Goal: Information Seeking & Learning: Learn about a topic

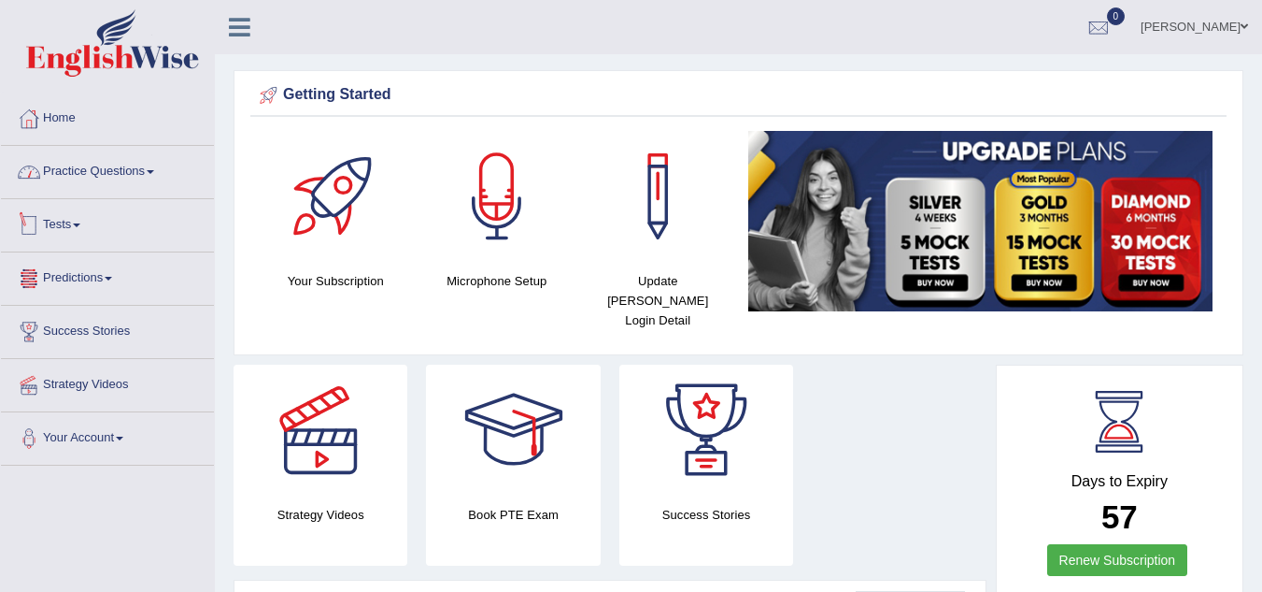
click at [142, 167] on link "Practice Questions" at bounding box center [107, 169] width 213 height 47
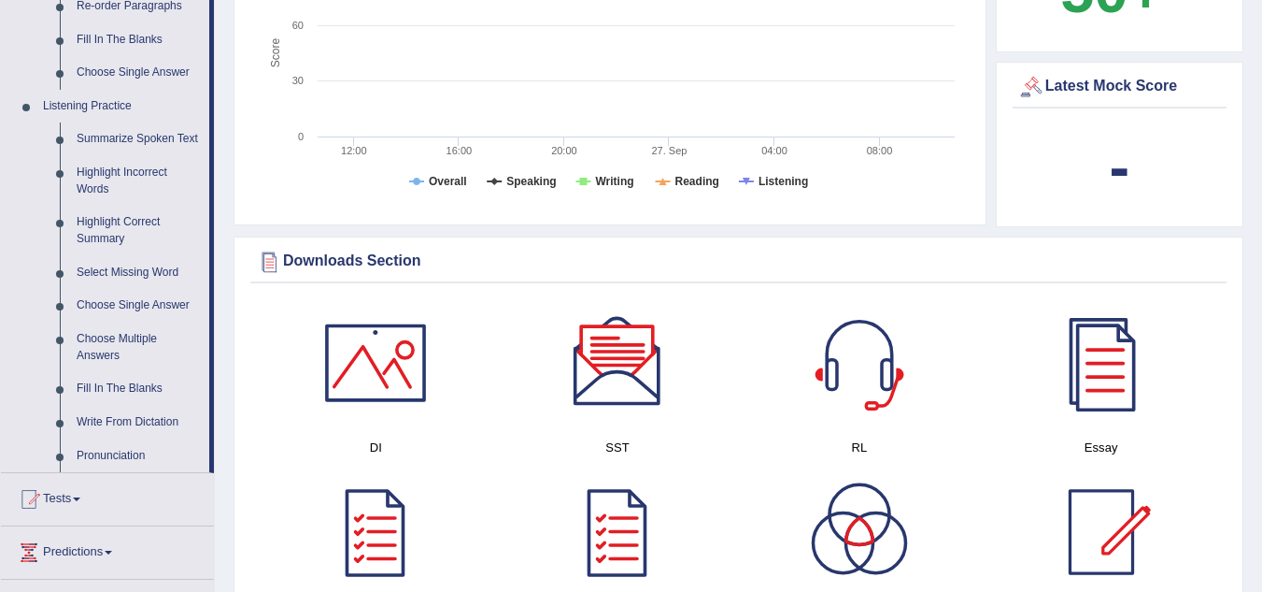
scroll to position [934, 0]
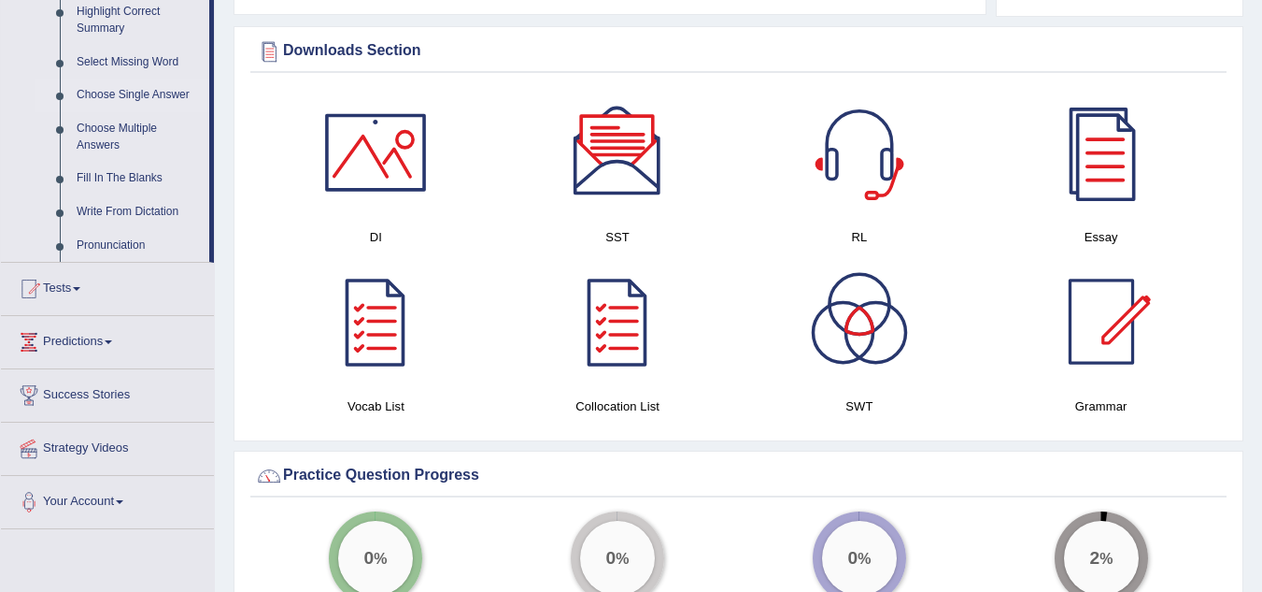
click at [110, 90] on link "Choose Single Answer" at bounding box center [138, 95] width 141 height 34
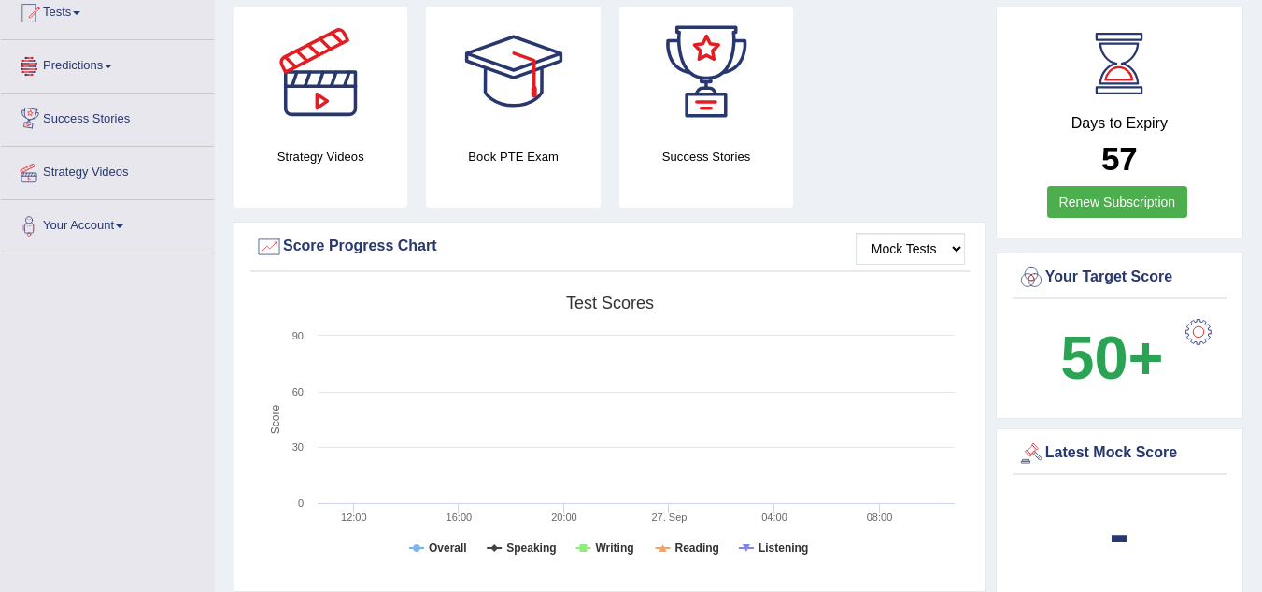
scroll to position [683, 0]
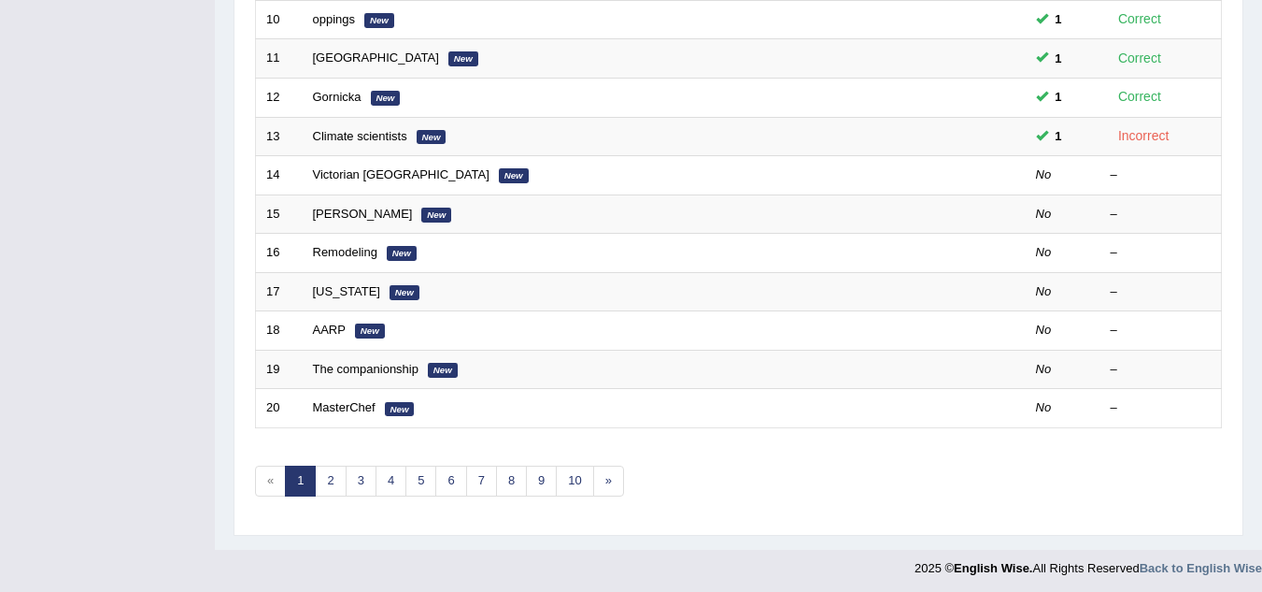
scroll to position [646, 0]
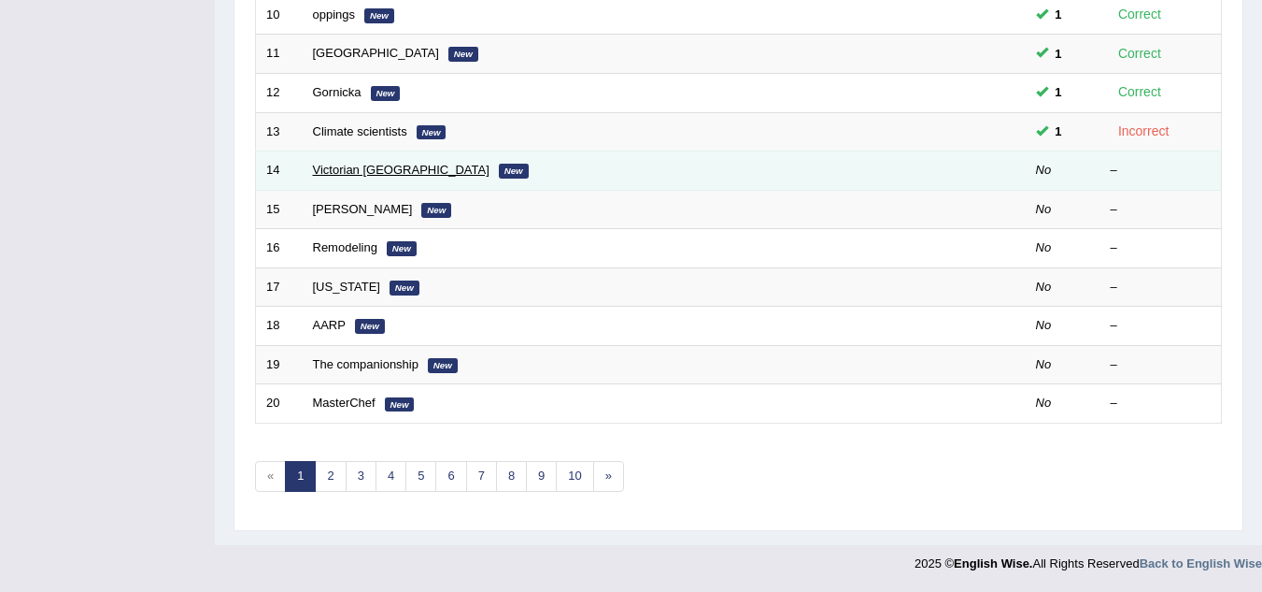
click at [377, 169] on link "Victorian England" at bounding box center [401, 170] width 177 height 14
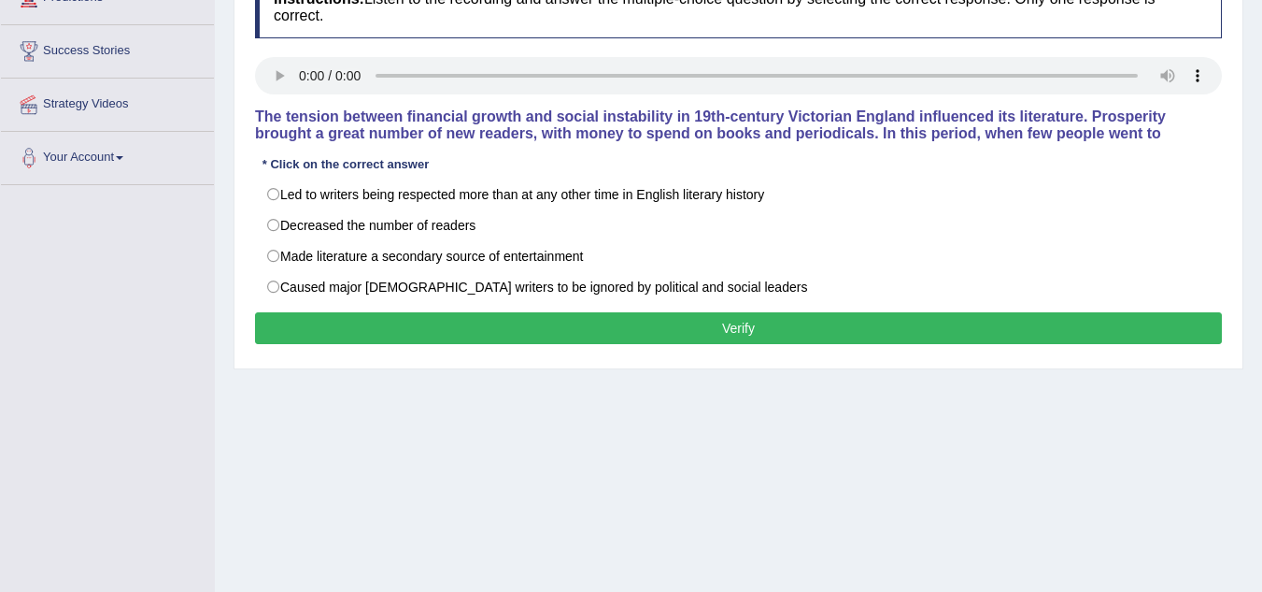
scroll to position [187, 0]
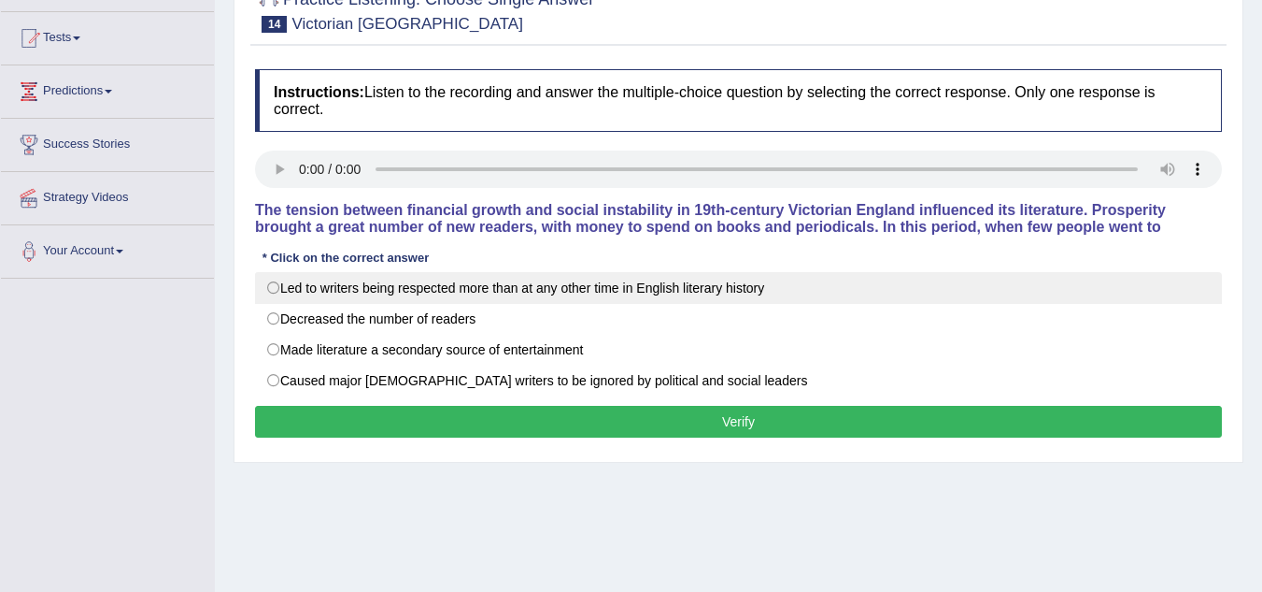
click at [272, 286] on label "Led to writers being respected more than at any other time in English literary …" at bounding box center [738, 288] width 967 height 32
radio input "true"
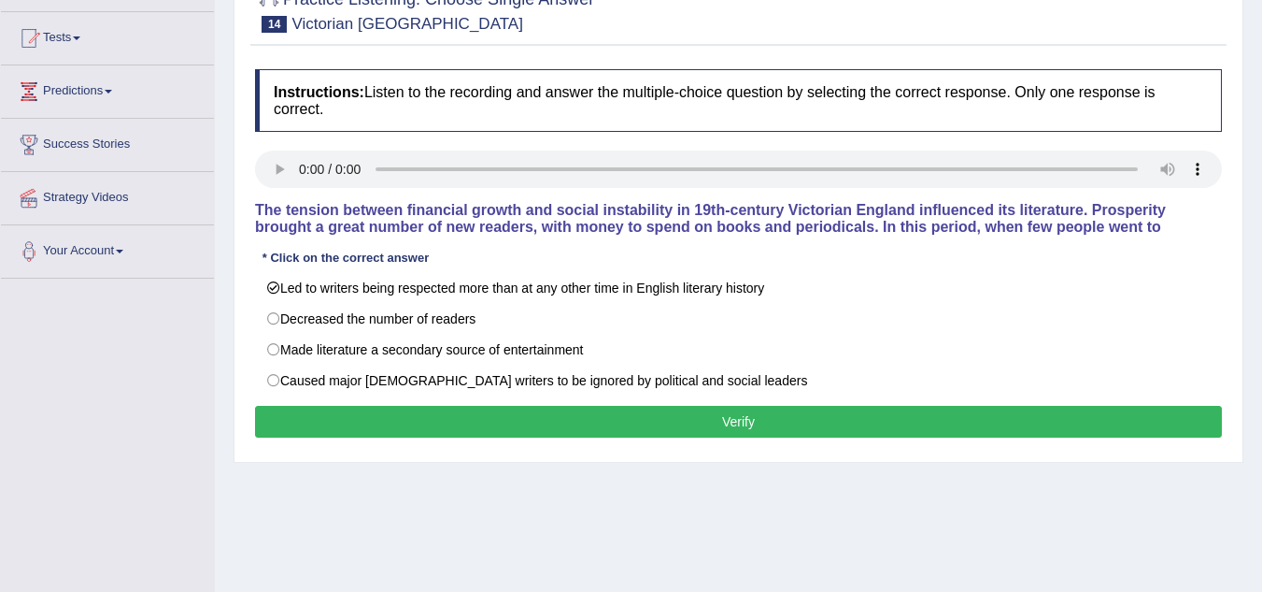
click at [311, 419] on button "Verify" at bounding box center [738, 422] width 967 height 32
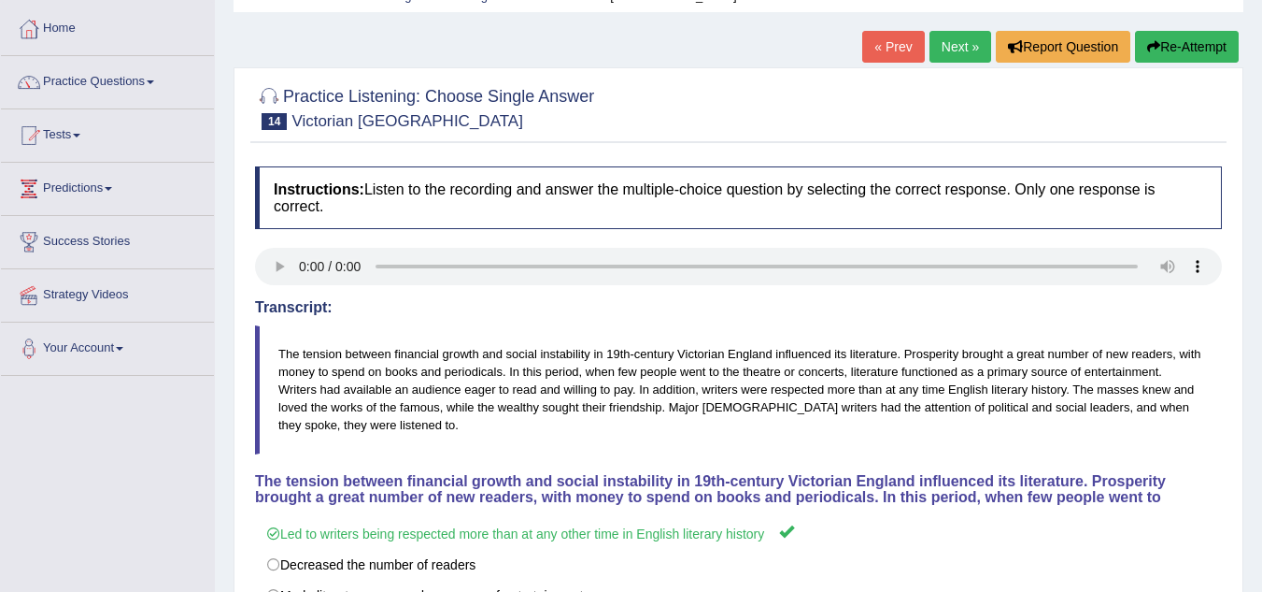
scroll to position [0, 0]
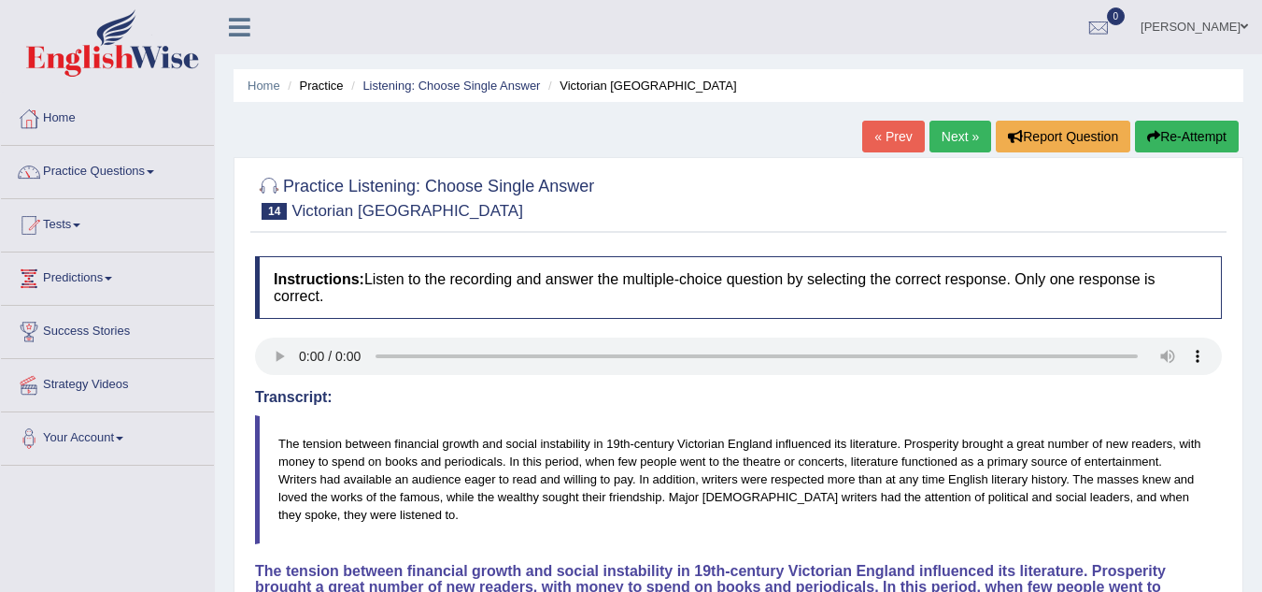
click at [935, 136] on link "Next »" at bounding box center [961, 137] width 62 height 32
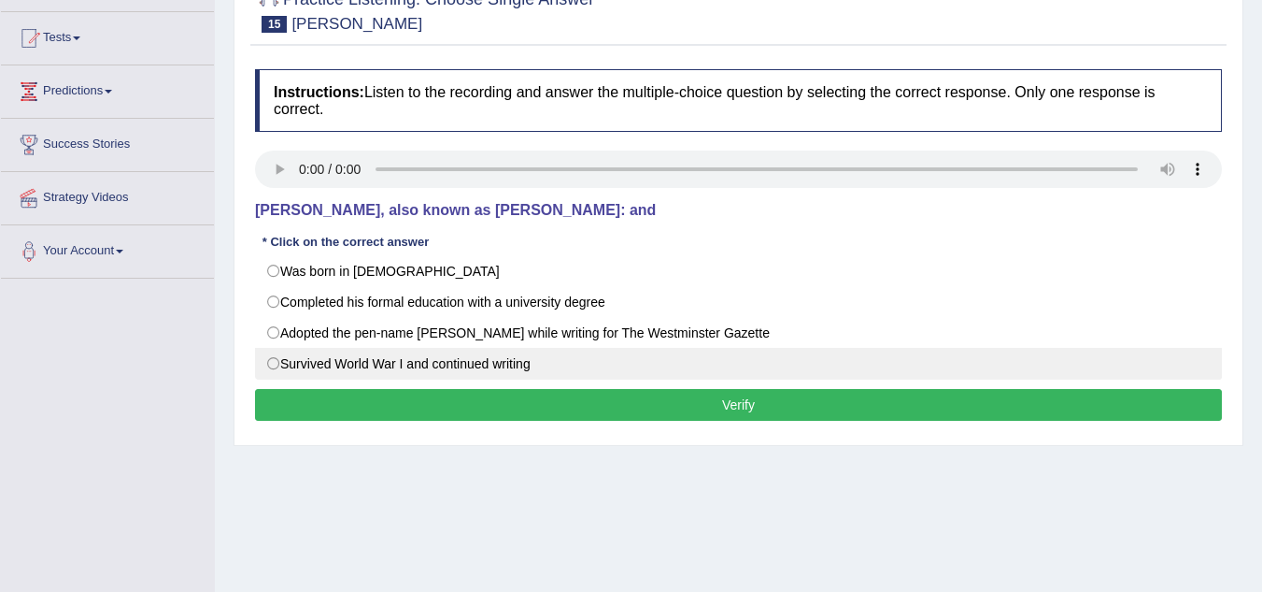
click at [275, 357] on label "Survived World War I and continued writing" at bounding box center [738, 364] width 967 height 32
radio input "true"
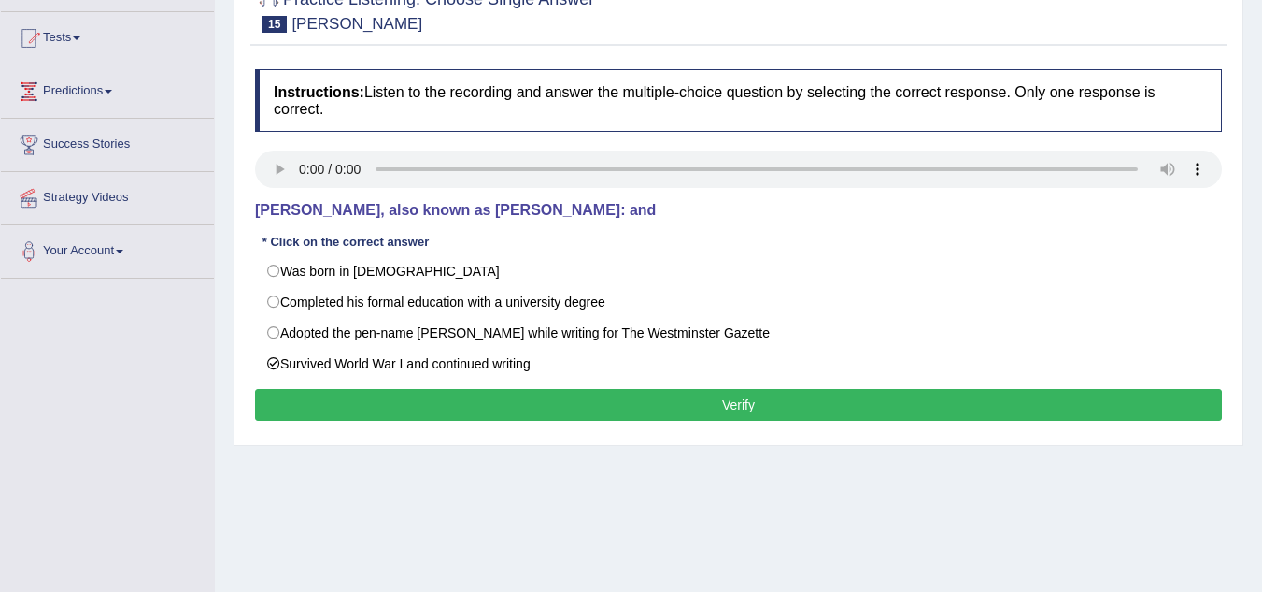
click at [285, 402] on button "Verify" at bounding box center [738, 405] width 967 height 32
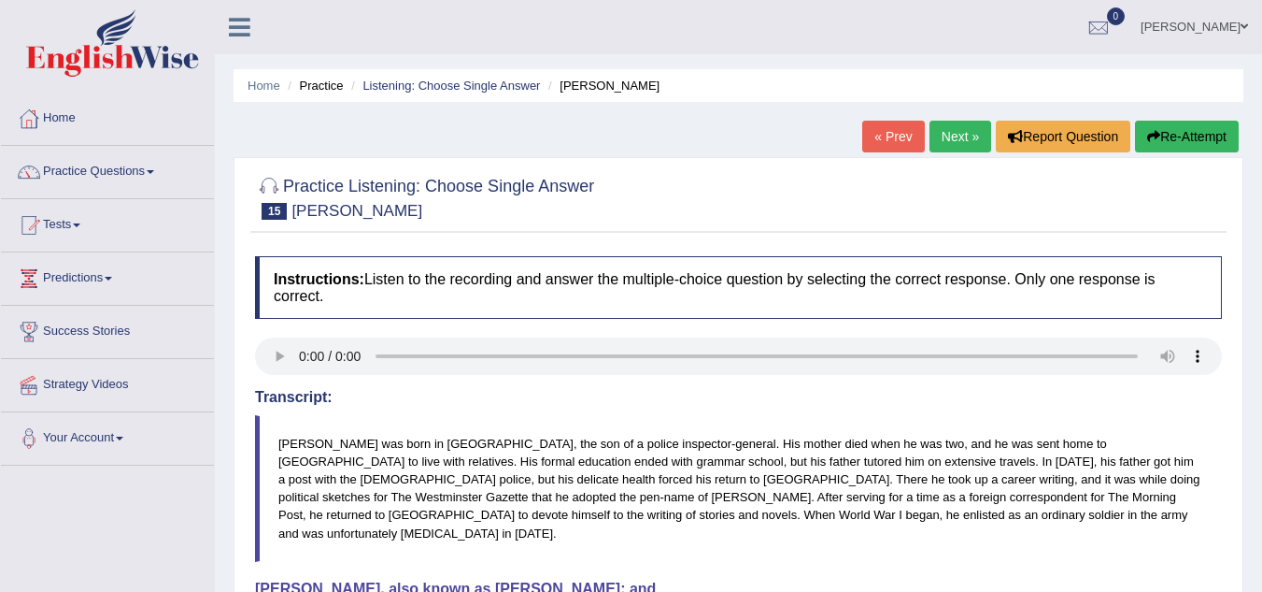
click at [969, 136] on link "Next »" at bounding box center [961, 137] width 62 height 32
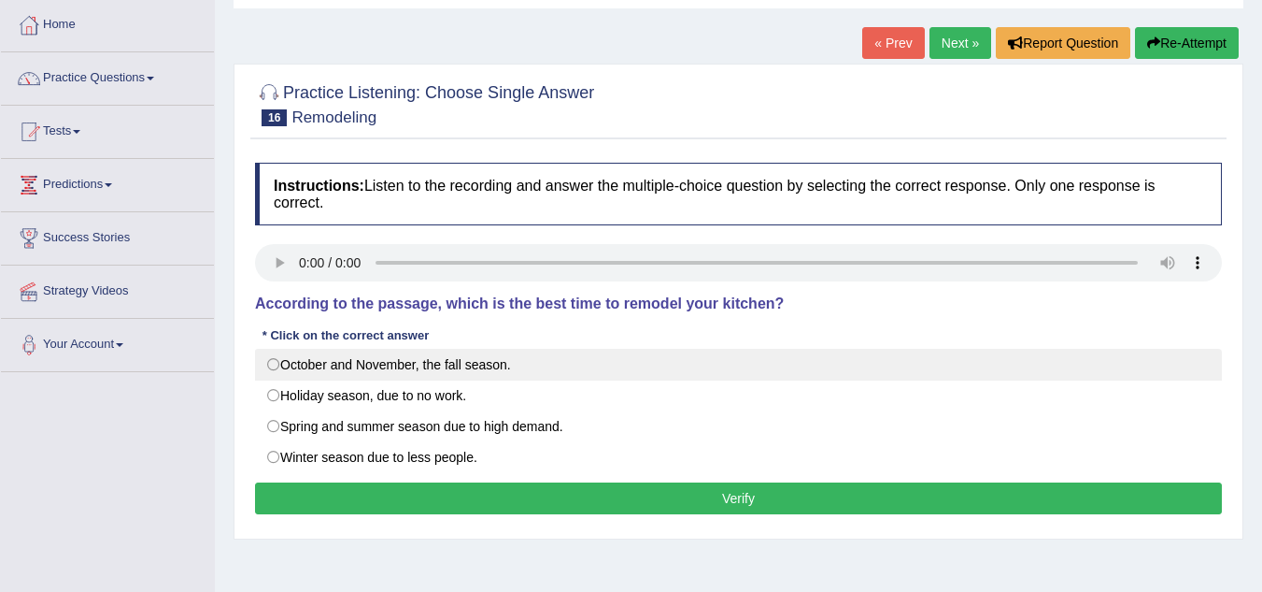
click at [278, 365] on label "October and November, the fall season." at bounding box center [738, 365] width 967 height 32
radio input "true"
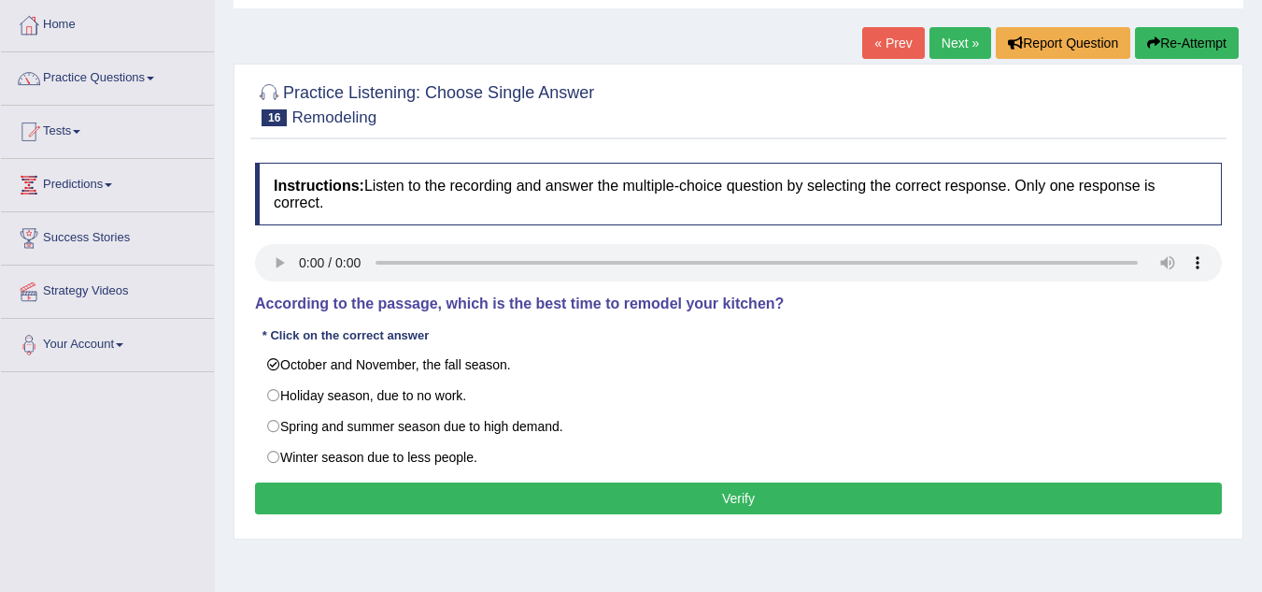
click at [493, 501] on button "Verify" at bounding box center [738, 498] width 967 height 32
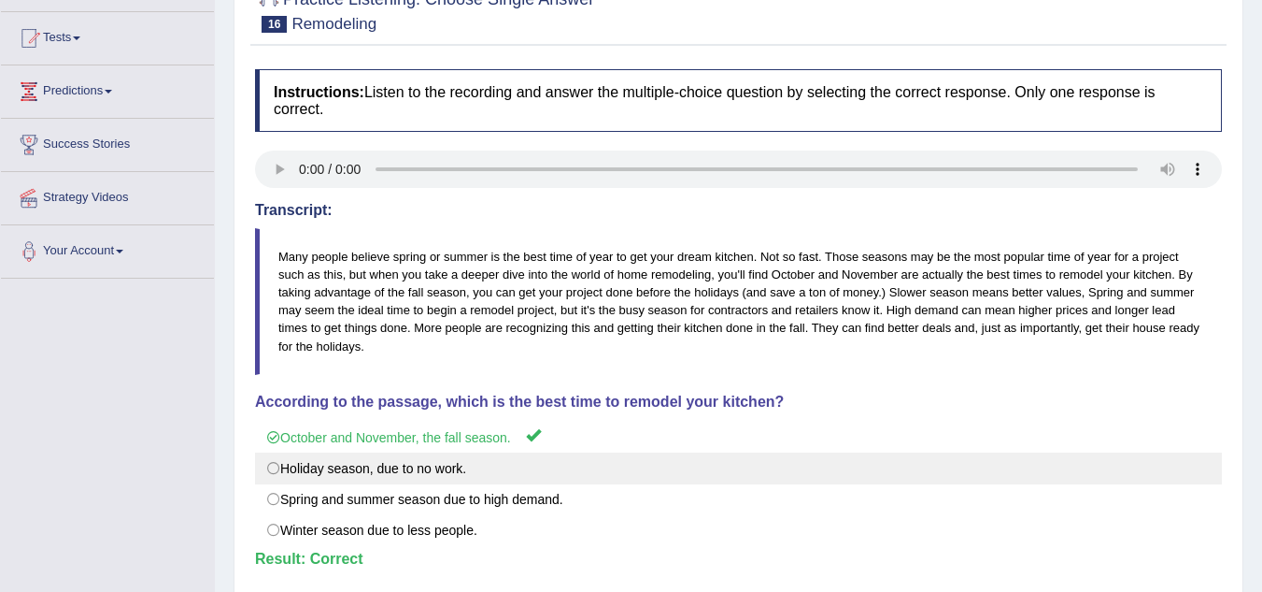
scroll to position [93, 0]
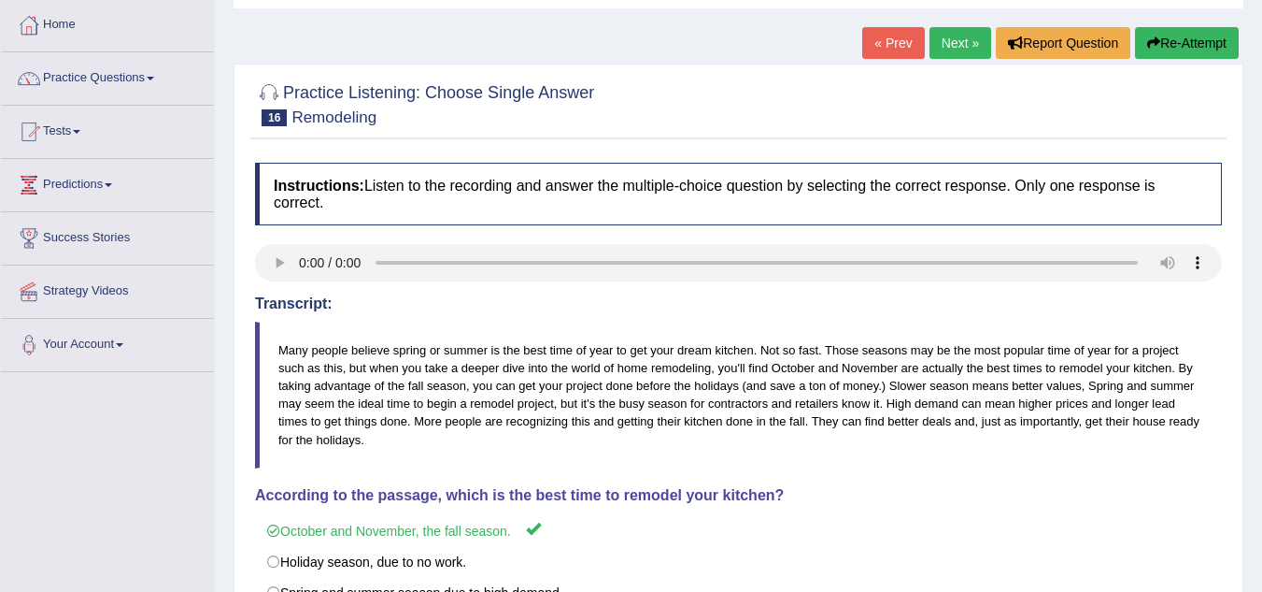
click at [951, 51] on link "Next »" at bounding box center [961, 43] width 62 height 32
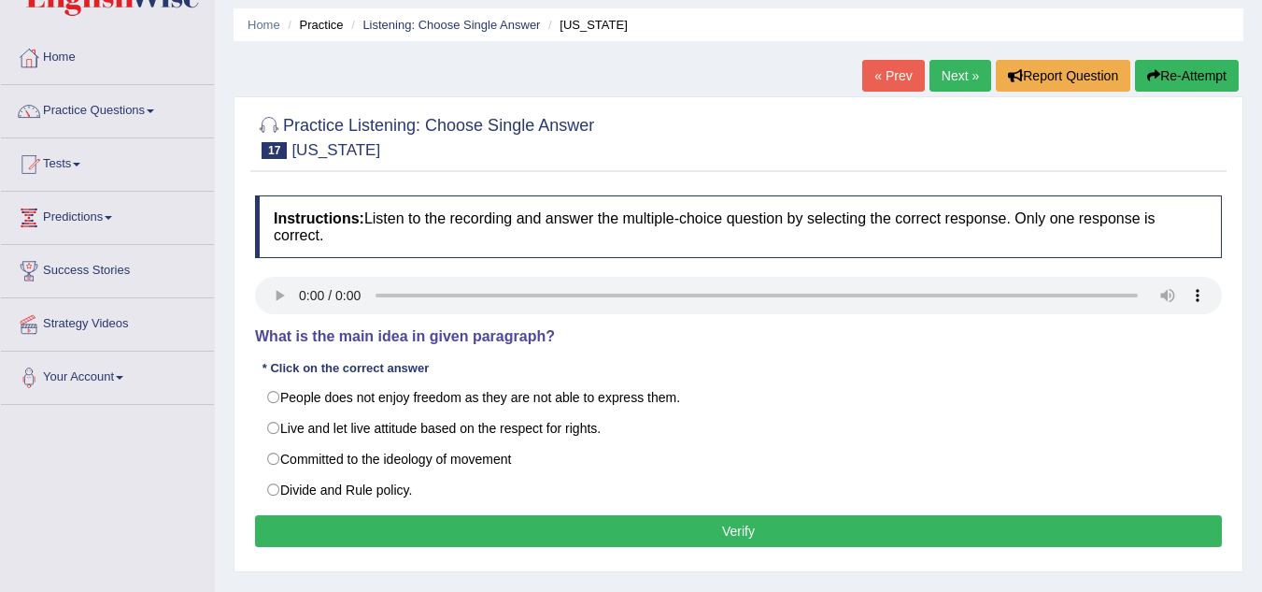
scroll to position [187, 0]
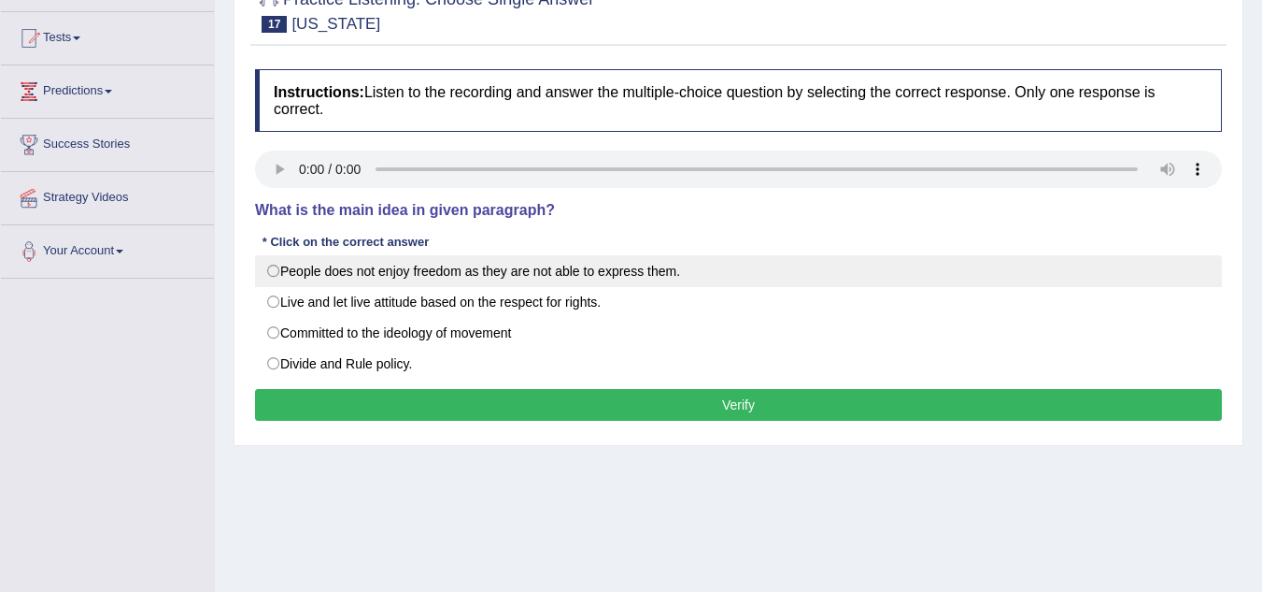
click at [268, 264] on label "People does not enjoy freedom as they are not able to express them." at bounding box center [738, 271] width 967 height 32
radio input "true"
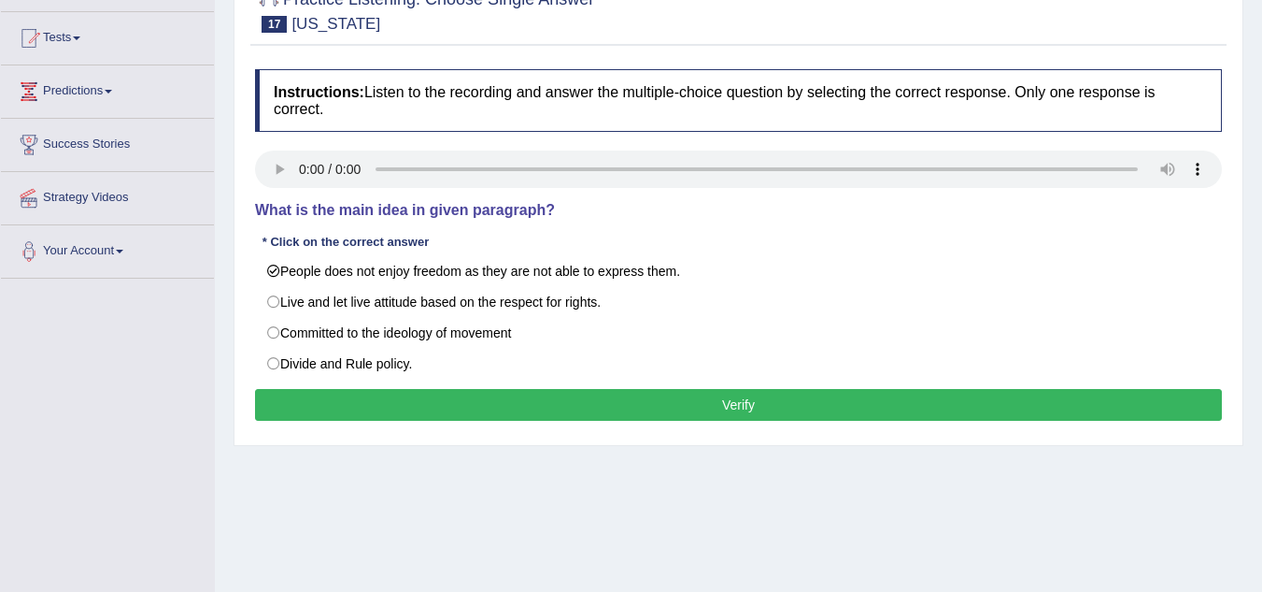
click at [342, 402] on button "Verify" at bounding box center [738, 405] width 967 height 32
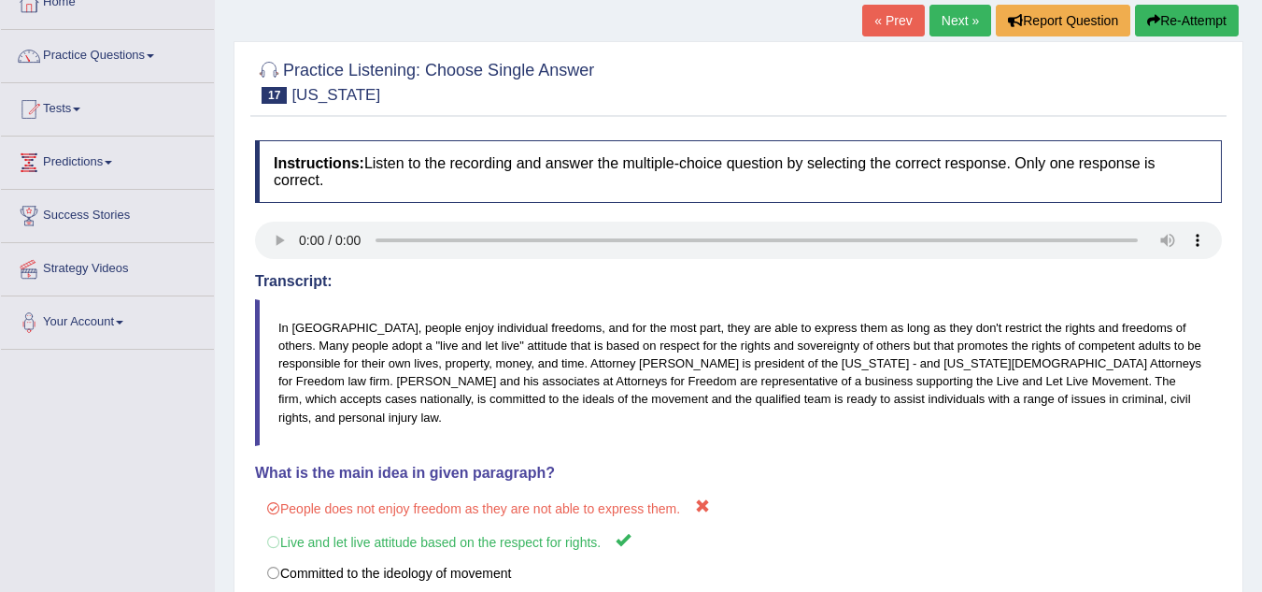
scroll to position [0, 0]
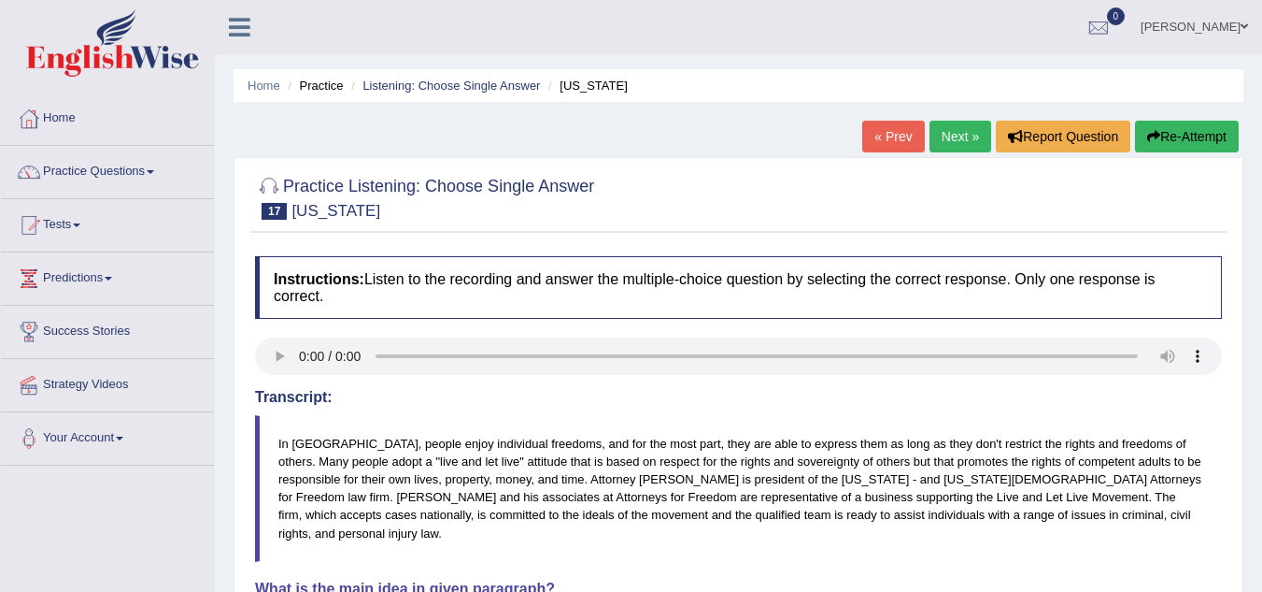
click at [952, 127] on link "Next »" at bounding box center [961, 137] width 62 height 32
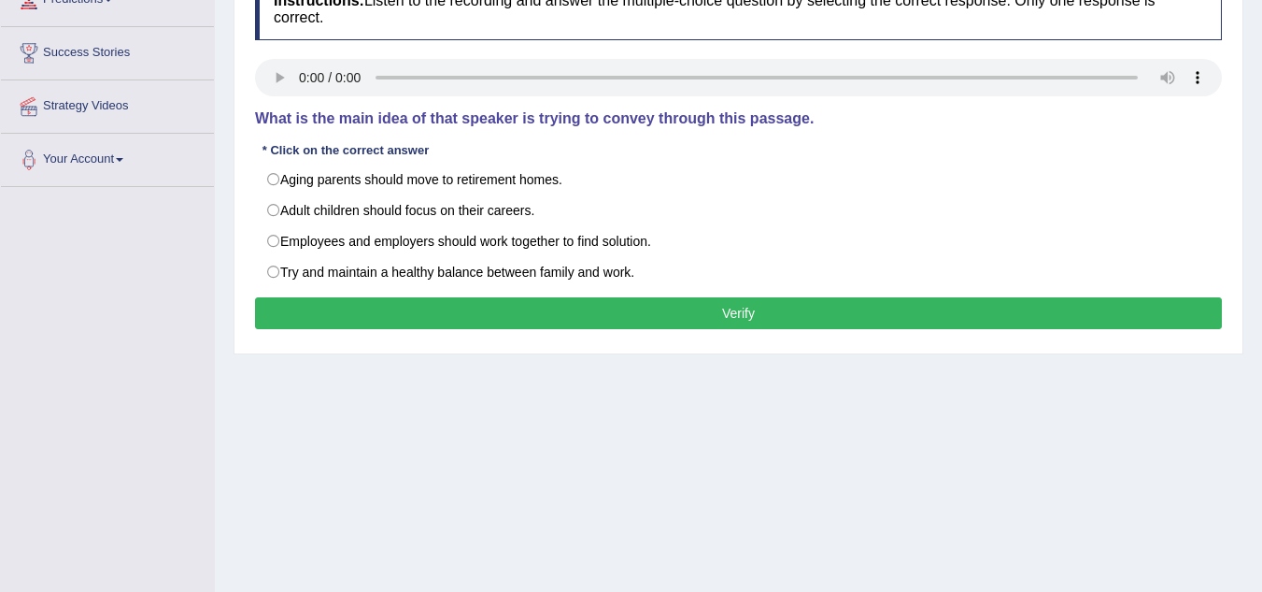
scroll to position [280, 0]
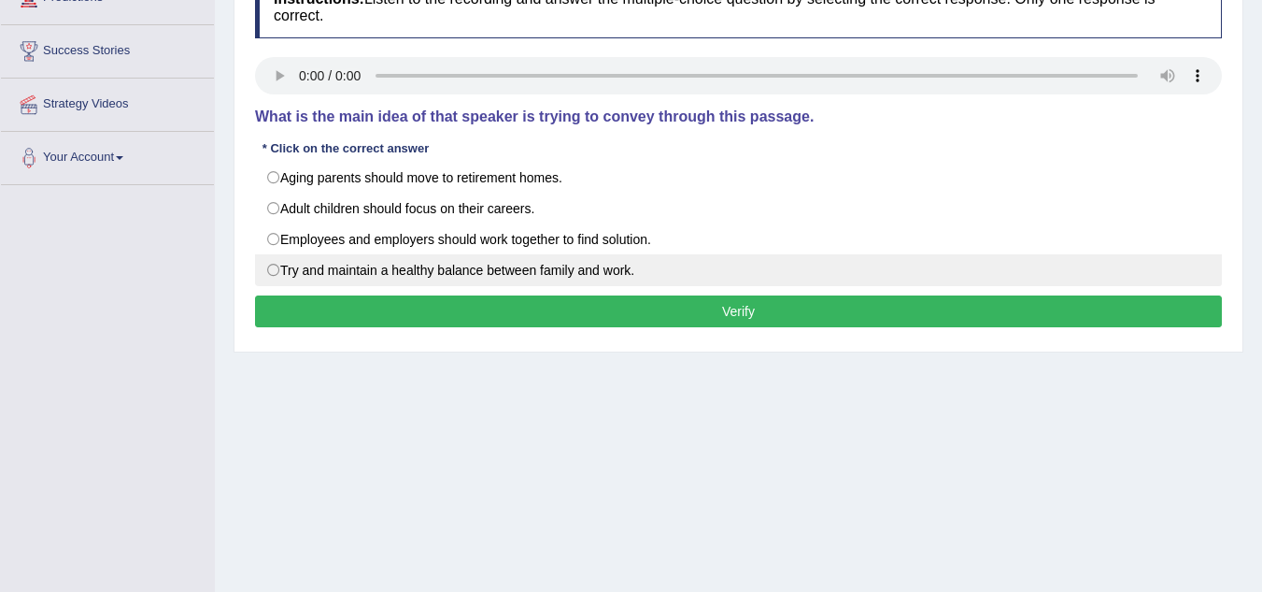
click at [277, 265] on label "Try and maintain a healthy balance between family and work." at bounding box center [738, 270] width 967 height 32
radio input "true"
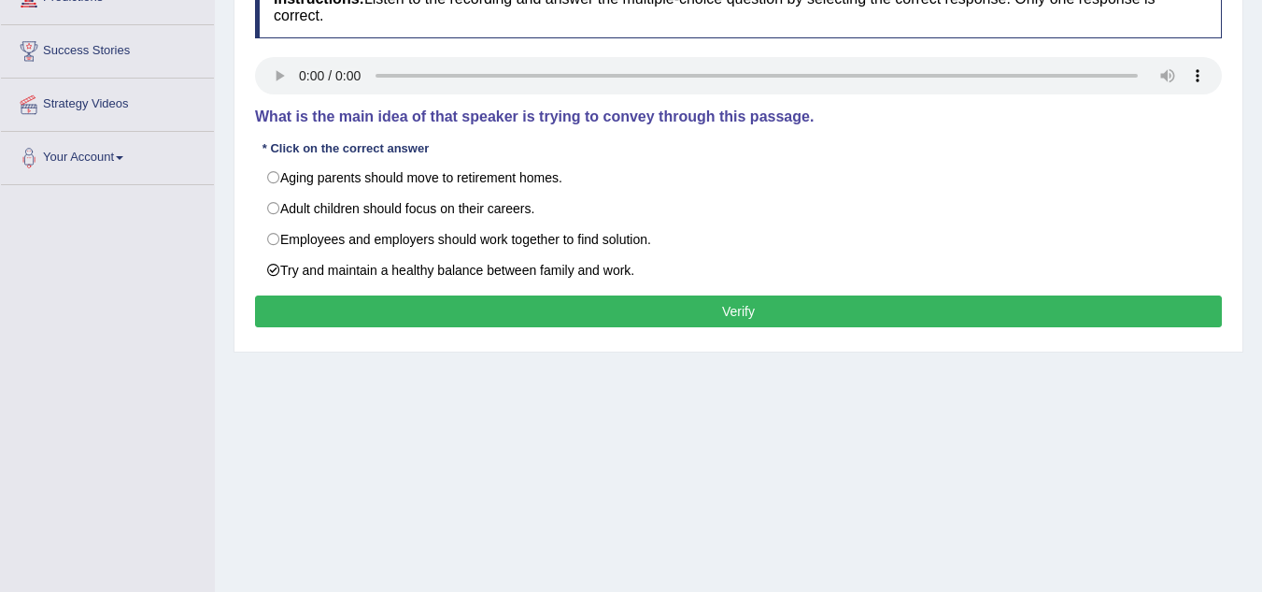
click at [294, 316] on button "Verify" at bounding box center [738, 311] width 967 height 32
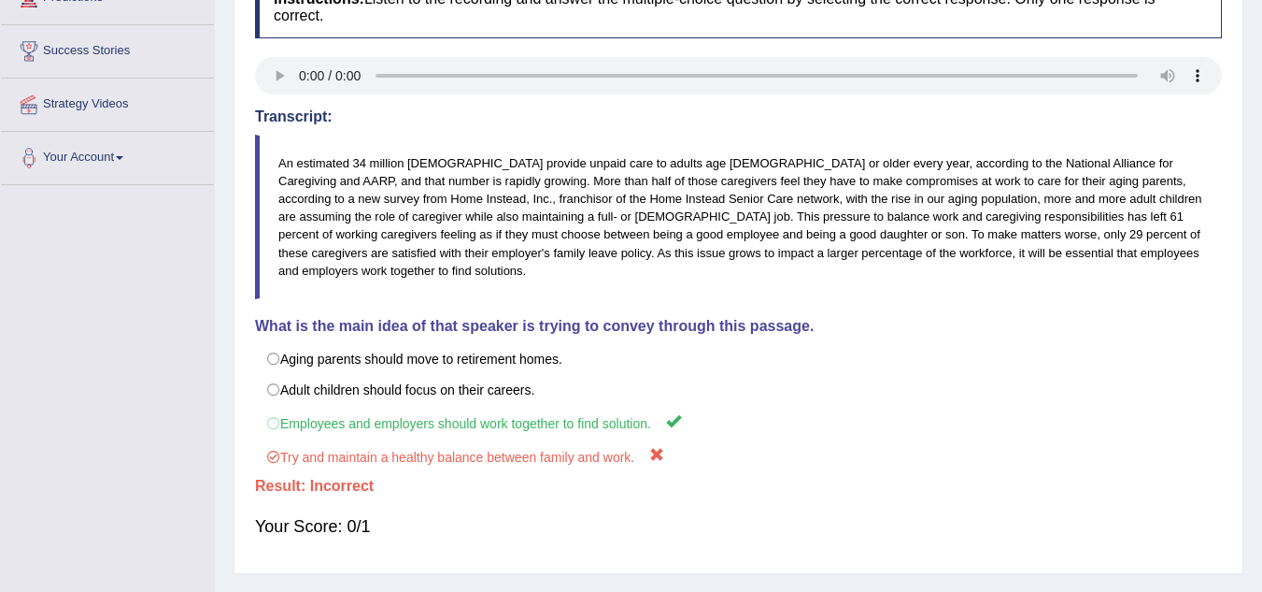
scroll to position [0, 0]
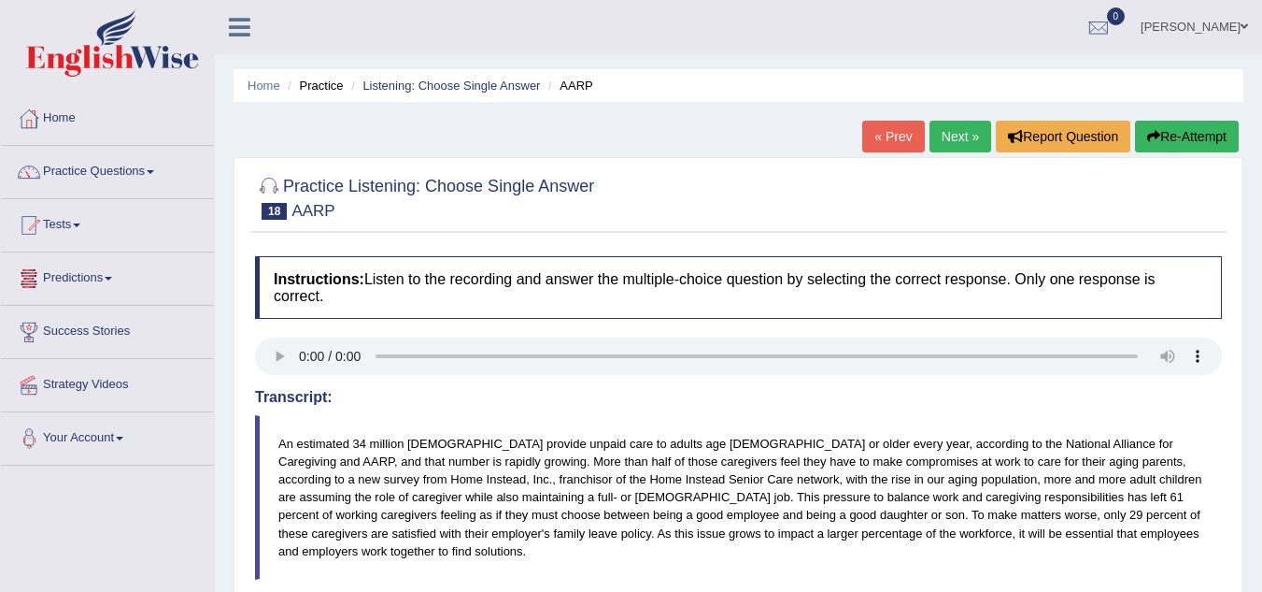
click at [960, 146] on link "Next »" at bounding box center [961, 137] width 62 height 32
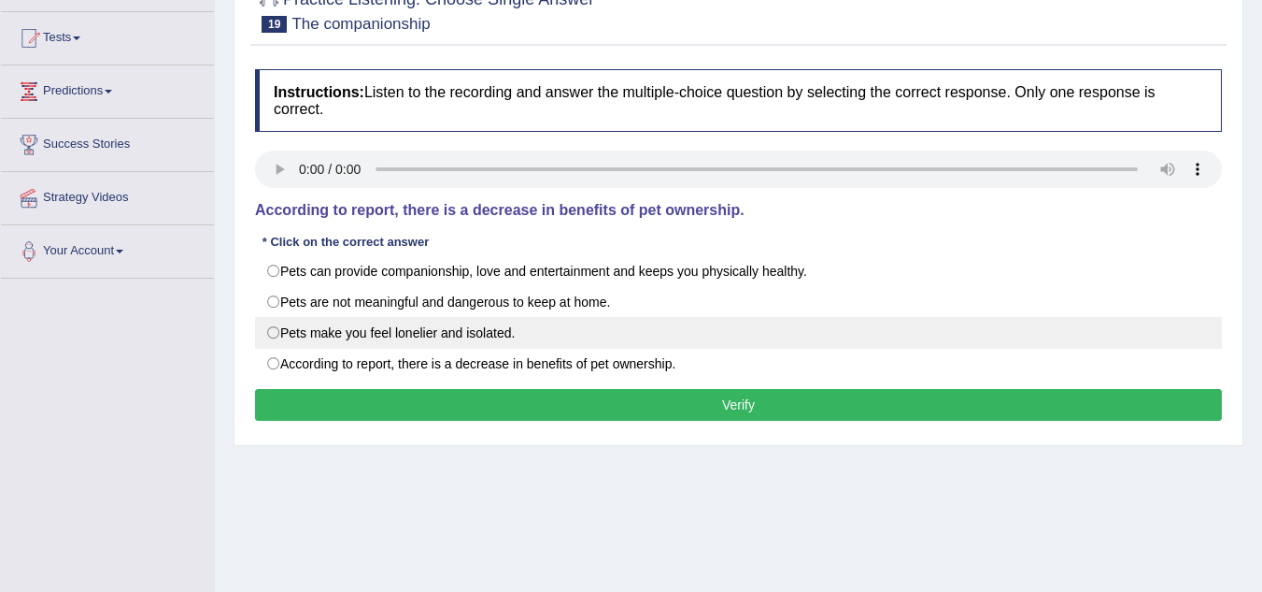
click at [268, 325] on label "Pets make you feel lonelier and isolated." at bounding box center [738, 333] width 967 height 32
radio input "true"
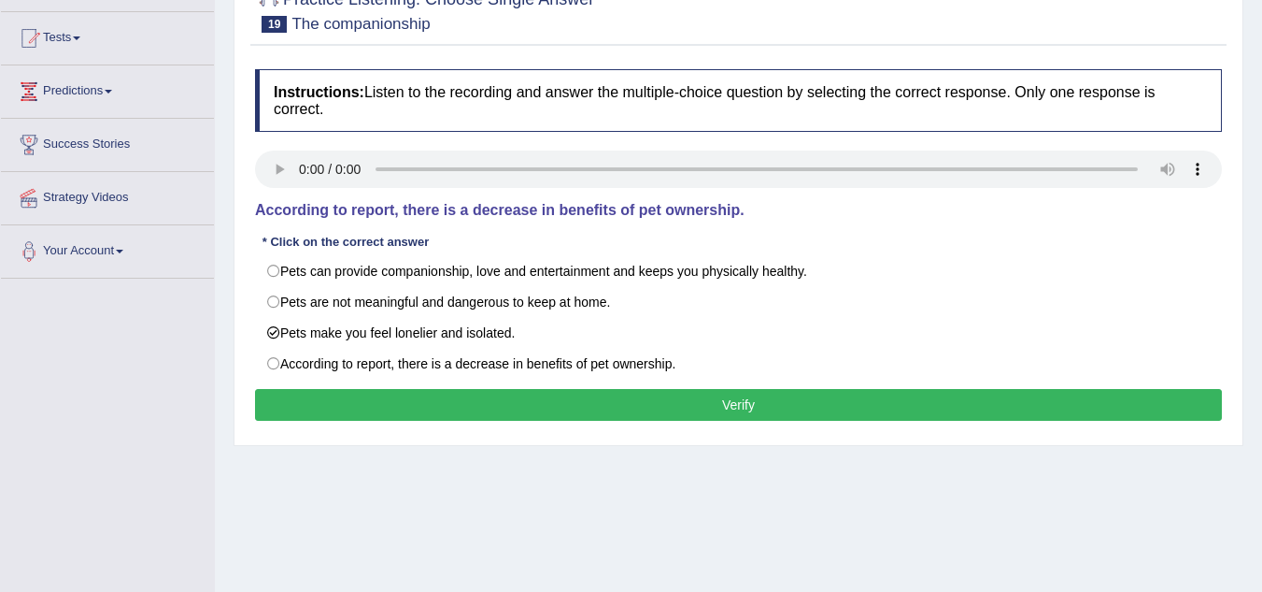
click at [271, 390] on button "Verify" at bounding box center [738, 405] width 967 height 32
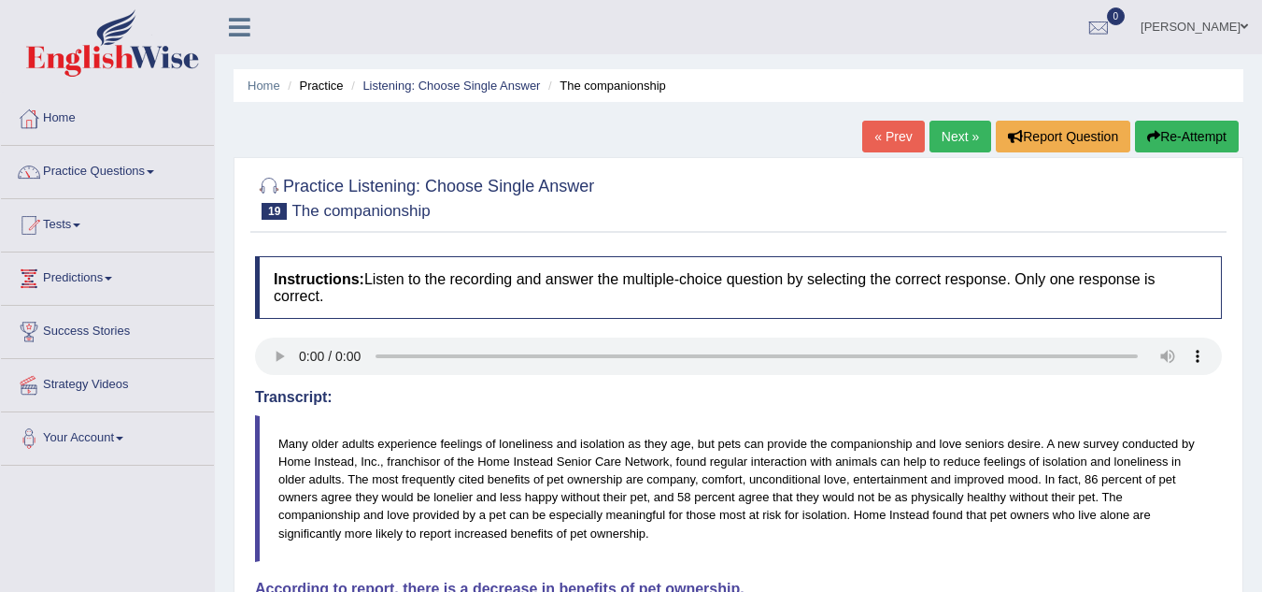
click at [935, 144] on link "Next »" at bounding box center [961, 137] width 62 height 32
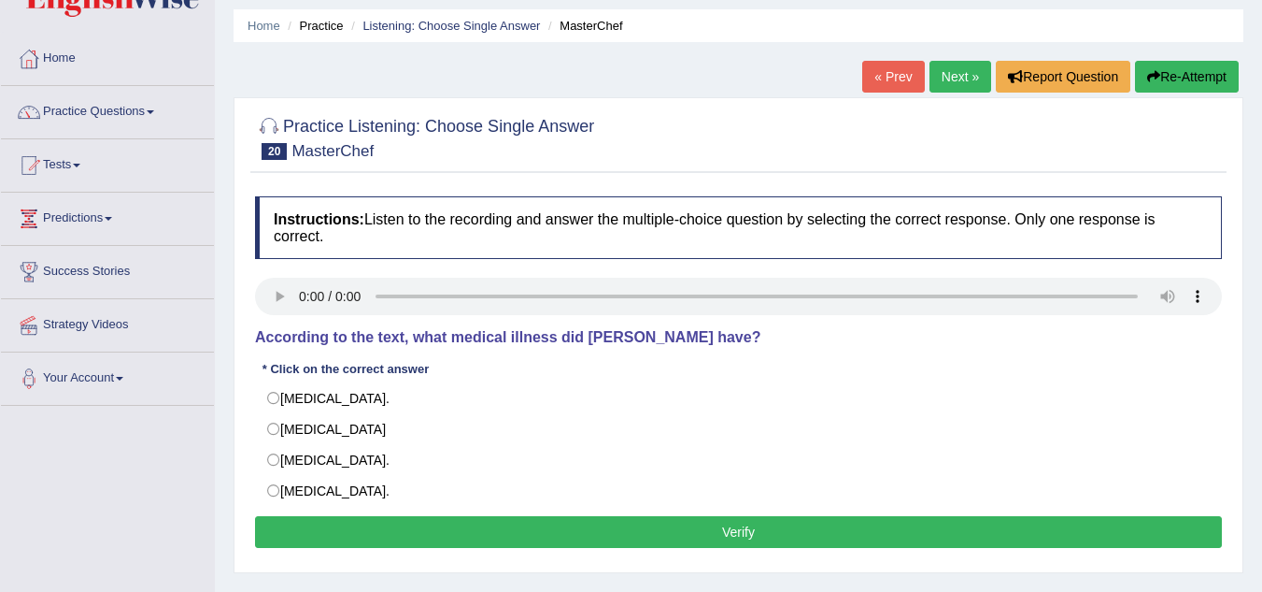
scroll to position [93, 0]
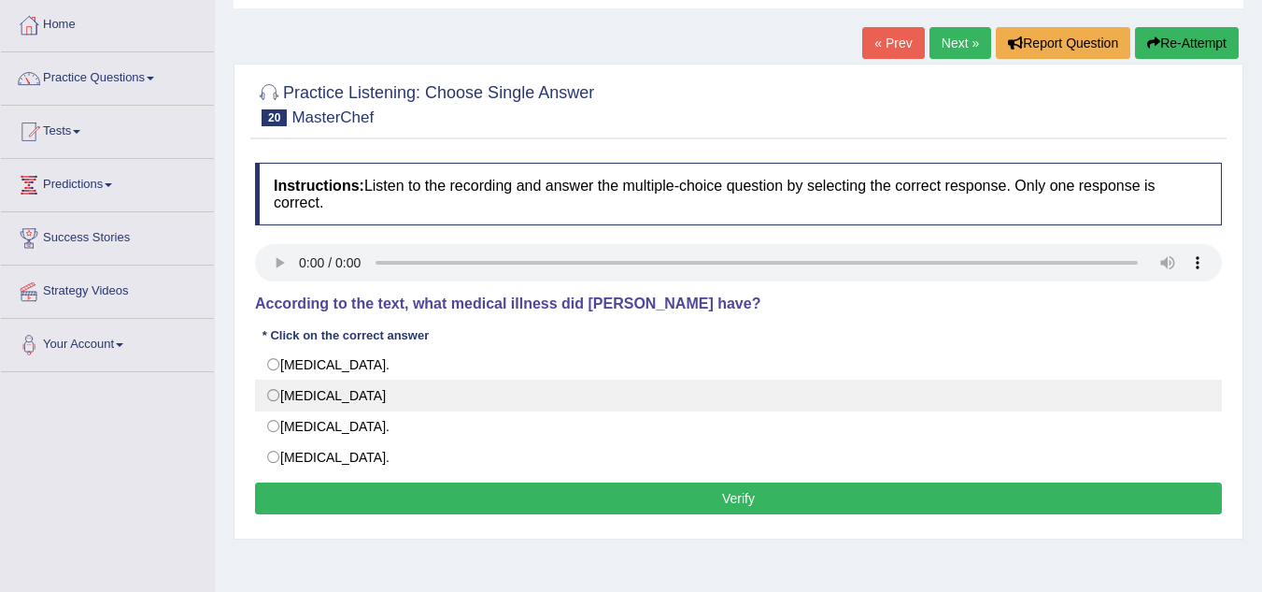
click at [271, 396] on label "Neuromyelitis optica" at bounding box center [738, 395] width 967 height 32
radio input "true"
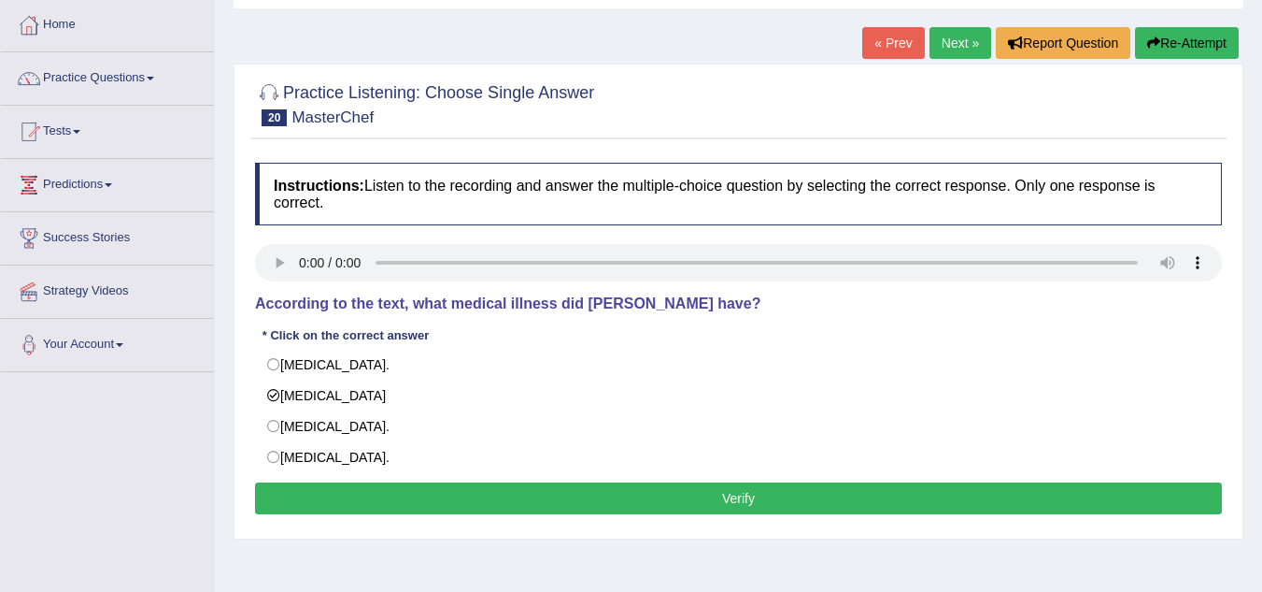
click at [375, 509] on button "Verify" at bounding box center [738, 498] width 967 height 32
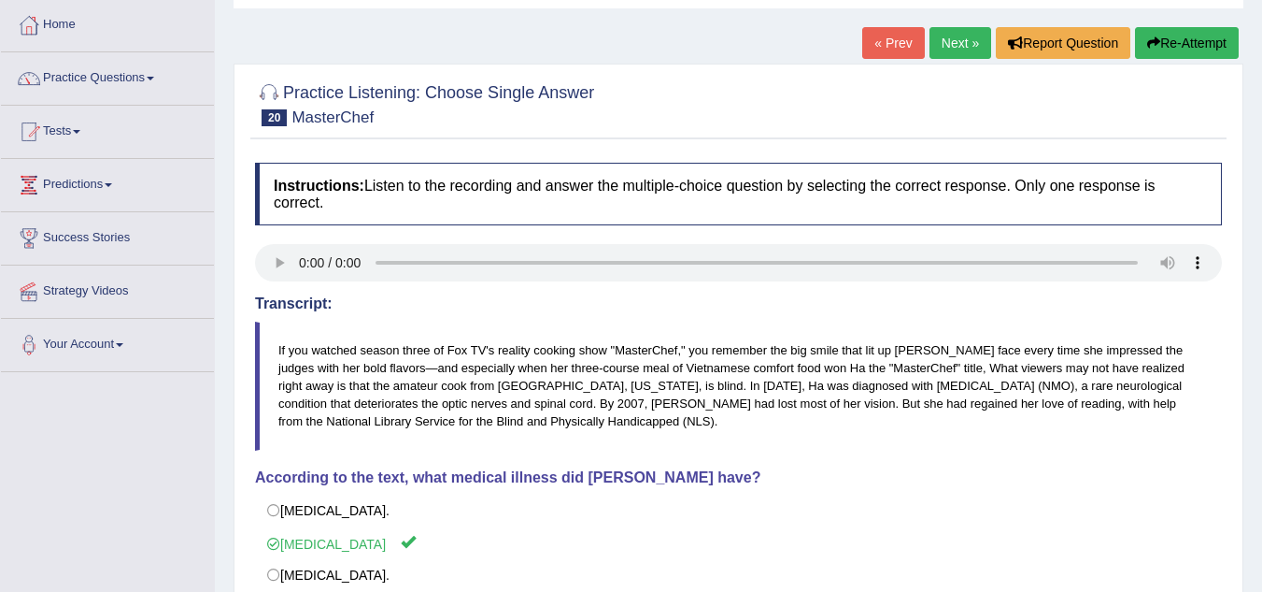
click at [945, 54] on link "Next »" at bounding box center [961, 43] width 62 height 32
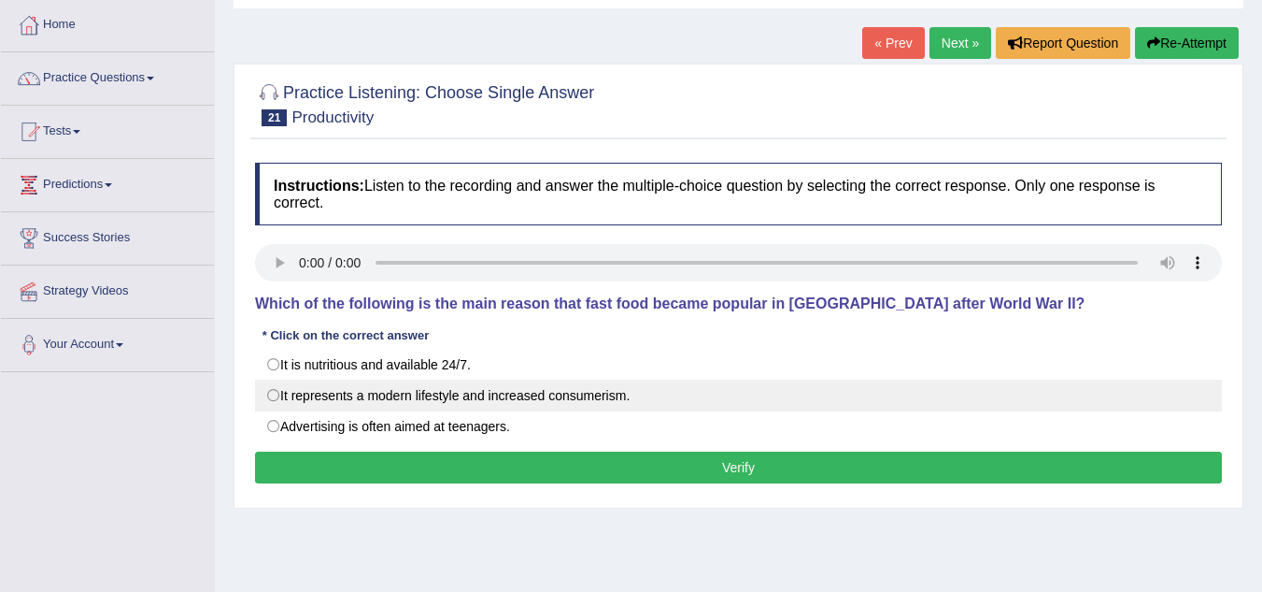
click at [271, 397] on label "It represents a modern lifestyle and increased consumerism." at bounding box center [738, 395] width 967 height 32
radio input "true"
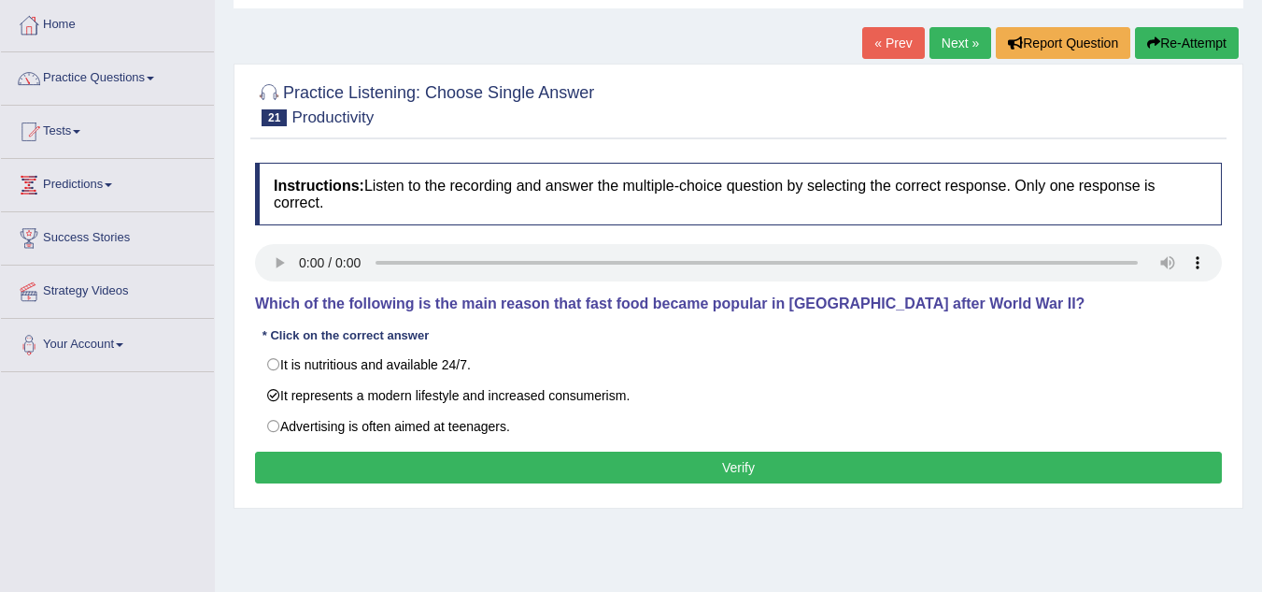
click at [303, 476] on button "Verify" at bounding box center [738, 467] width 967 height 32
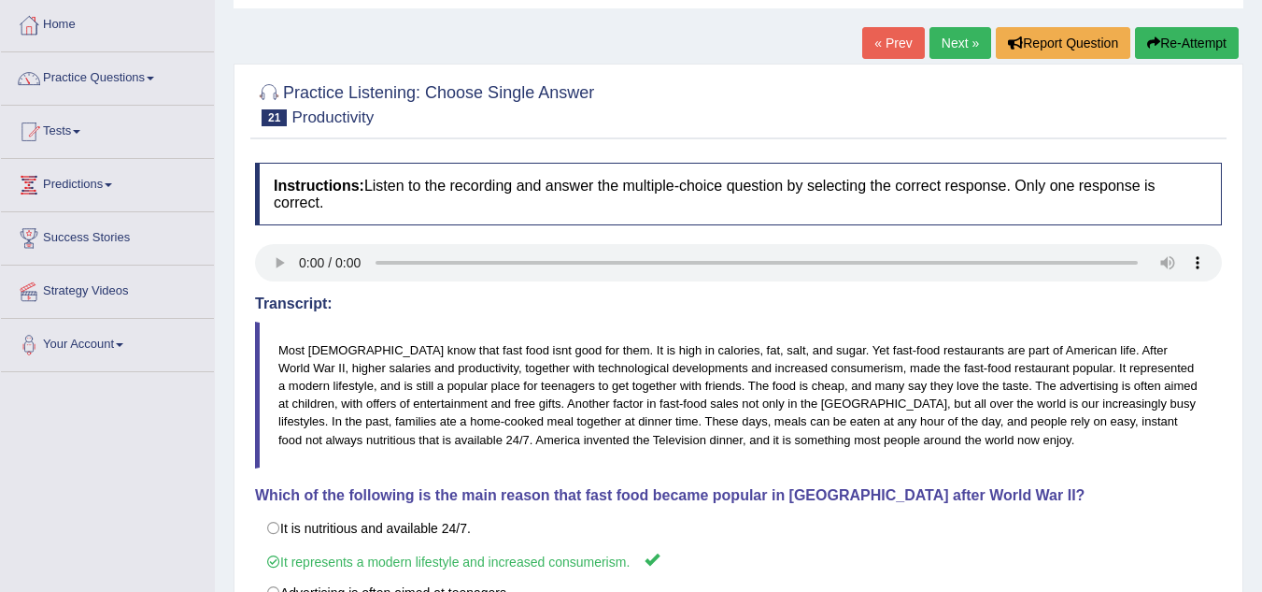
click at [952, 37] on link "Next »" at bounding box center [961, 43] width 62 height 32
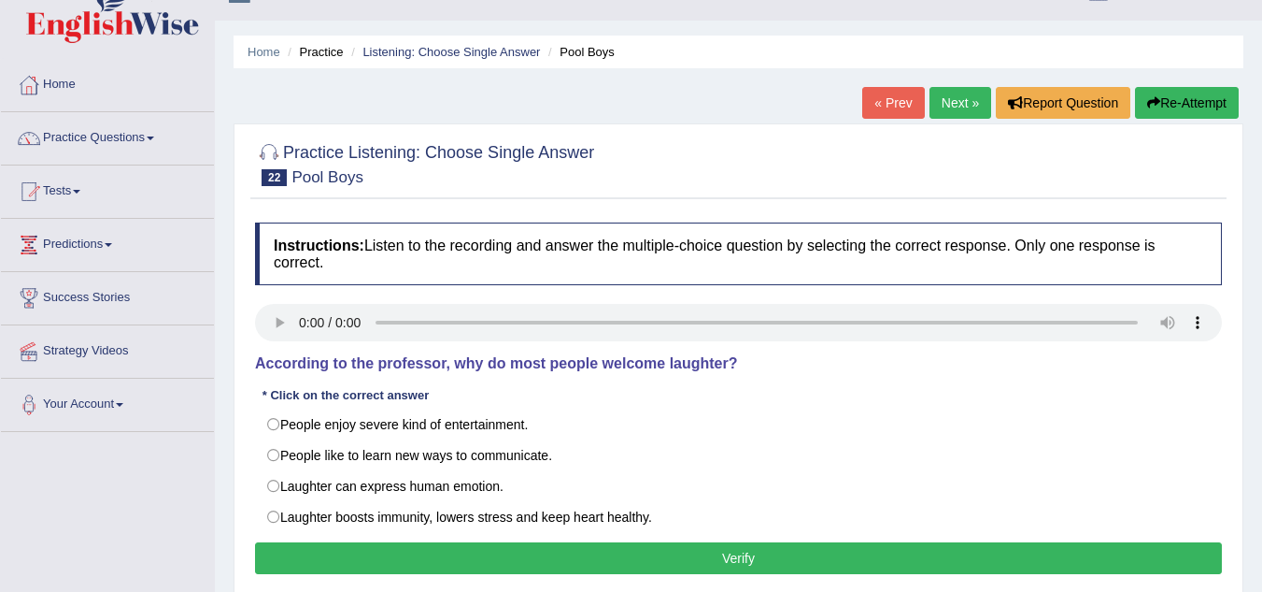
scroll to position [93, 0]
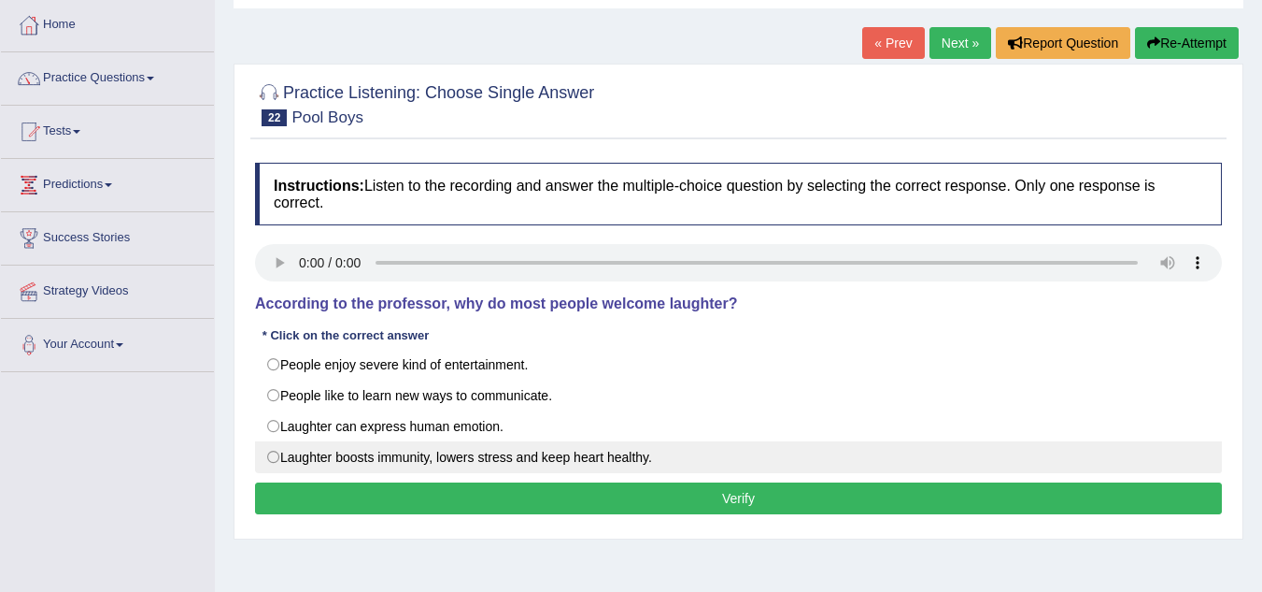
click at [269, 459] on label "Laughter boosts immunity, lowers stress and keep heart healthy." at bounding box center [738, 457] width 967 height 32
radio input "true"
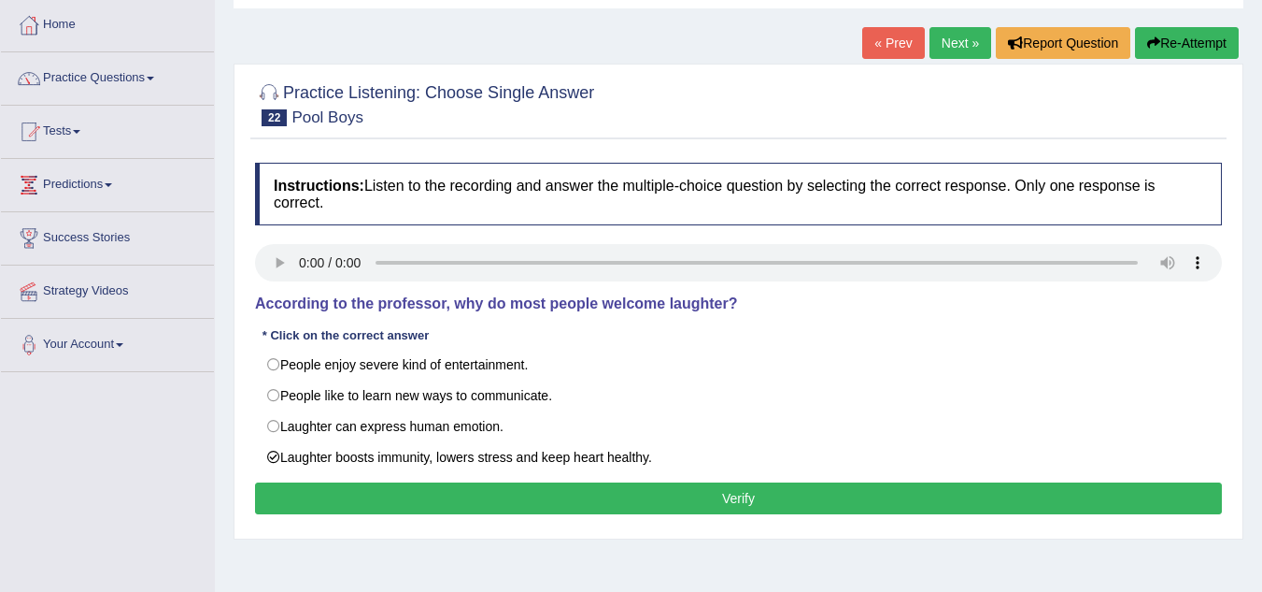
click at [365, 511] on button "Verify" at bounding box center [738, 498] width 967 height 32
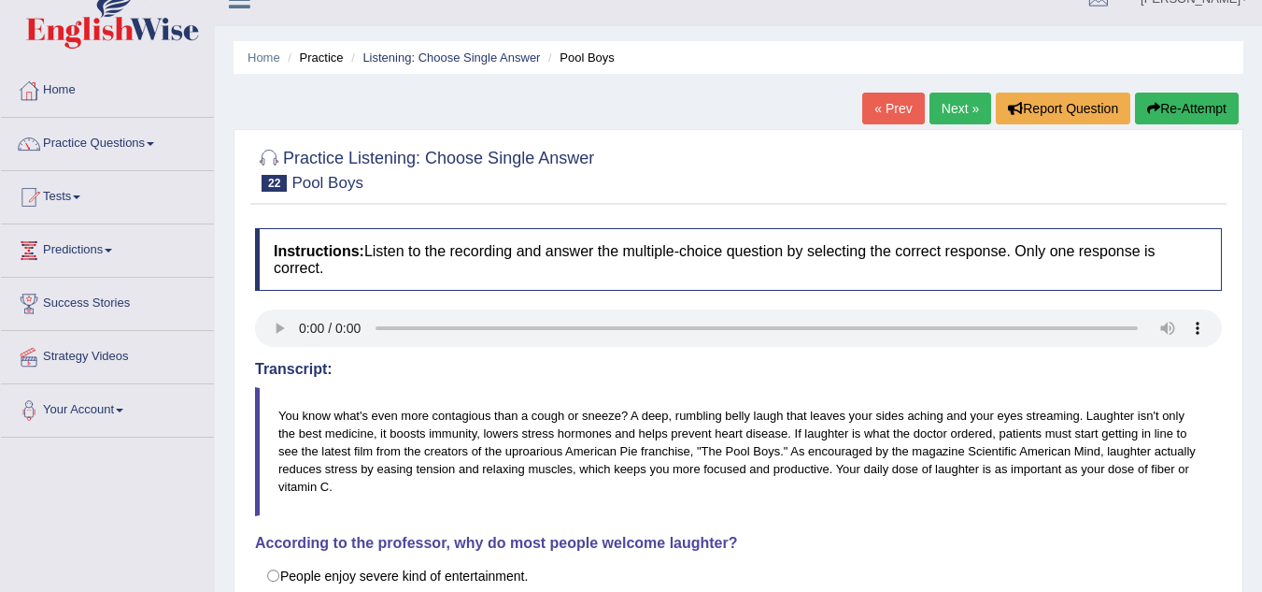
scroll to position [0, 0]
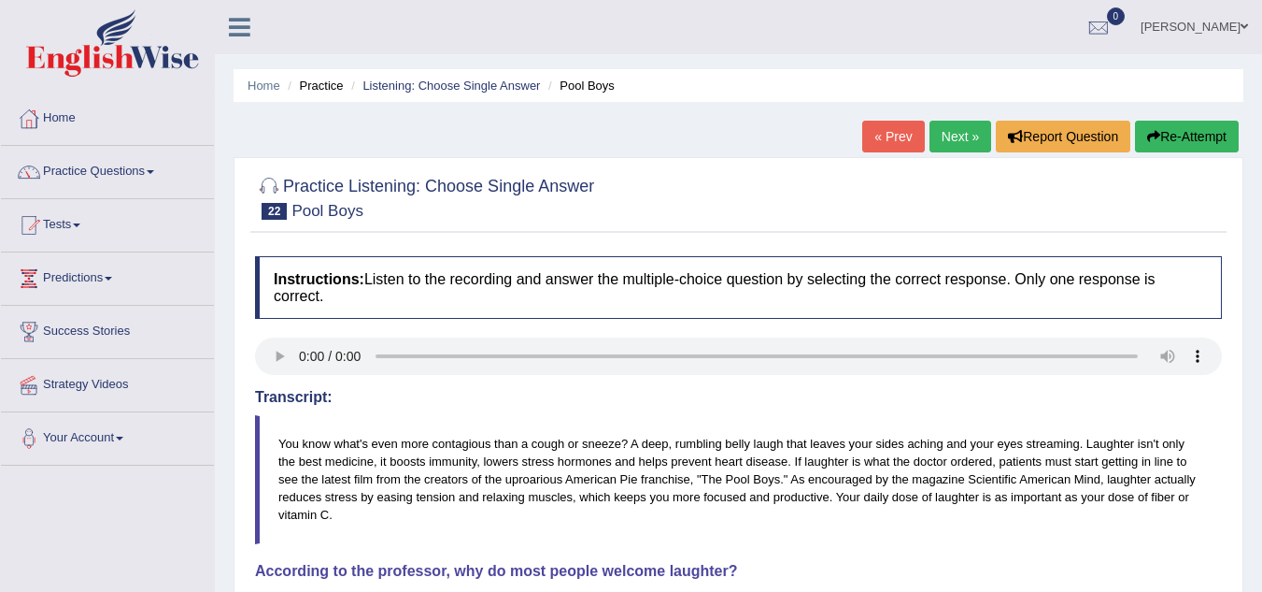
click at [948, 142] on link "Next »" at bounding box center [961, 137] width 62 height 32
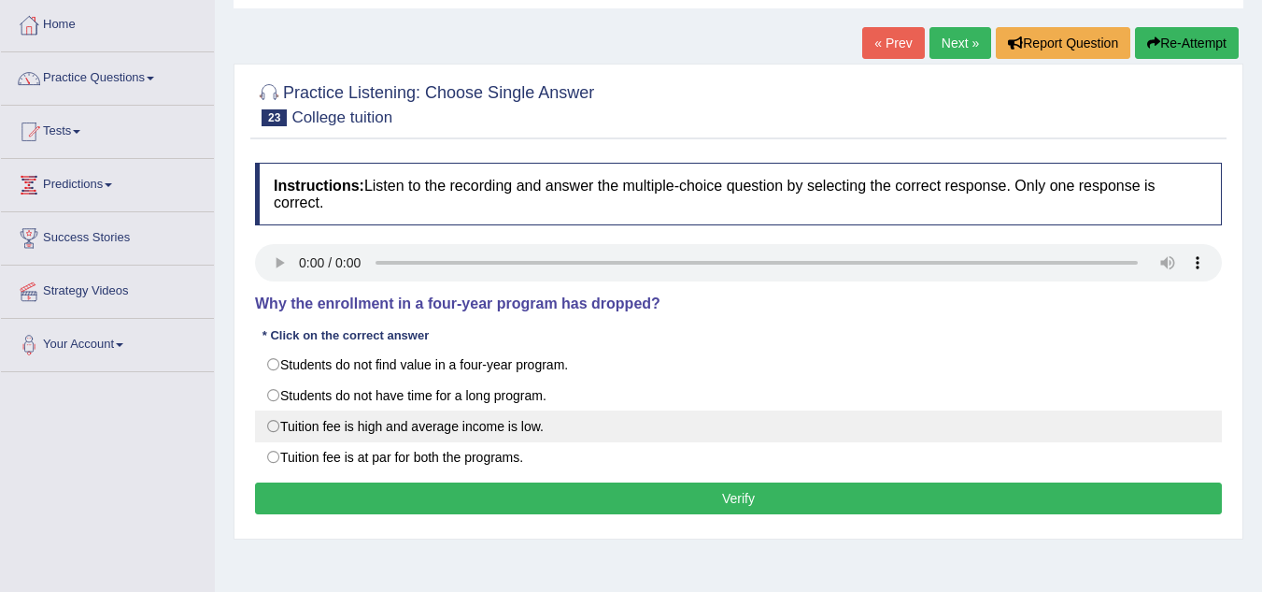
click at [269, 424] on label "Tuition fee is high and average income is low." at bounding box center [738, 426] width 967 height 32
radio input "true"
click at [267, 426] on label "Tuition fee is high and average income is low." at bounding box center [738, 426] width 967 height 32
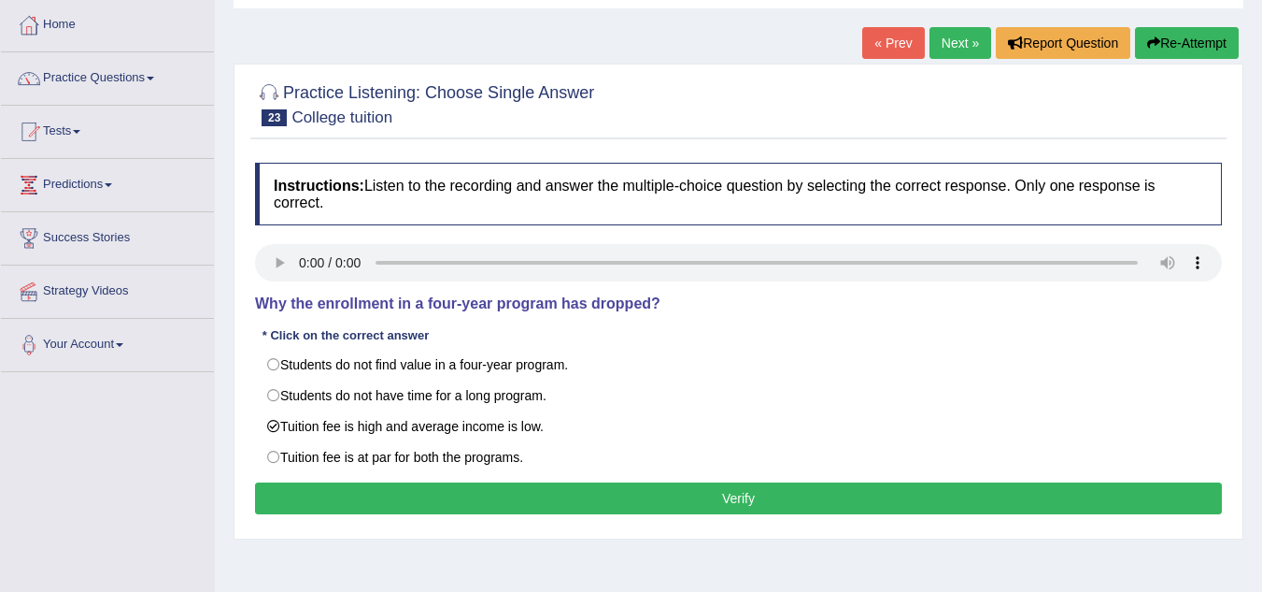
click at [421, 492] on button "Verify" at bounding box center [738, 498] width 967 height 32
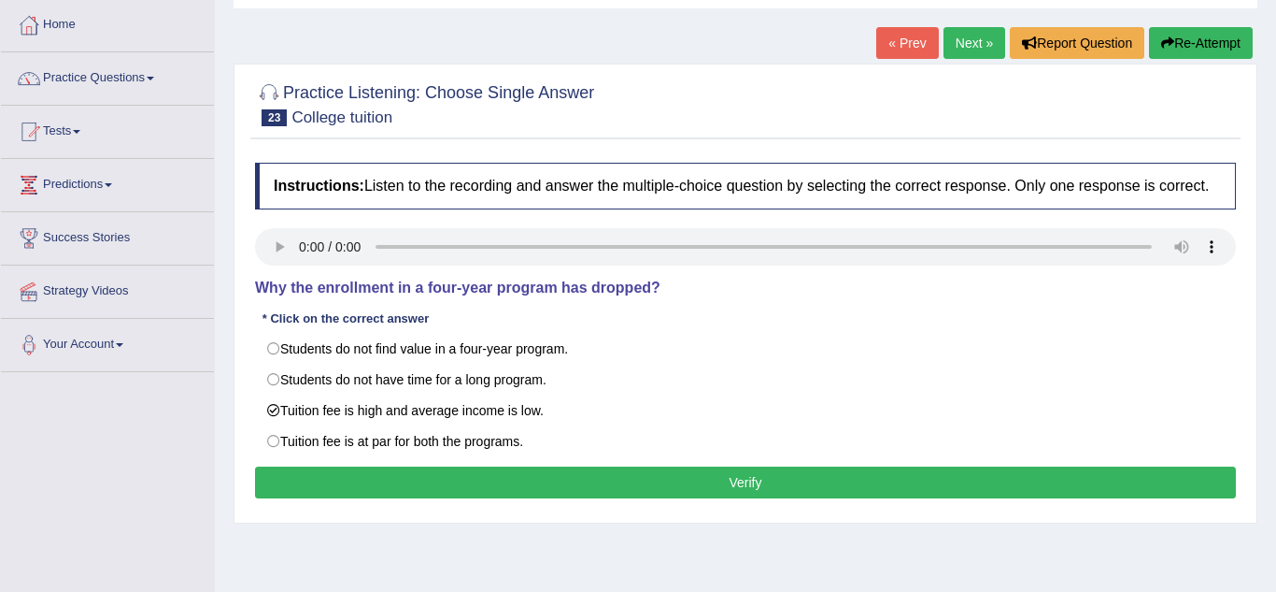
click at [421, 492] on div "Instructions: Listen to the recording and answer the multiple-choice question b…" at bounding box center [745, 333] width 991 height 360
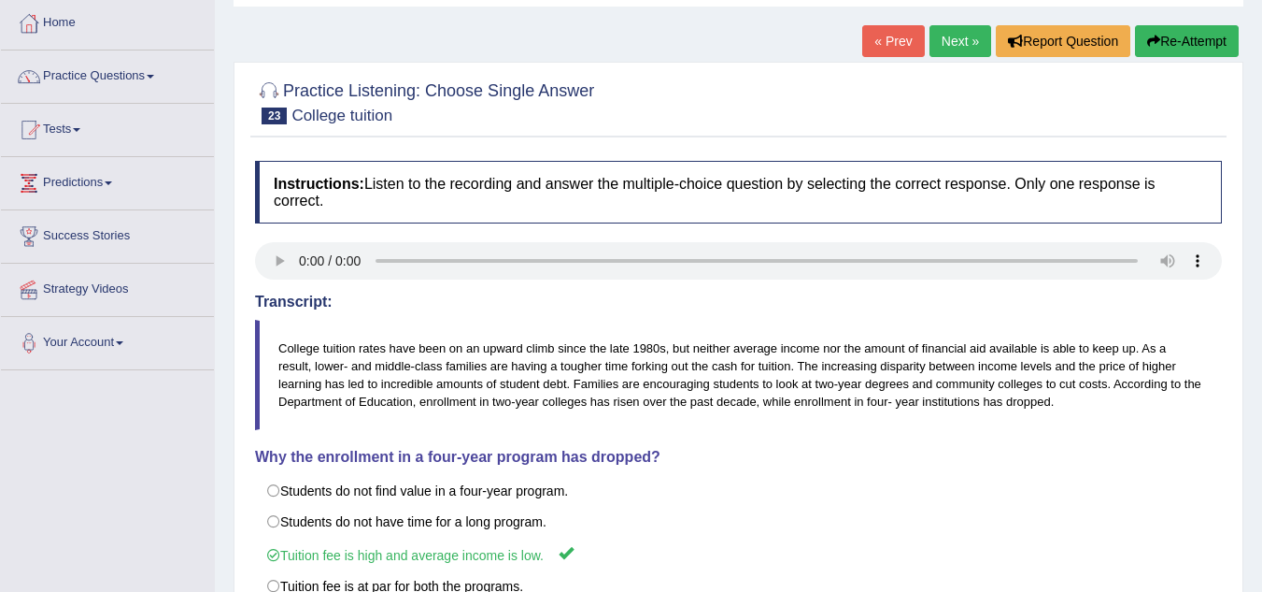
scroll to position [93, 0]
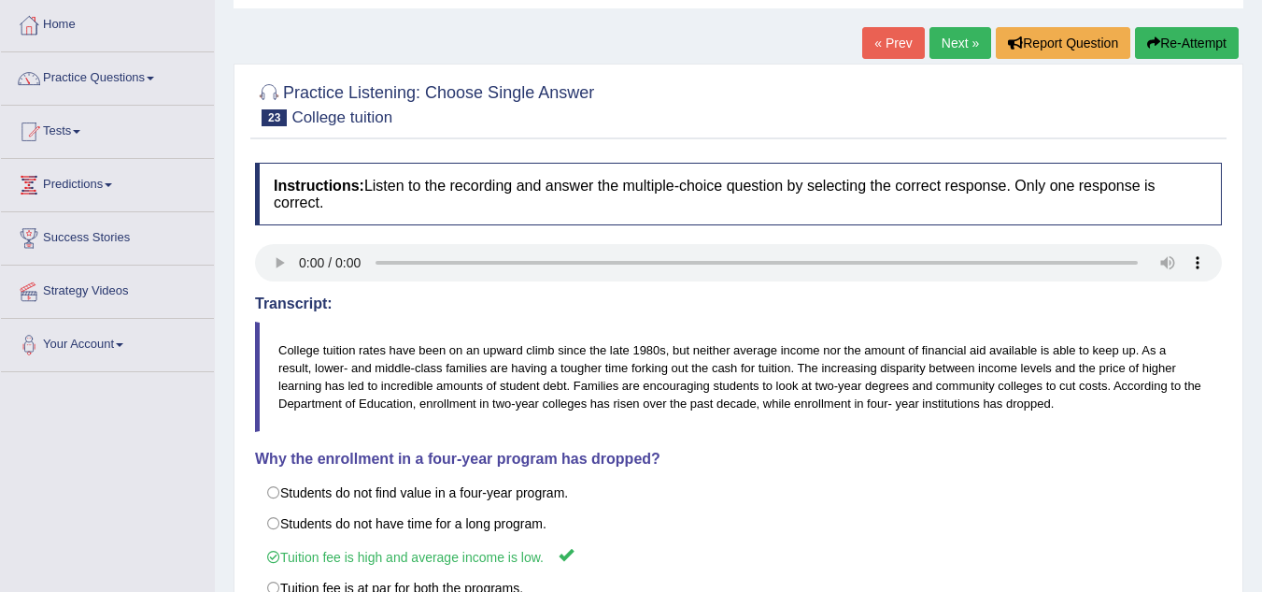
click at [951, 53] on link "Next »" at bounding box center [961, 43] width 62 height 32
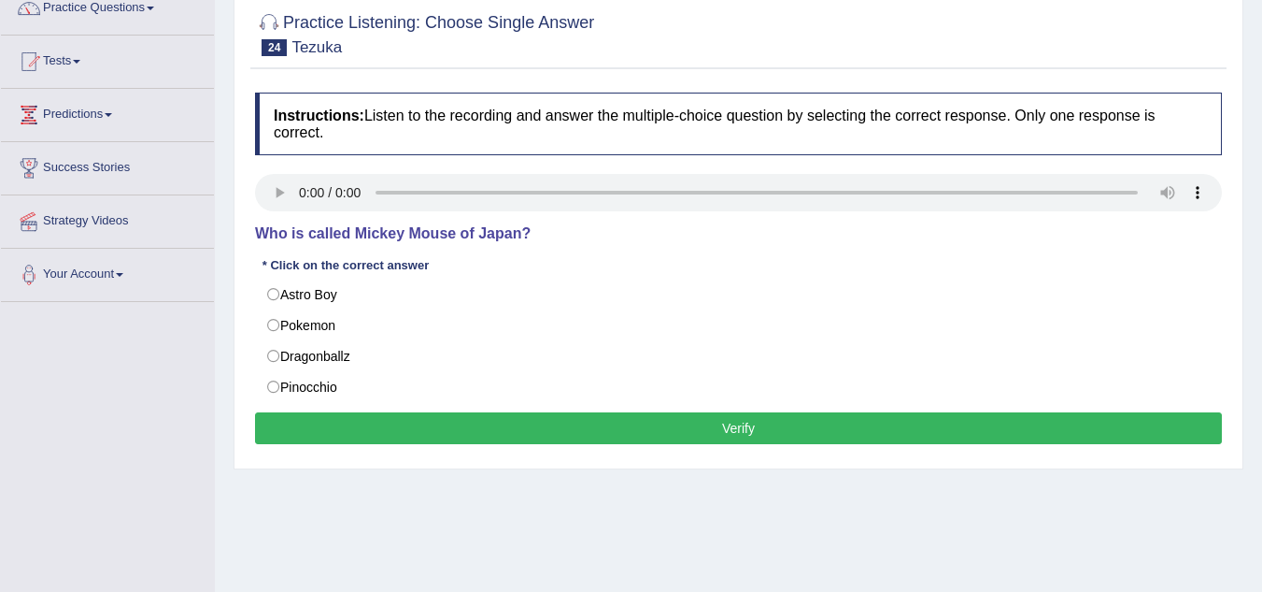
scroll to position [187, 0]
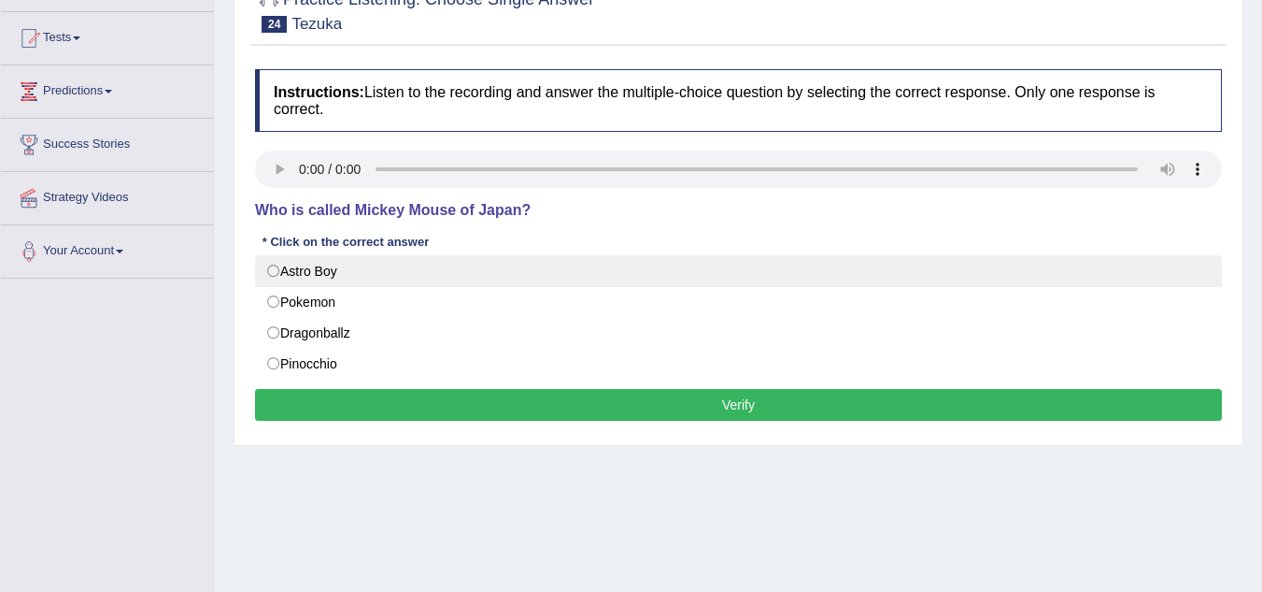
click at [271, 278] on label "Astro Boy" at bounding box center [738, 271] width 967 height 32
radio input "true"
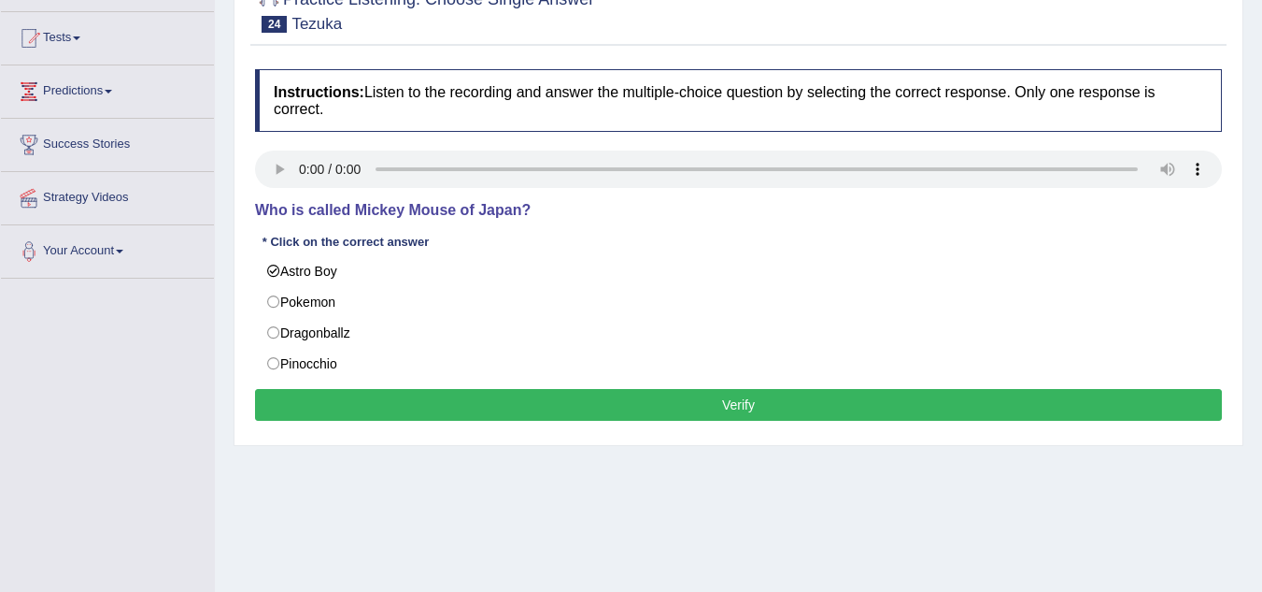
click at [685, 415] on button "Verify" at bounding box center [738, 405] width 967 height 32
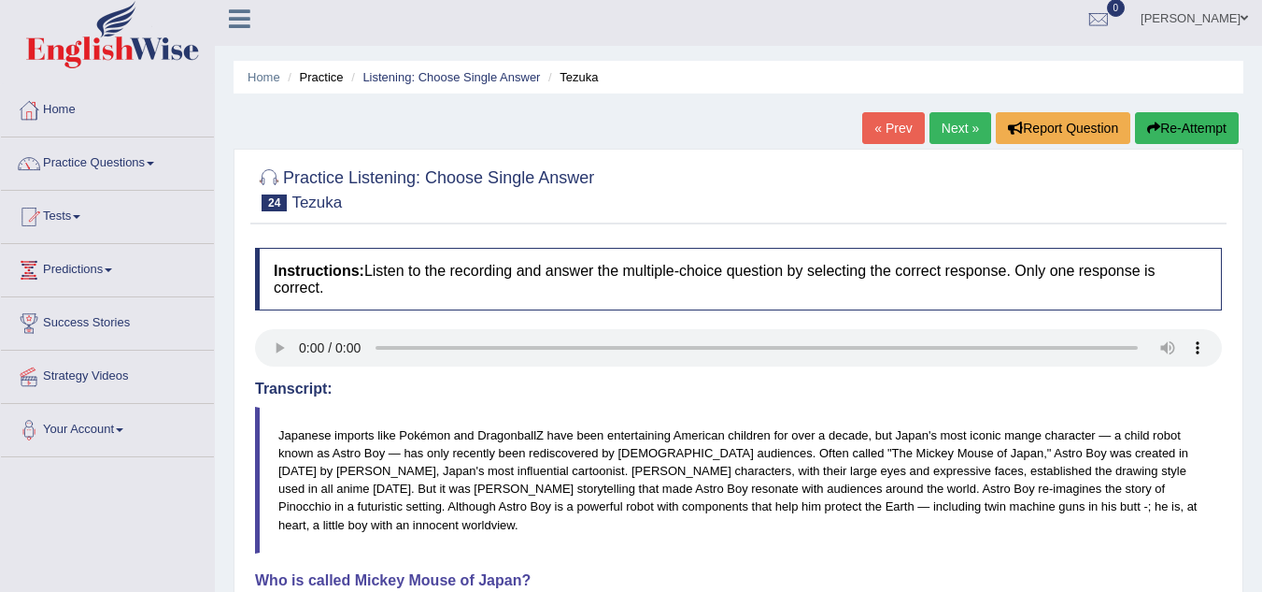
scroll to position [0, 0]
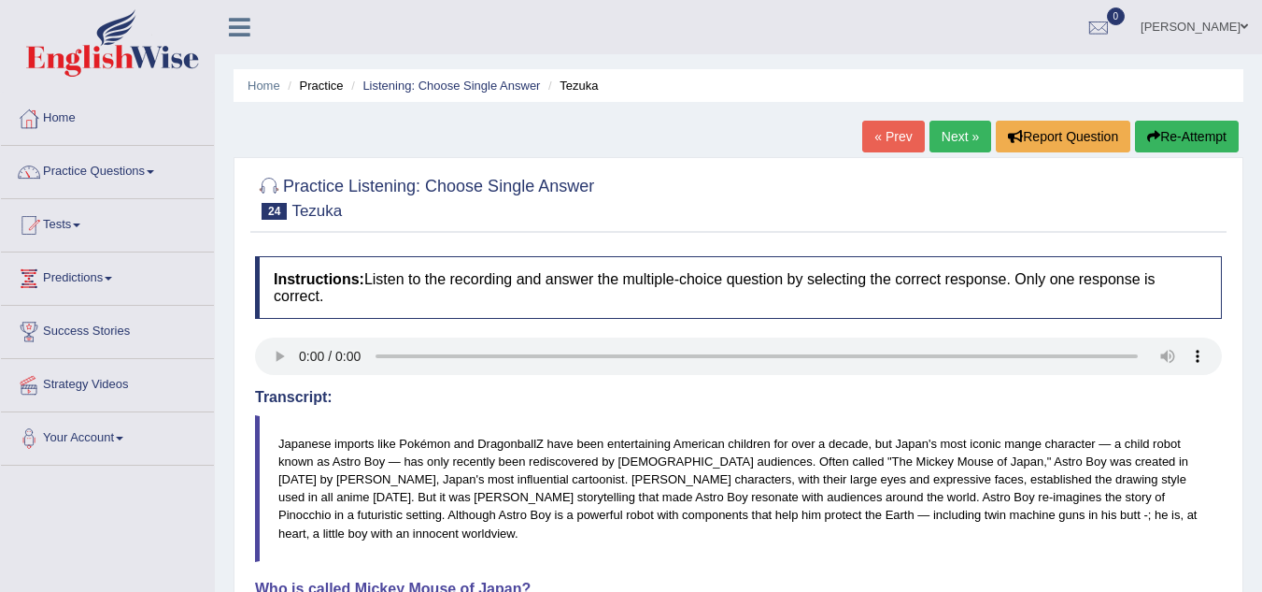
click at [957, 149] on link "Next »" at bounding box center [961, 137] width 62 height 32
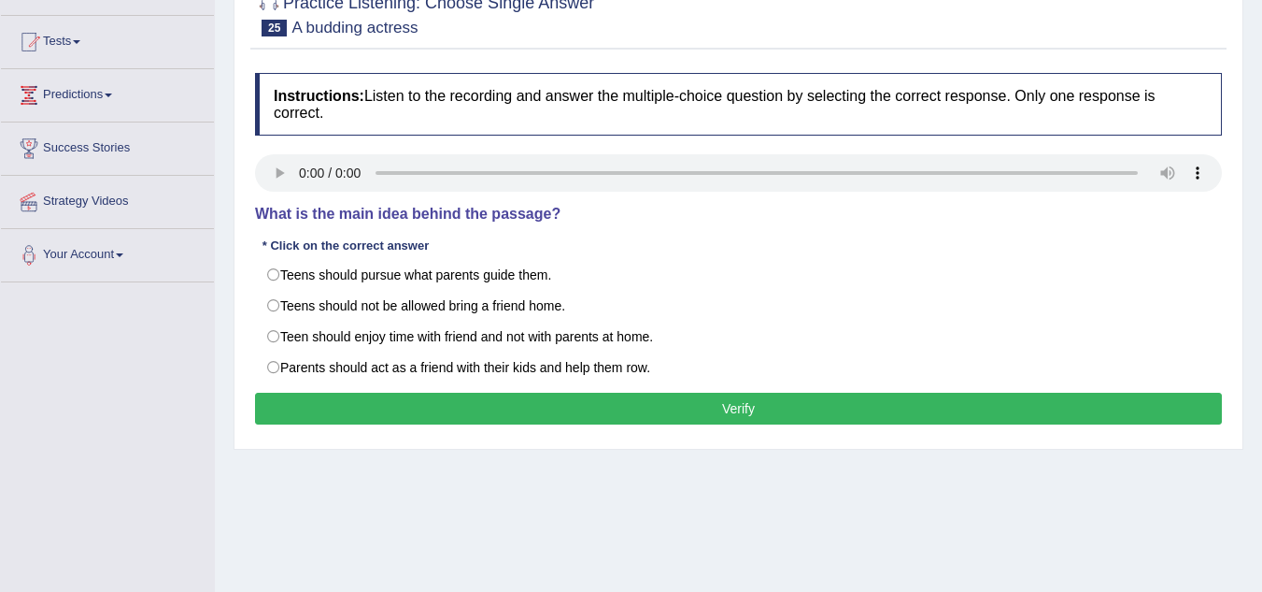
scroll to position [187, 0]
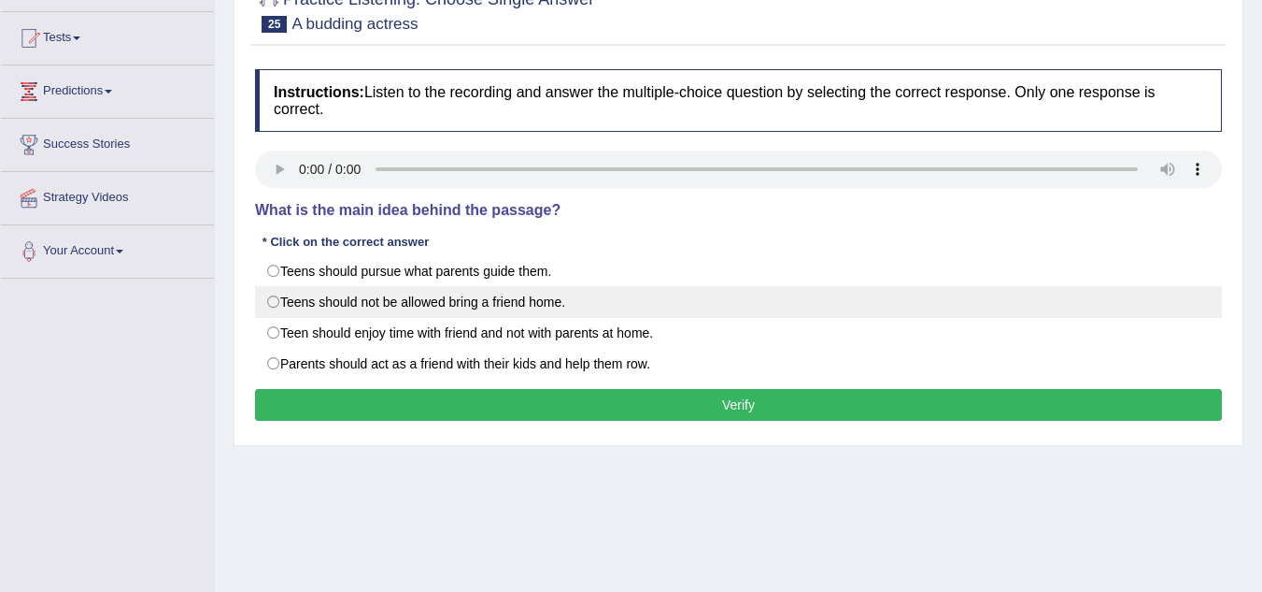
click at [307, 302] on label "Teens should not be allowed bring a friend home." at bounding box center [738, 302] width 967 height 32
radio input "true"
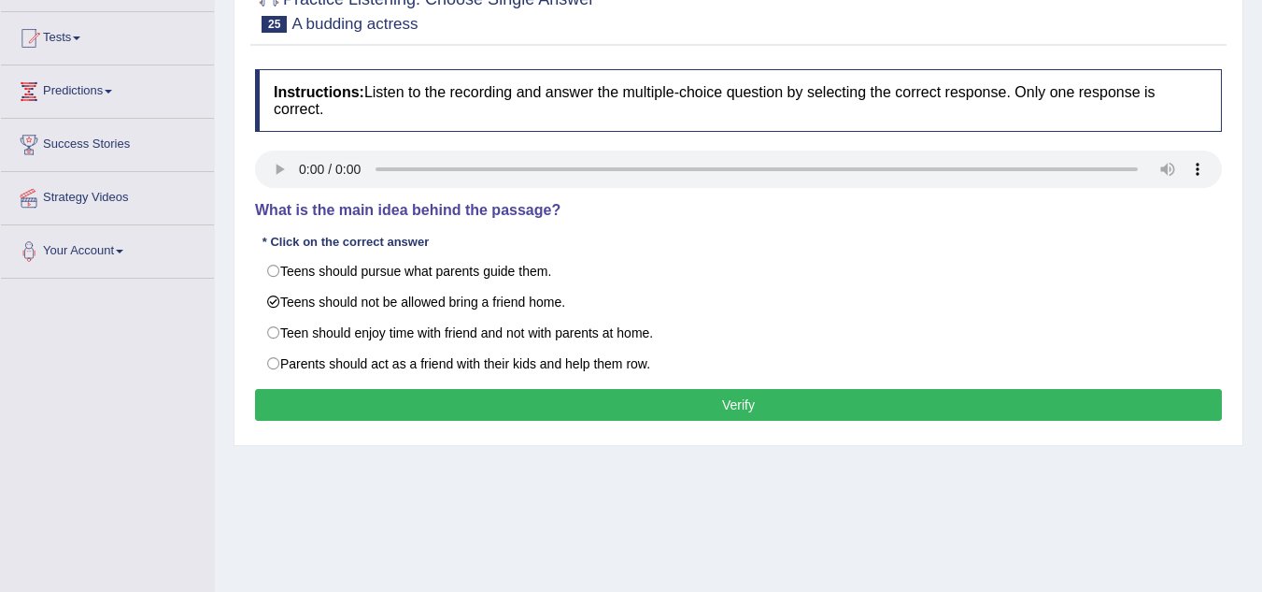
click at [390, 406] on button "Verify" at bounding box center [738, 405] width 967 height 32
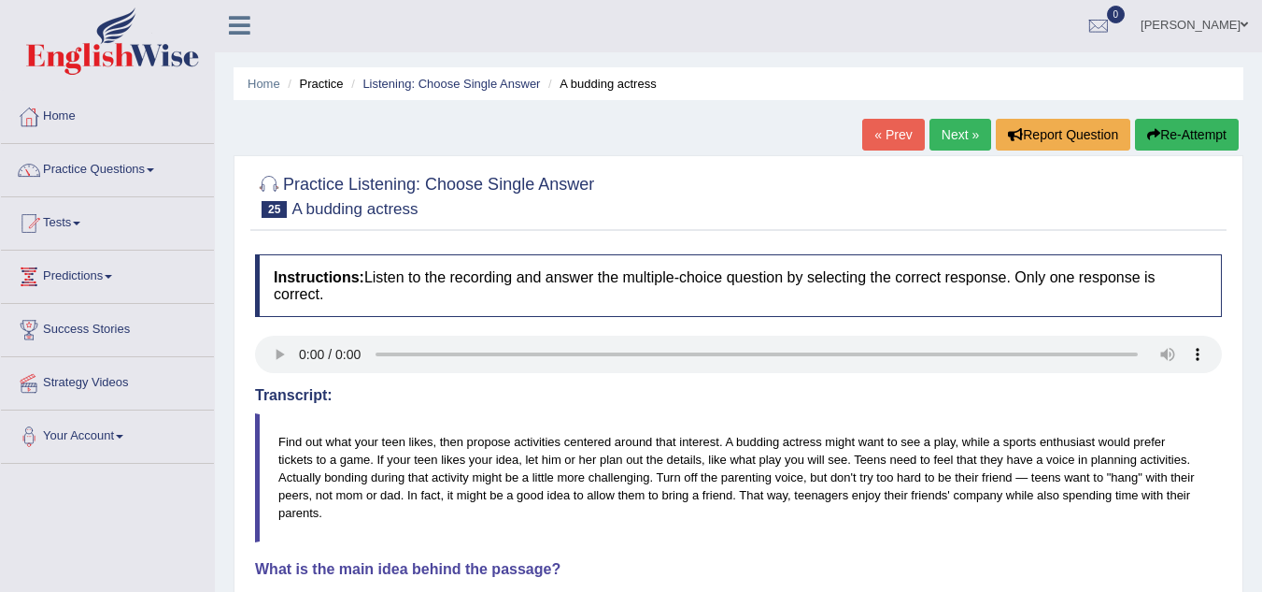
scroll to position [0, 0]
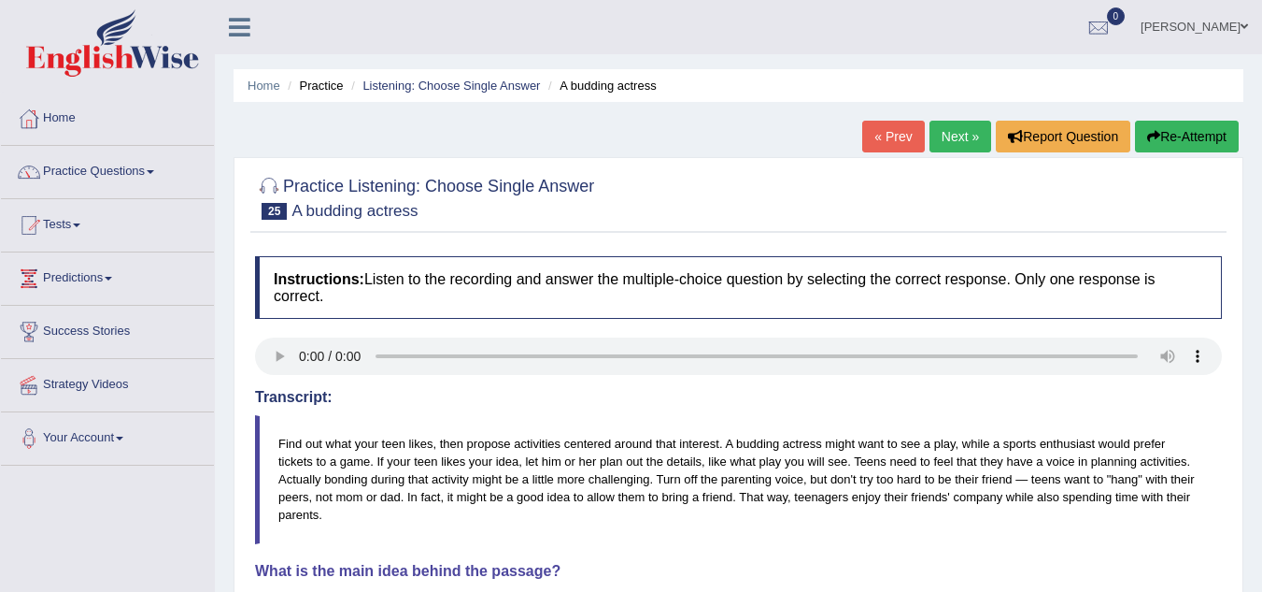
click at [957, 142] on link "Next »" at bounding box center [961, 137] width 62 height 32
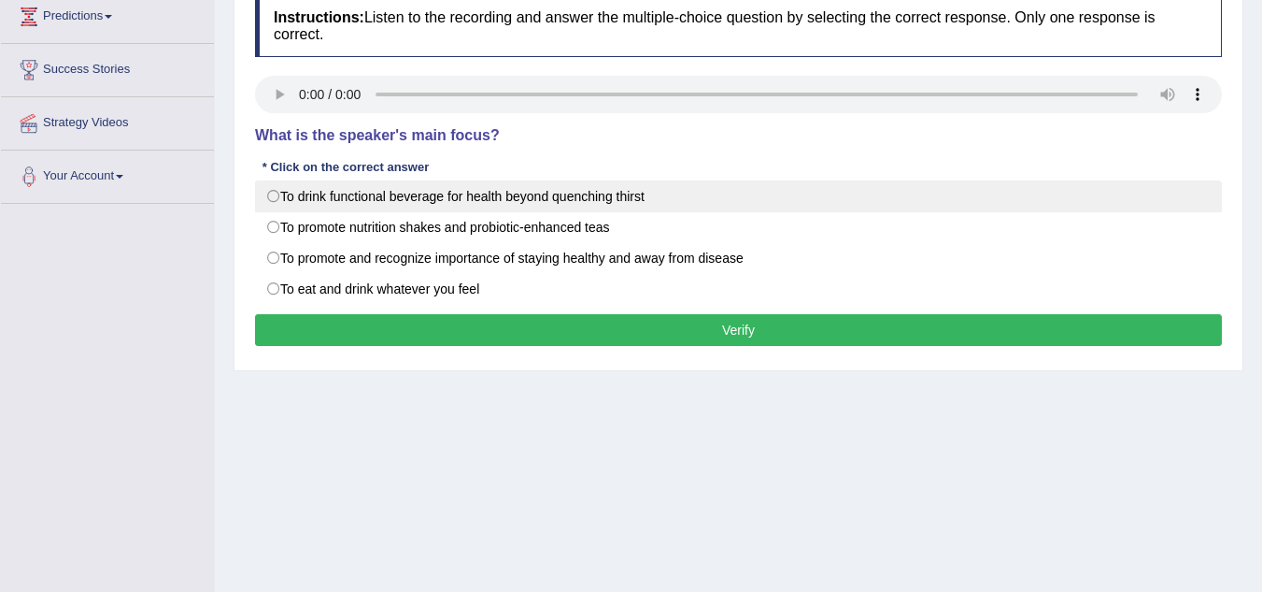
scroll to position [280, 0]
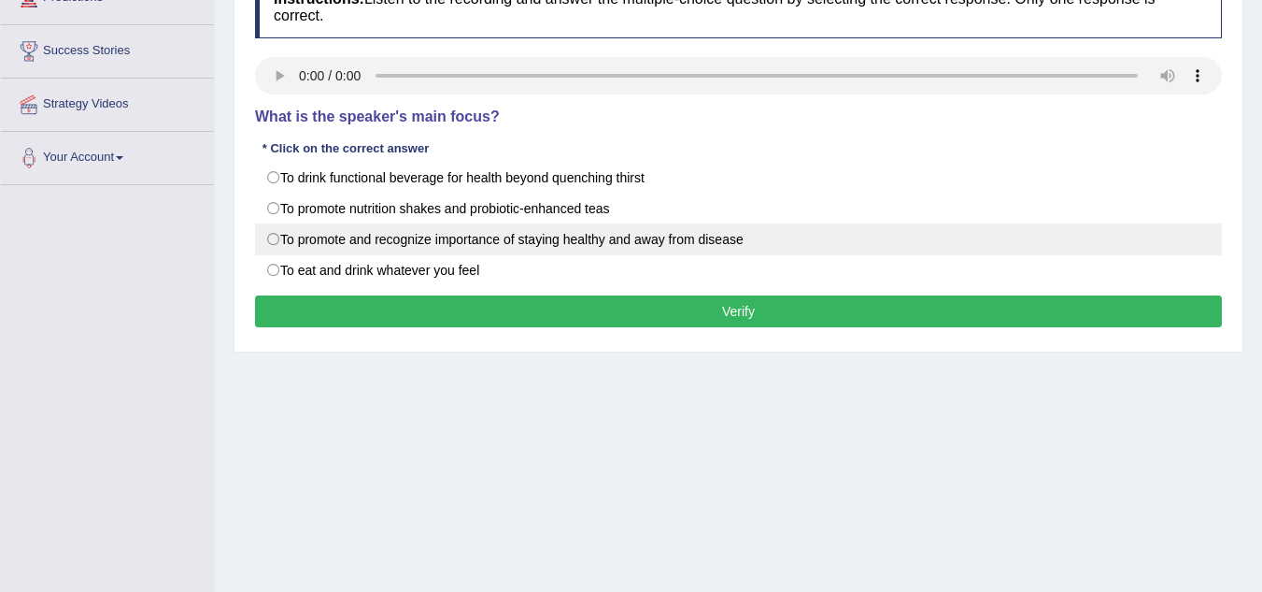
click at [274, 247] on label "To promote and recognize importance of staying healthy and away from disease" at bounding box center [738, 239] width 967 height 32
radio input "true"
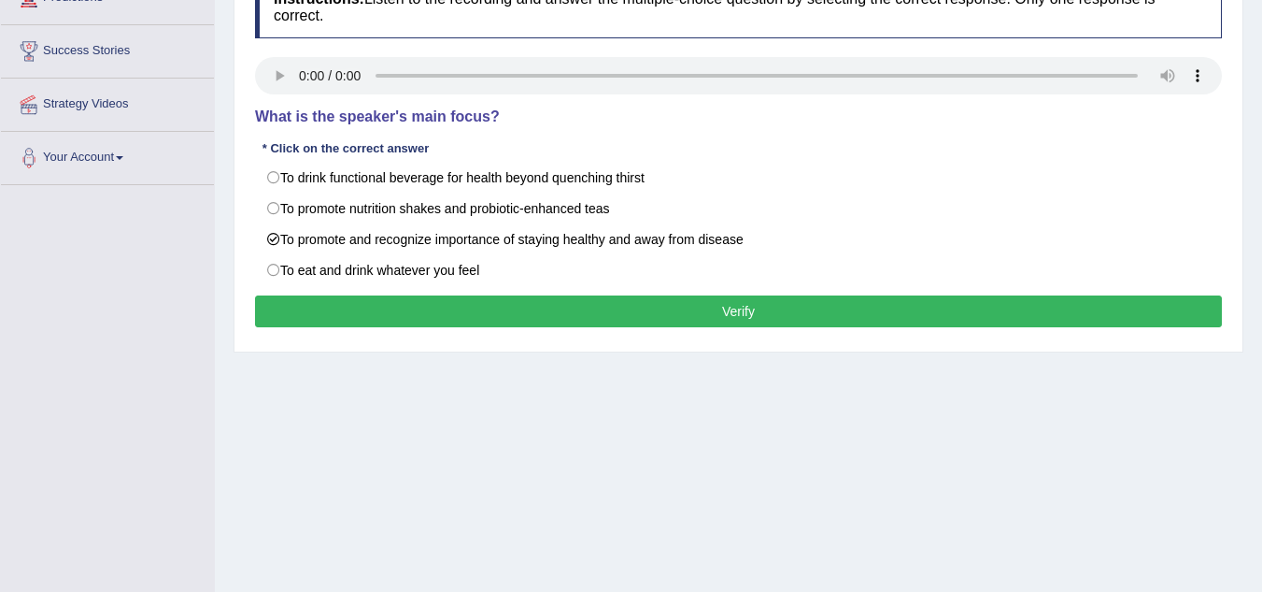
click at [343, 332] on div "Instructions: Listen to the recording and answer the multiple-choice question b…" at bounding box center [738, 154] width 977 height 376
click at [350, 318] on button "Verify" at bounding box center [738, 311] width 967 height 32
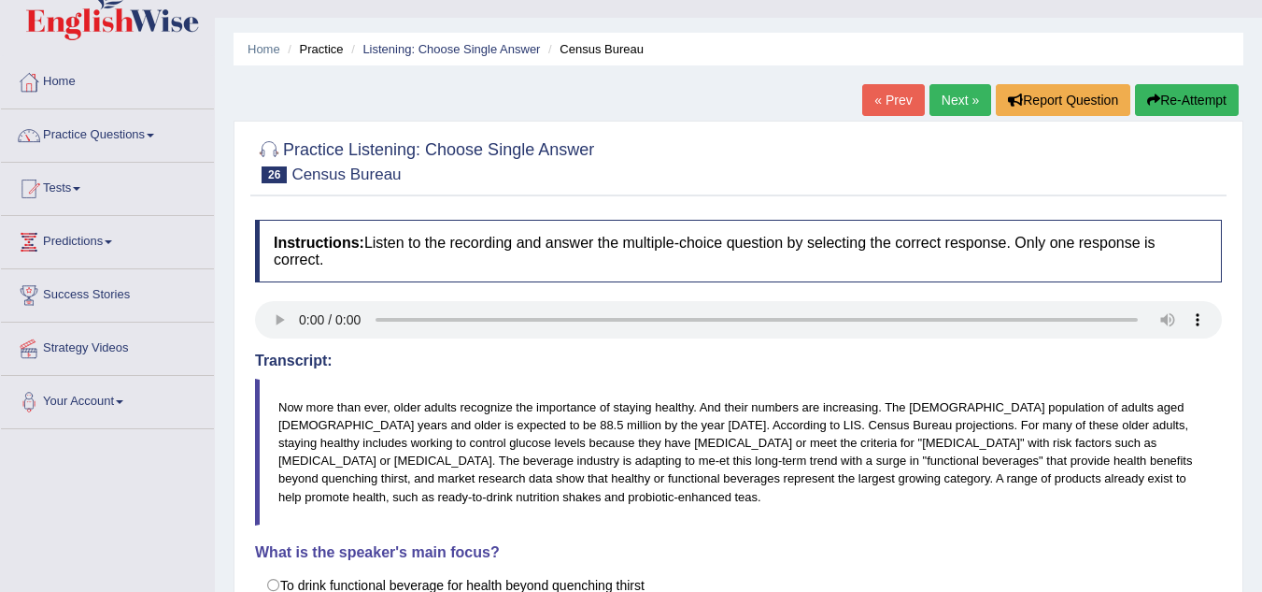
scroll to position [0, 0]
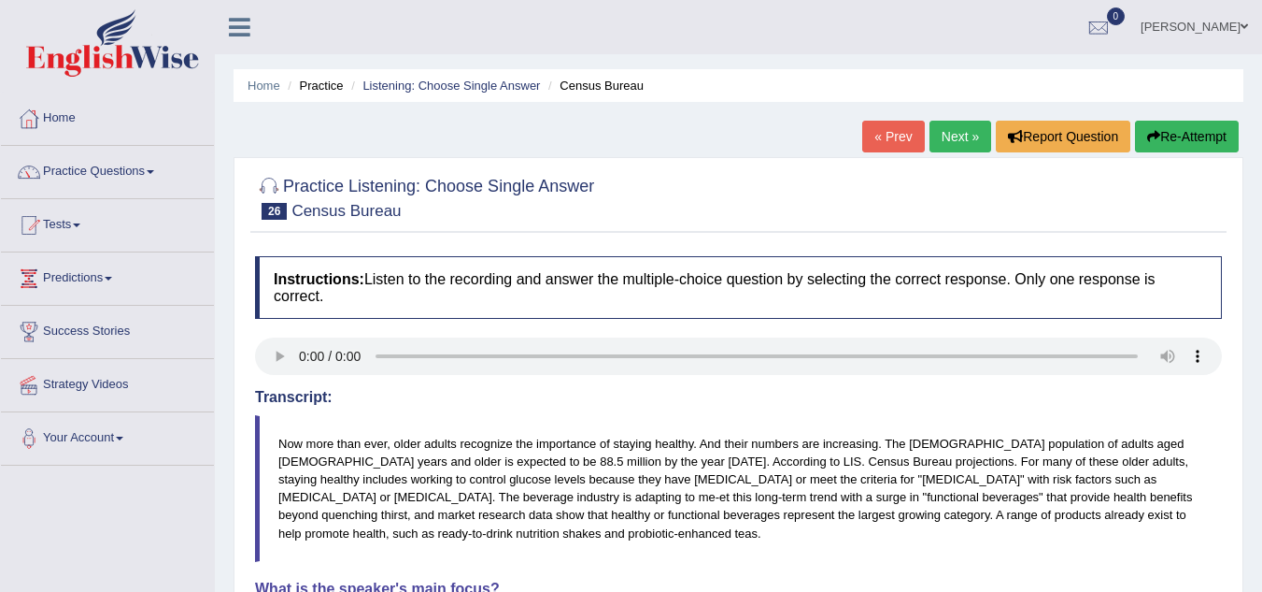
click at [952, 135] on link "Next »" at bounding box center [961, 137] width 62 height 32
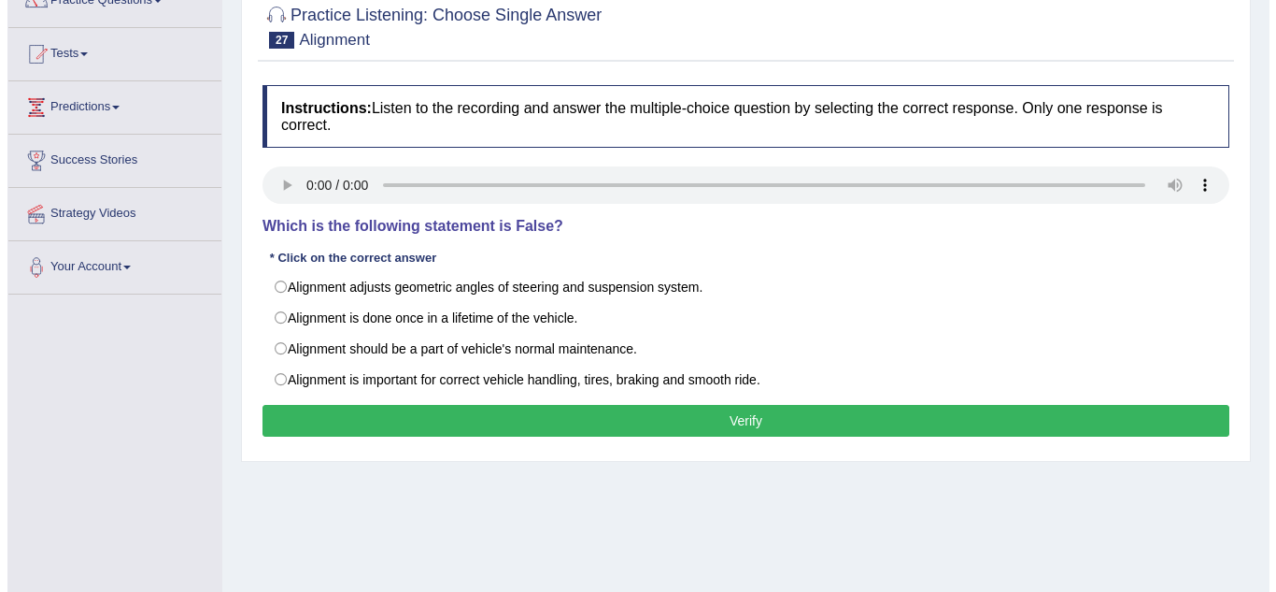
scroll to position [187, 0]
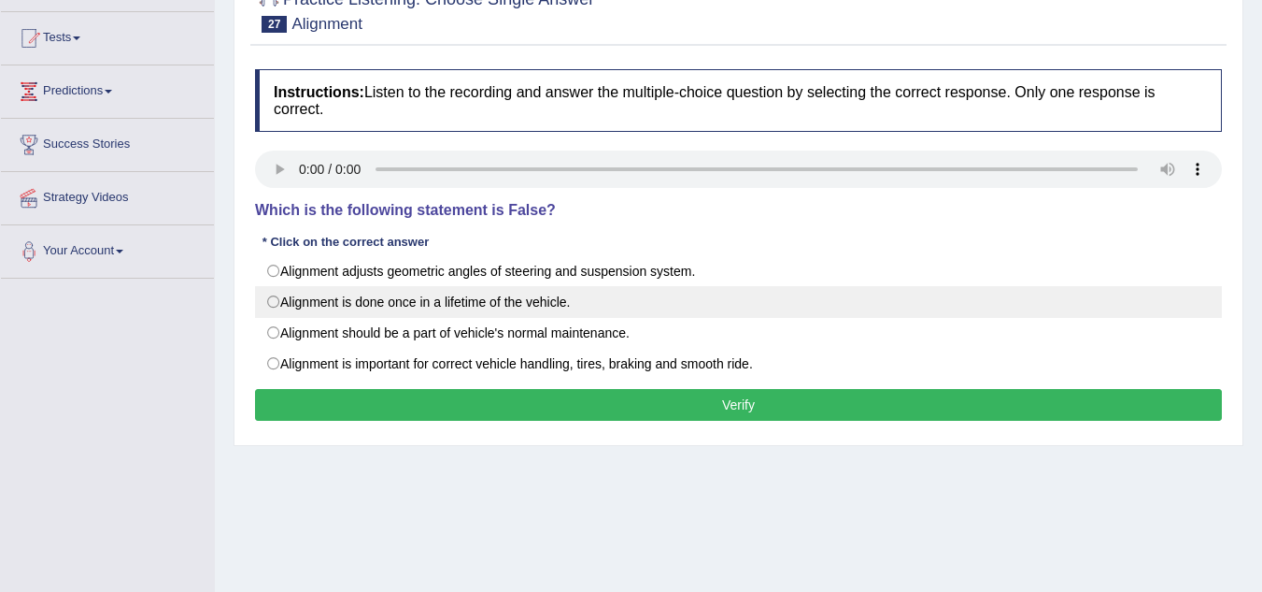
click at [282, 304] on label "Alignment is done once in a lifetime of the vehicle." at bounding box center [738, 302] width 967 height 32
radio input "true"
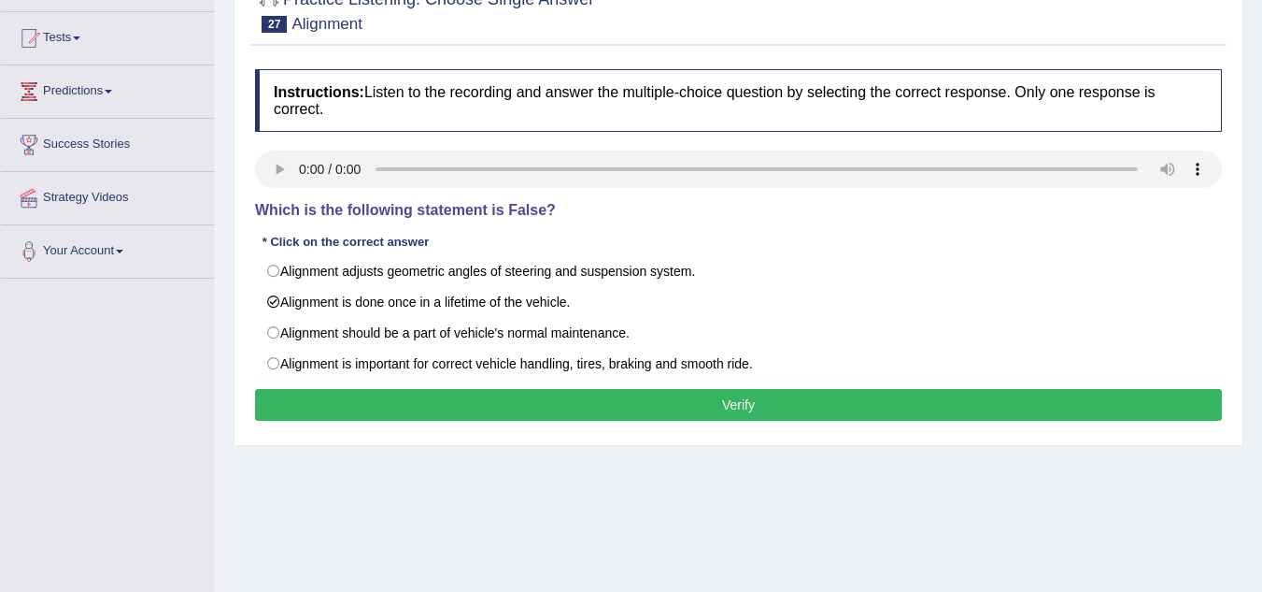
click at [314, 413] on button "Verify" at bounding box center [738, 405] width 967 height 32
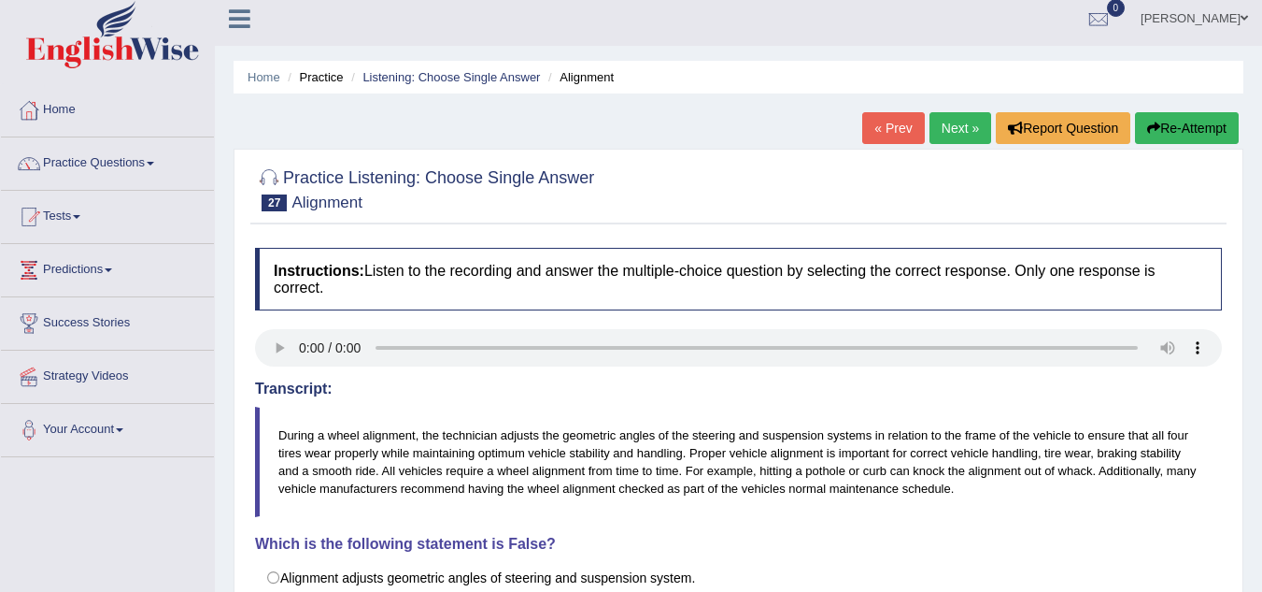
scroll to position [0, 0]
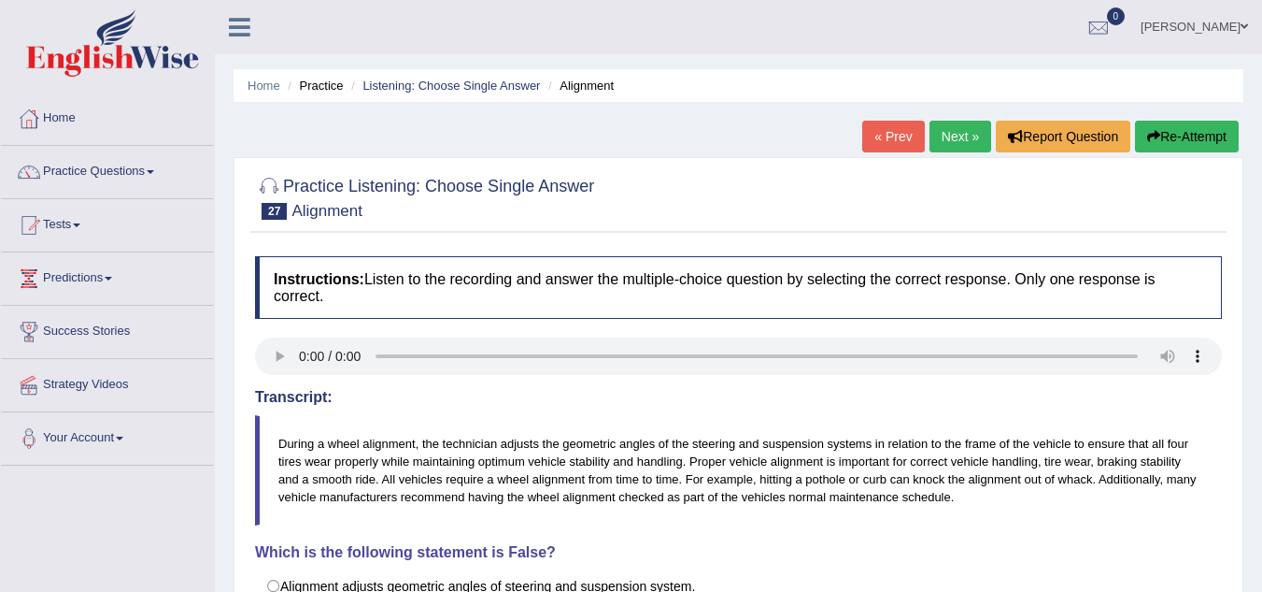
click at [944, 141] on link "Next »" at bounding box center [961, 137] width 62 height 32
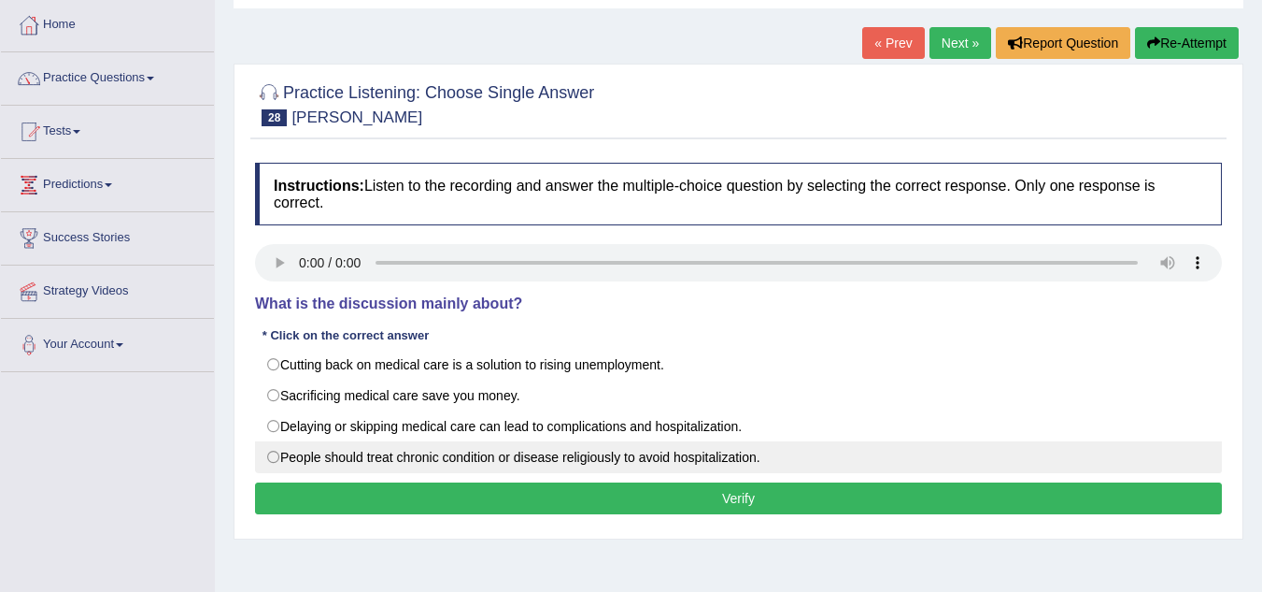
click at [266, 456] on label "People should treat chronic condition or disease religiously to avoid hospitali…" at bounding box center [738, 457] width 967 height 32
radio input "true"
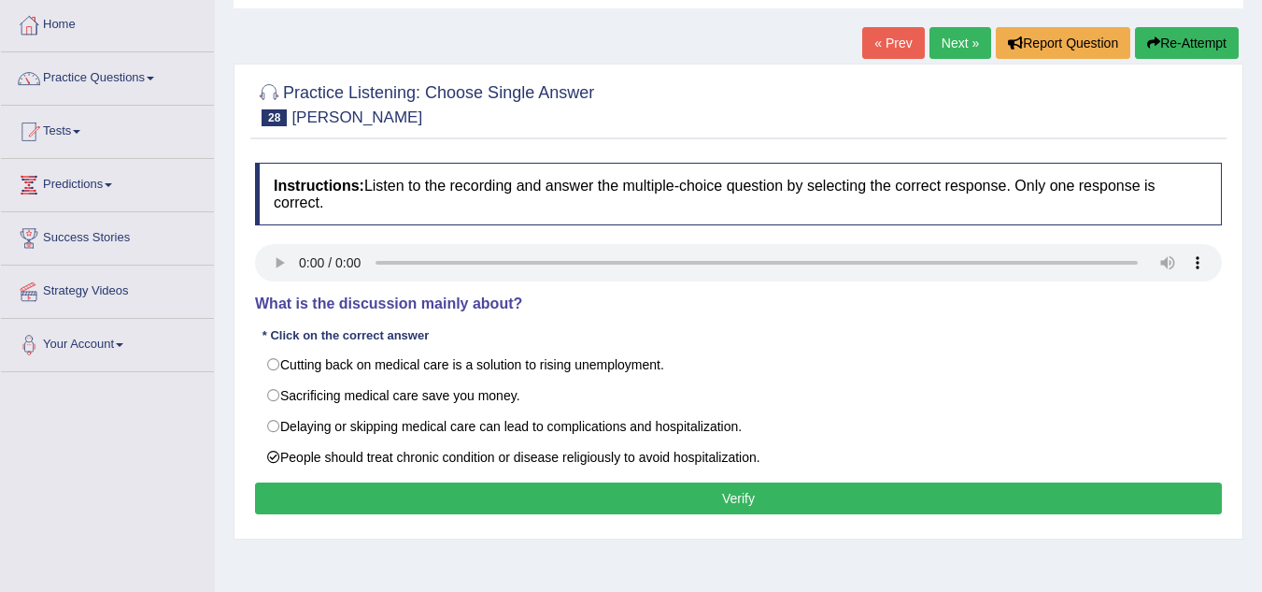
click at [316, 492] on button "Verify" at bounding box center [738, 498] width 967 height 32
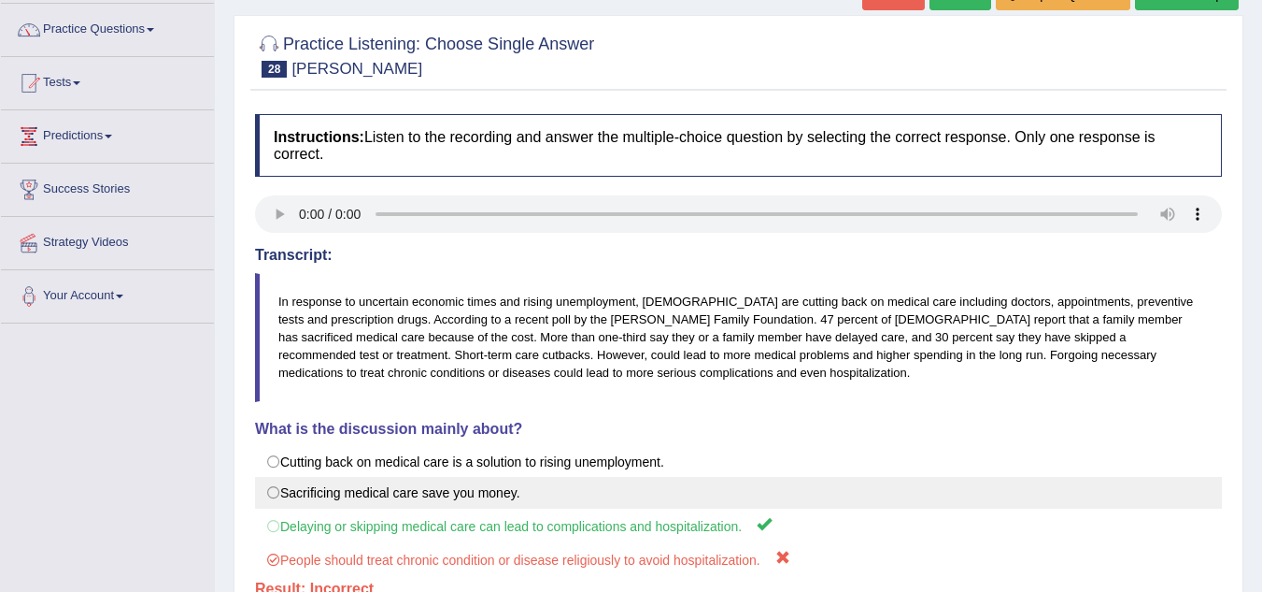
scroll to position [93, 0]
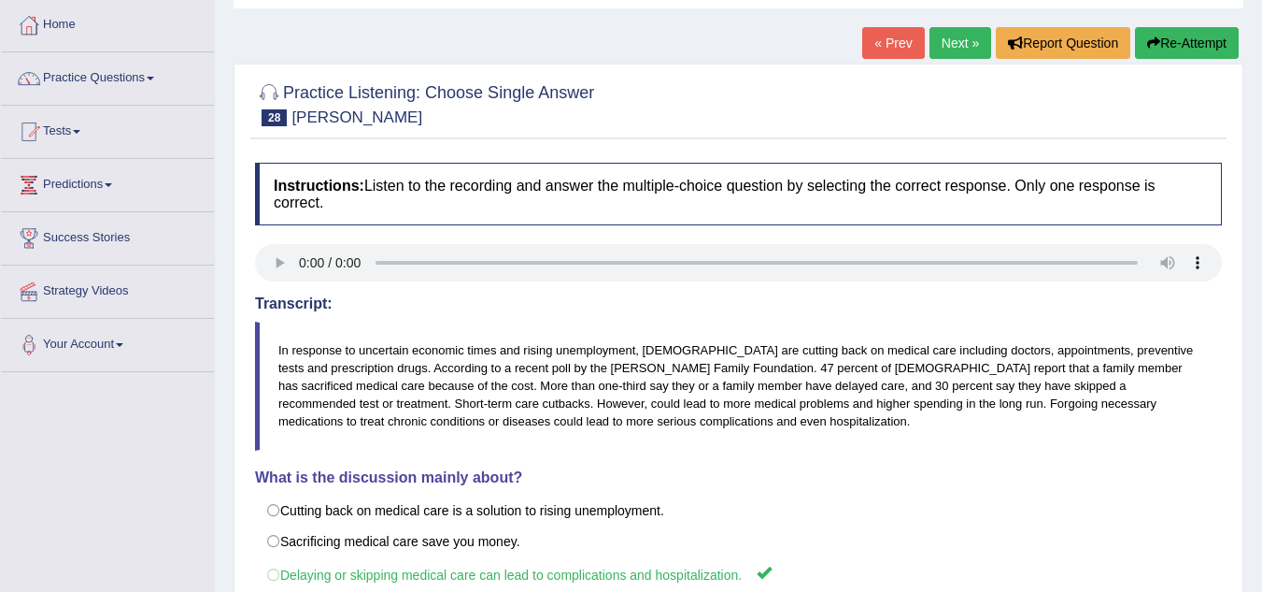
click at [952, 48] on link "Next »" at bounding box center [961, 43] width 62 height 32
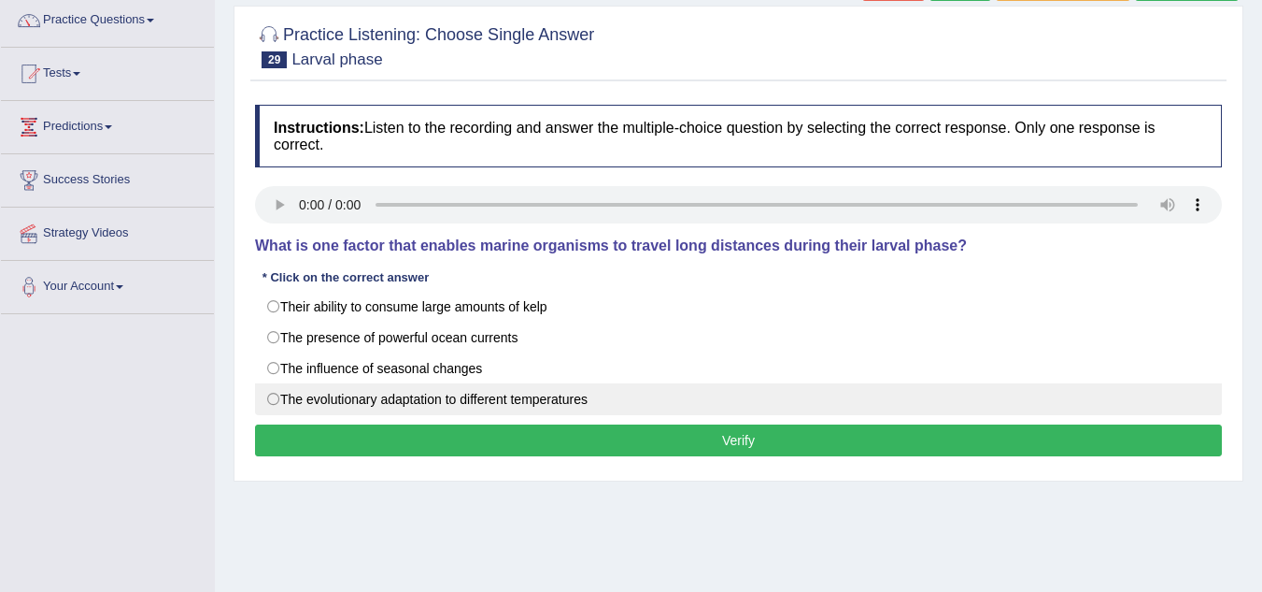
scroll to position [187, 0]
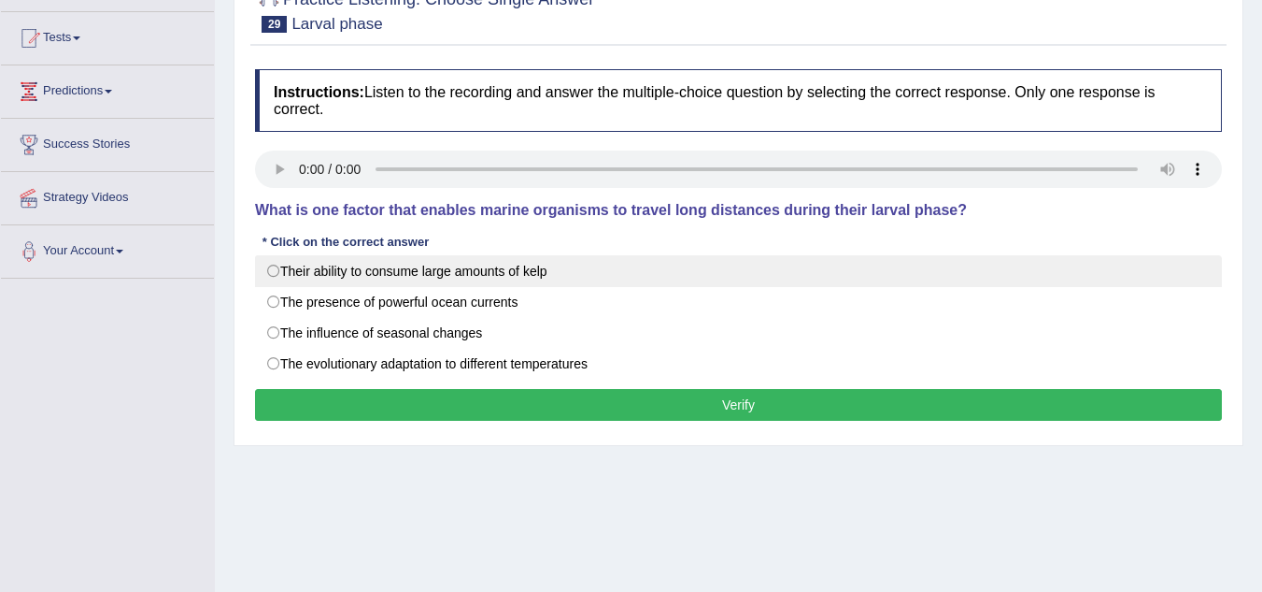
click at [537, 276] on label "Their ability to consume large amounts of kelp" at bounding box center [738, 271] width 967 height 32
radio input "true"
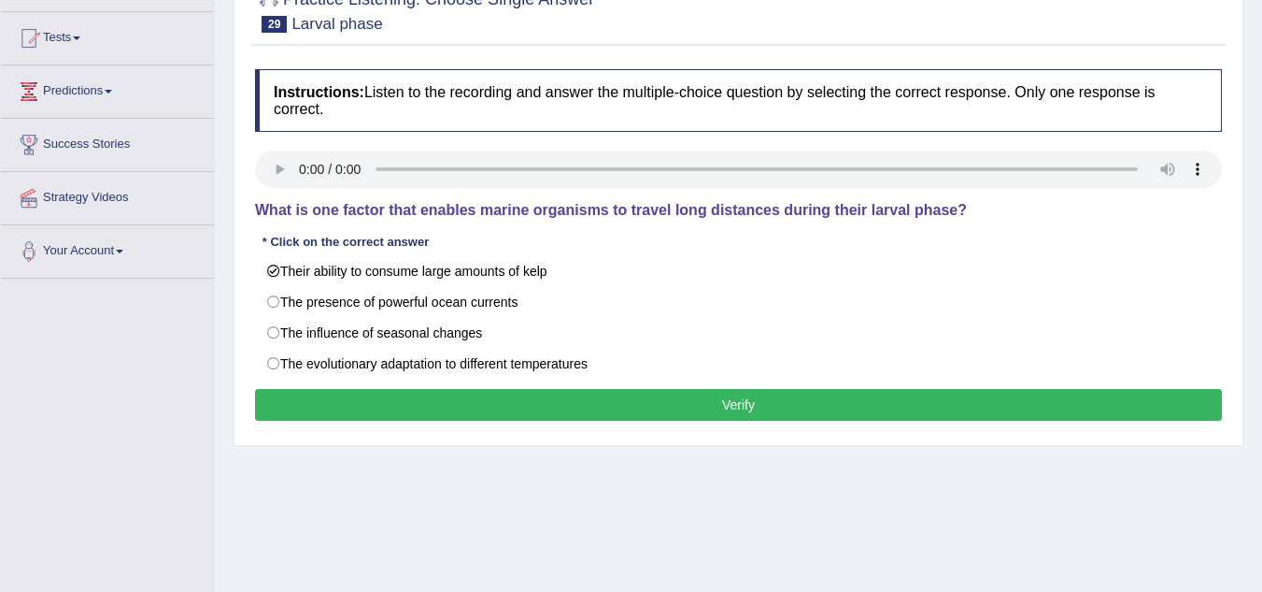
click at [640, 413] on button "Verify" at bounding box center [738, 405] width 967 height 32
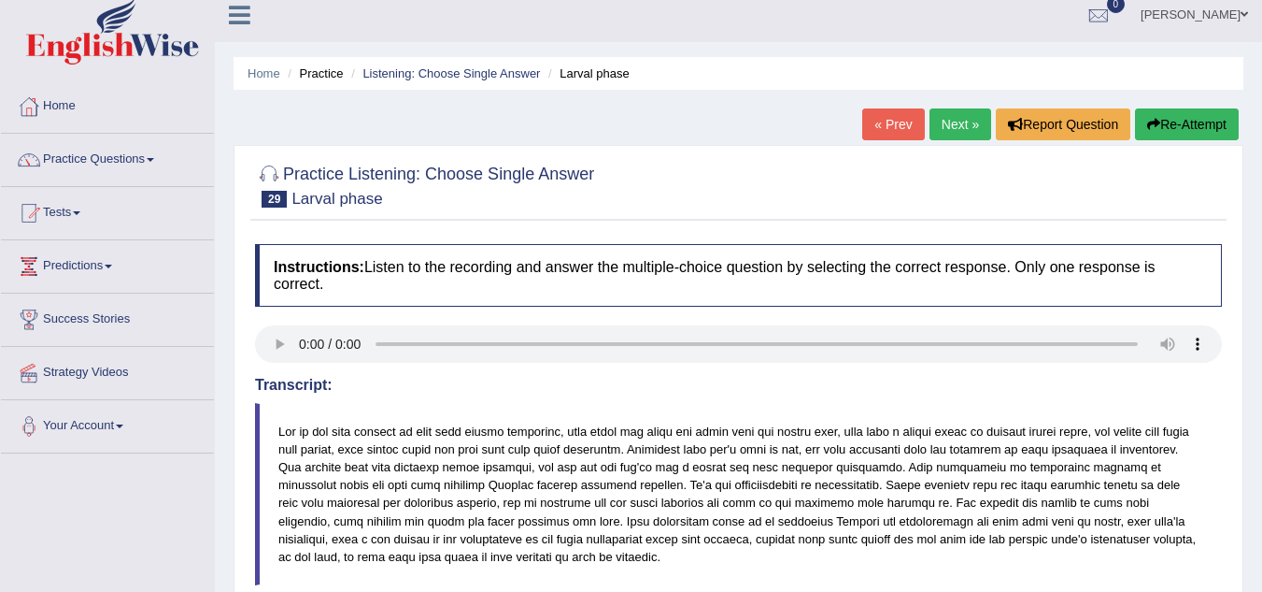
scroll to position [0, 0]
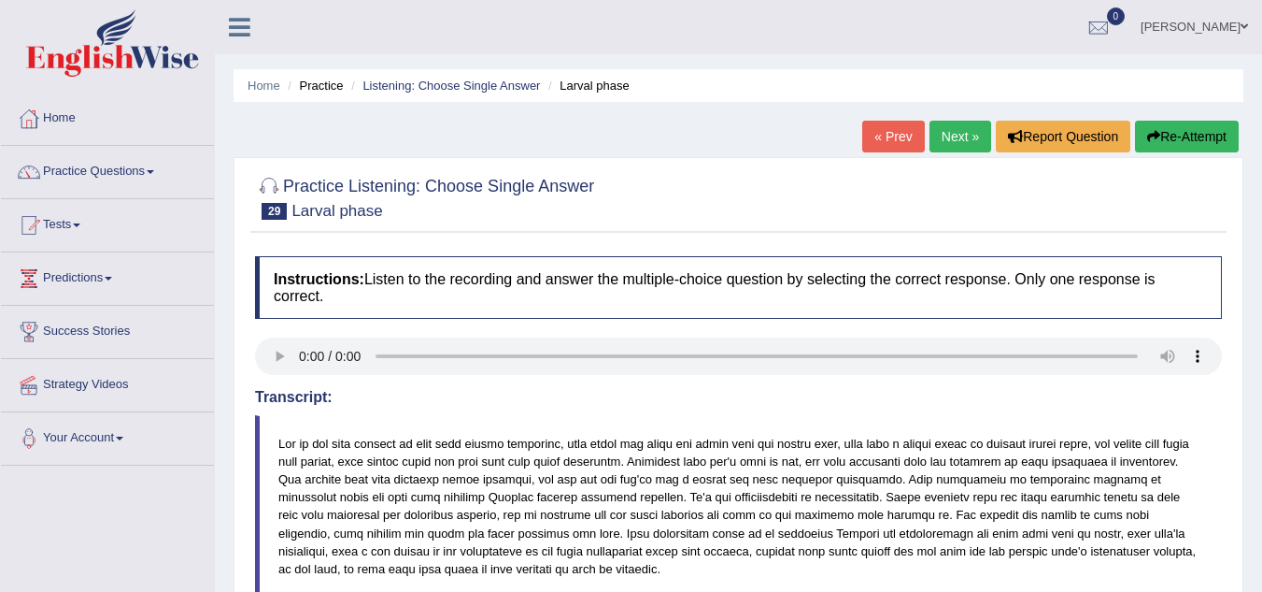
click at [974, 131] on link "Next »" at bounding box center [961, 137] width 62 height 32
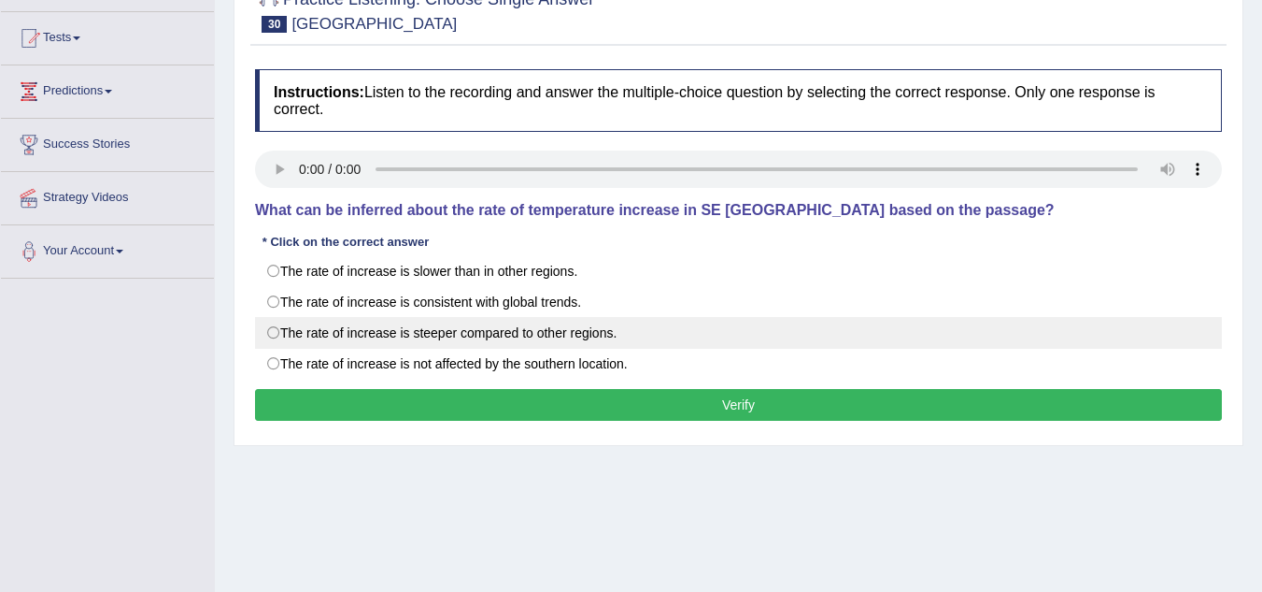
click at [606, 333] on label "The rate of increase is steeper compared to other regions." at bounding box center [738, 333] width 967 height 32
radio input "true"
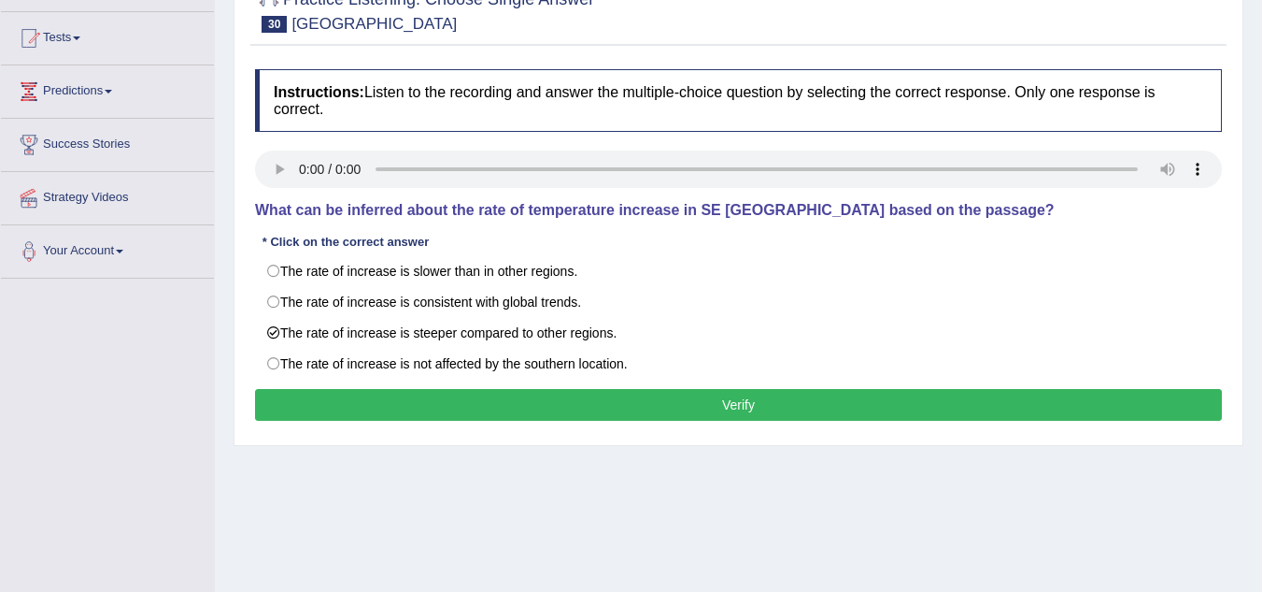
click at [633, 403] on button "Verify" at bounding box center [738, 405] width 967 height 32
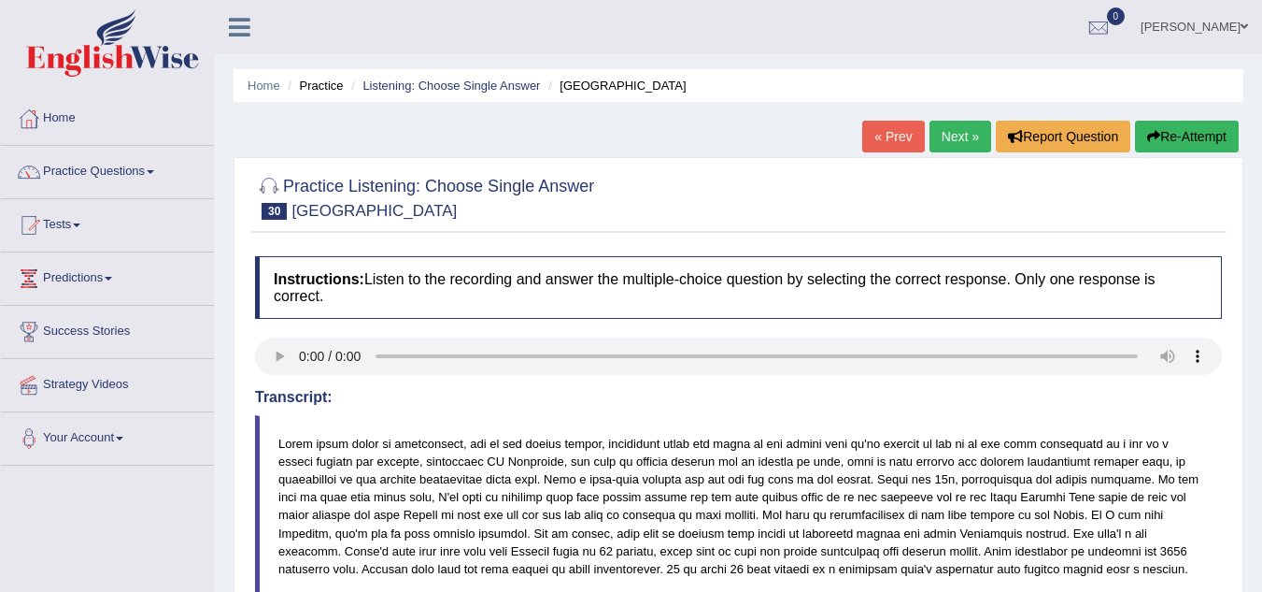
click at [967, 137] on link "Next »" at bounding box center [961, 137] width 62 height 32
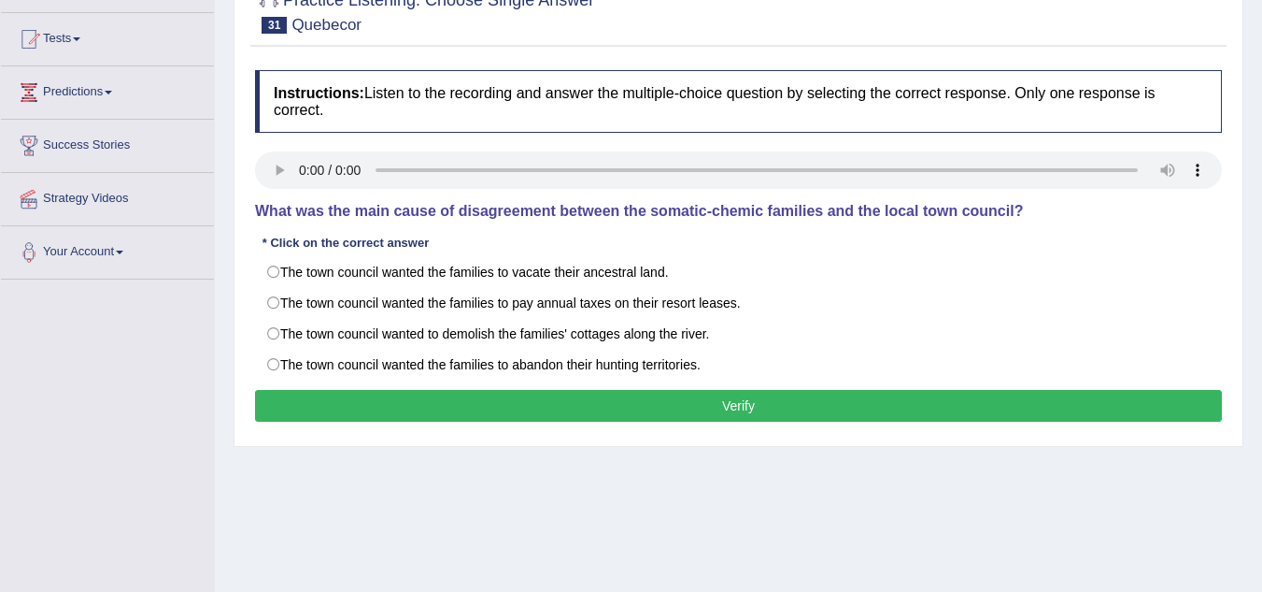
scroll to position [187, 0]
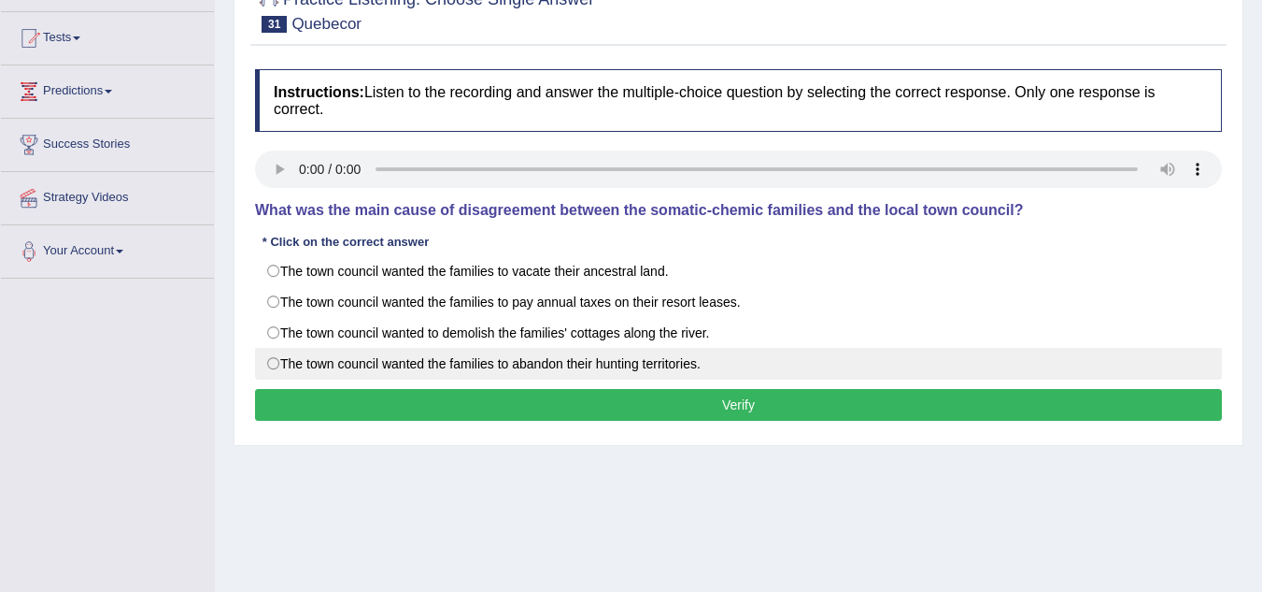
click at [279, 364] on label "The town council wanted the families to abandon their hunting territories." at bounding box center [738, 364] width 967 height 32
radio input "true"
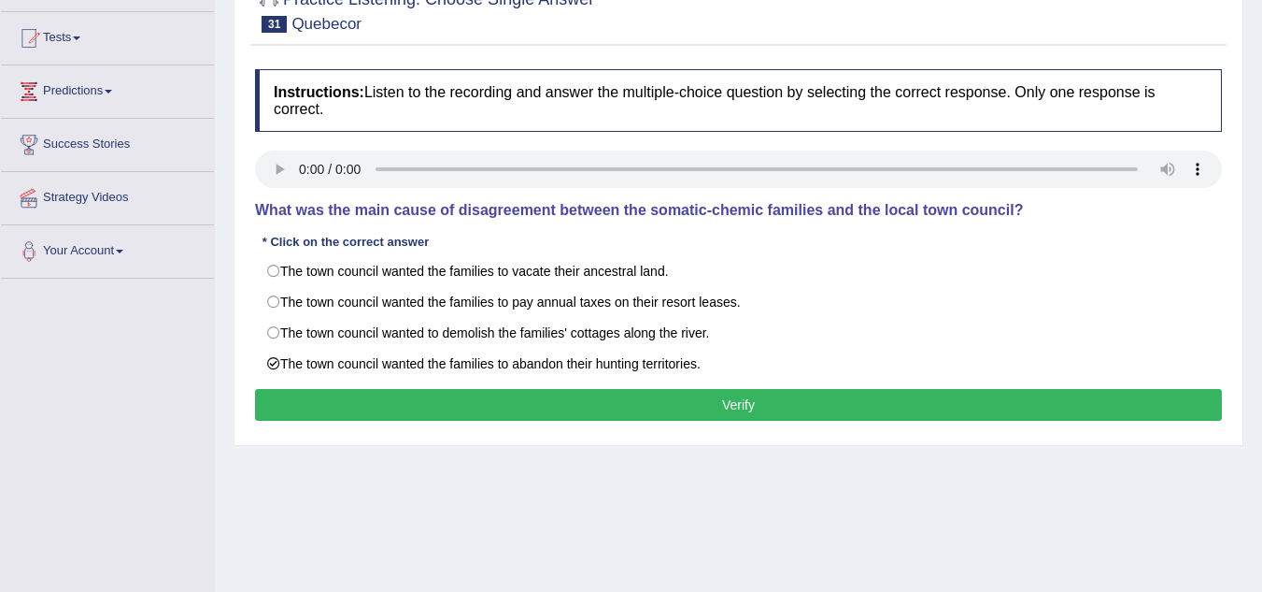
click at [280, 412] on button "Verify" at bounding box center [738, 405] width 967 height 32
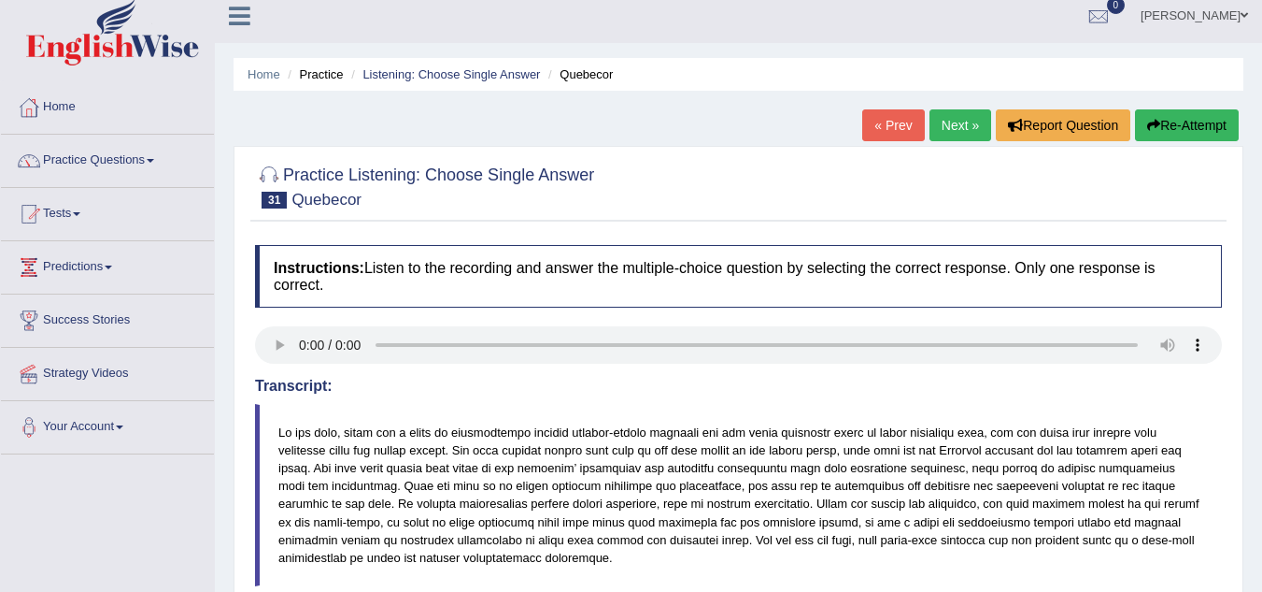
scroll to position [0, 0]
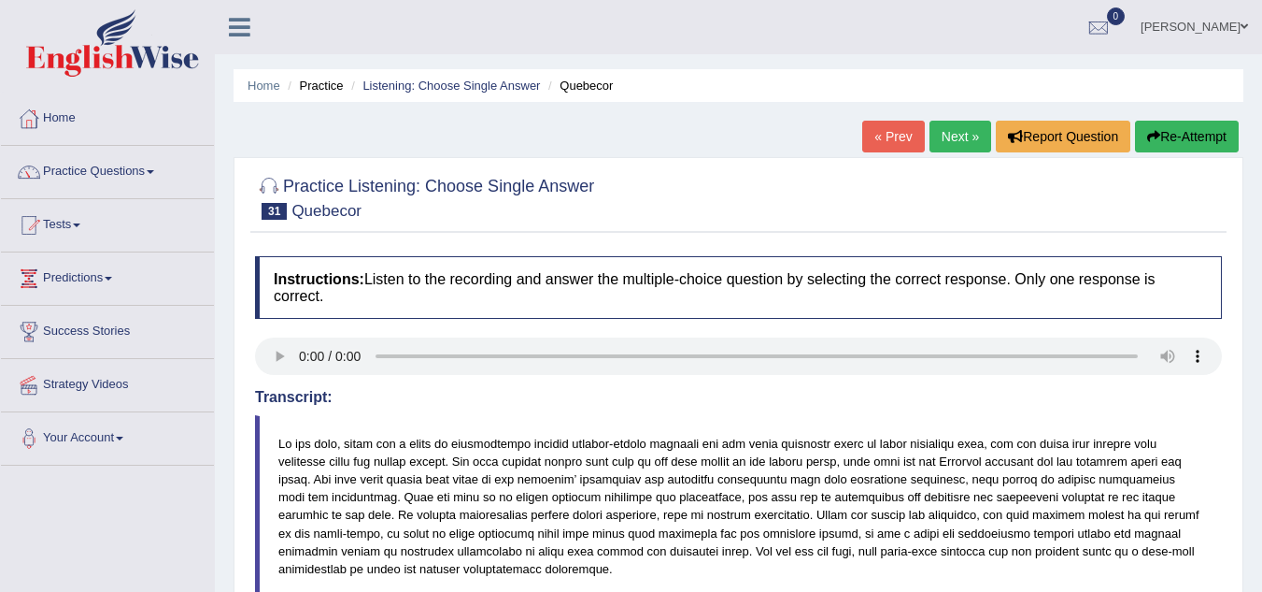
click at [934, 146] on link "Next »" at bounding box center [961, 137] width 62 height 32
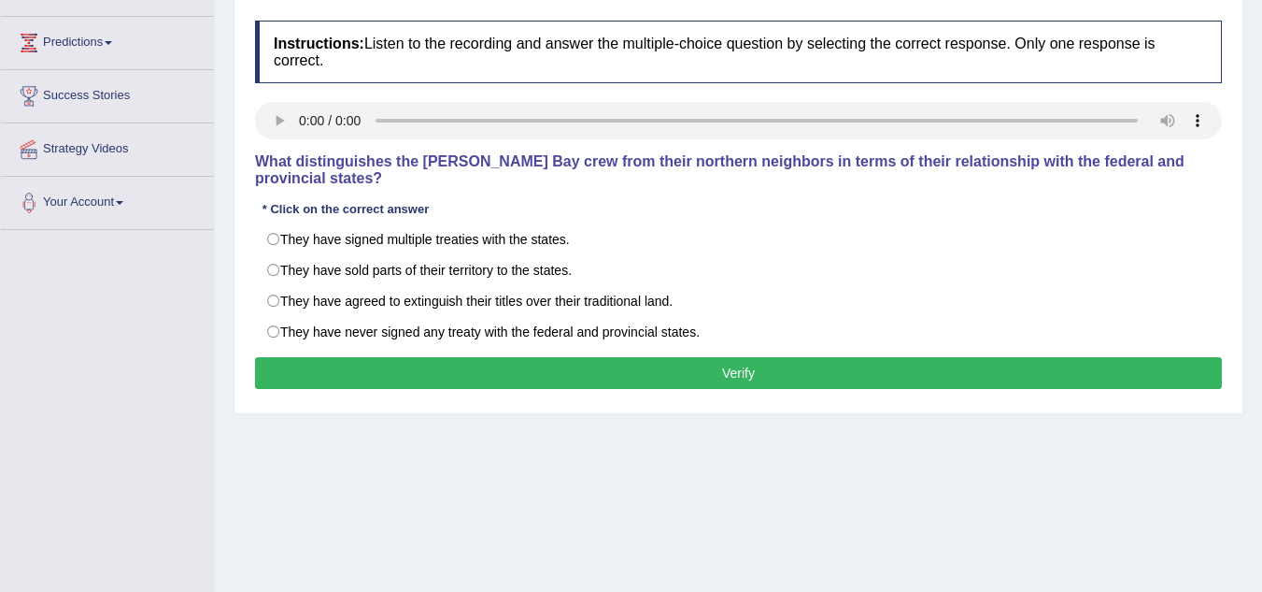
scroll to position [280, 0]
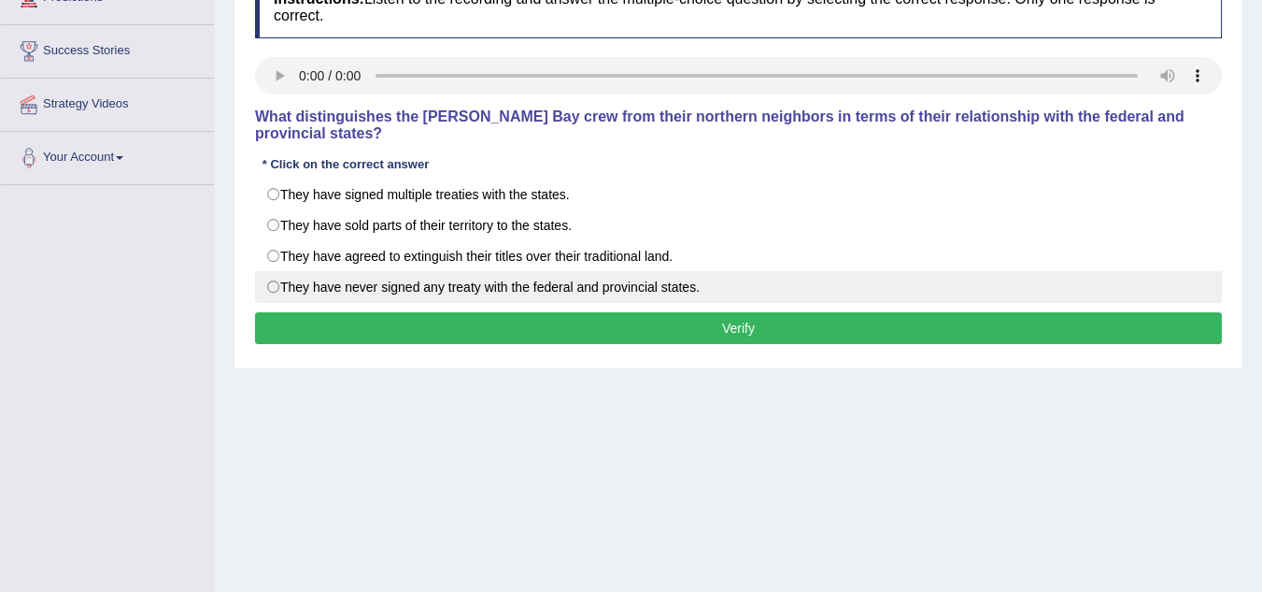
click at [276, 291] on label "They have never signed any treaty with the federal and provincial states." at bounding box center [738, 287] width 967 height 32
radio input "true"
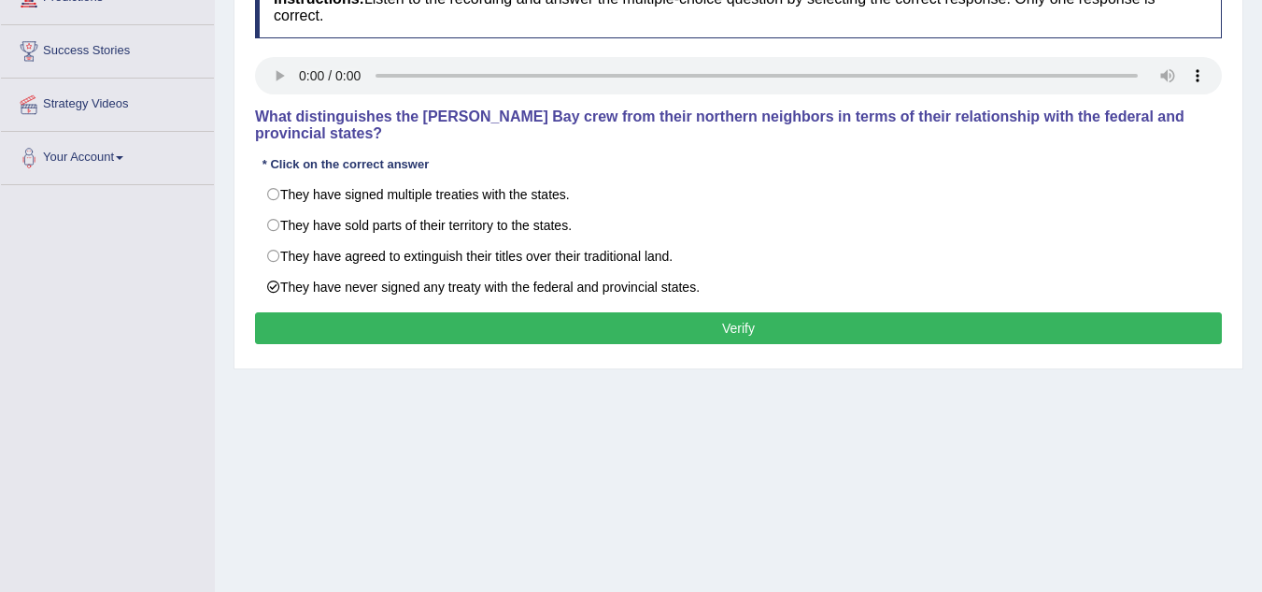
click at [334, 330] on button "Verify" at bounding box center [738, 328] width 967 height 32
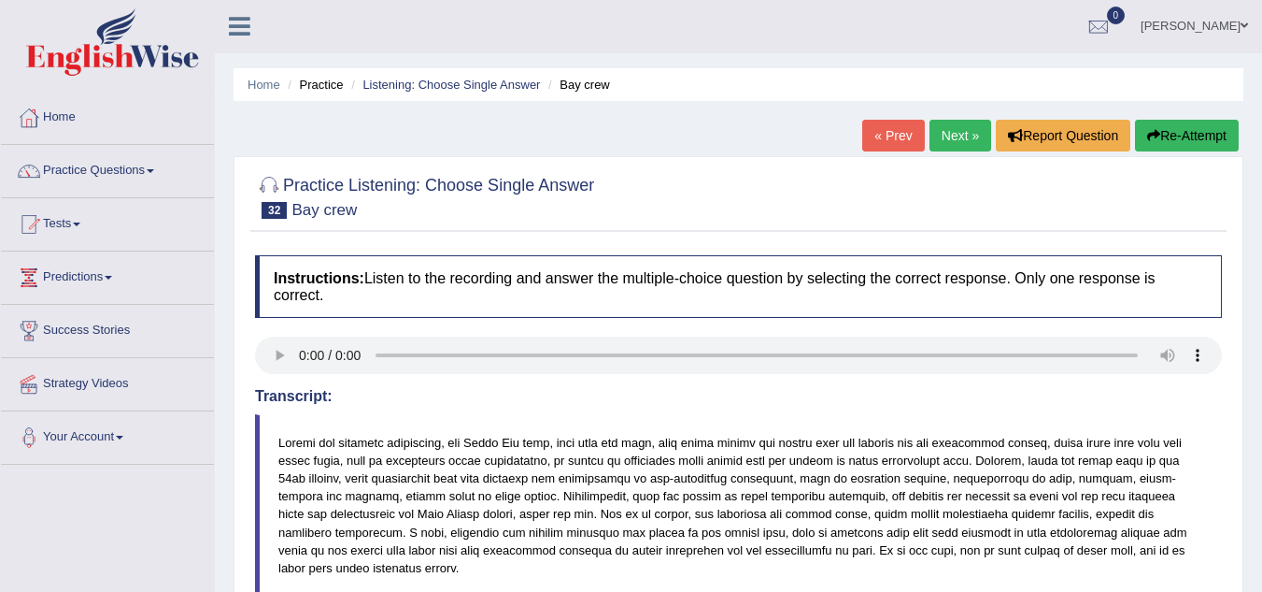
scroll to position [0, 0]
click at [946, 136] on link "Next »" at bounding box center [961, 137] width 62 height 32
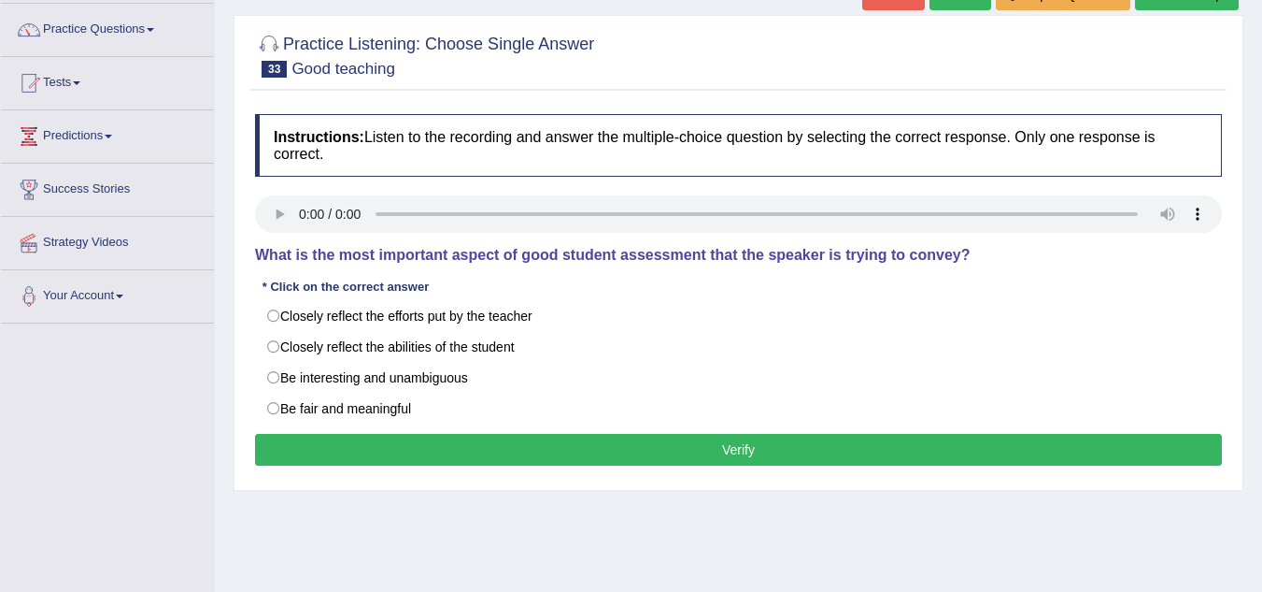
scroll to position [187, 0]
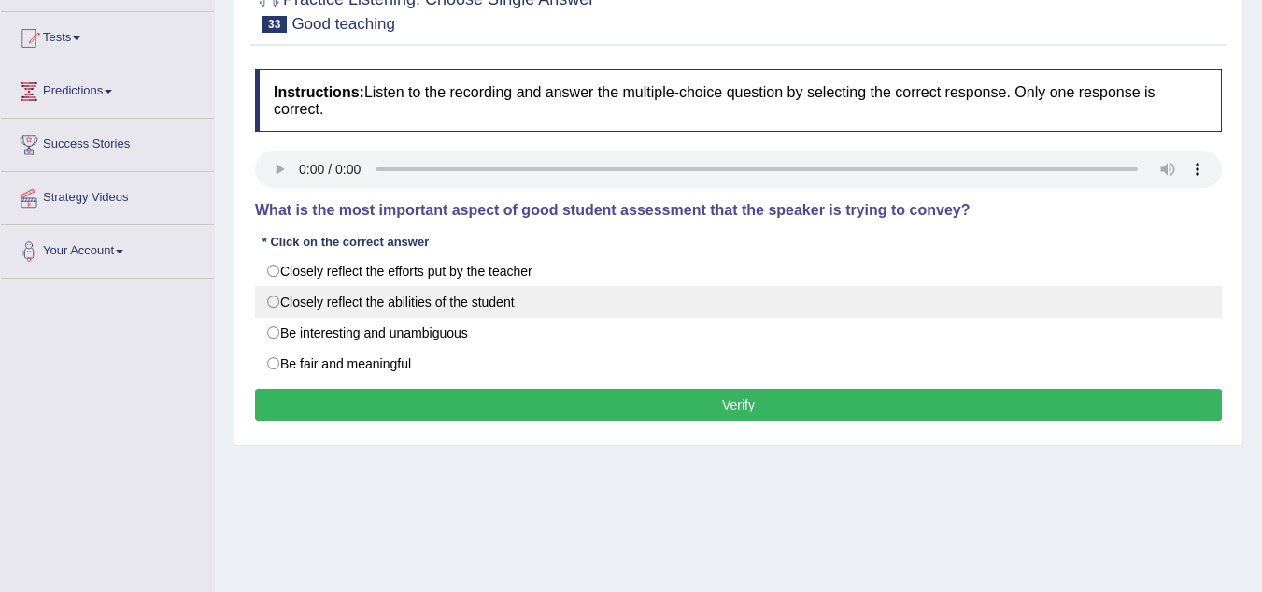
click at [324, 310] on label "Closely reflect the abilities of the student" at bounding box center [738, 302] width 967 height 32
radio input "true"
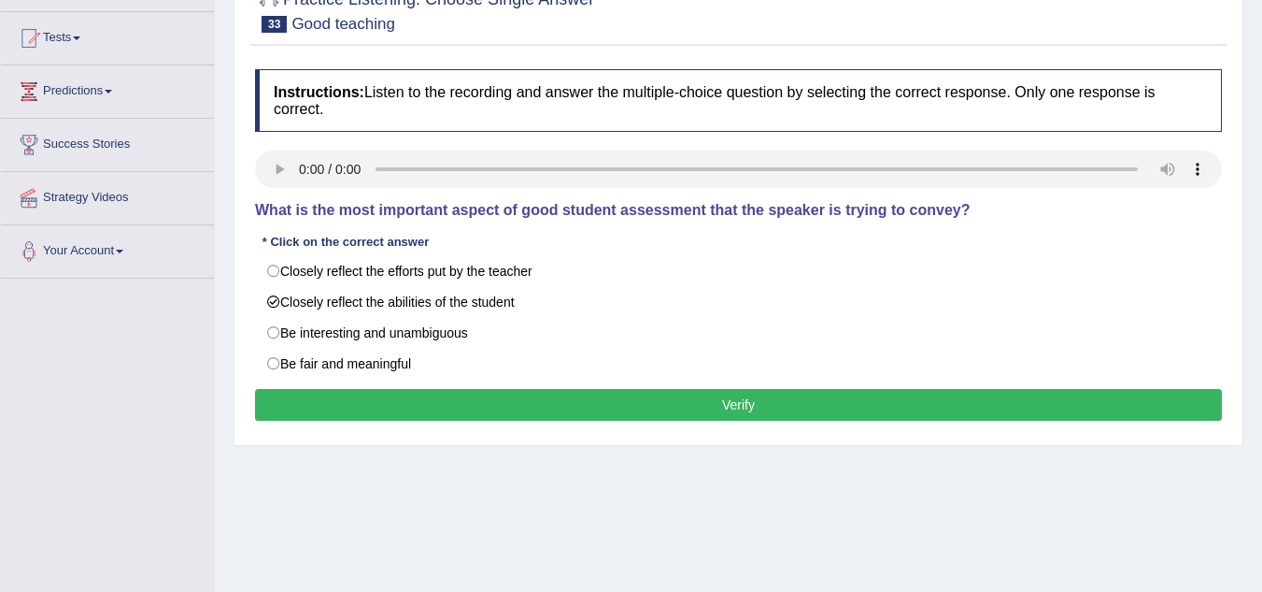
click at [389, 421] on button "Verify" at bounding box center [738, 405] width 967 height 32
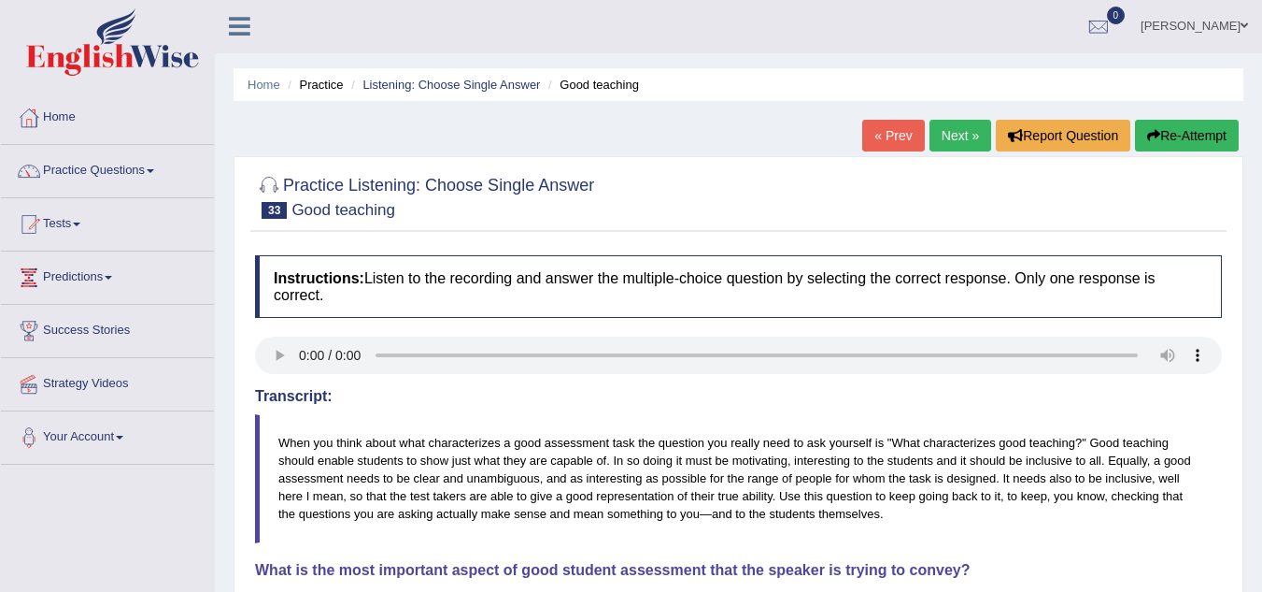
scroll to position [0, 0]
click at [958, 139] on link "Next »" at bounding box center [961, 137] width 62 height 32
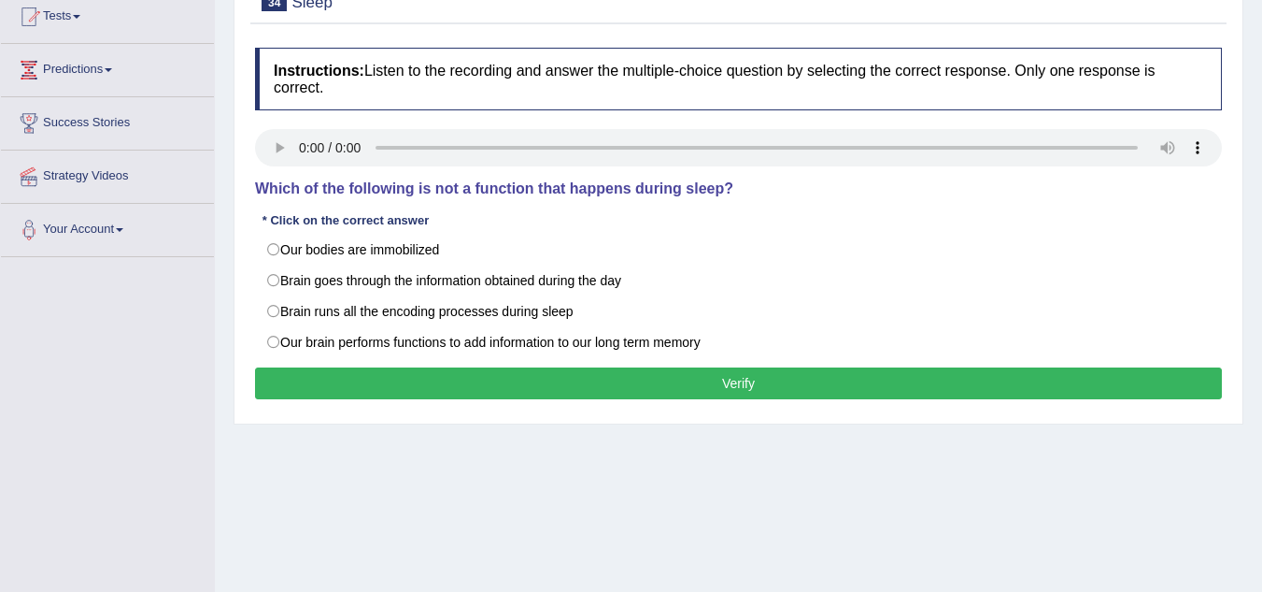
scroll to position [280, 0]
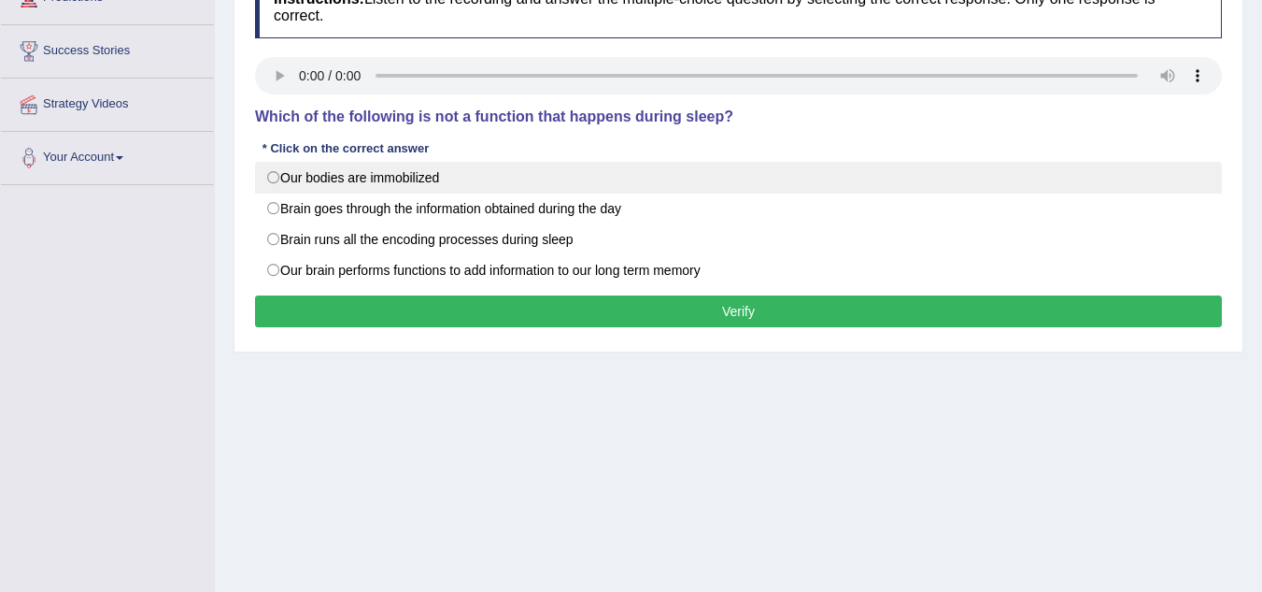
click at [269, 184] on label "Our bodies are immobilized" at bounding box center [738, 178] width 967 height 32
radio input "true"
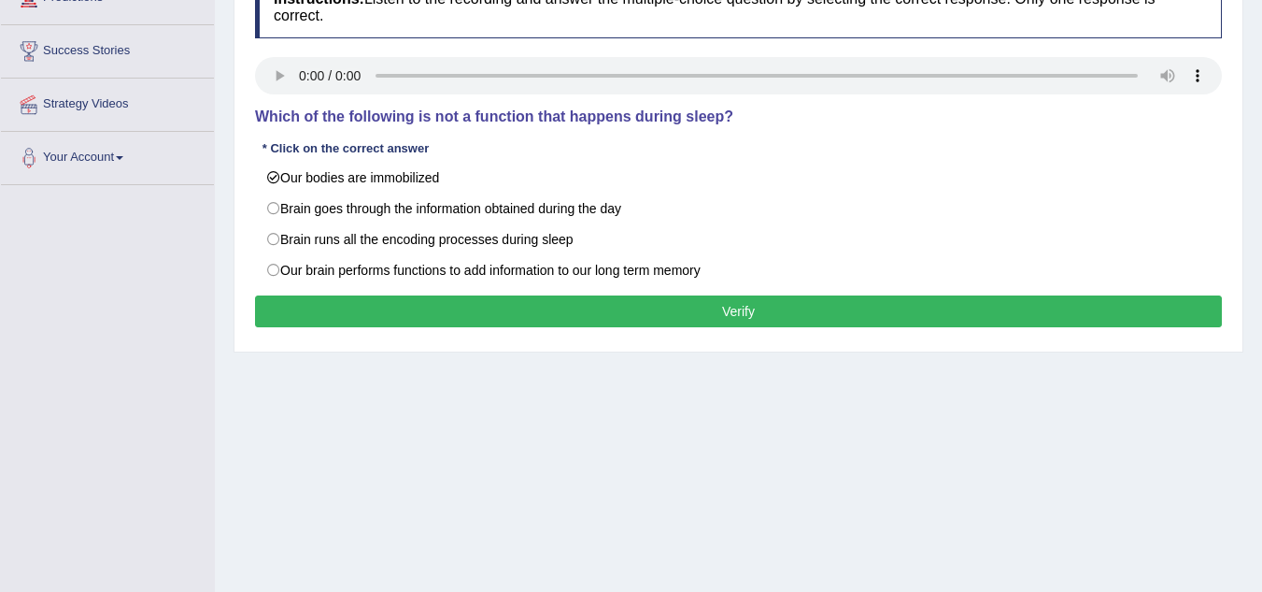
click at [424, 308] on button "Verify" at bounding box center [738, 311] width 967 height 32
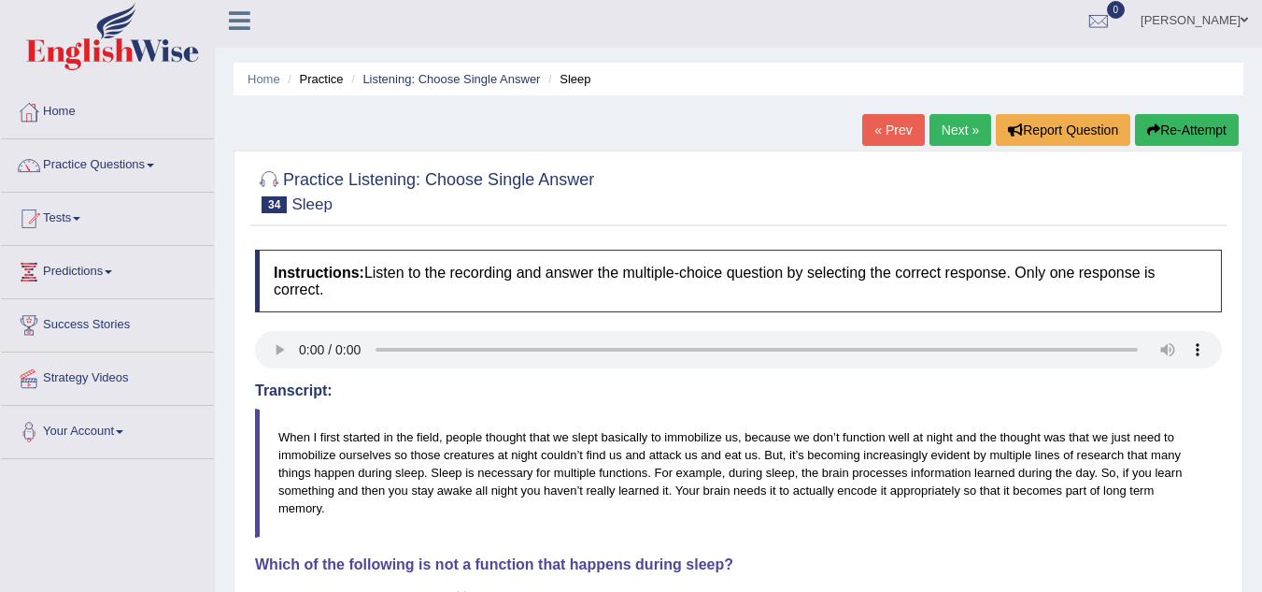
scroll to position [0, 0]
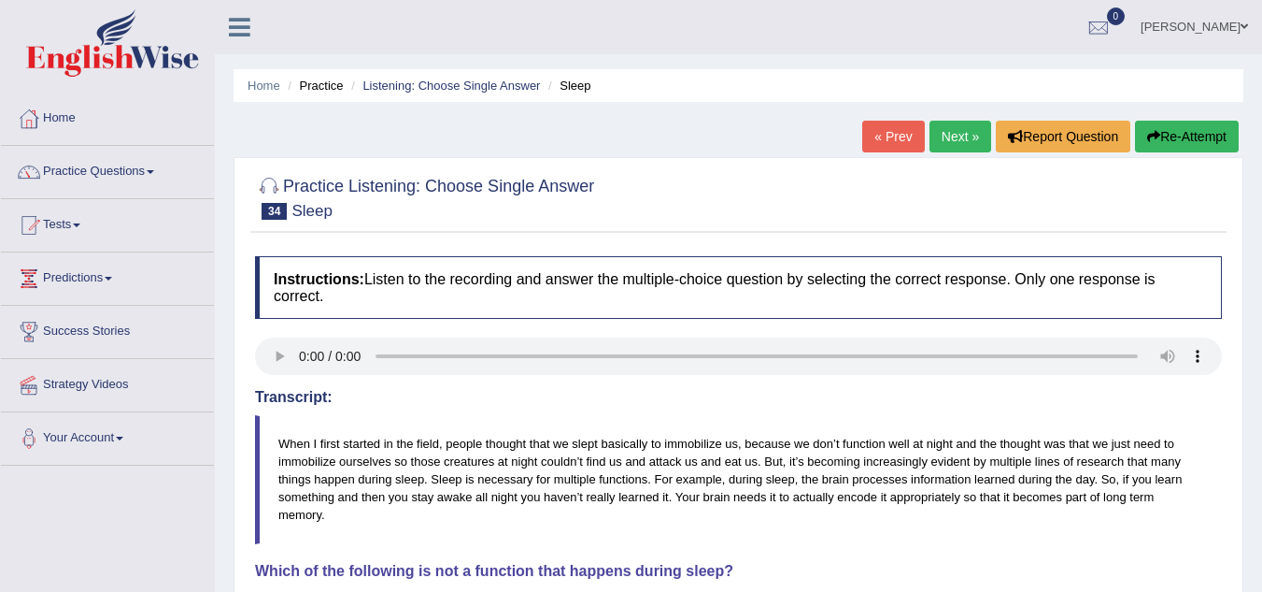
click at [954, 144] on link "Next »" at bounding box center [961, 137] width 62 height 32
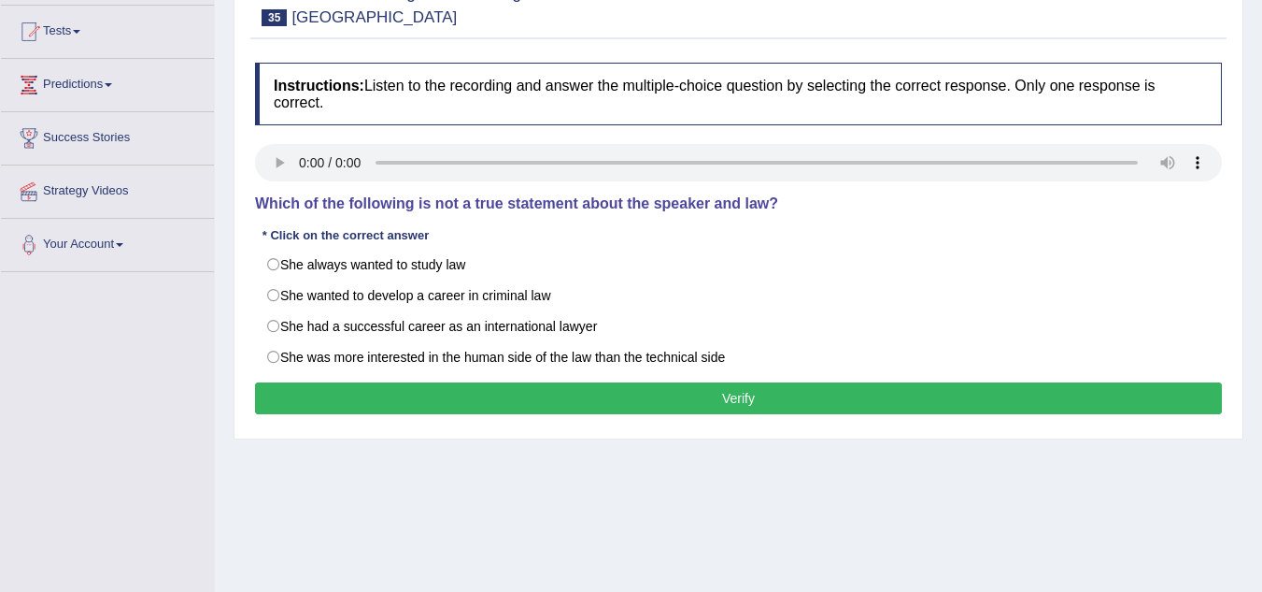
scroll to position [280, 0]
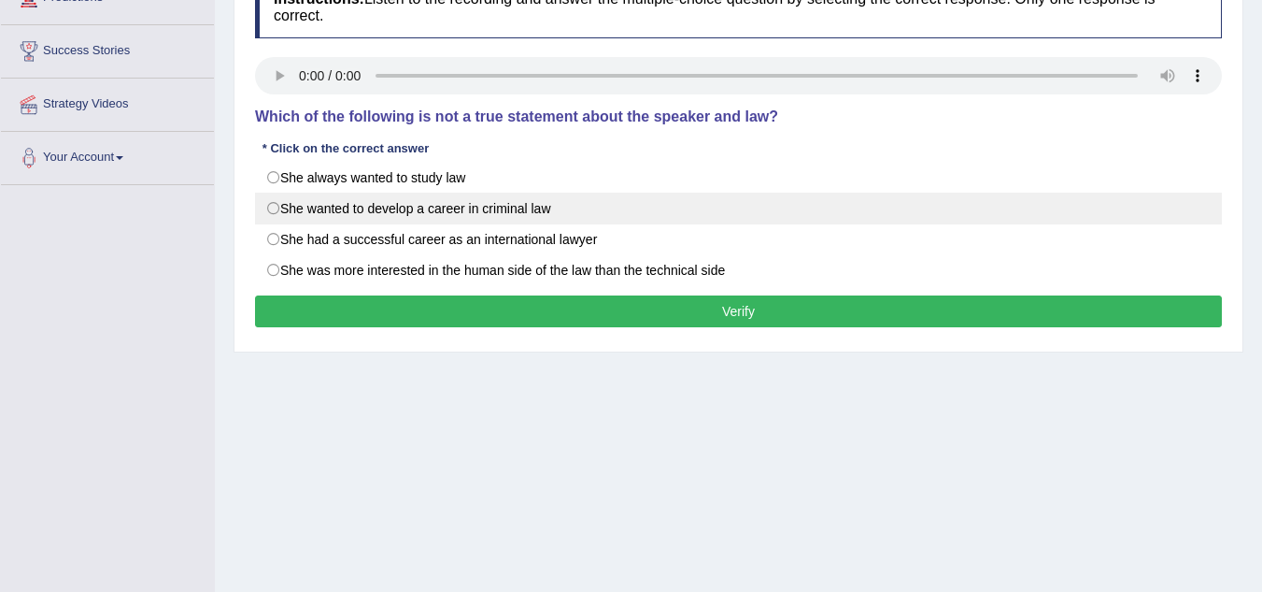
click at [268, 200] on label "She wanted to develop a career in criminal law" at bounding box center [738, 208] width 967 height 32
radio input "true"
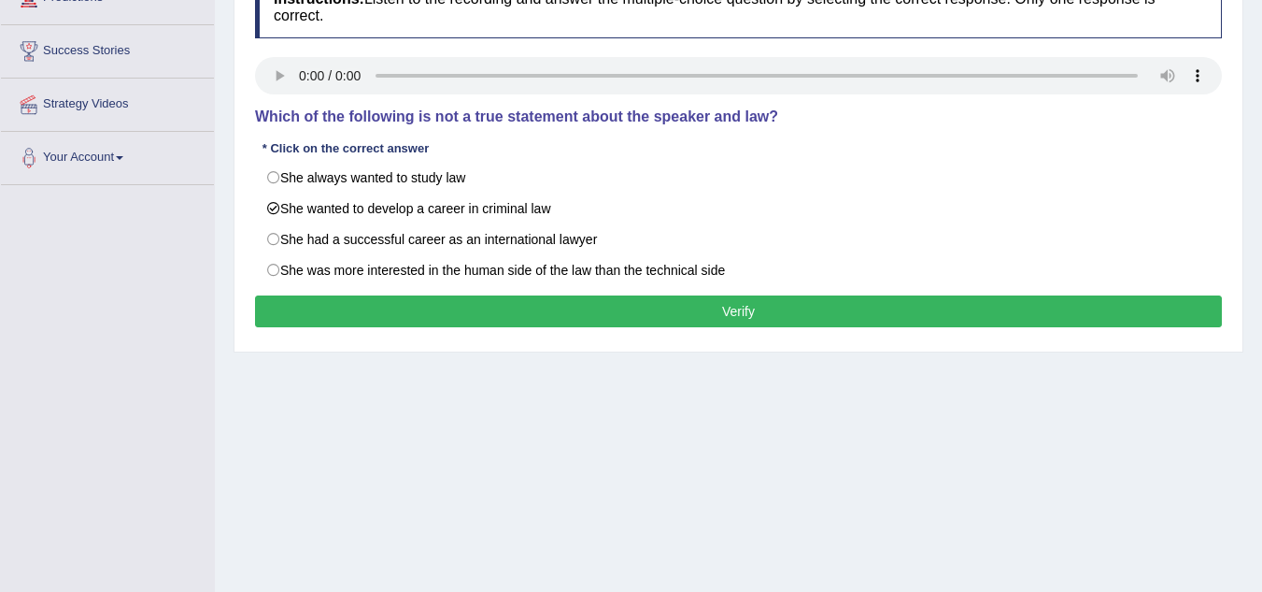
click at [382, 313] on button "Verify" at bounding box center [738, 311] width 967 height 32
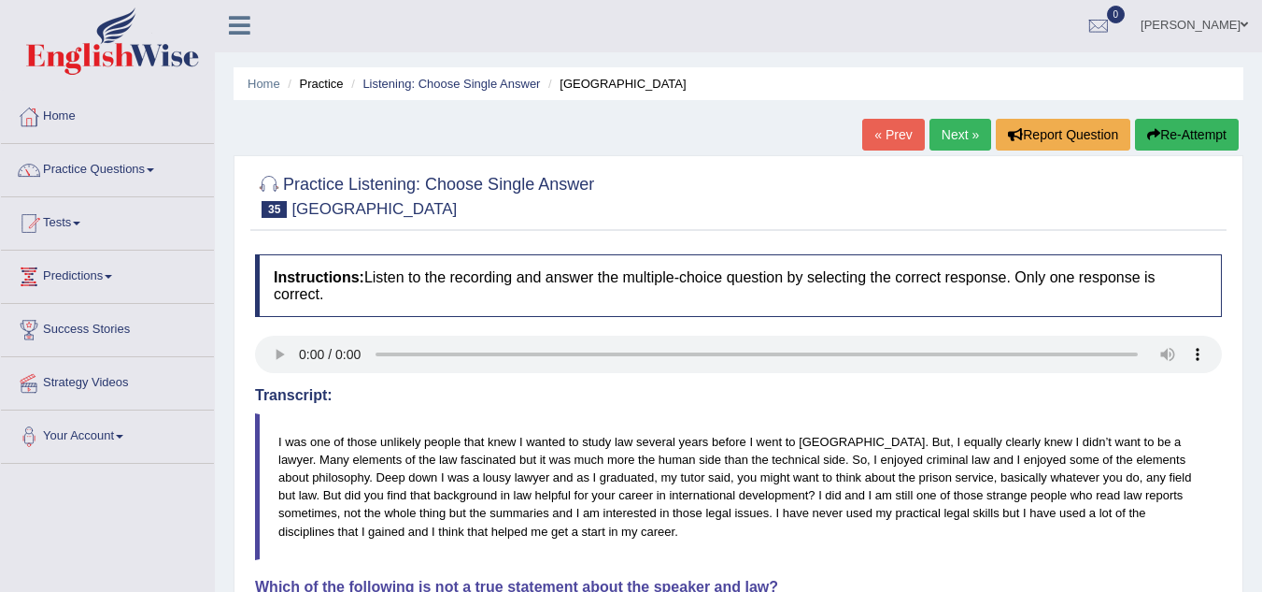
scroll to position [0, 0]
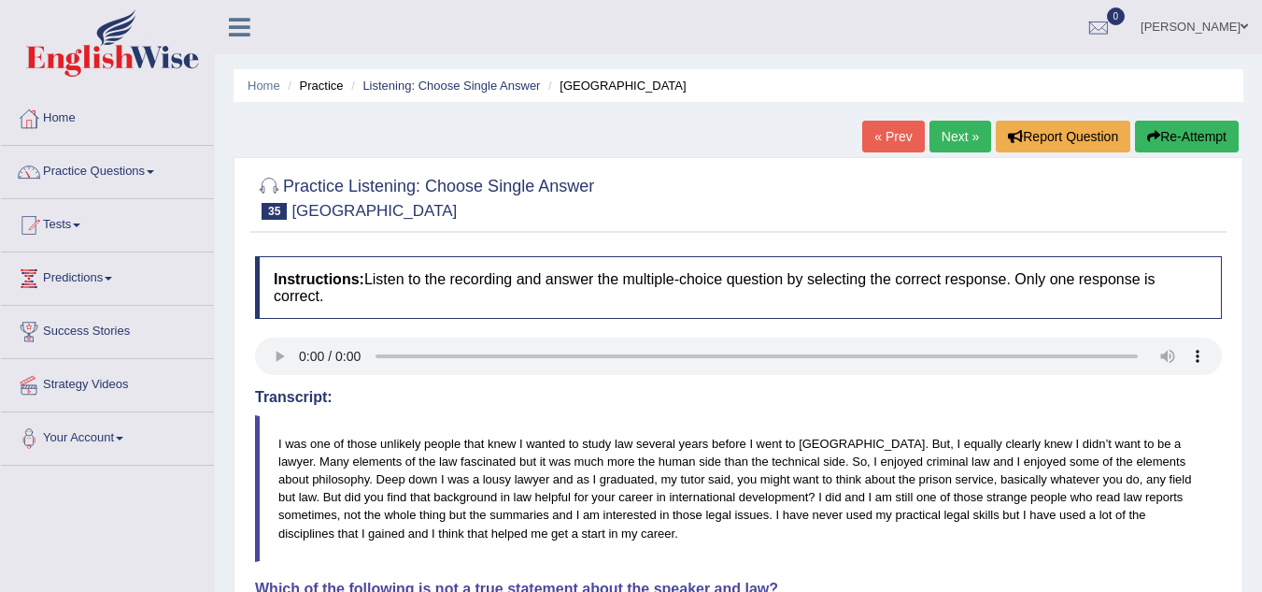
click at [948, 133] on link "Next »" at bounding box center [961, 137] width 62 height 32
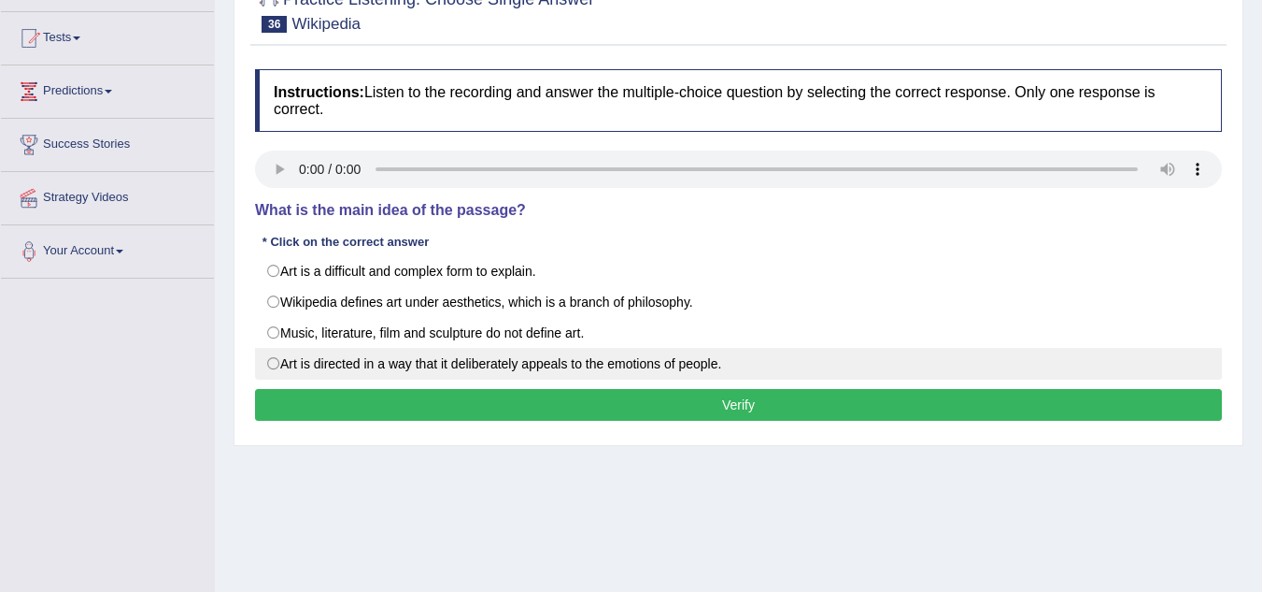
click at [398, 361] on label "Art is directed in a way that it deliberately appeals to the emotions of people." at bounding box center [738, 364] width 967 height 32
radio input "true"
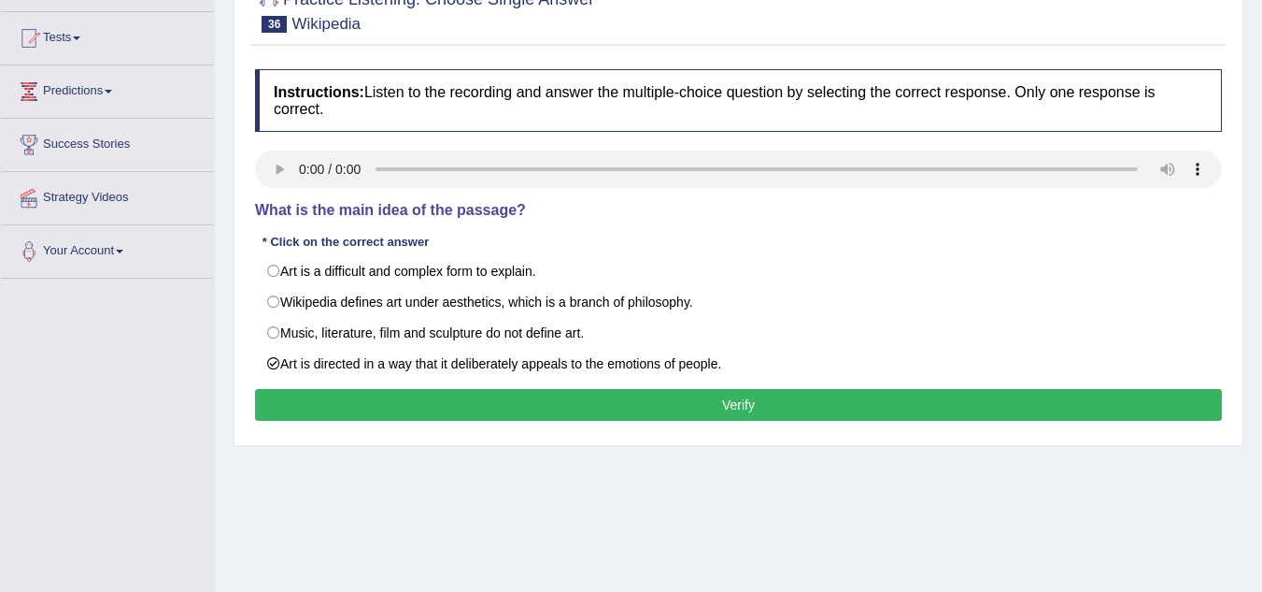
click at [426, 406] on button "Verify" at bounding box center [738, 405] width 967 height 32
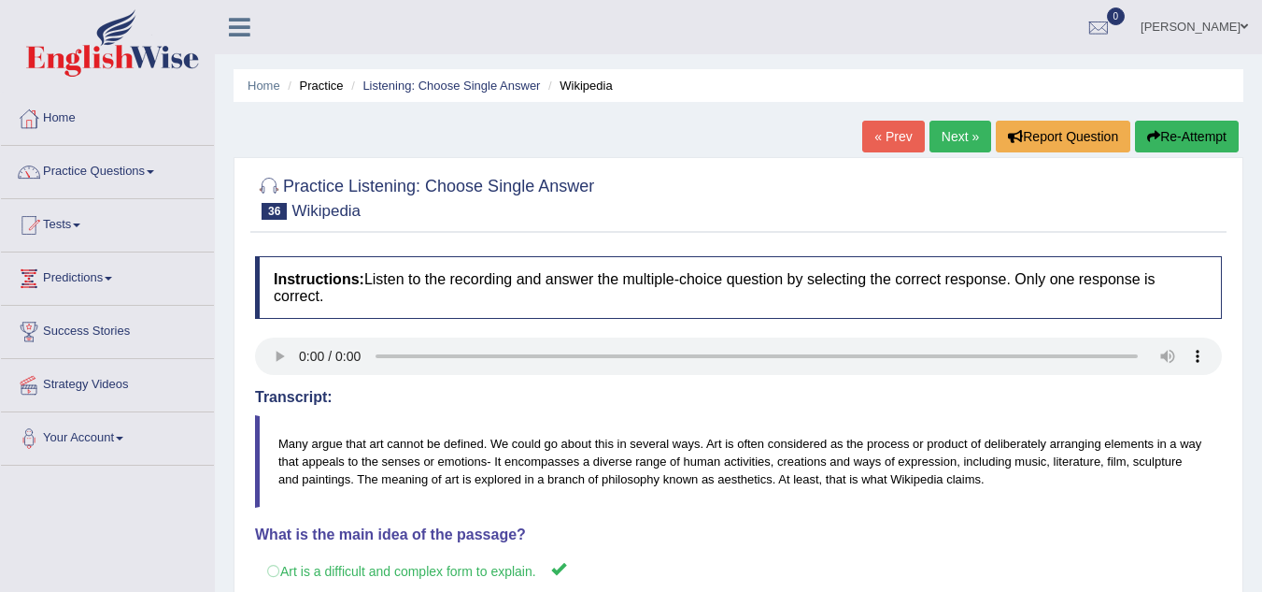
click at [948, 141] on link "Next »" at bounding box center [961, 137] width 62 height 32
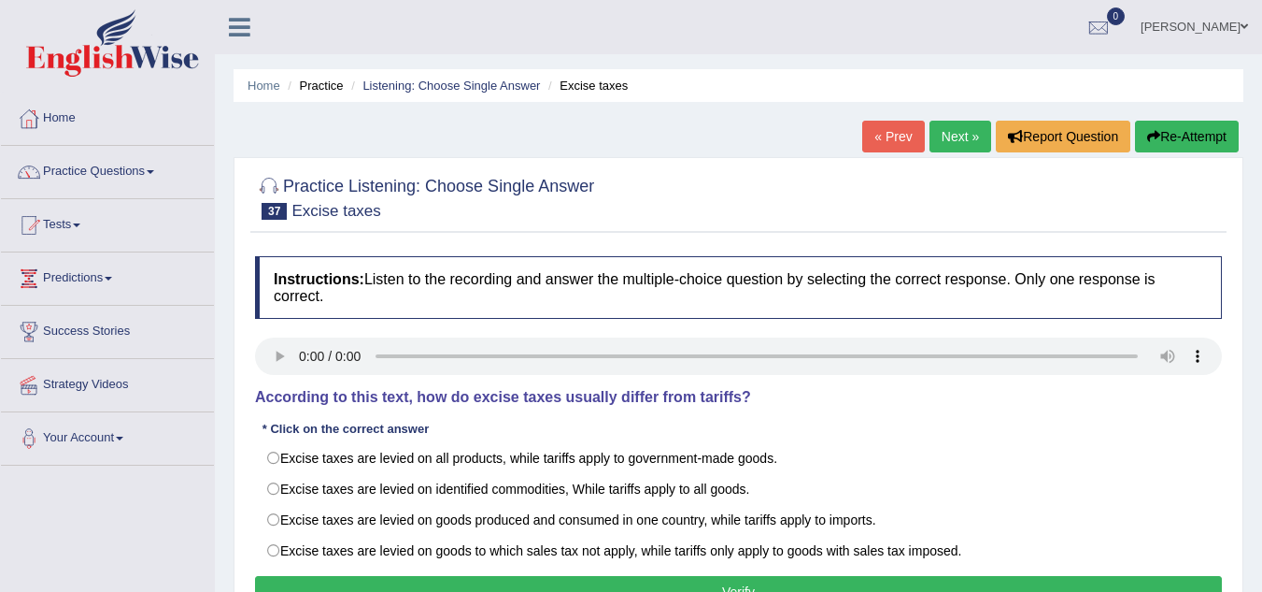
click at [955, 129] on link "Next »" at bounding box center [961, 137] width 62 height 32
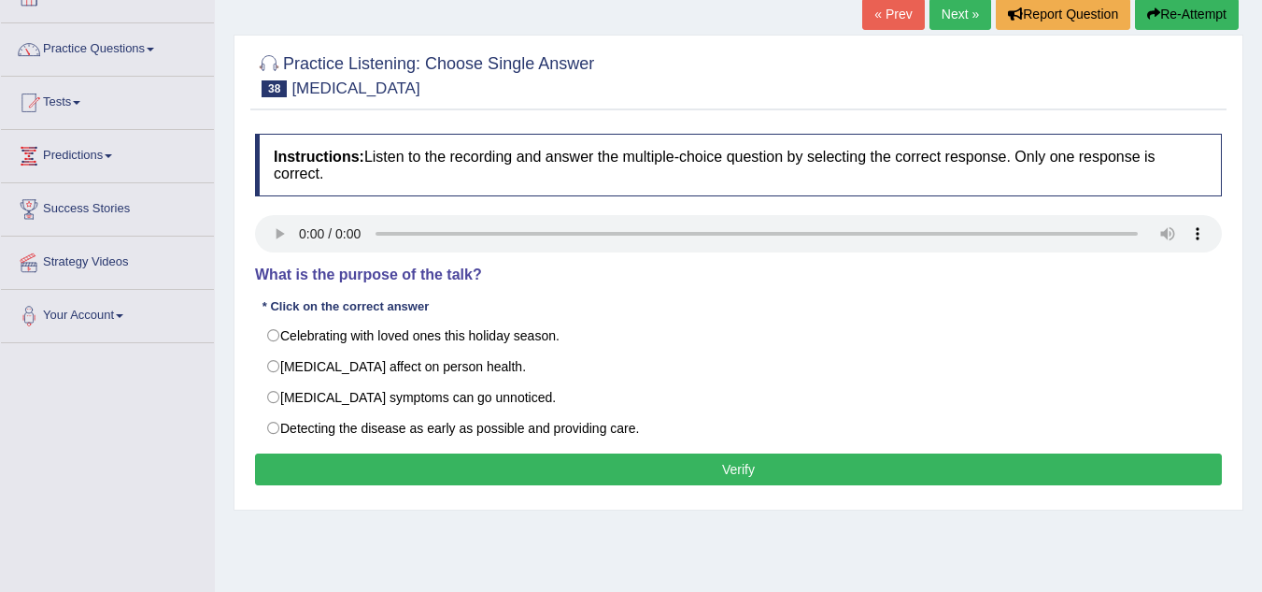
scroll to position [93, 0]
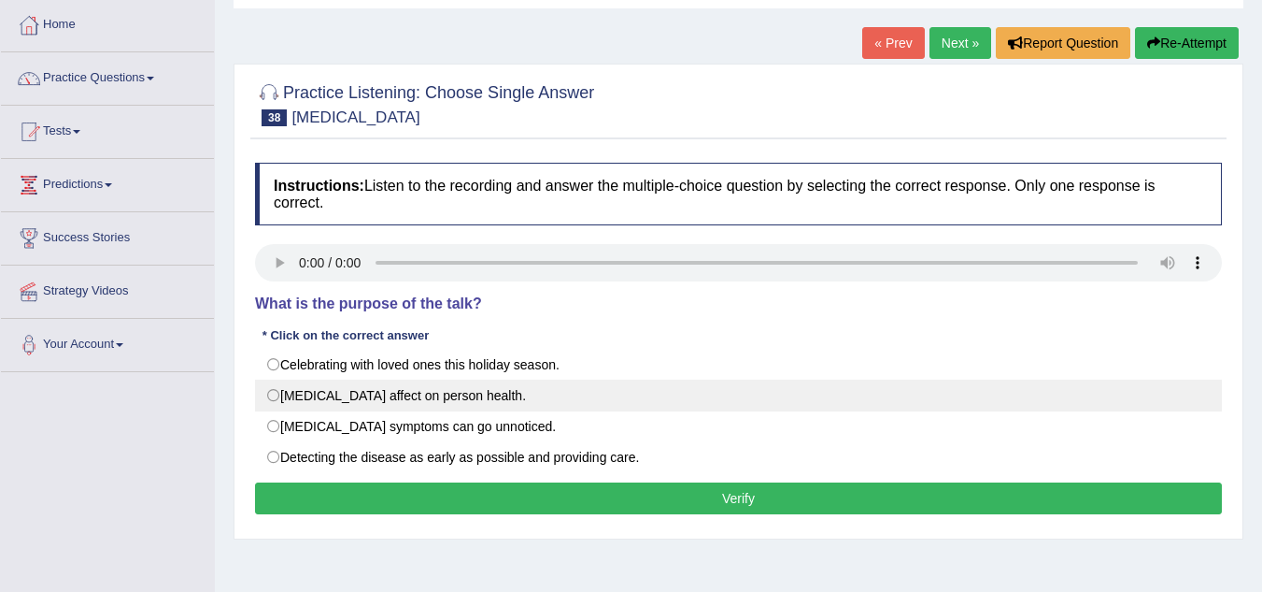
click at [307, 391] on label "[MEDICAL_DATA] affect on person health." at bounding box center [738, 395] width 967 height 32
radio input "true"
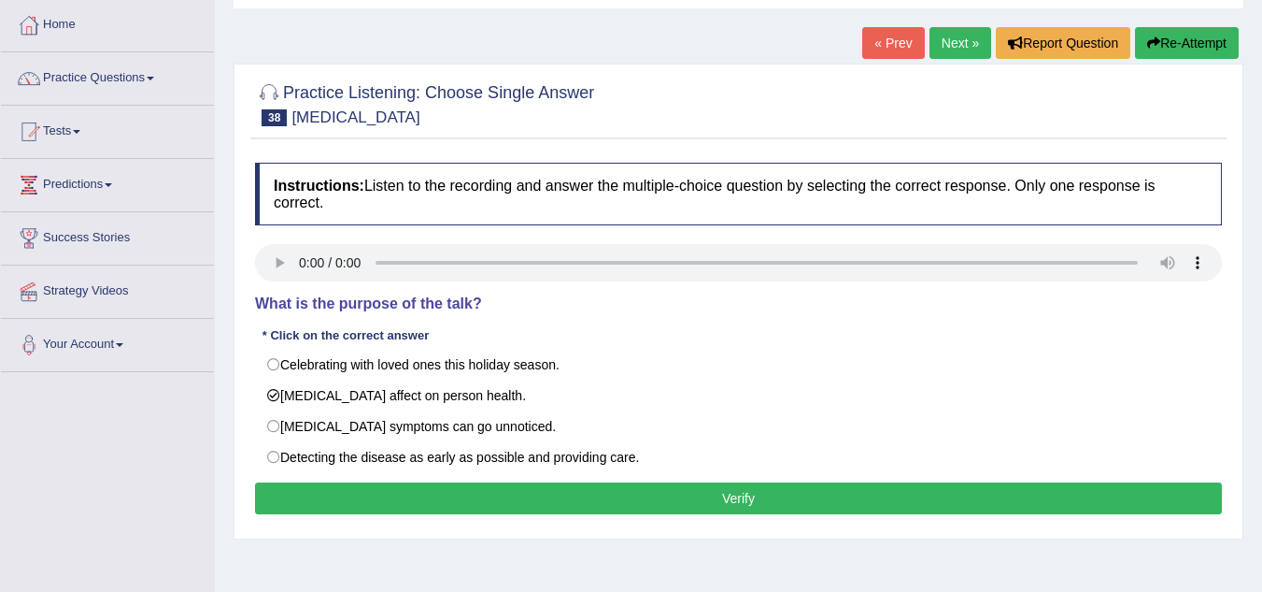
click at [422, 499] on button "Verify" at bounding box center [738, 498] width 967 height 32
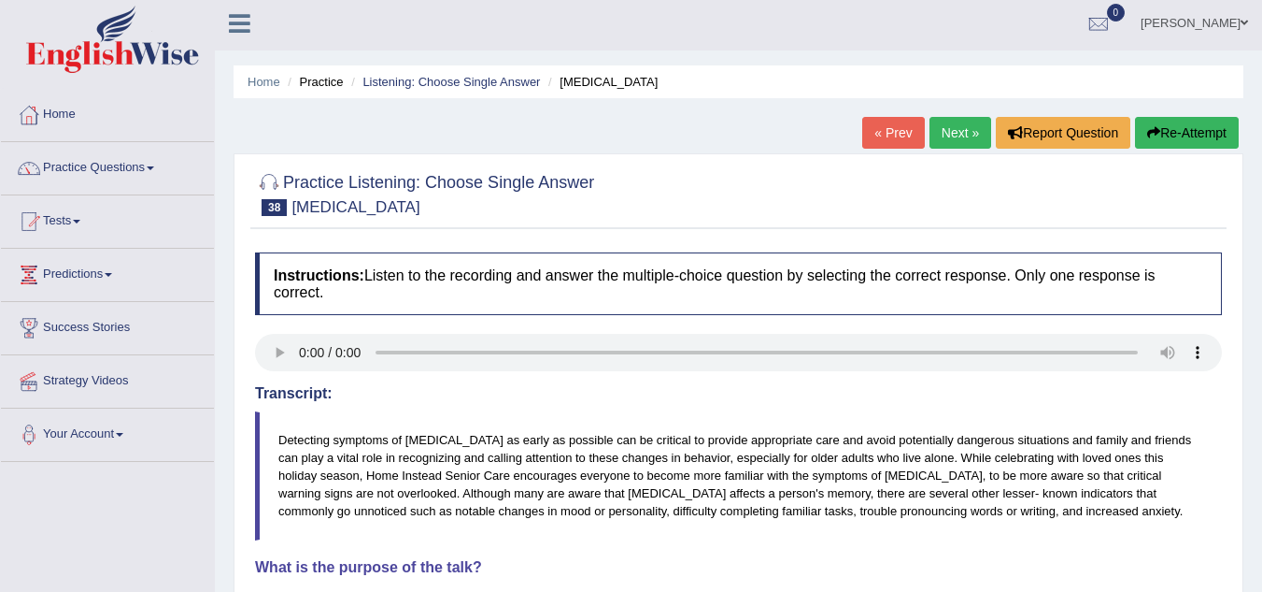
scroll to position [0, 0]
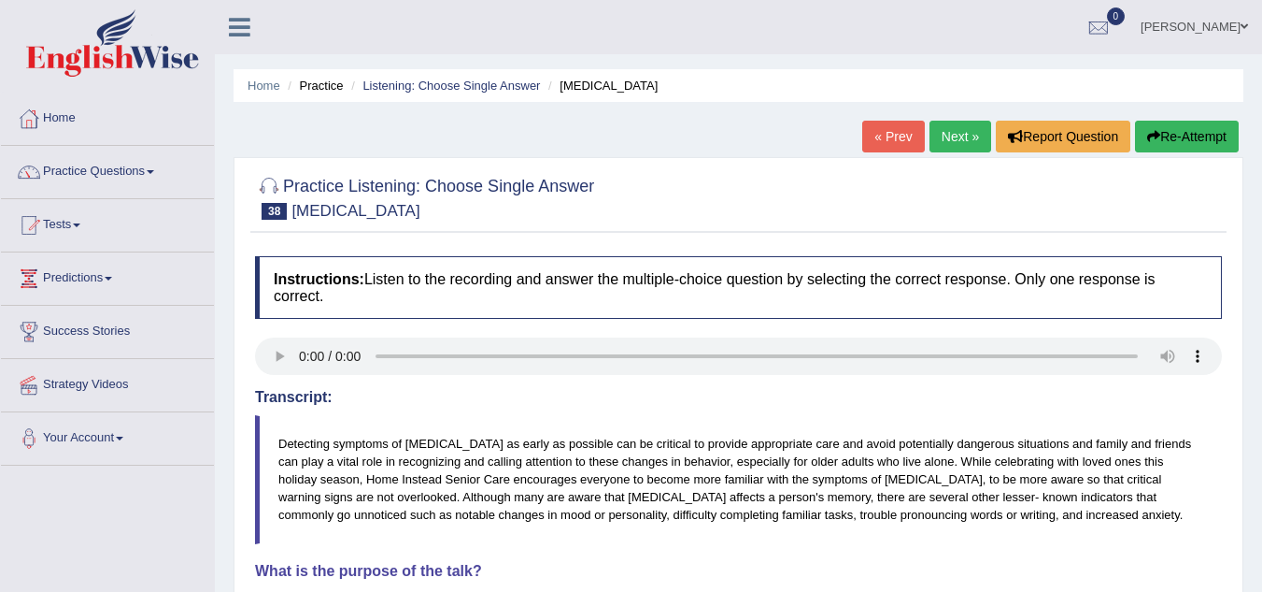
click at [939, 141] on link "Next »" at bounding box center [961, 137] width 62 height 32
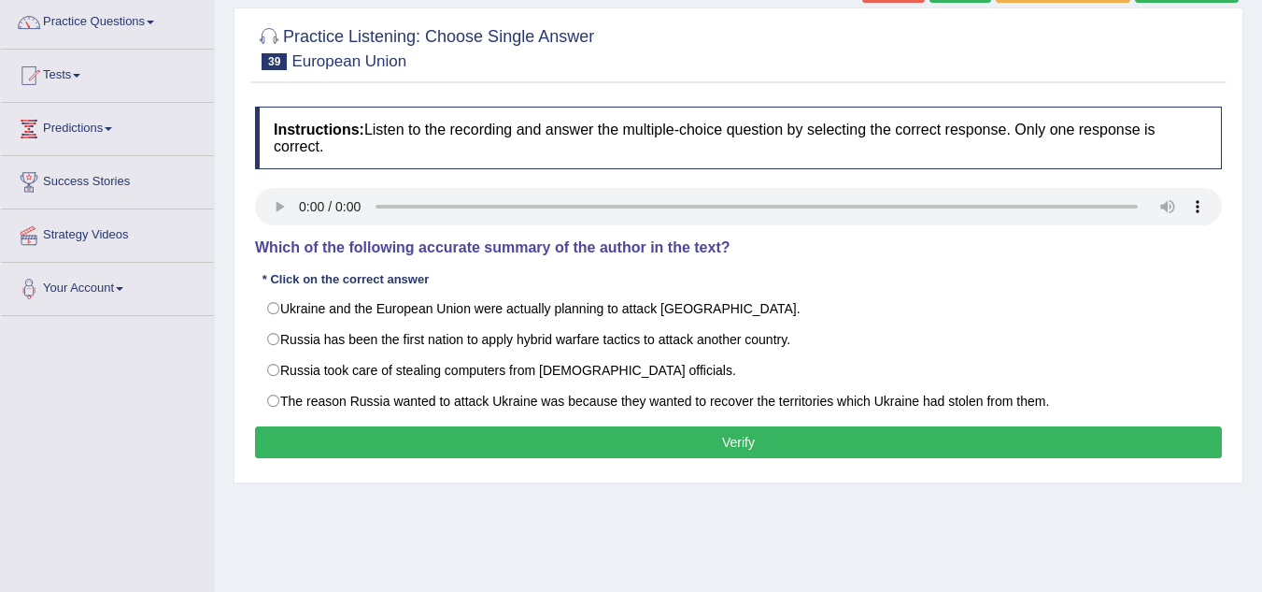
scroll to position [187, 0]
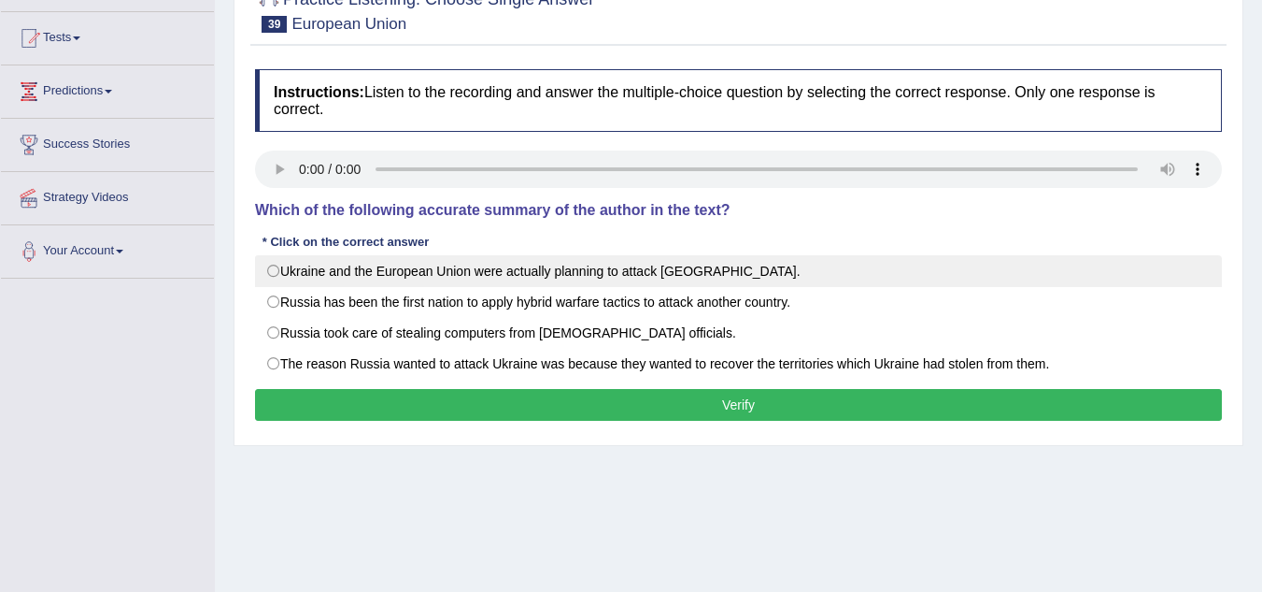
click at [286, 283] on label "Ukraine and the European Union were actually planning to attack [GEOGRAPHIC_DAT…" at bounding box center [738, 271] width 967 height 32
radio input "true"
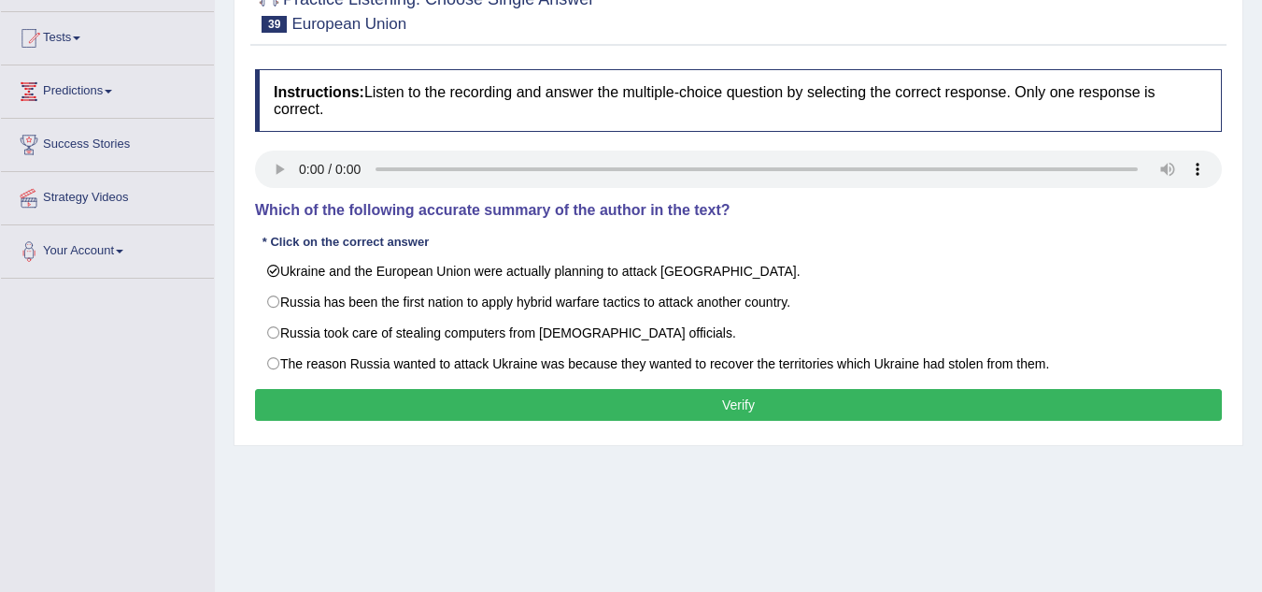
click at [469, 399] on button "Verify" at bounding box center [738, 405] width 967 height 32
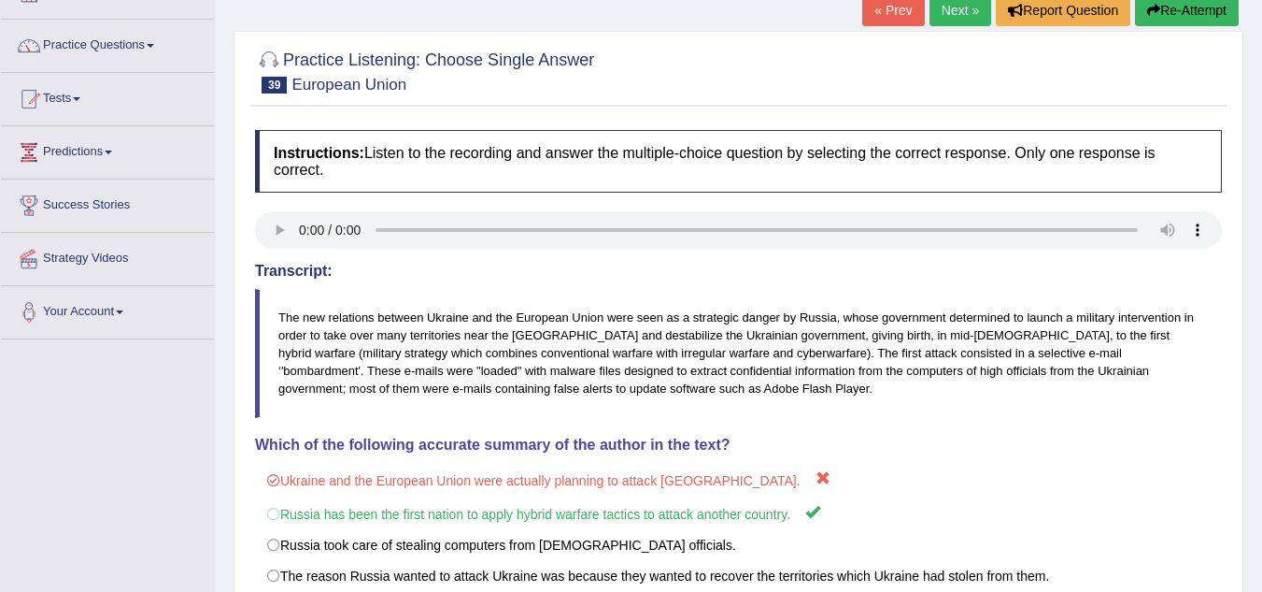
scroll to position [93, 0]
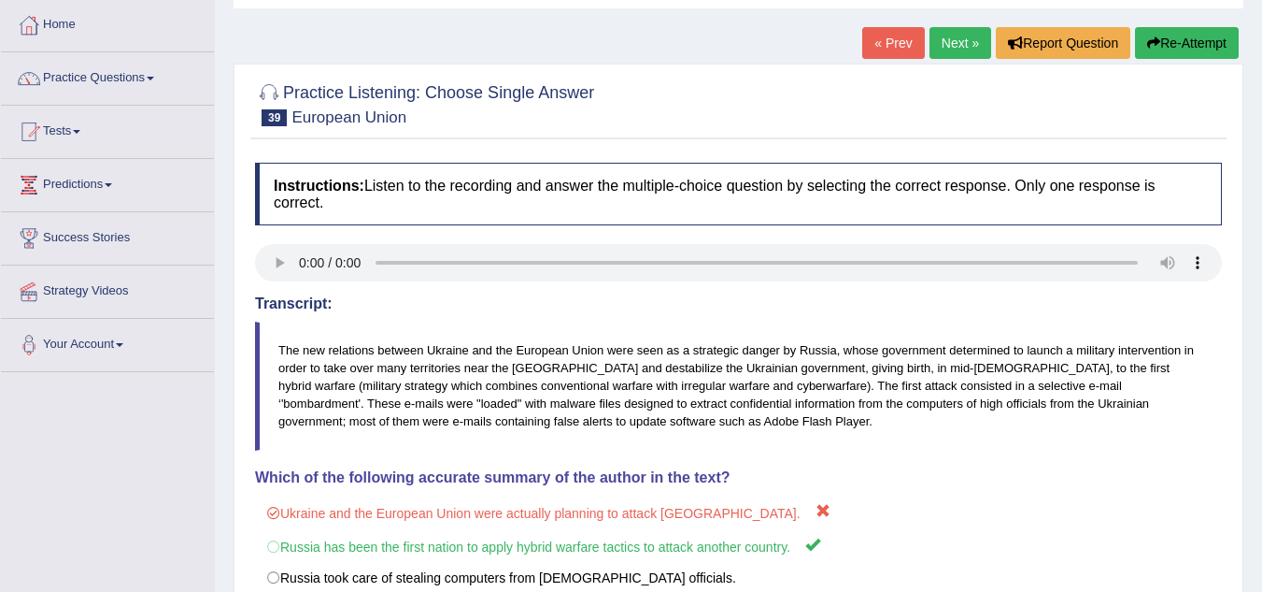
drag, startPoint x: 959, startPoint y: 47, endPoint x: 946, endPoint y: 50, distance: 13.4
click at [957, 47] on link "Next »" at bounding box center [961, 43] width 62 height 32
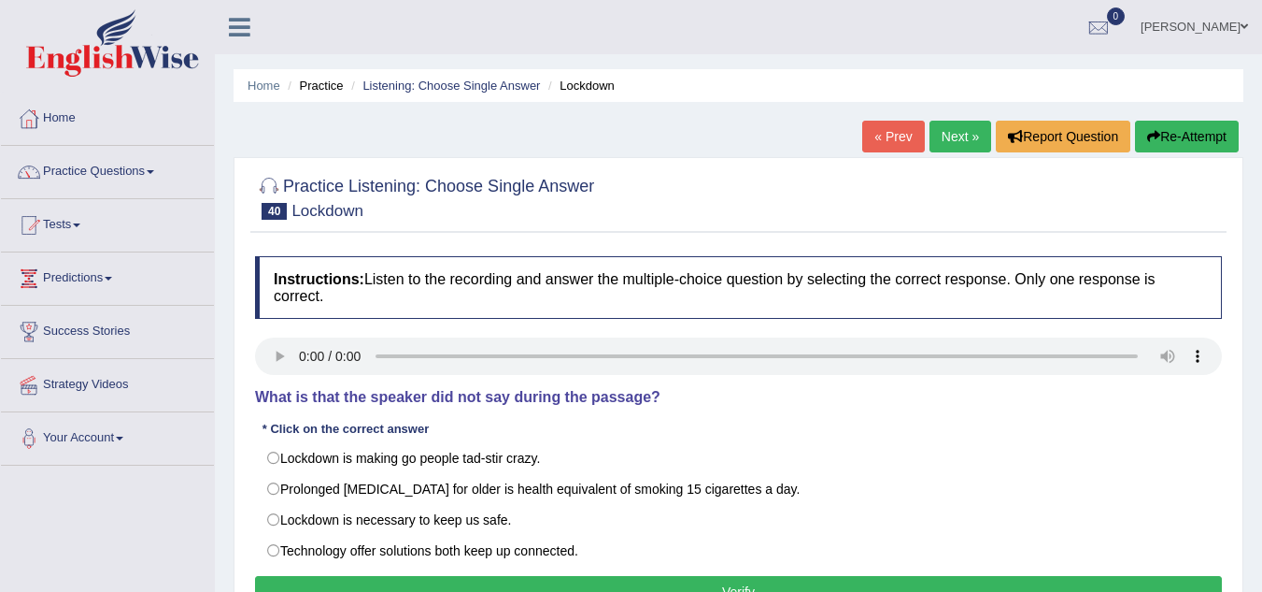
click at [889, 132] on link "« Prev" at bounding box center [894, 137] width 62 height 32
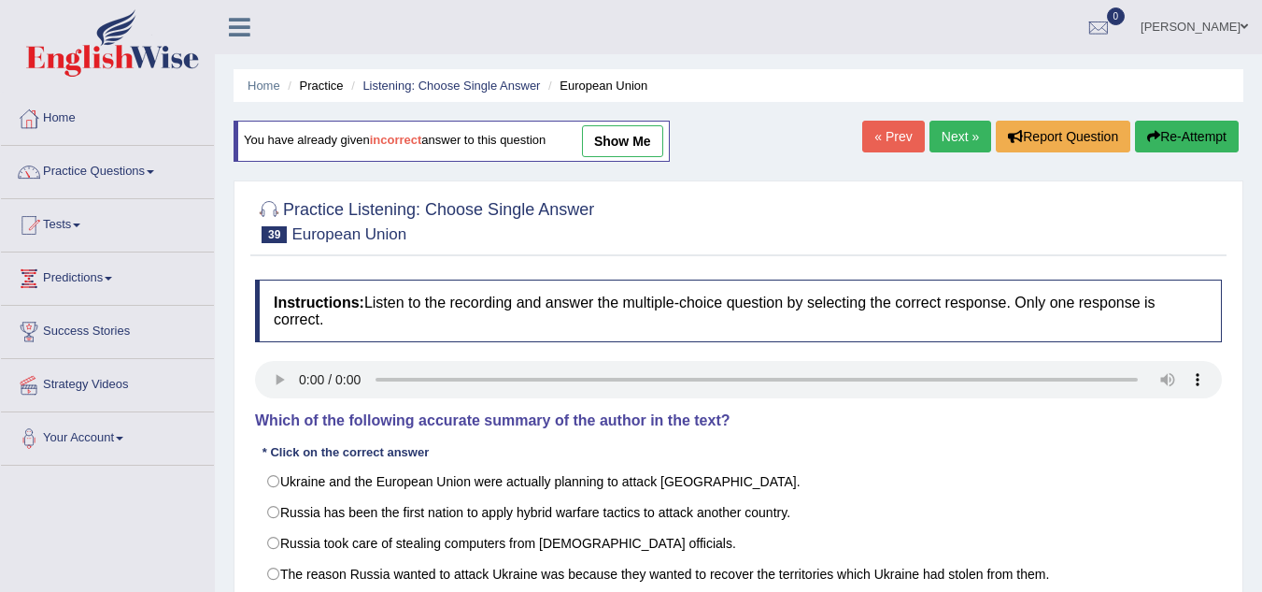
click at [948, 137] on link "Next »" at bounding box center [961, 137] width 62 height 32
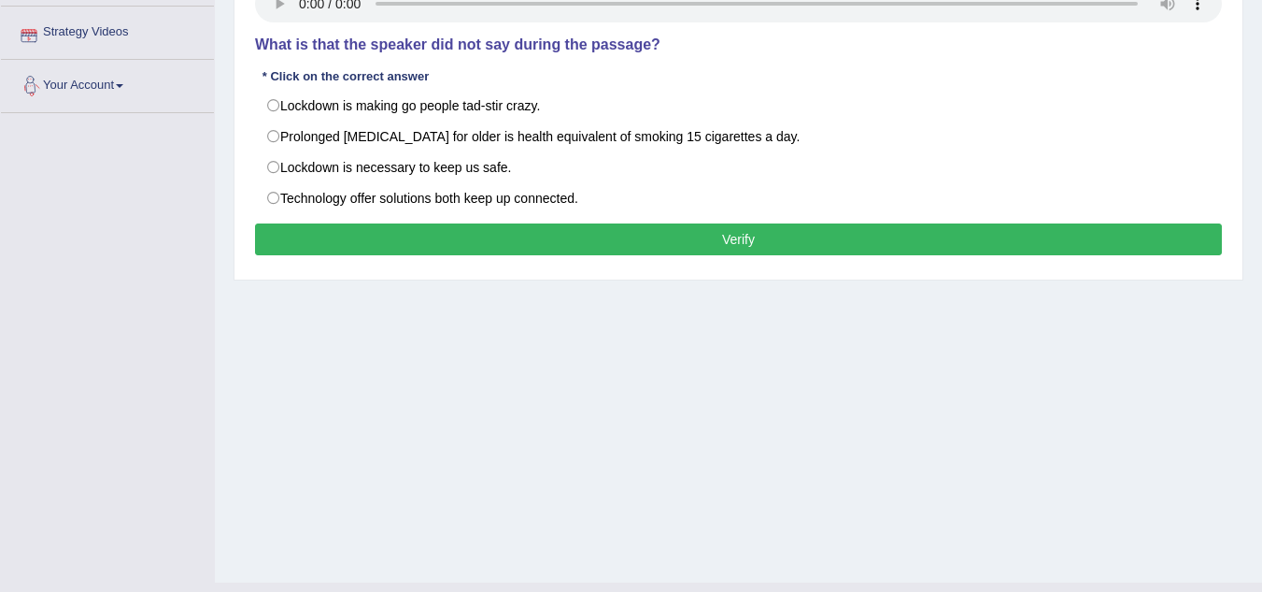
scroll to position [374, 0]
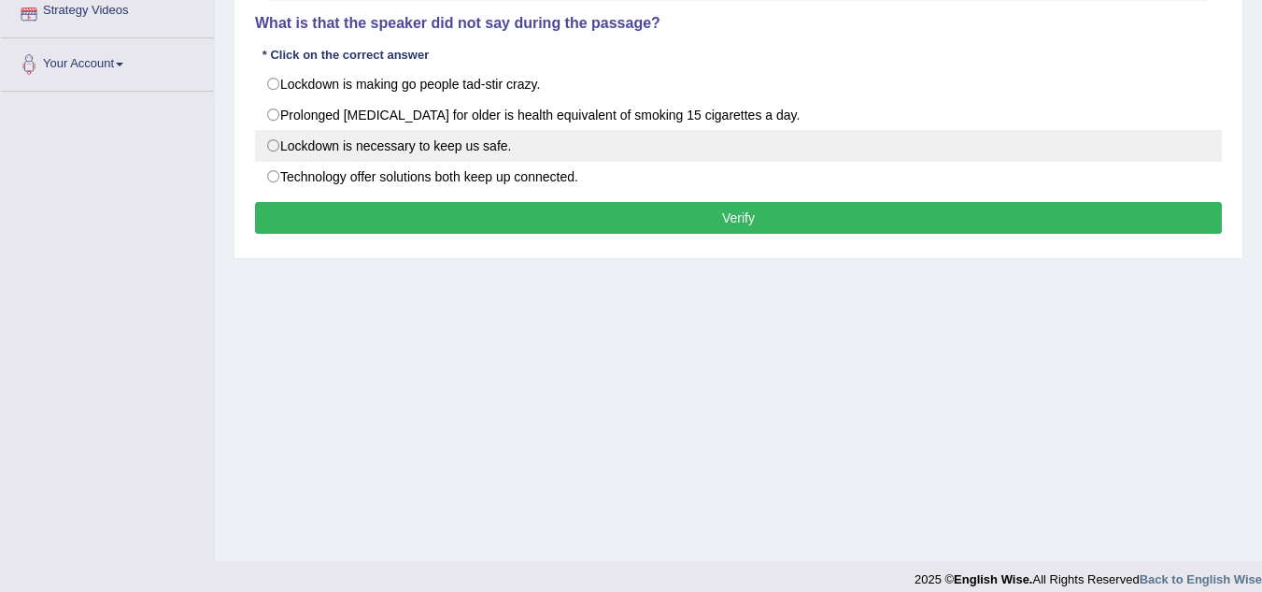
click at [277, 142] on label "Lockdown is necessary to keep us safe." at bounding box center [738, 146] width 967 height 32
radio input "true"
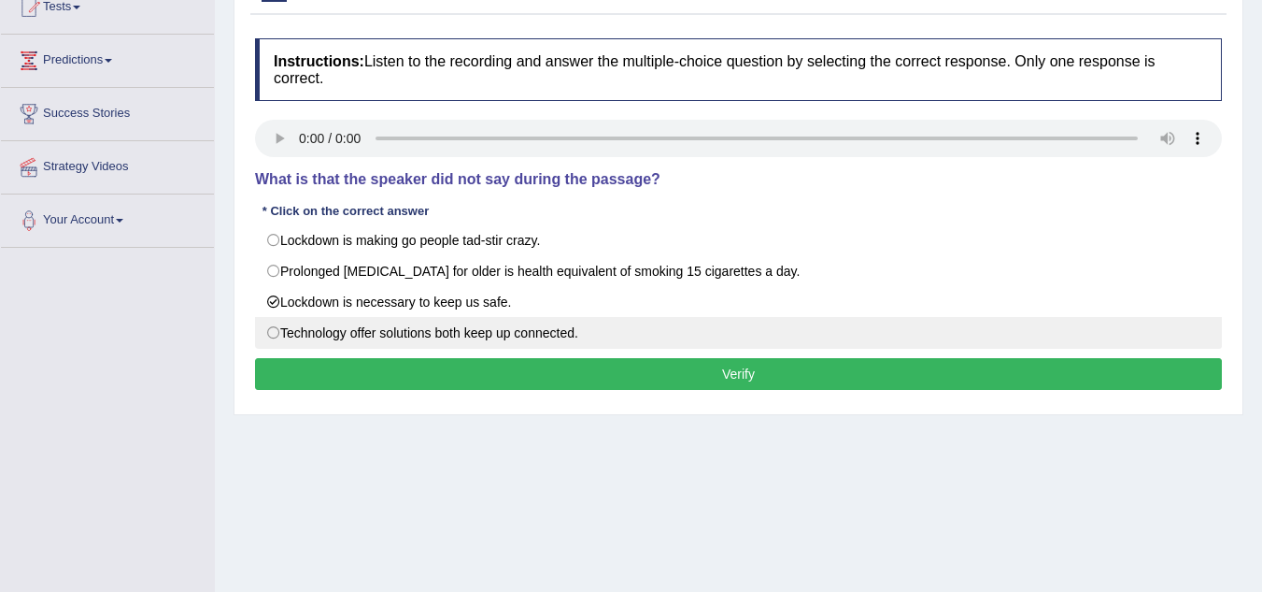
scroll to position [187, 0]
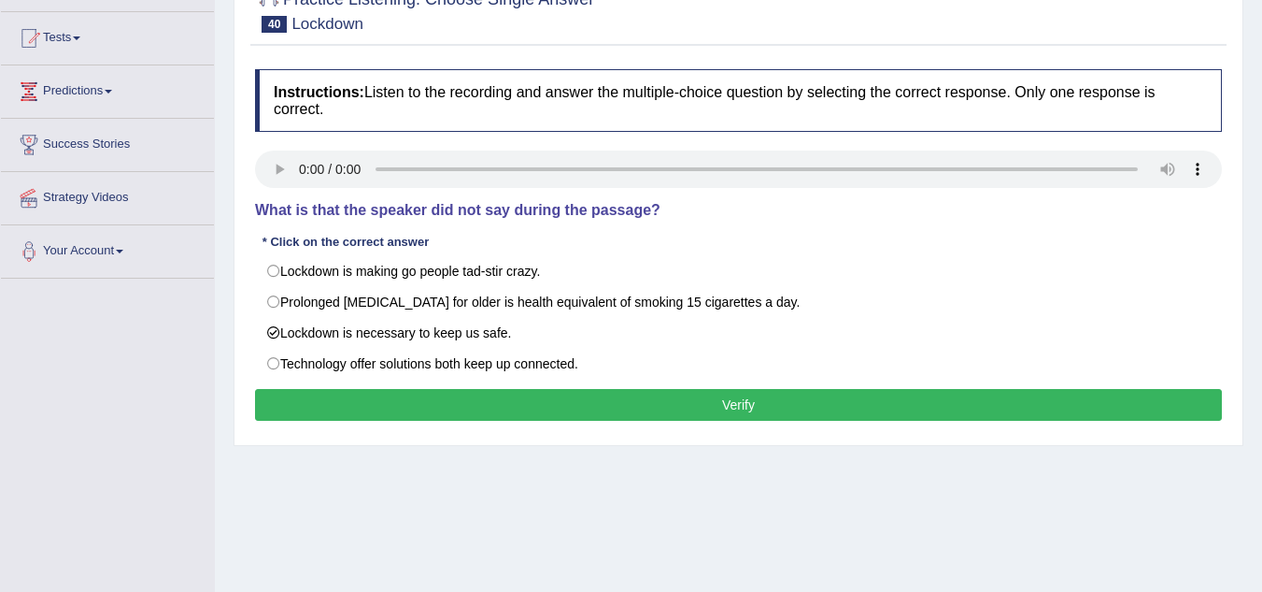
click at [674, 410] on button "Verify" at bounding box center [738, 405] width 967 height 32
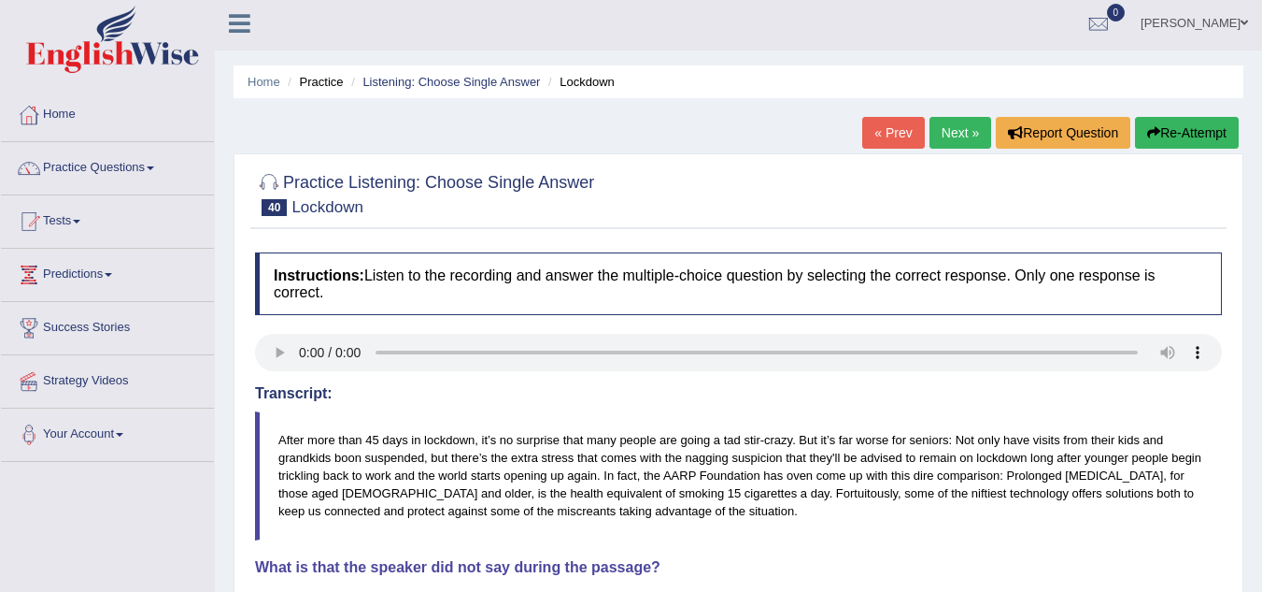
scroll to position [0, 0]
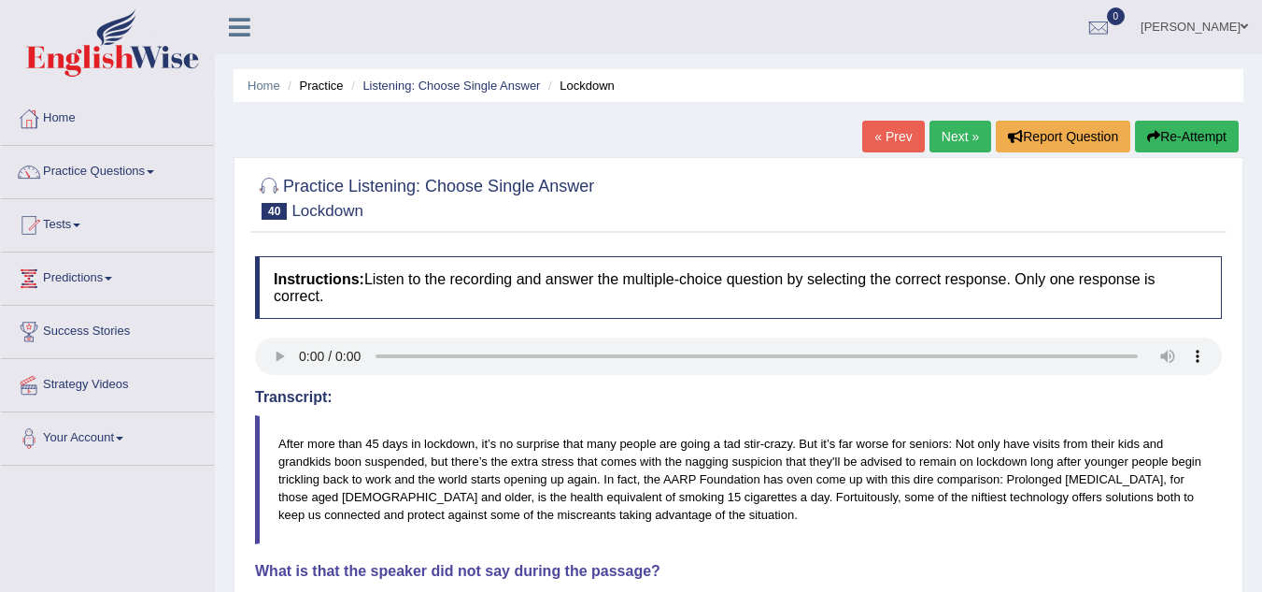
click at [944, 151] on link "Next »" at bounding box center [961, 137] width 62 height 32
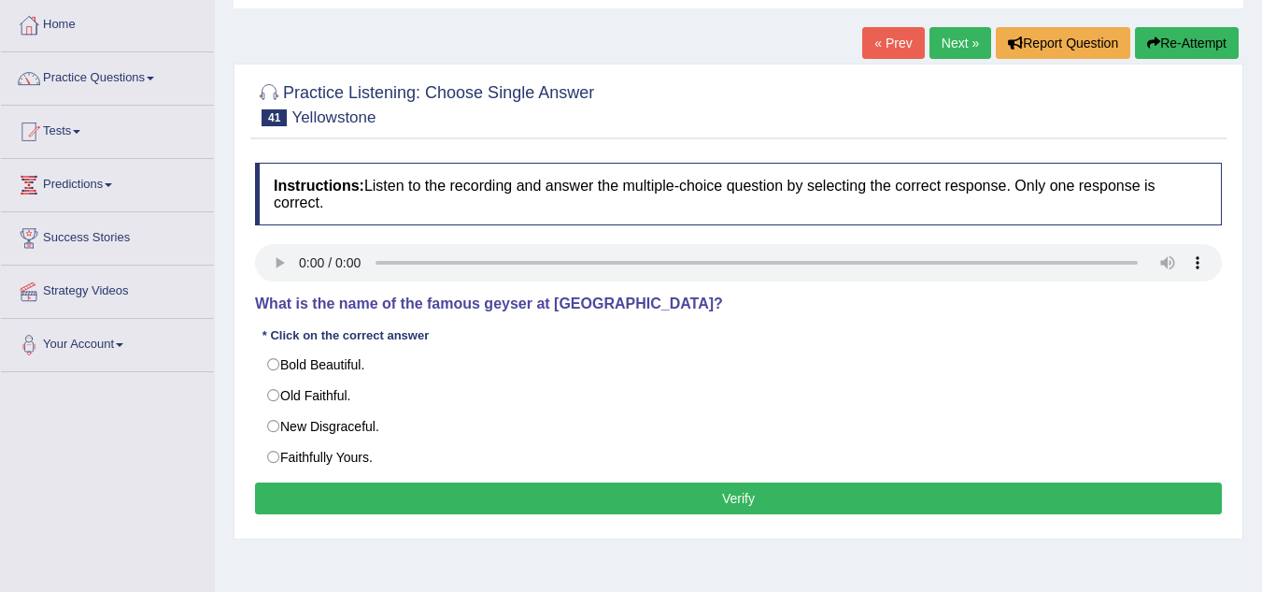
scroll to position [187, 0]
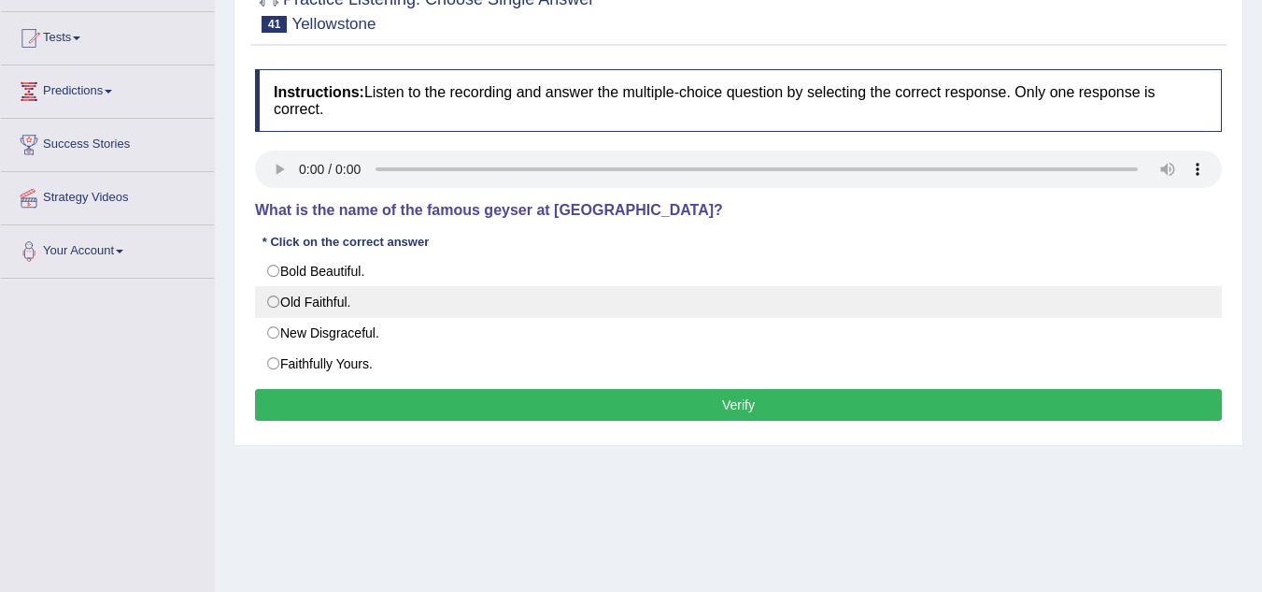
click at [264, 301] on label "Old Faithful." at bounding box center [738, 302] width 967 height 32
radio input "true"
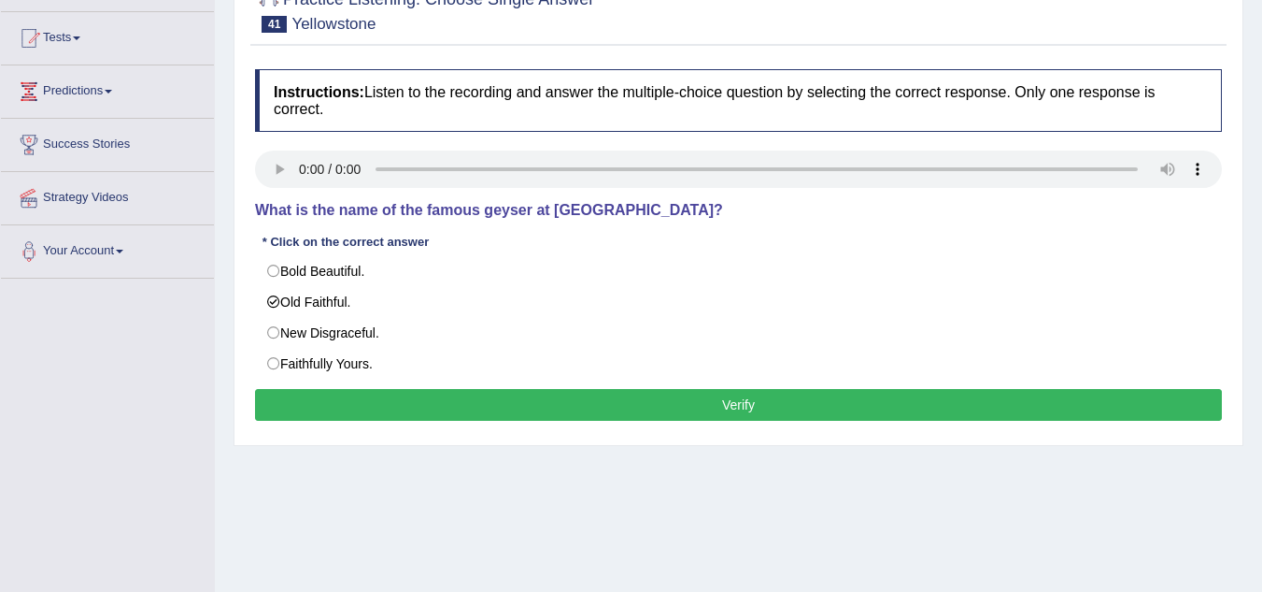
click at [610, 398] on button "Verify" at bounding box center [738, 405] width 967 height 32
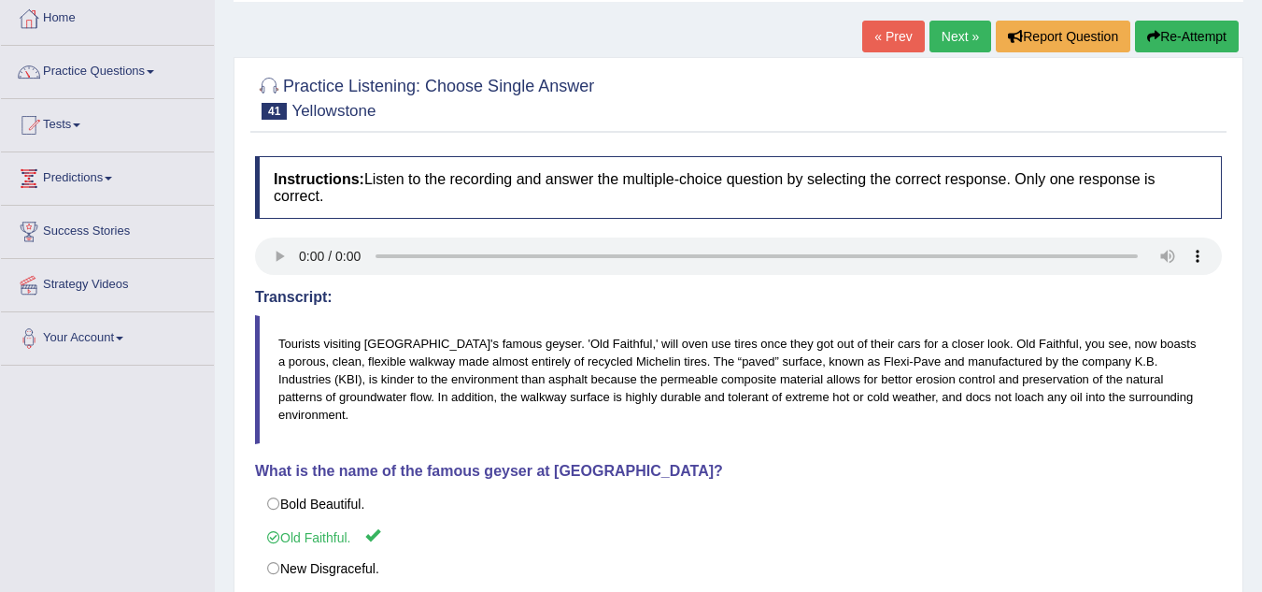
scroll to position [0, 0]
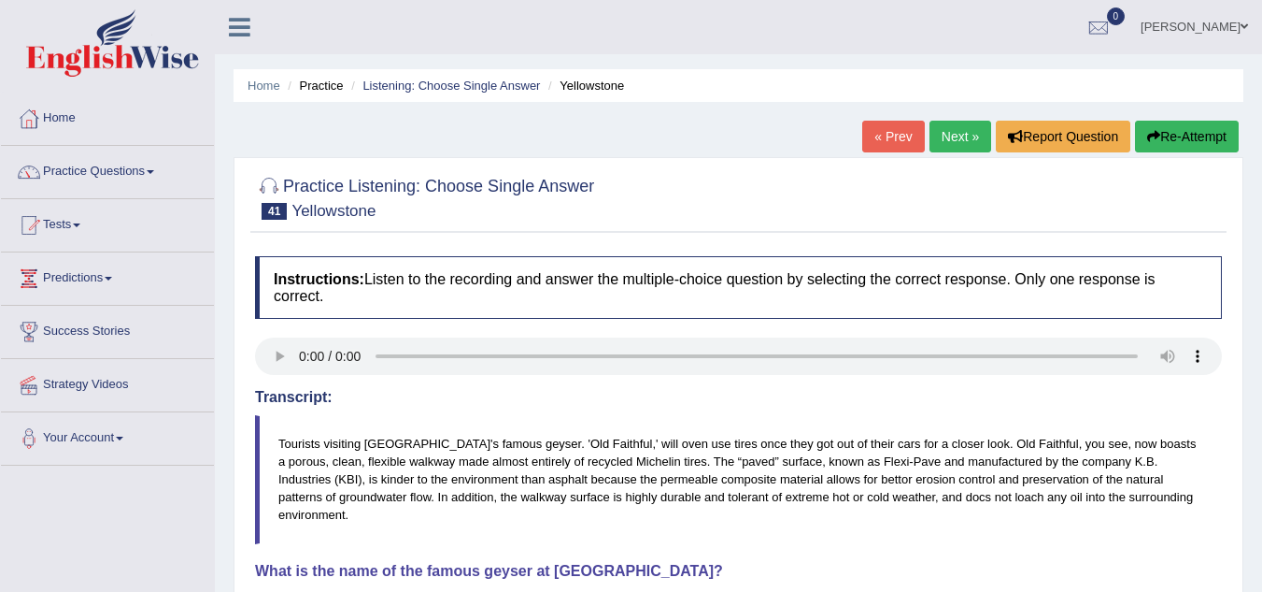
click at [957, 139] on link "Next »" at bounding box center [961, 137] width 62 height 32
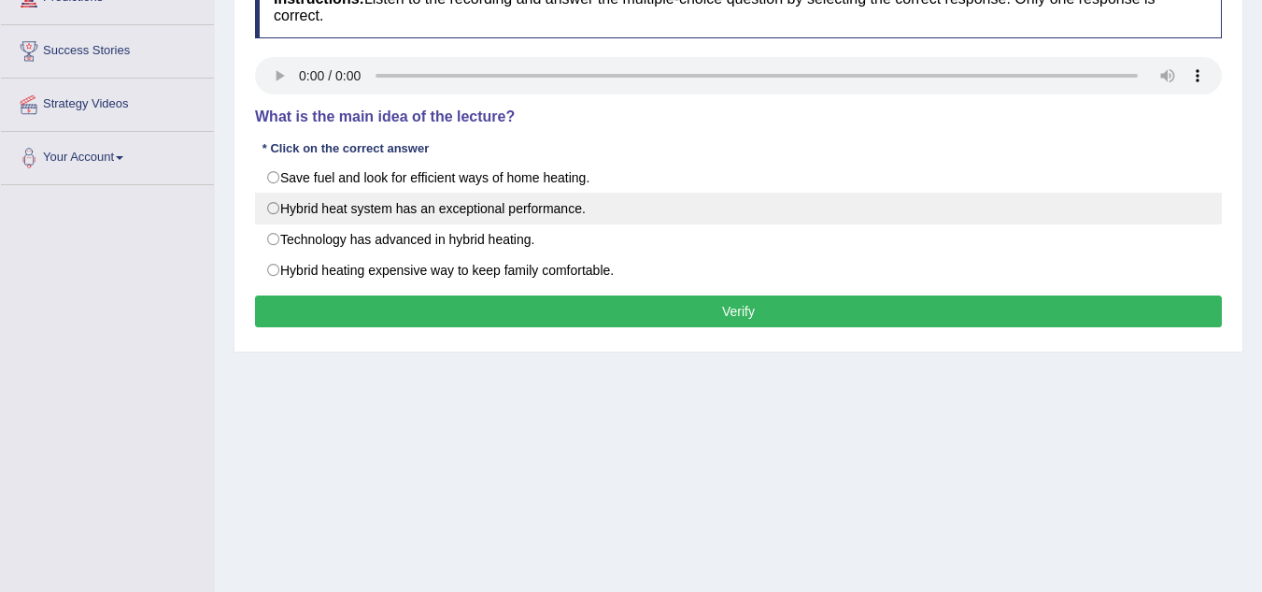
click at [269, 207] on label "Hybrid heat system has an exceptional performance." at bounding box center [738, 208] width 967 height 32
radio input "true"
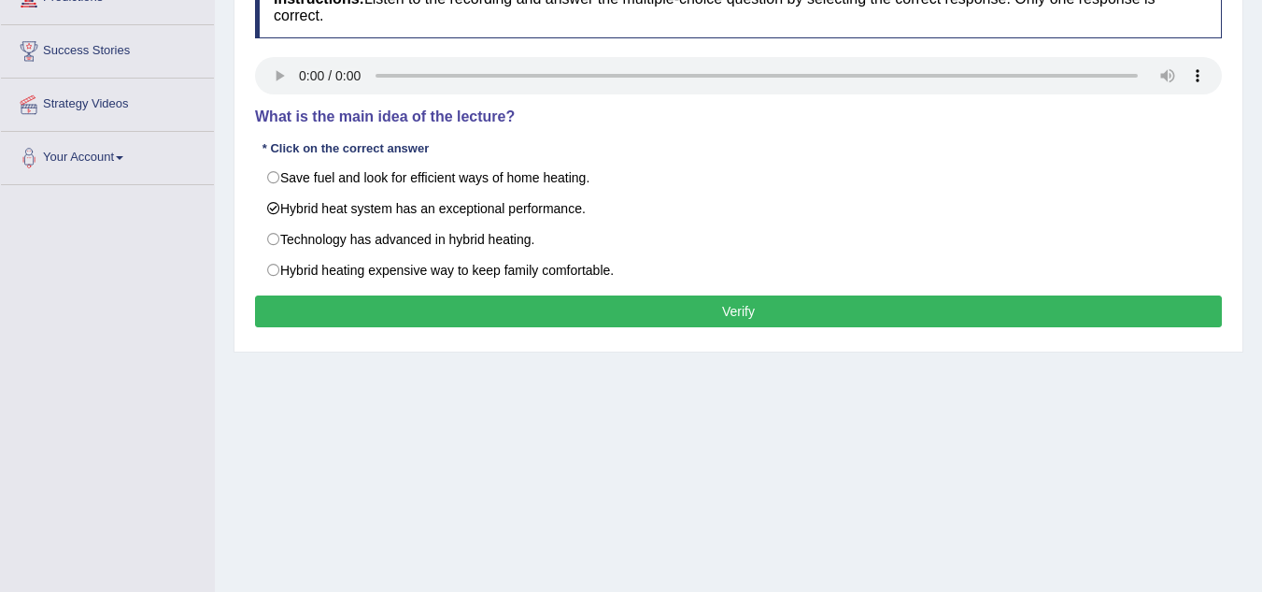
click at [490, 319] on button "Verify" at bounding box center [738, 311] width 967 height 32
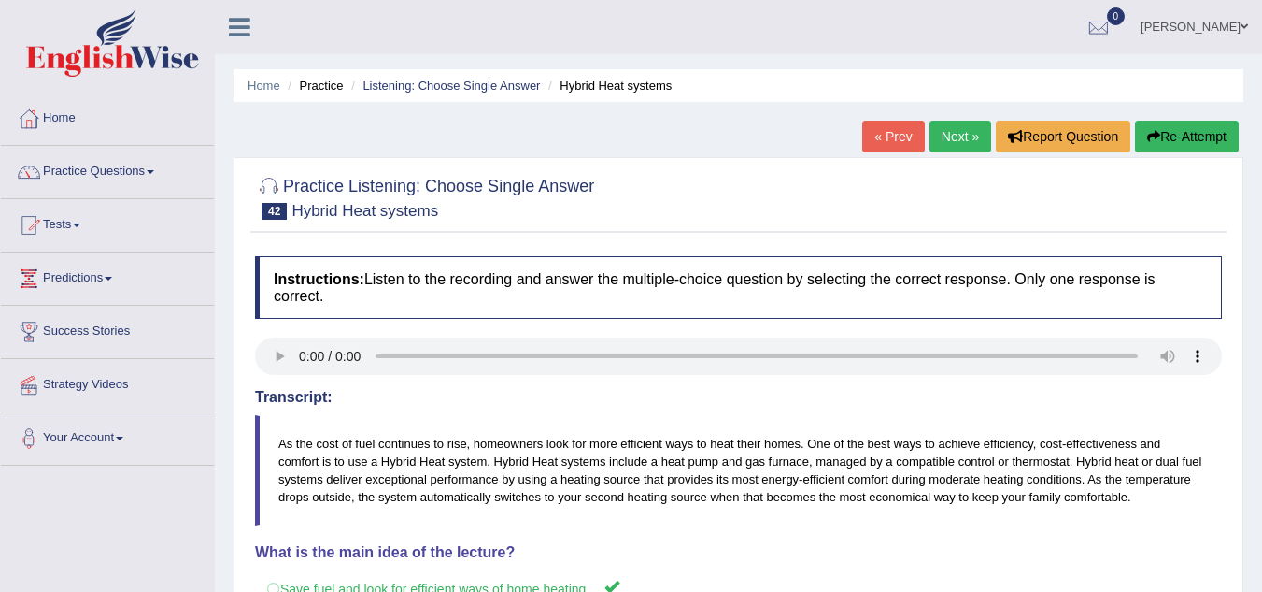
click at [940, 135] on link "Next »" at bounding box center [961, 137] width 62 height 32
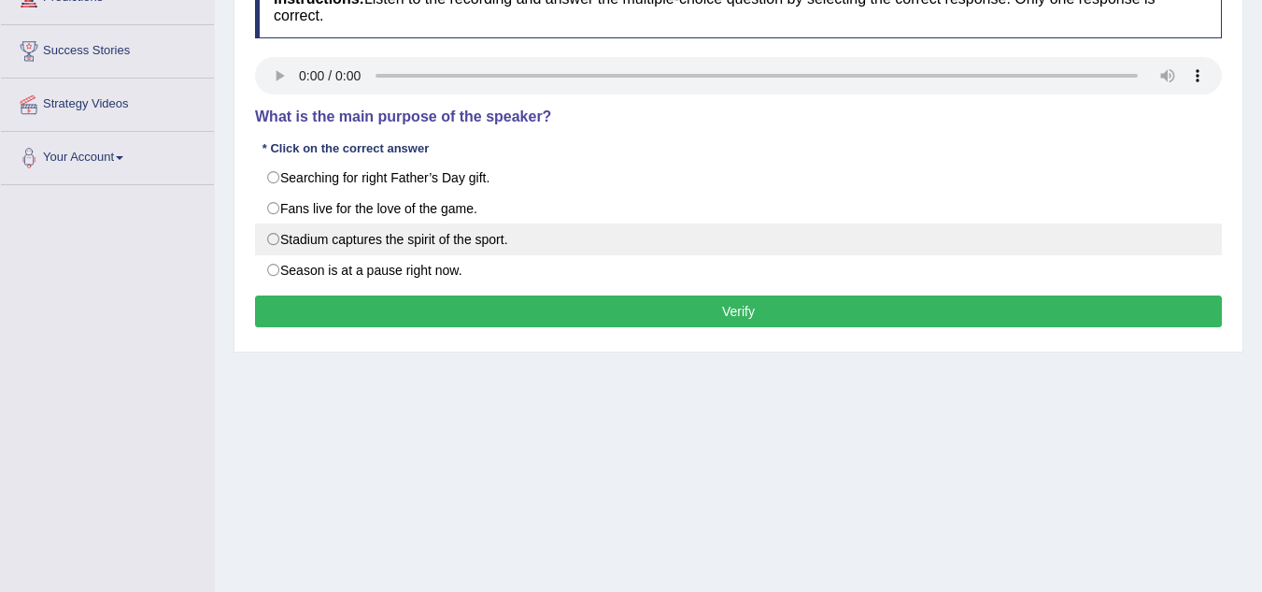
click at [292, 245] on label "Stadium captures the spirit of the sport." at bounding box center [738, 239] width 967 height 32
radio input "true"
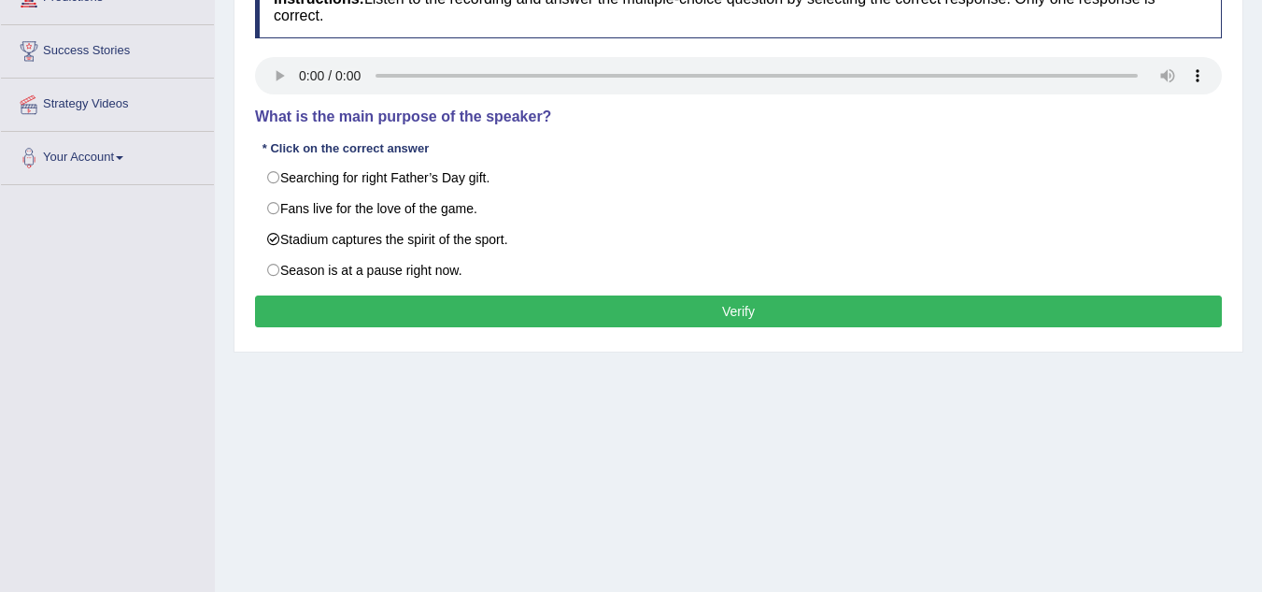
click at [484, 308] on button "Verify" at bounding box center [738, 311] width 967 height 32
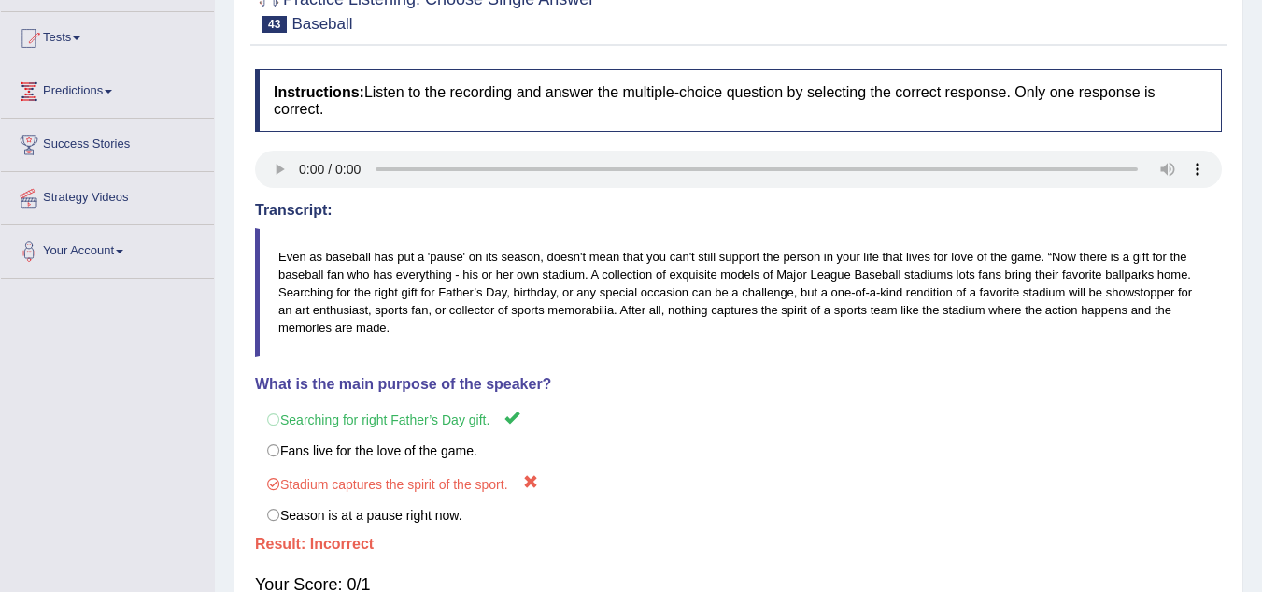
scroll to position [93, 0]
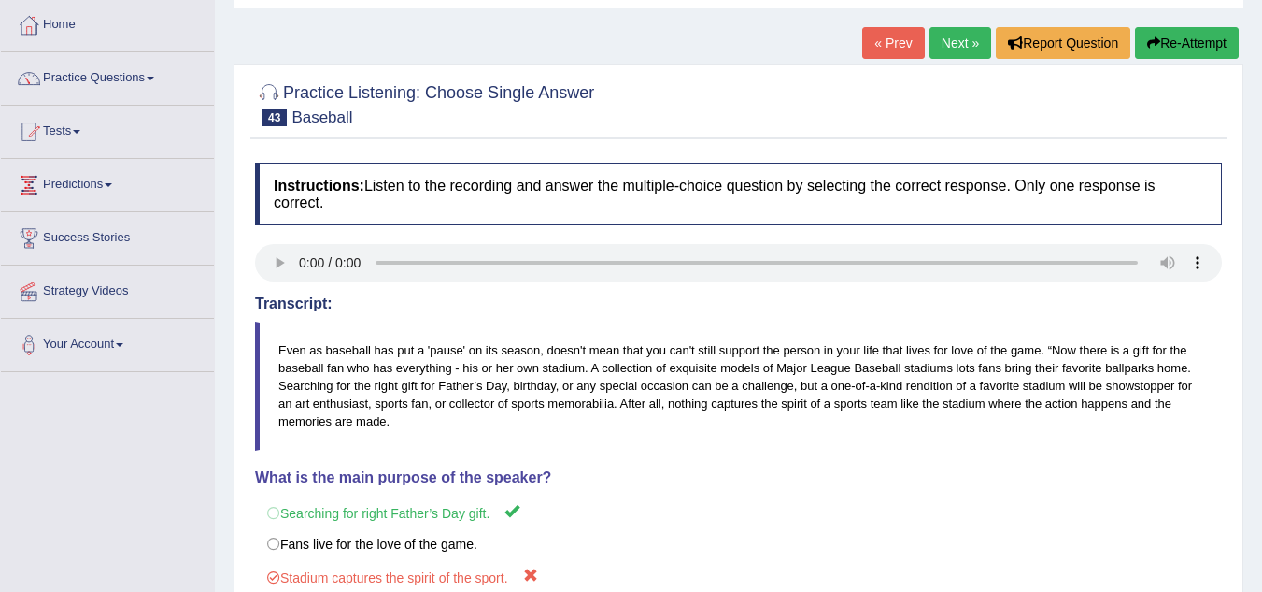
click at [946, 52] on link "Next »" at bounding box center [961, 43] width 62 height 32
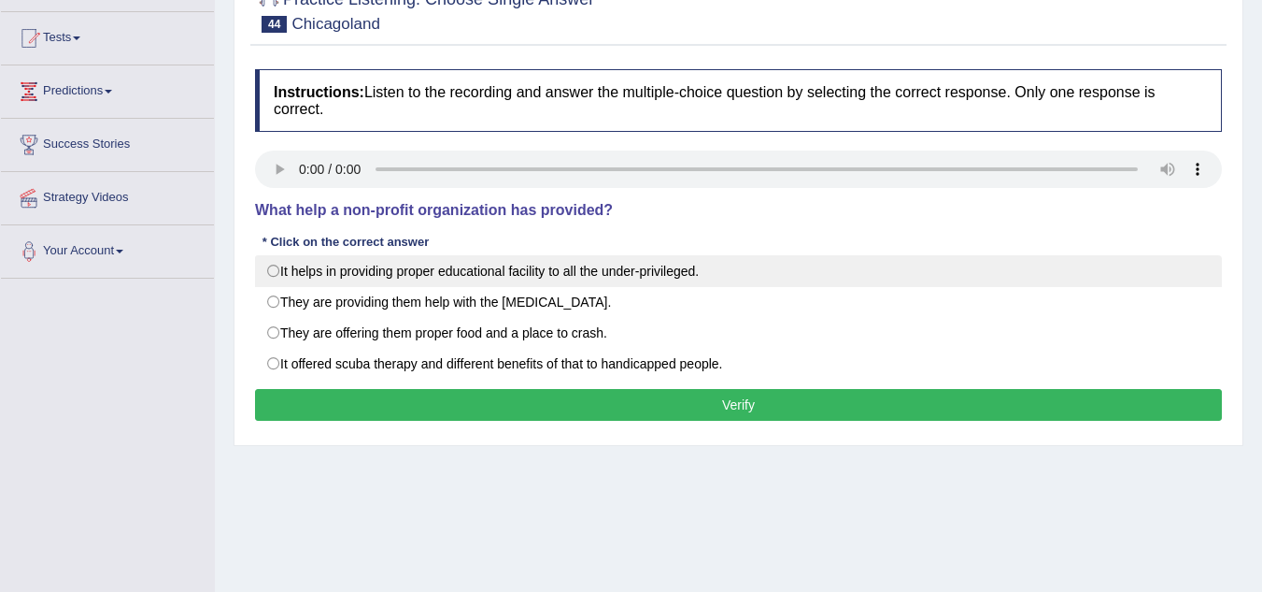
click at [301, 273] on label "It helps in providing proper educational facility to all the under-privileged." at bounding box center [738, 271] width 967 height 32
radio input "true"
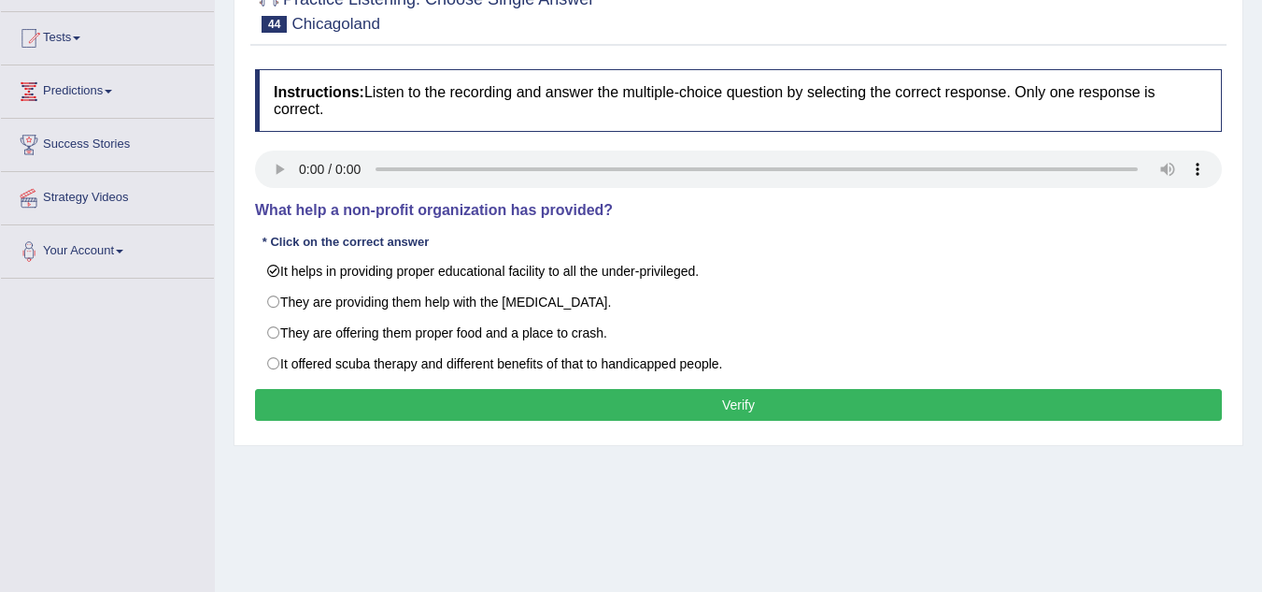
click at [389, 416] on button "Verify" at bounding box center [738, 405] width 967 height 32
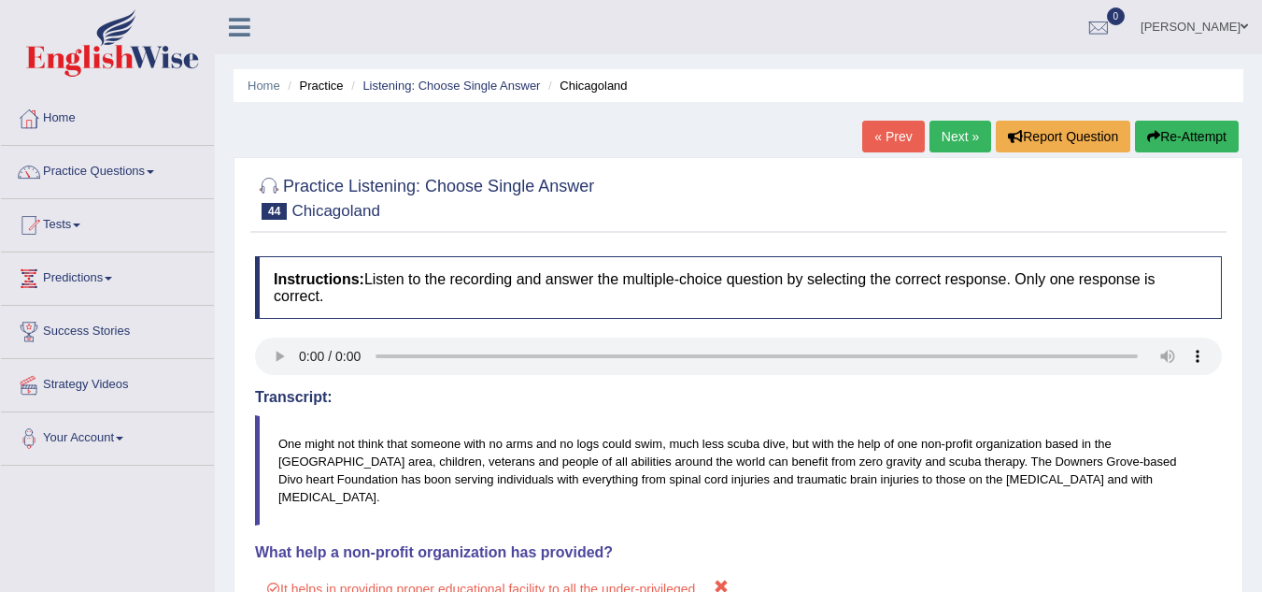
click at [953, 136] on link "Next »" at bounding box center [961, 137] width 62 height 32
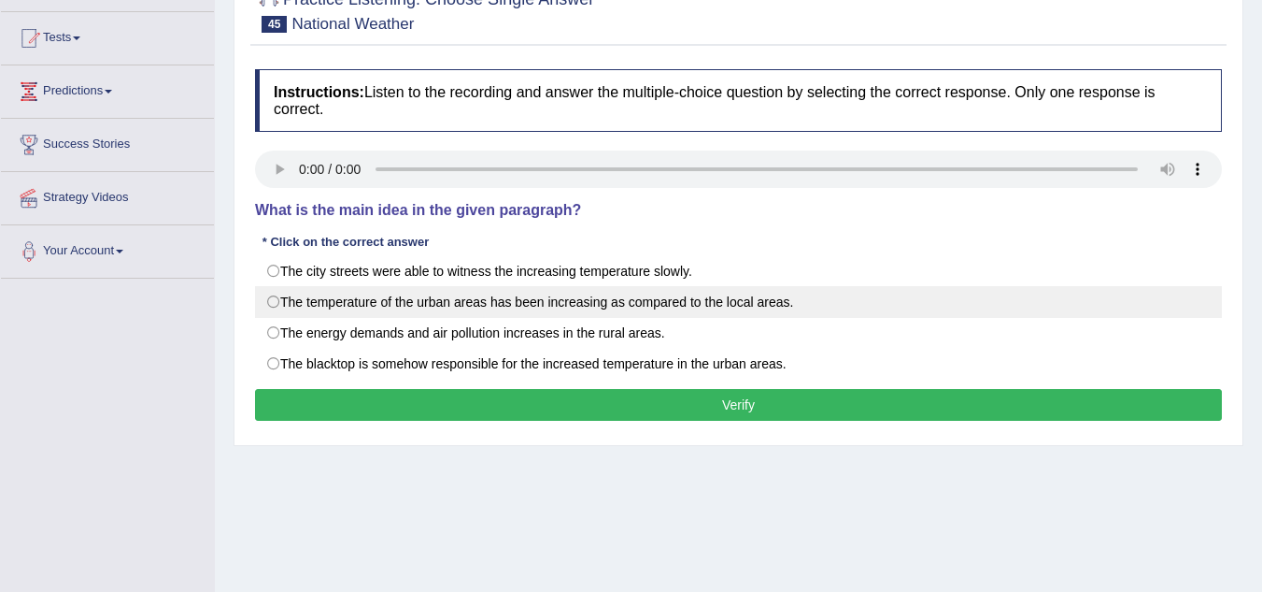
click at [278, 302] on label "The temperature of the urban areas has been increasing as compared to the local…" at bounding box center [738, 302] width 967 height 32
radio input "true"
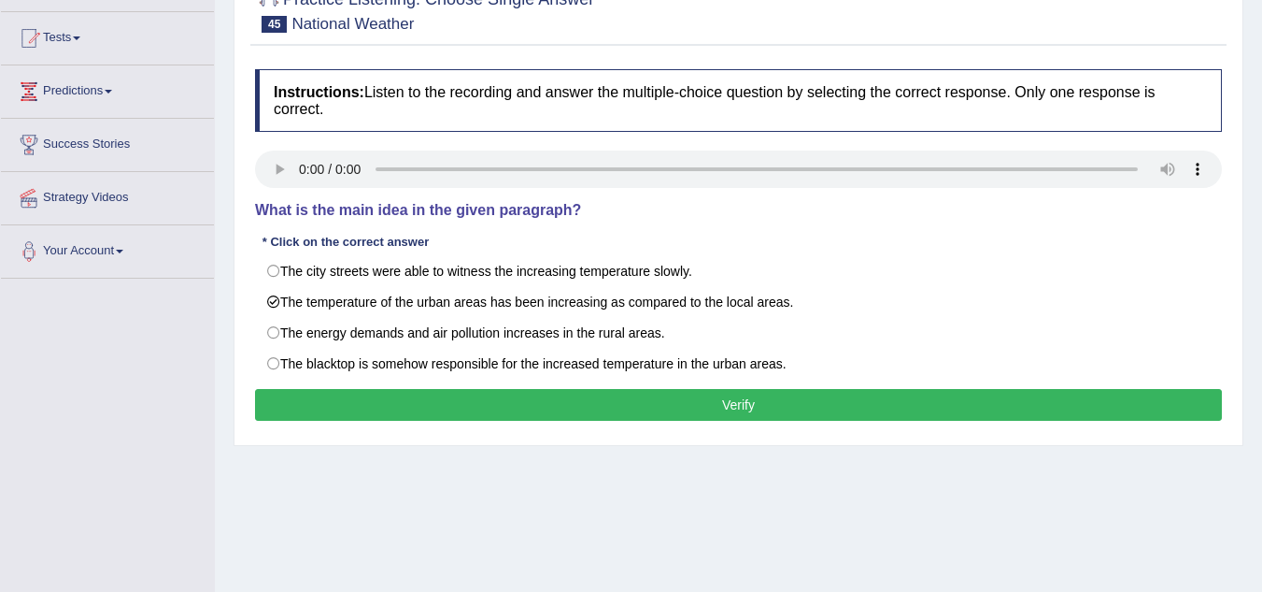
click at [469, 415] on button "Verify" at bounding box center [738, 405] width 967 height 32
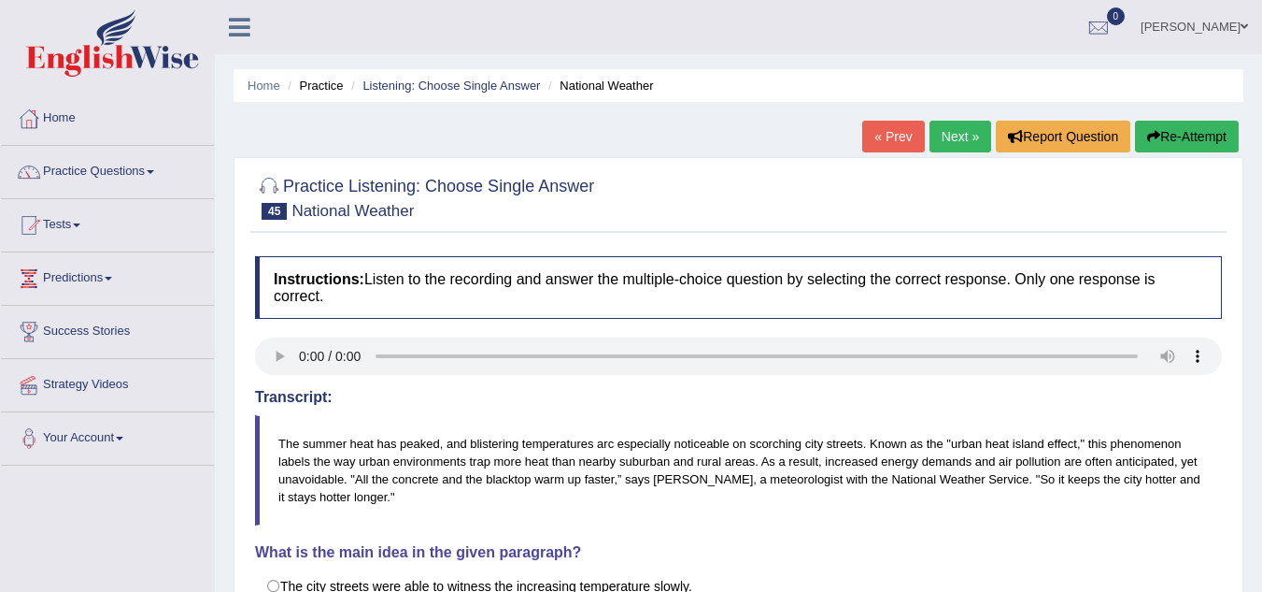
click at [965, 132] on link "Next »" at bounding box center [961, 137] width 62 height 32
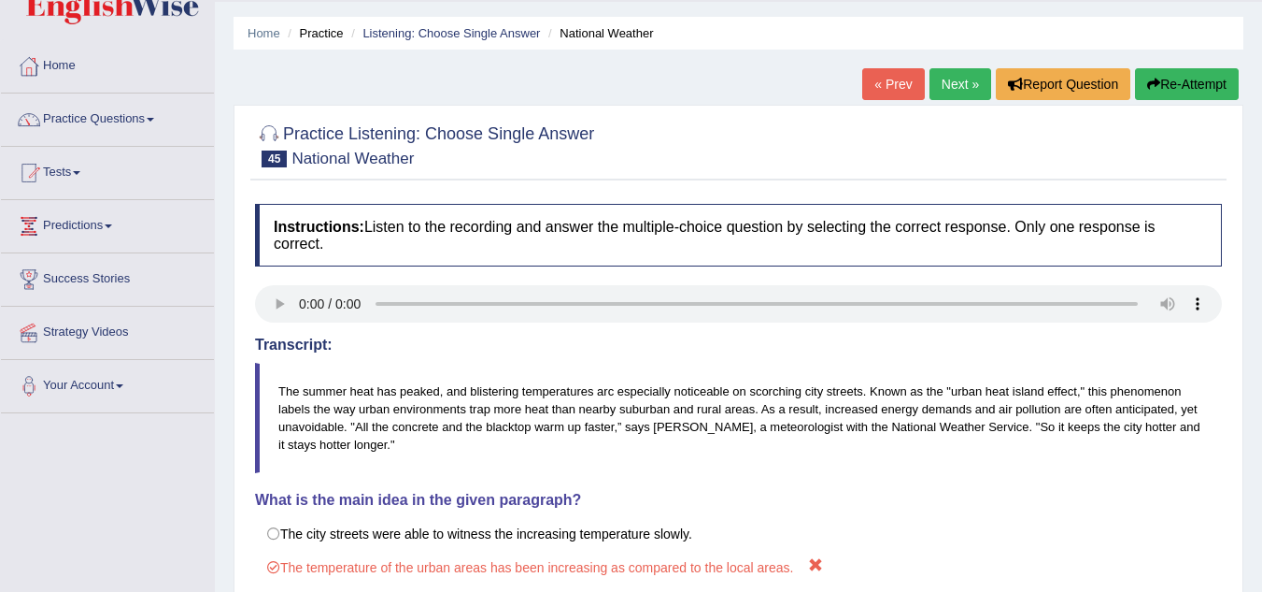
scroll to position [103, 0]
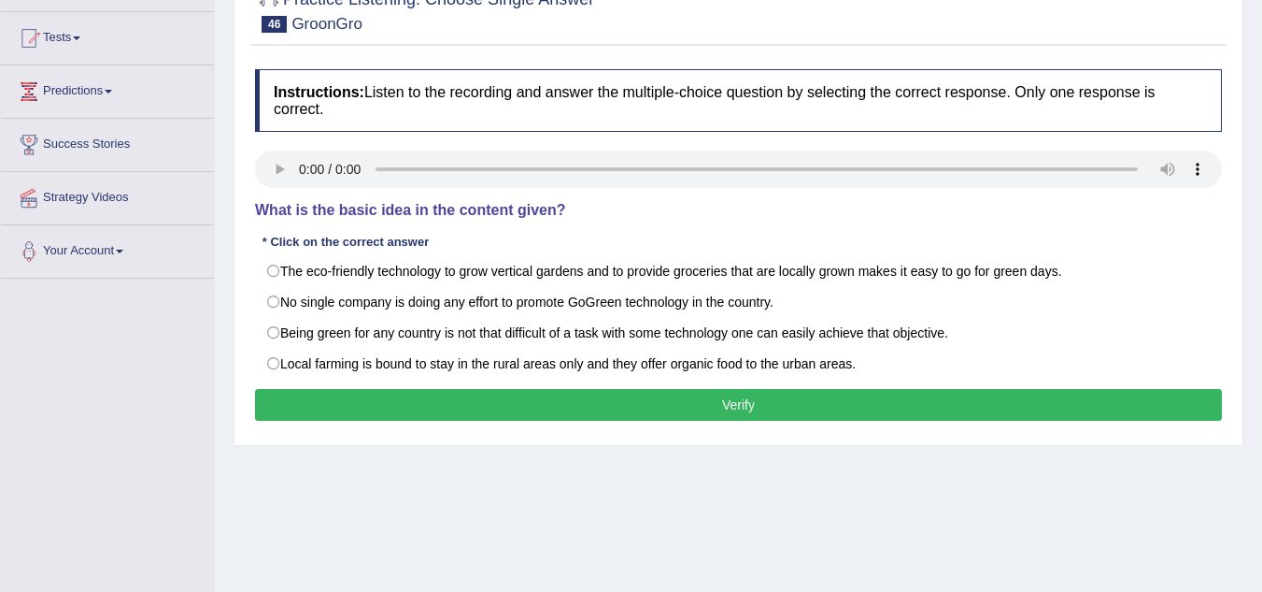
scroll to position [187, 0]
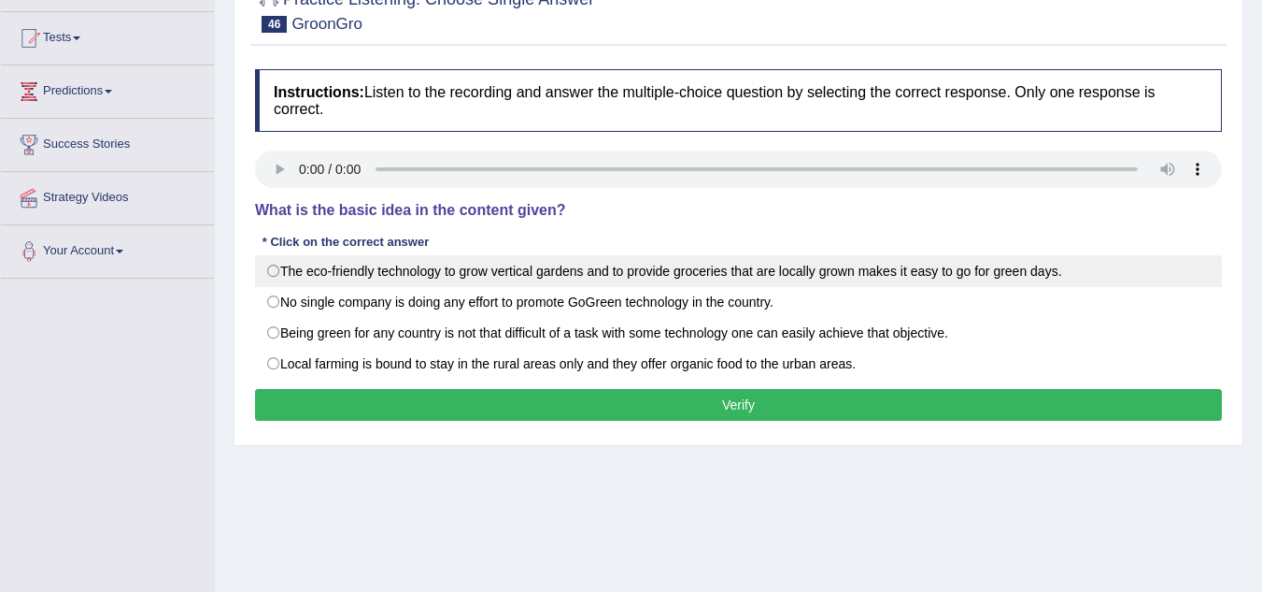
click at [266, 284] on label "The eco-friendly technology to grow vertical gardens and to provide groceries t…" at bounding box center [738, 271] width 967 height 32
radio input "true"
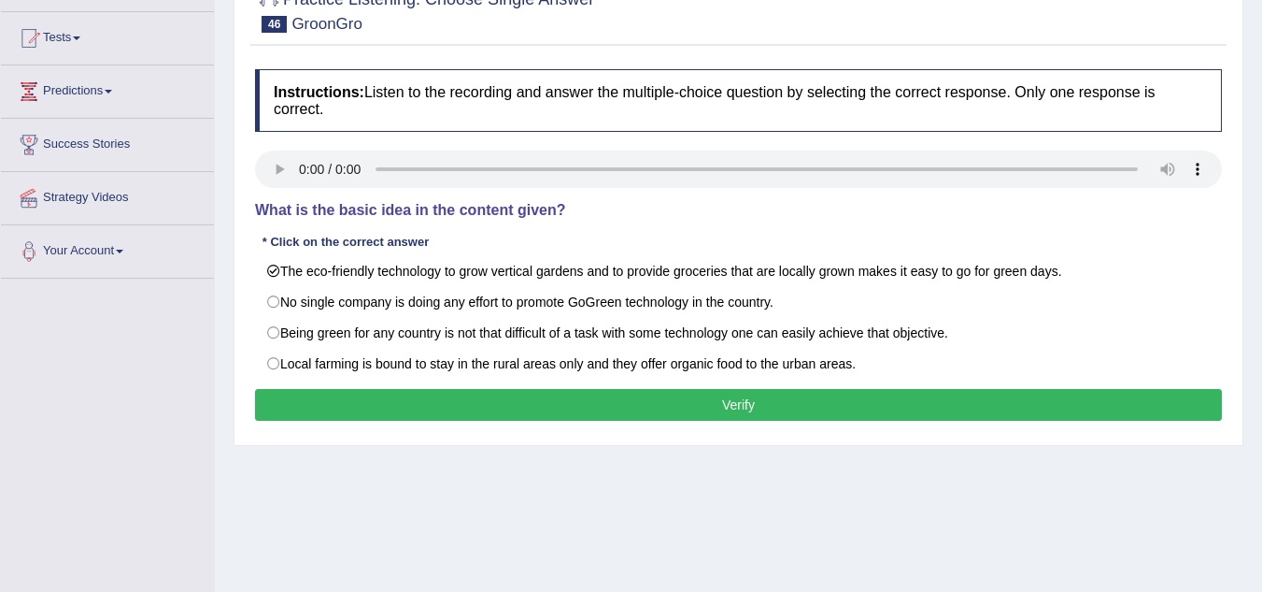
click at [271, 402] on button "Verify" at bounding box center [738, 405] width 967 height 32
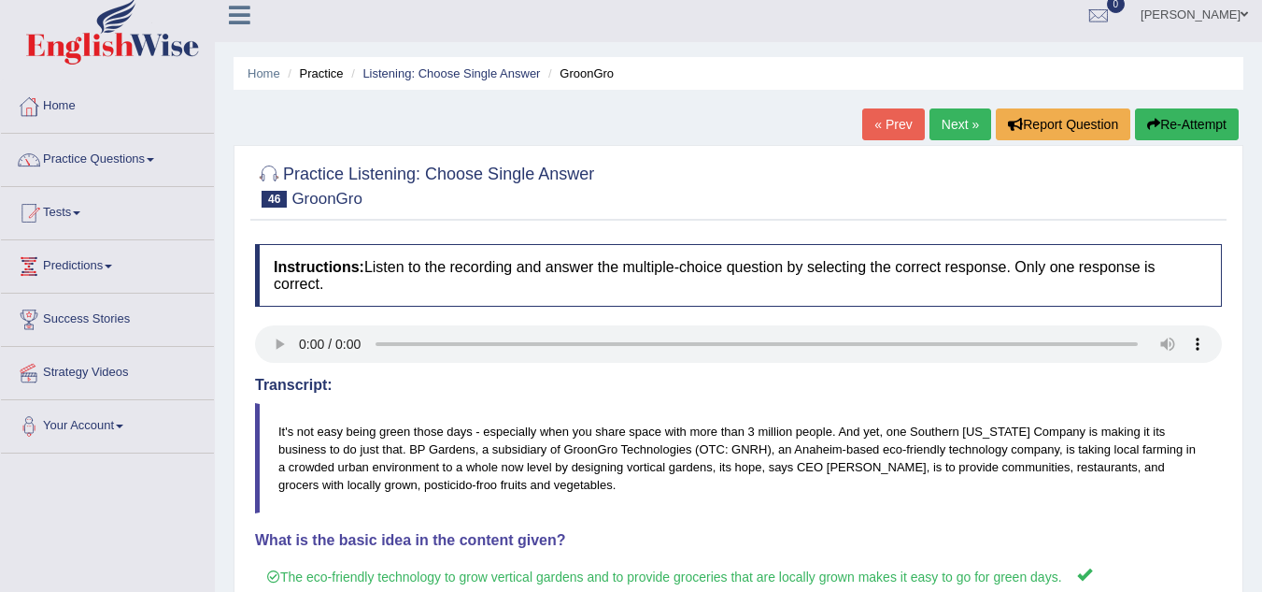
scroll to position [0, 0]
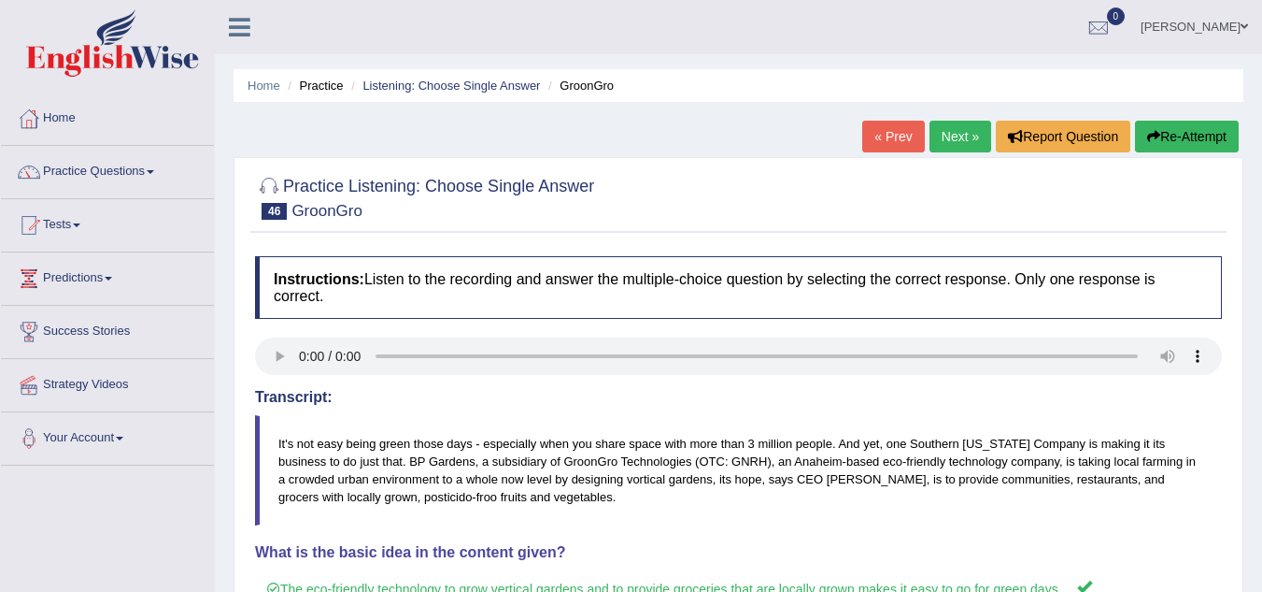
click at [956, 142] on link "Next »" at bounding box center [961, 137] width 62 height 32
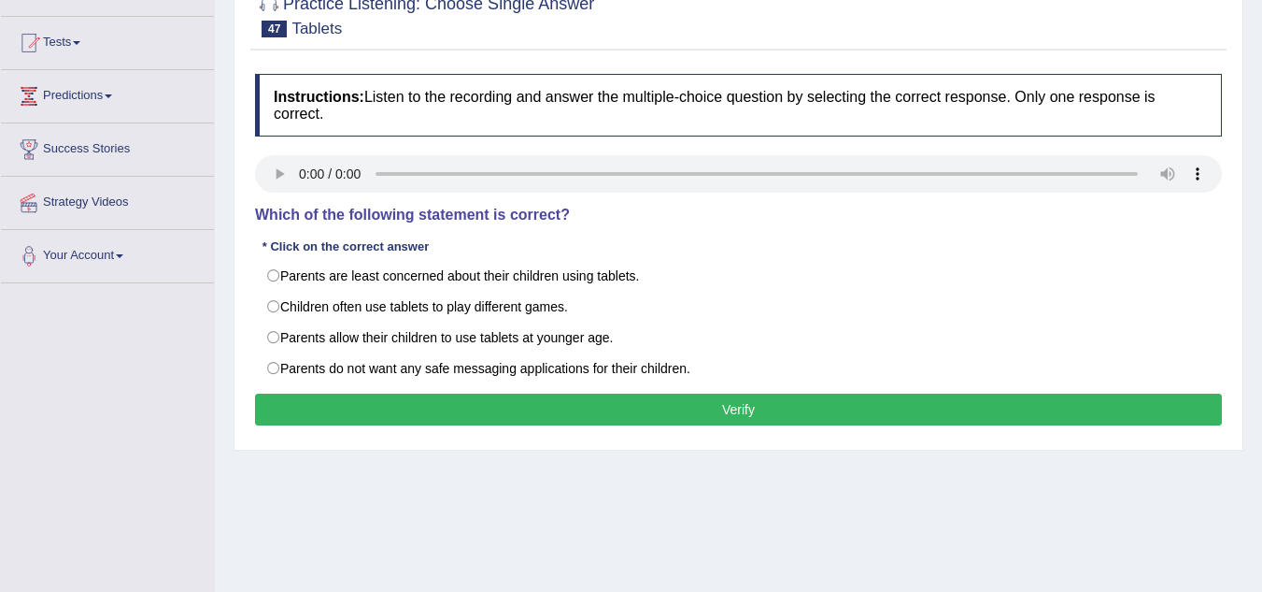
scroll to position [187, 0]
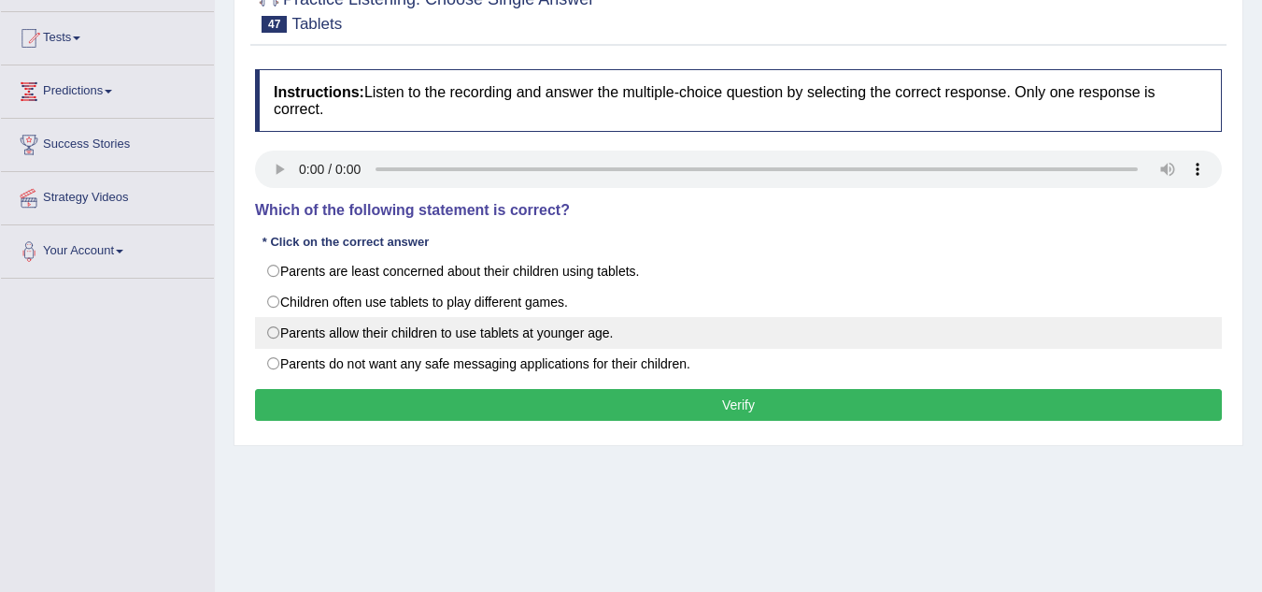
click at [267, 333] on label "Parents allow their children to use tablets at younger age." at bounding box center [738, 333] width 967 height 32
radio input "true"
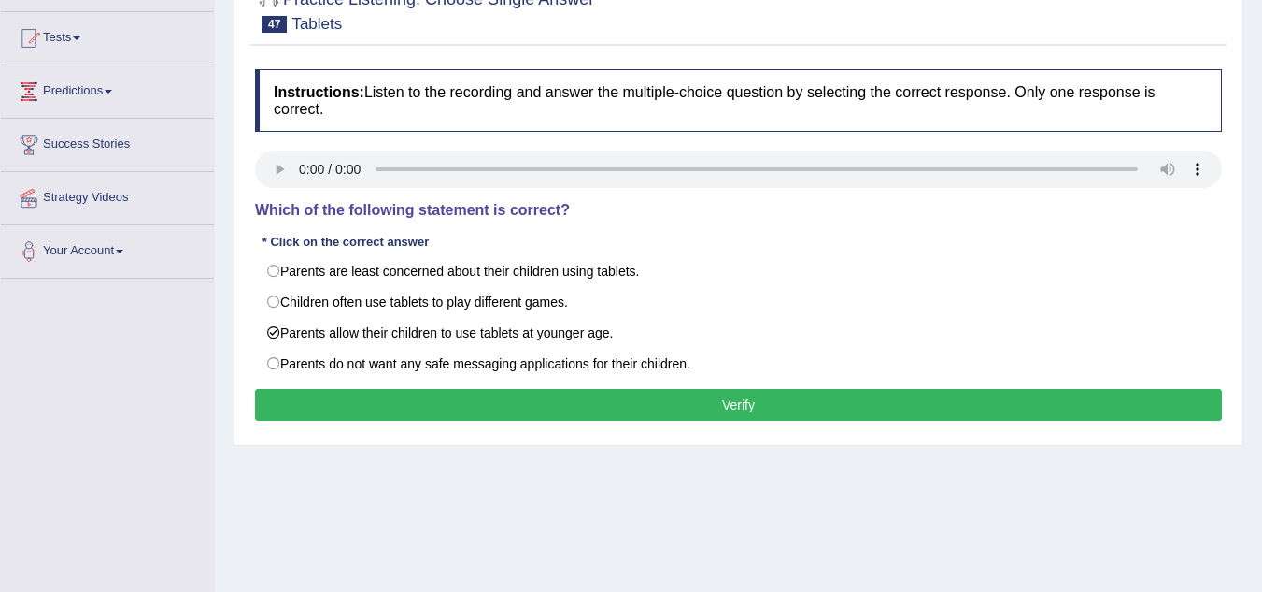
click at [341, 403] on button "Verify" at bounding box center [738, 405] width 967 height 32
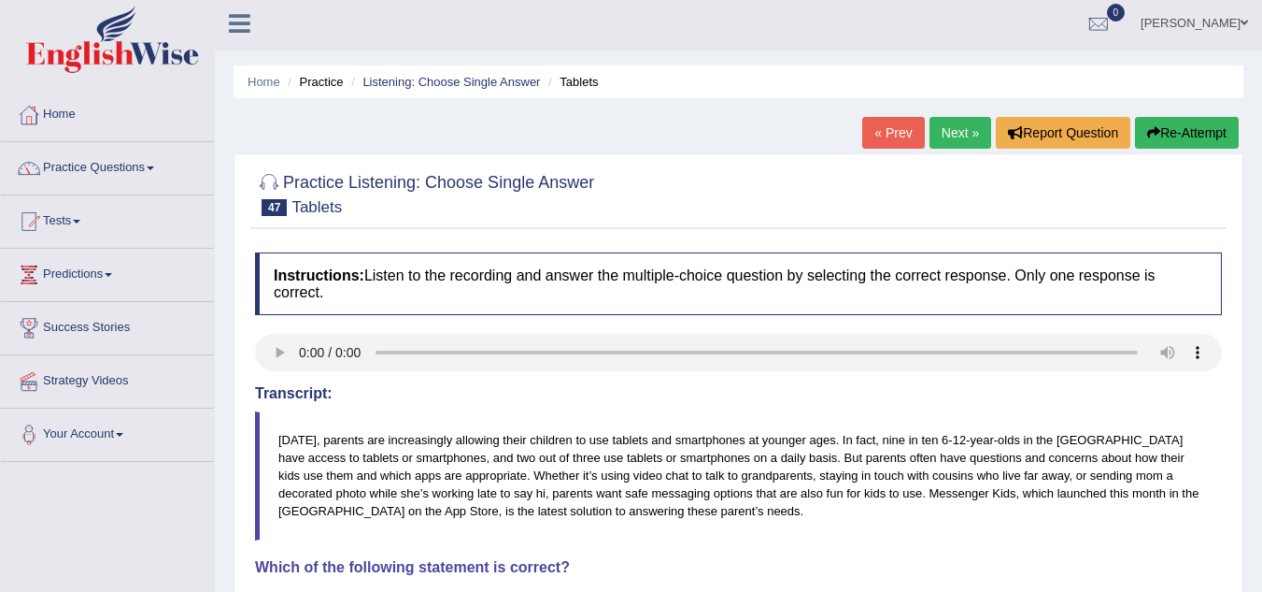
scroll to position [0, 0]
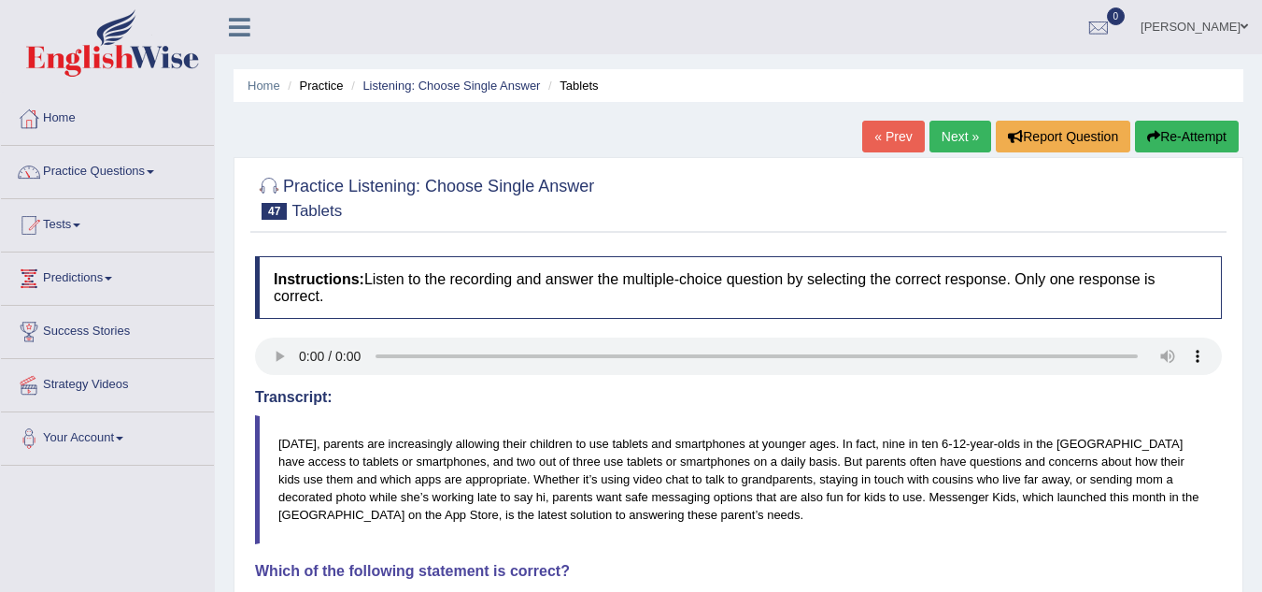
click at [964, 143] on link "Next »" at bounding box center [961, 137] width 62 height 32
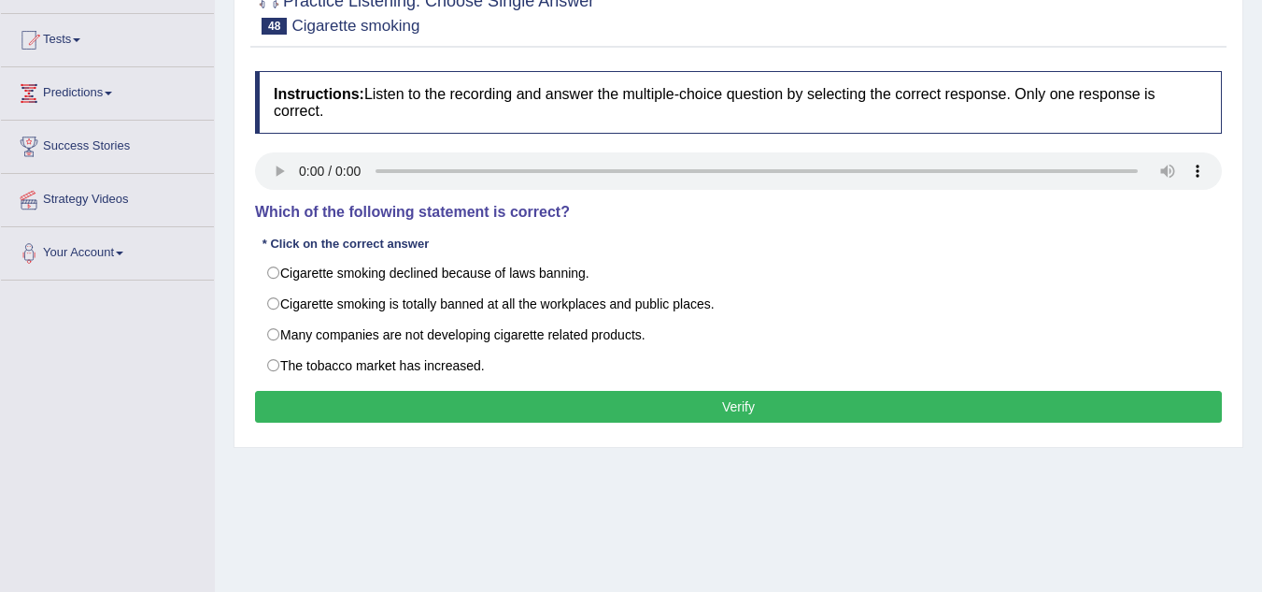
scroll to position [280, 0]
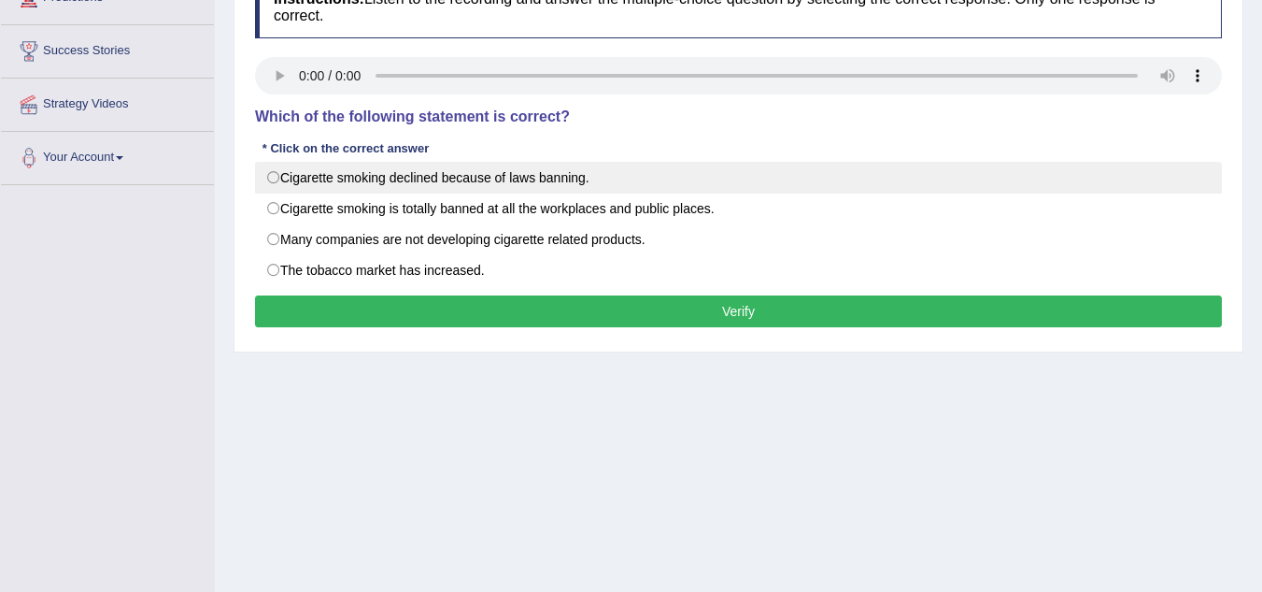
click at [293, 187] on label "Cigarette smoking declined because of laws banning." at bounding box center [738, 178] width 967 height 32
radio input "true"
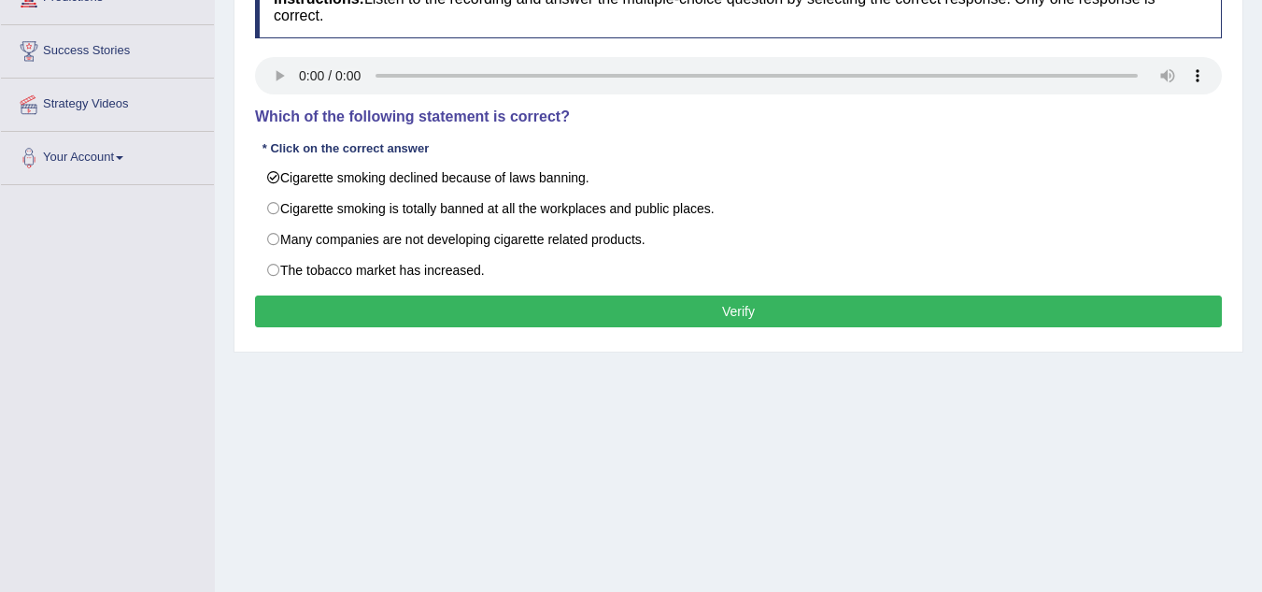
click at [375, 316] on button "Verify" at bounding box center [738, 311] width 967 height 32
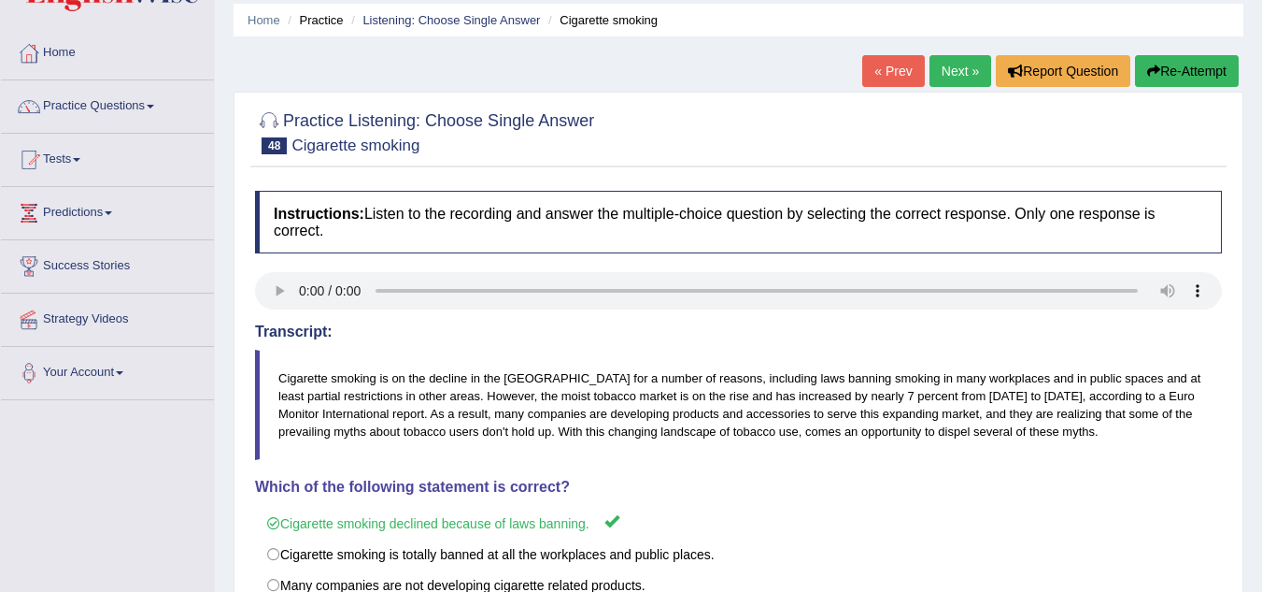
scroll to position [0, 0]
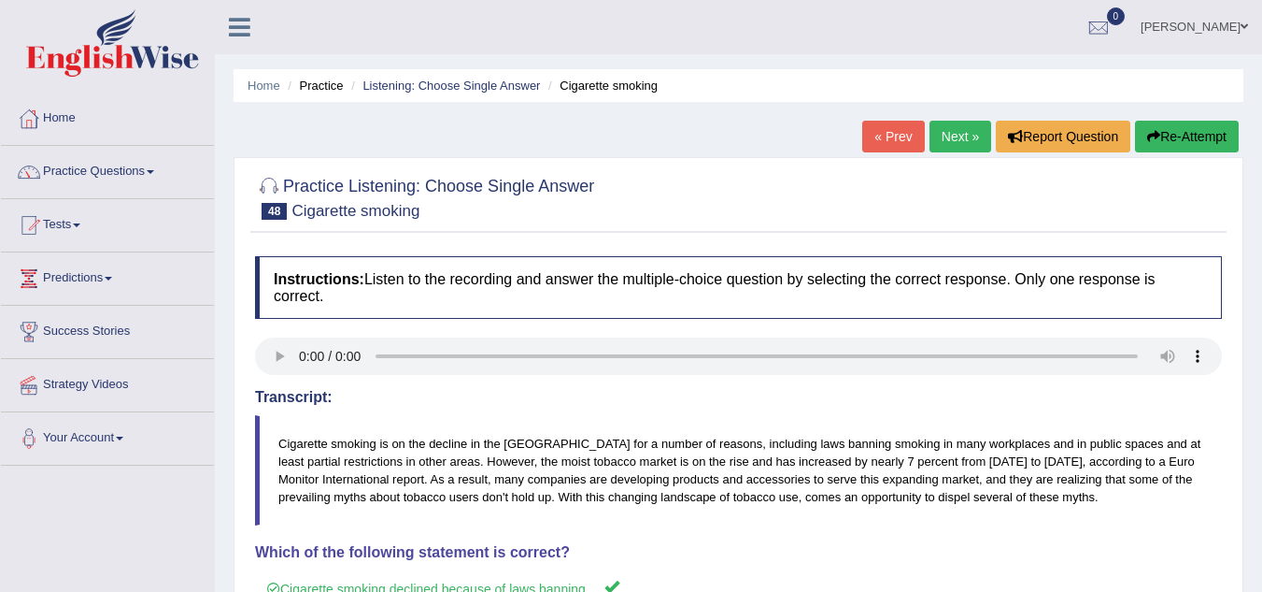
click at [934, 134] on link "Next »" at bounding box center [961, 137] width 62 height 32
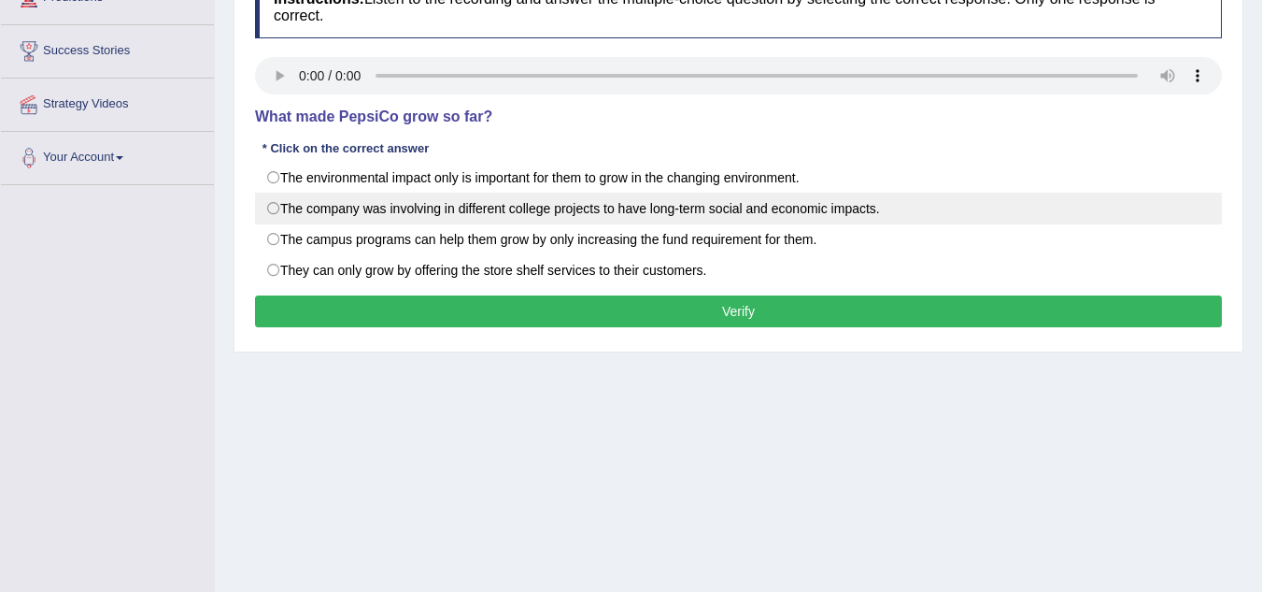
click at [278, 206] on label "The company was involving in different college projects to have long-term socia…" at bounding box center [738, 208] width 967 height 32
radio input "true"
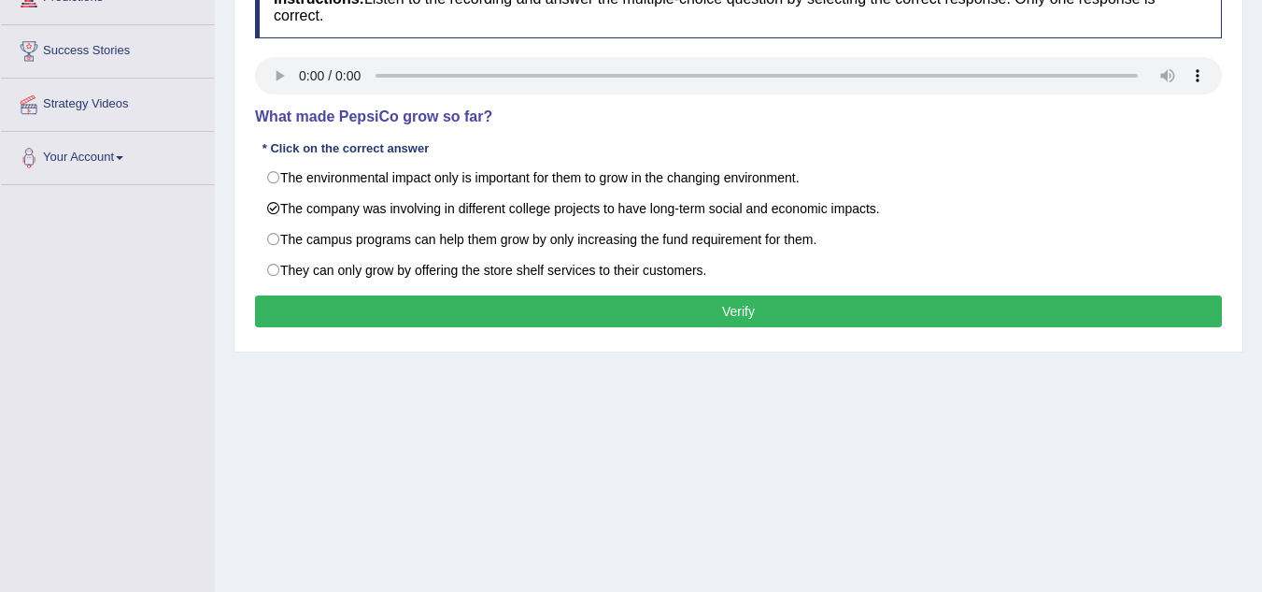
click at [516, 320] on button "Verify" at bounding box center [738, 311] width 967 height 32
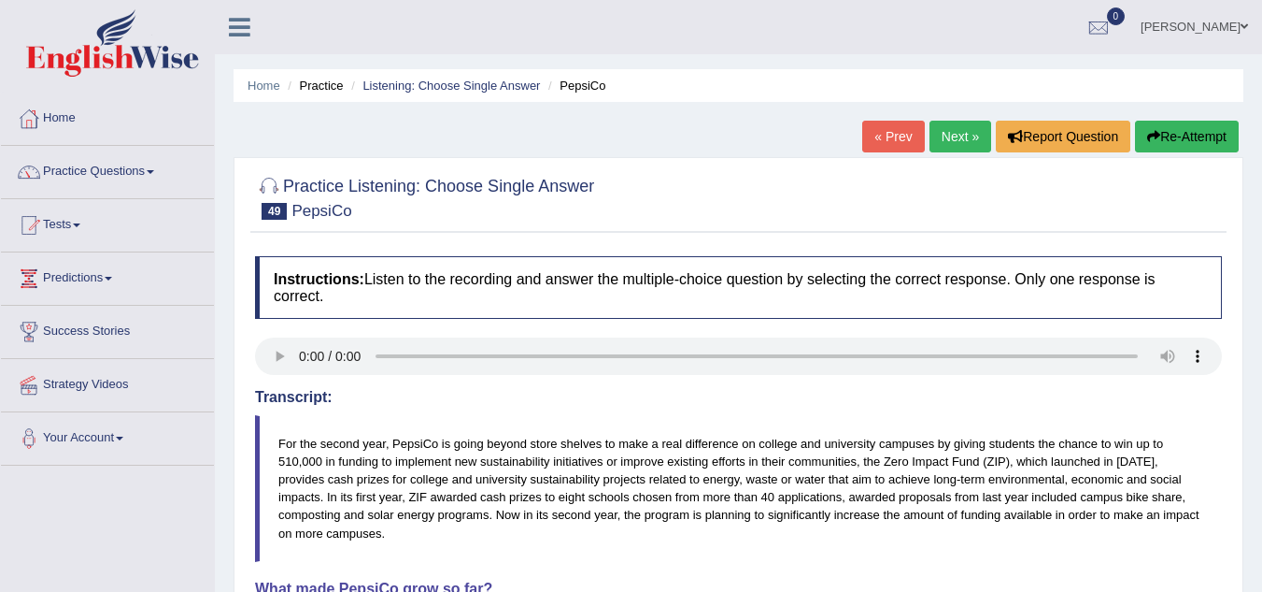
click at [940, 144] on link "Next »" at bounding box center [961, 137] width 62 height 32
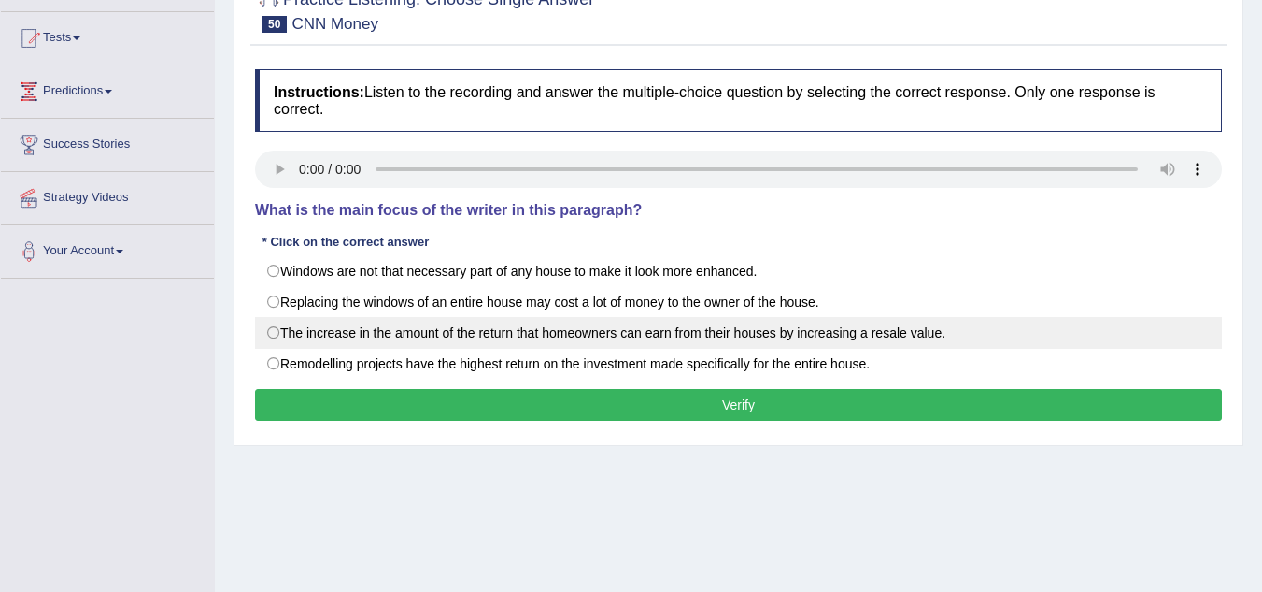
click at [303, 328] on label "The increase in the amount of the return that homeowners can earn from their ho…" at bounding box center [738, 333] width 967 height 32
radio input "true"
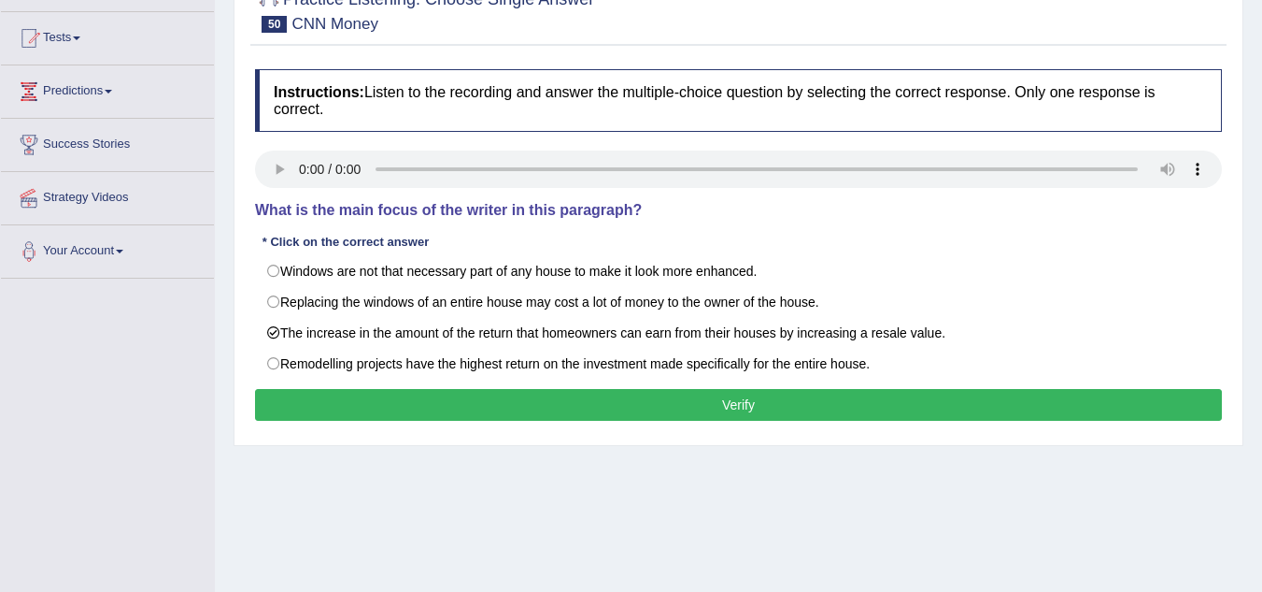
click at [387, 401] on button "Verify" at bounding box center [738, 405] width 967 height 32
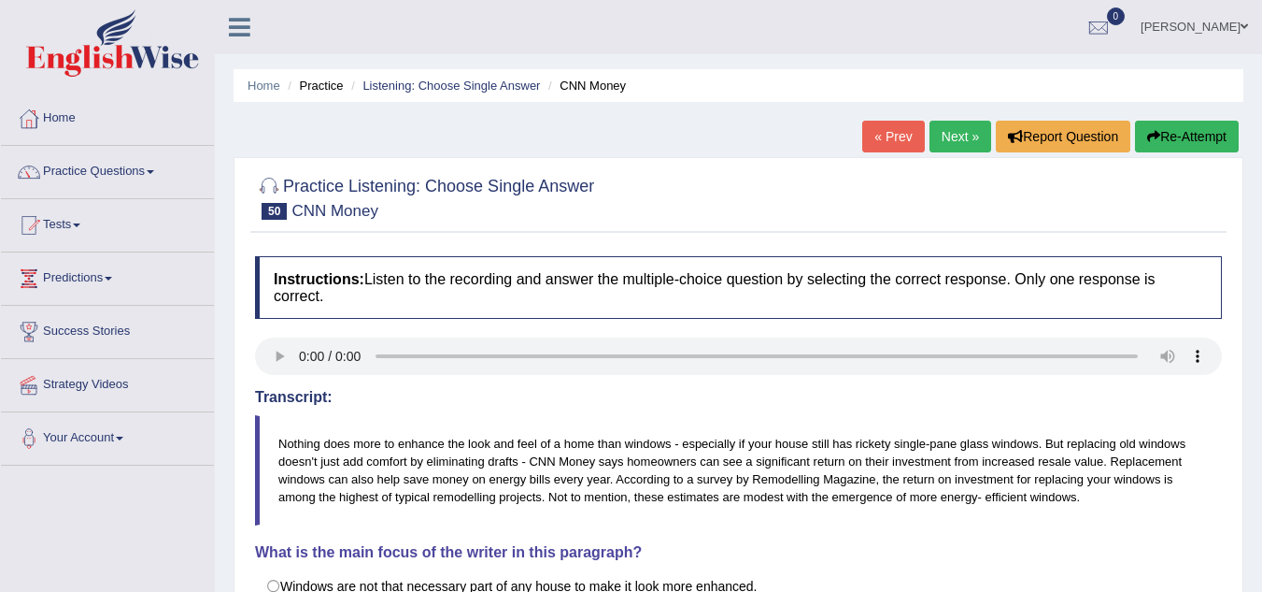
click at [958, 140] on link "Next »" at bounding box center [961, 137] width 62 height 32
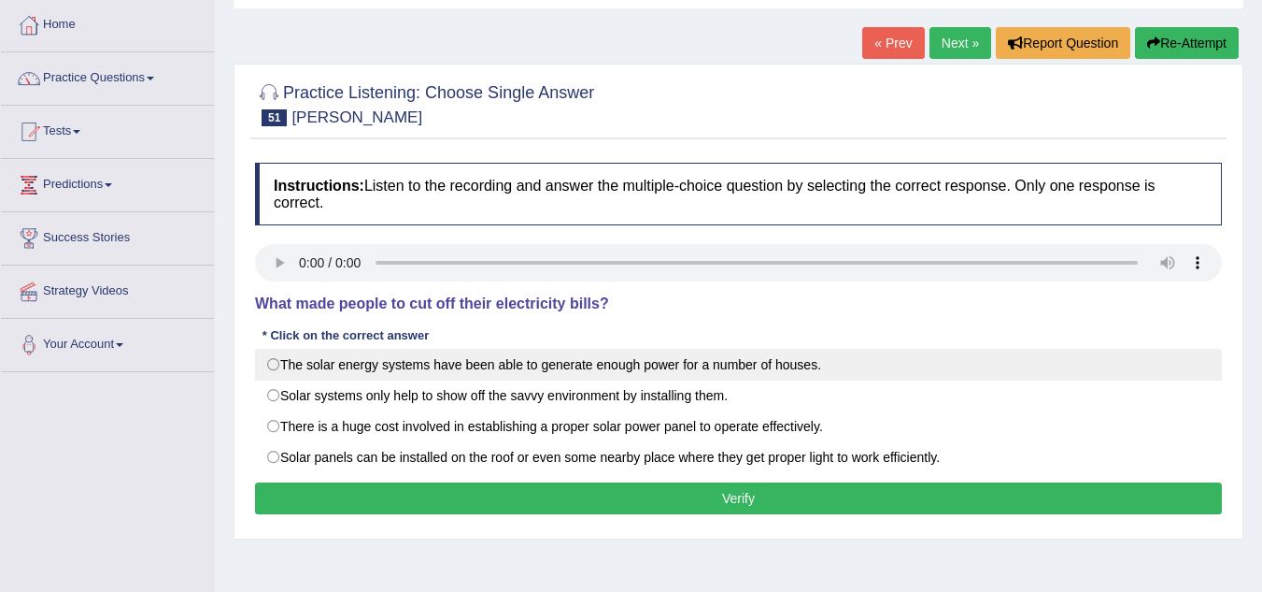
click at [340, 363] on label "The solar energy systems have been able to generate enough power for a number o…" at bounding box center [738, 365] width 967 height 32
radio input "true"
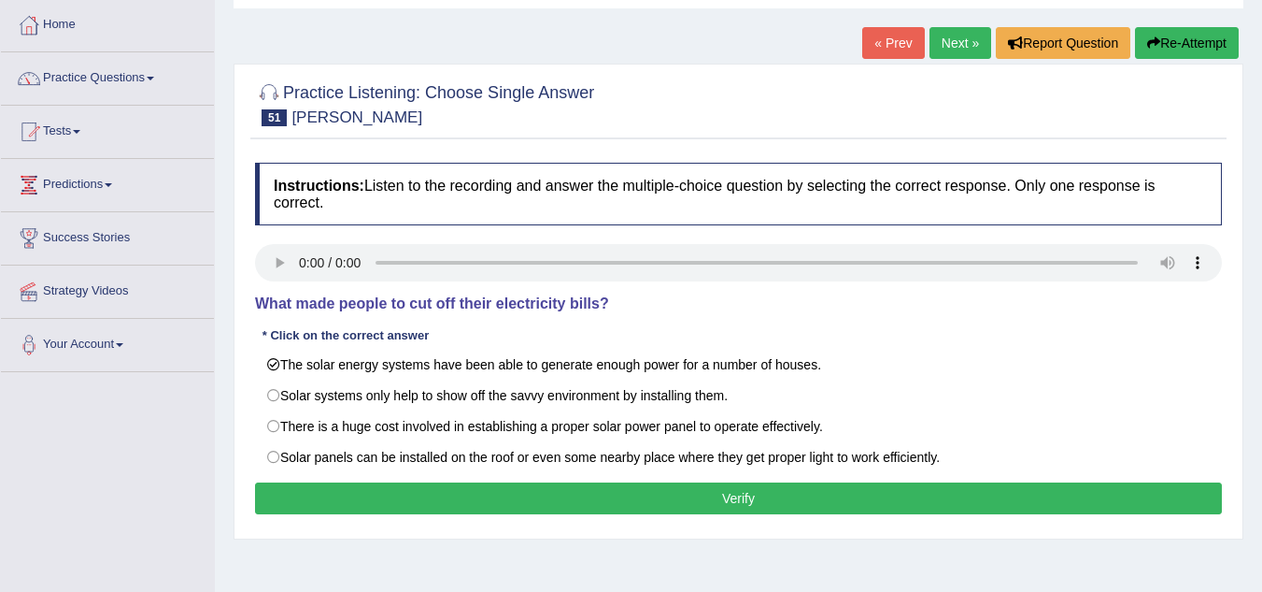
click at [395, 500] on button "Verify" at bounding box center [738, 498] width 967 height 32
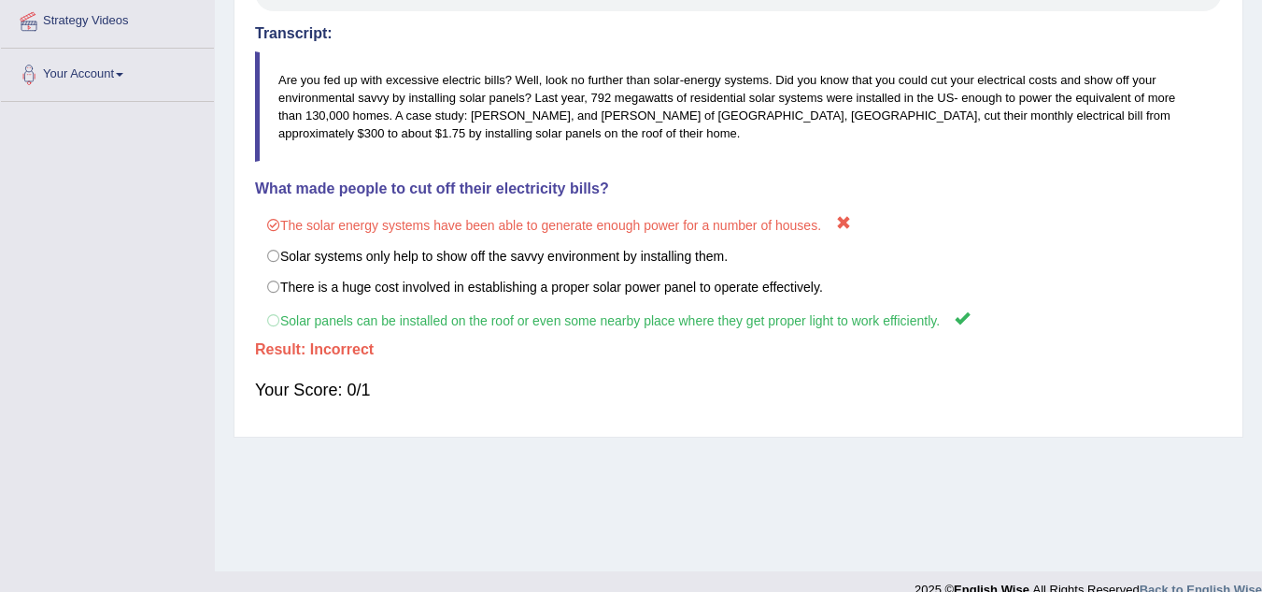
scroll to position [374, 0]
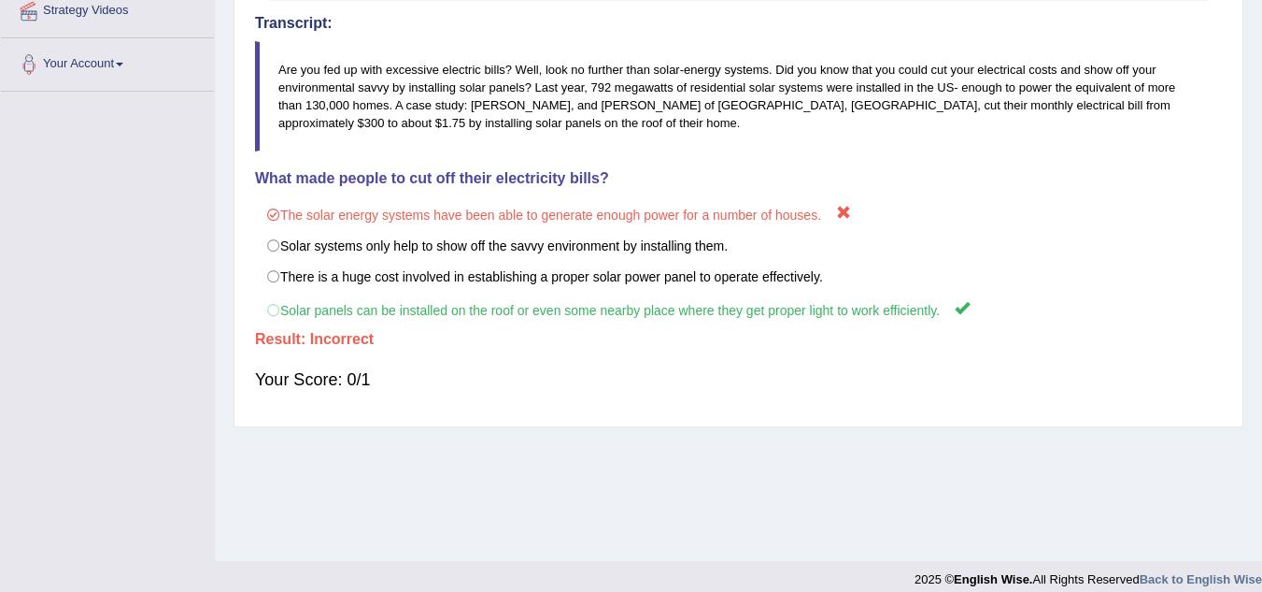
click at [56, 155] on div "Toggle navigation Home Practice Questions Speaking Practice Read Aloud Repeat S…" at bounding box center [631, 112] width 1262 height 972
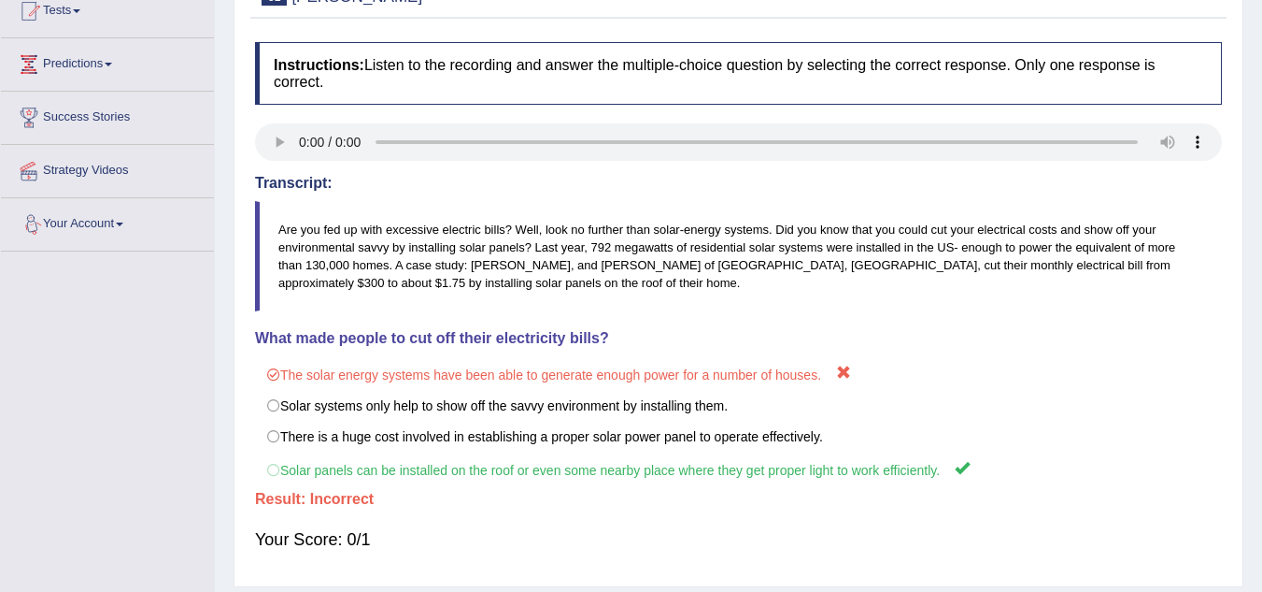
scroll to position [0, 0]
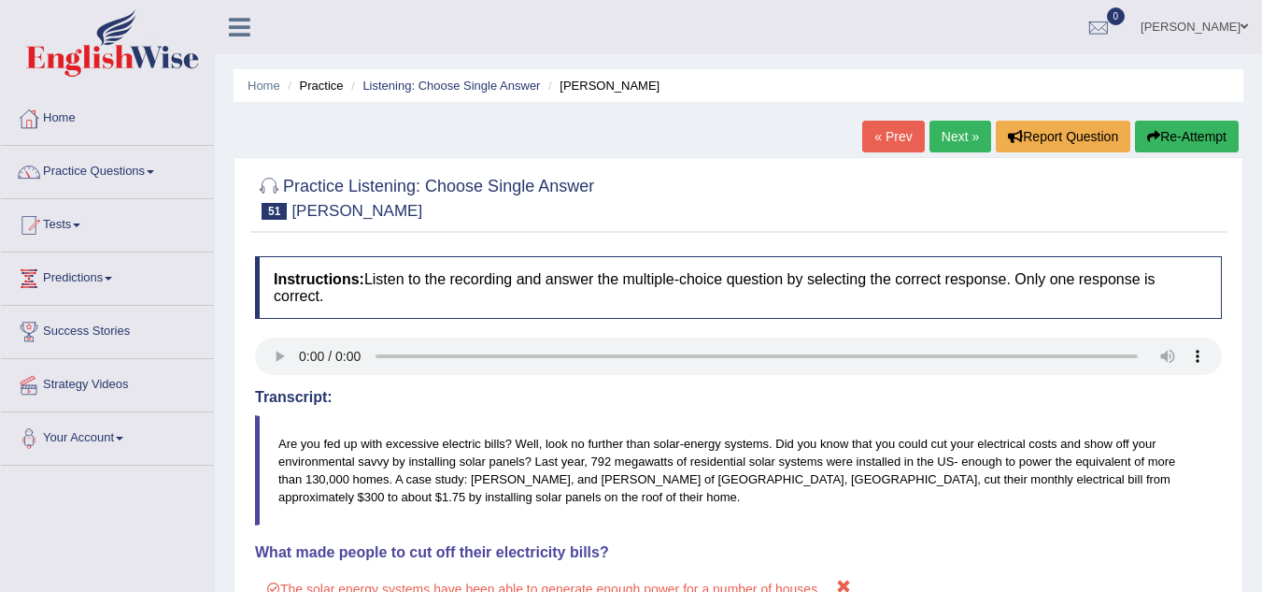
click at [964, 148] on link "Next »" at bounding box center [961, 137] width 62 height 32
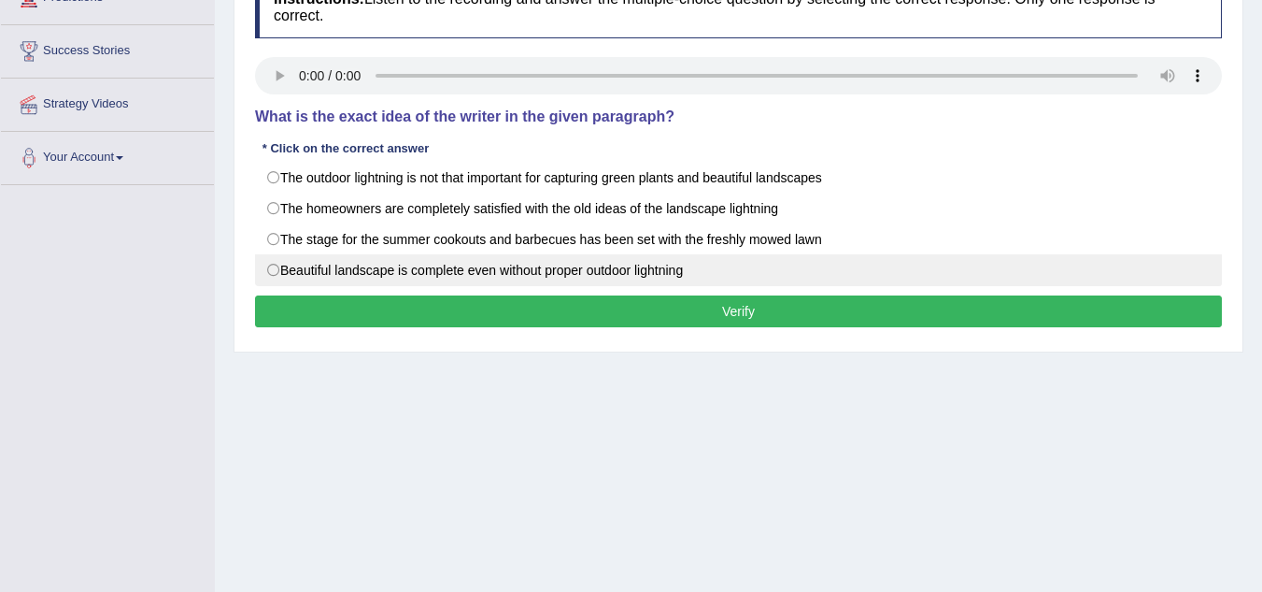
click at [262, 269] on label "Beautiful landscape is complete even without proper outdoor lightning" at bounding box center [738, 270] width 967 height 32
radio input "true"
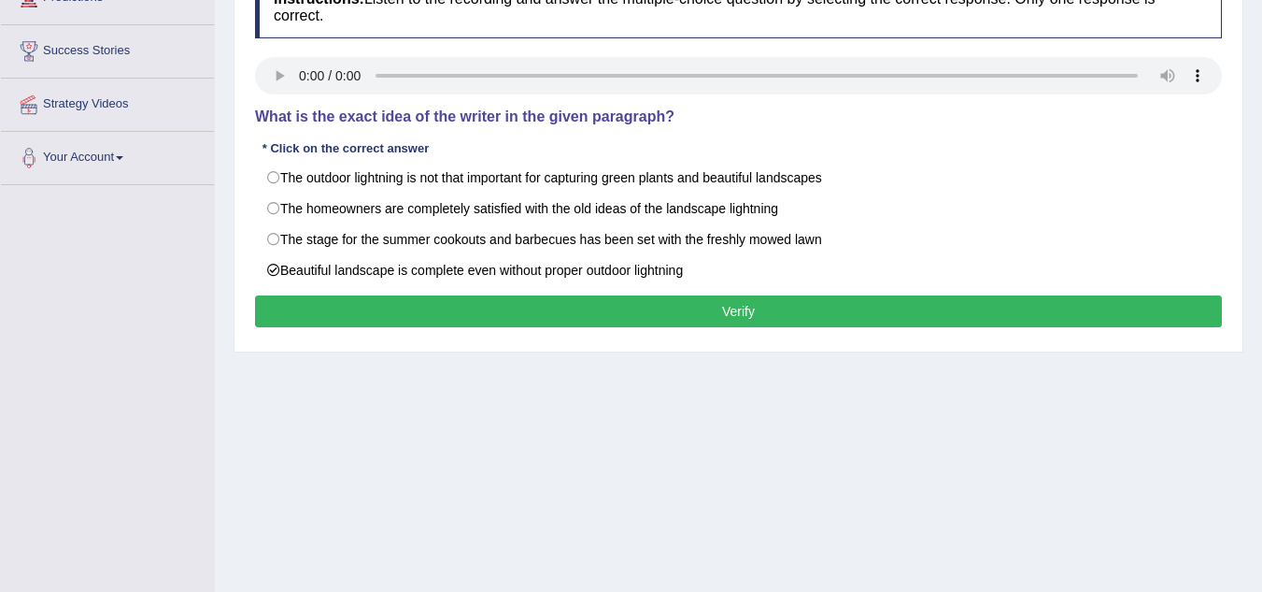
click at [319, 304] on button "Verify" at bounding box center [738, 311] width 967 height 32
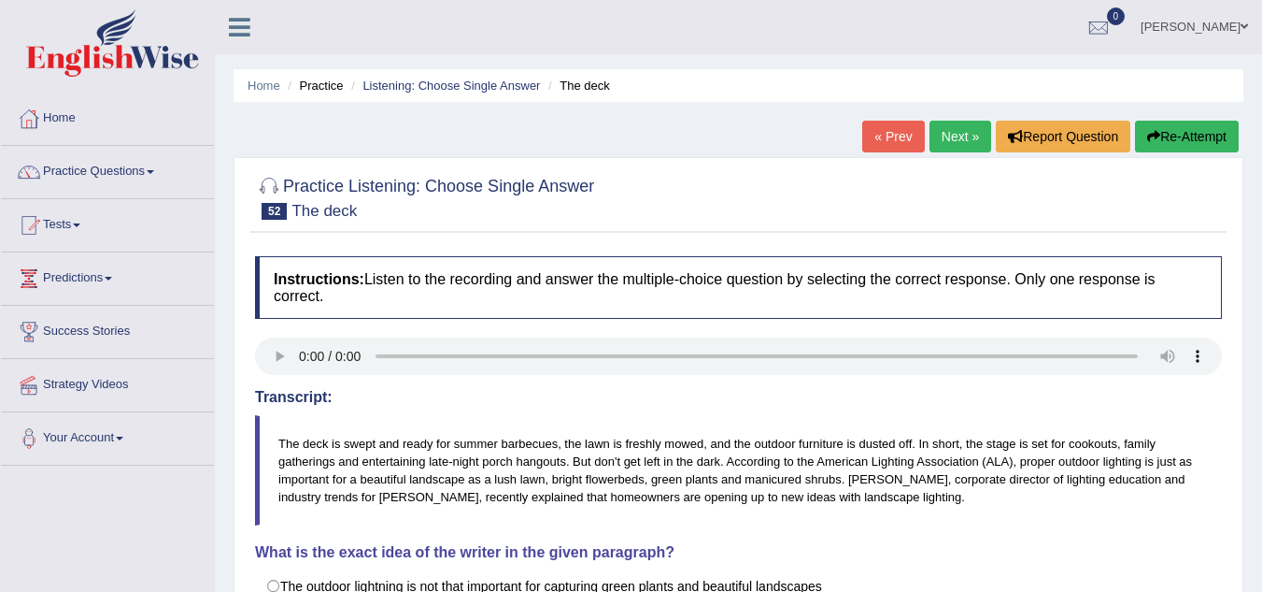
click at [957, 144] on link "Next »" at bounding box center [961, 137] width 62 height 32
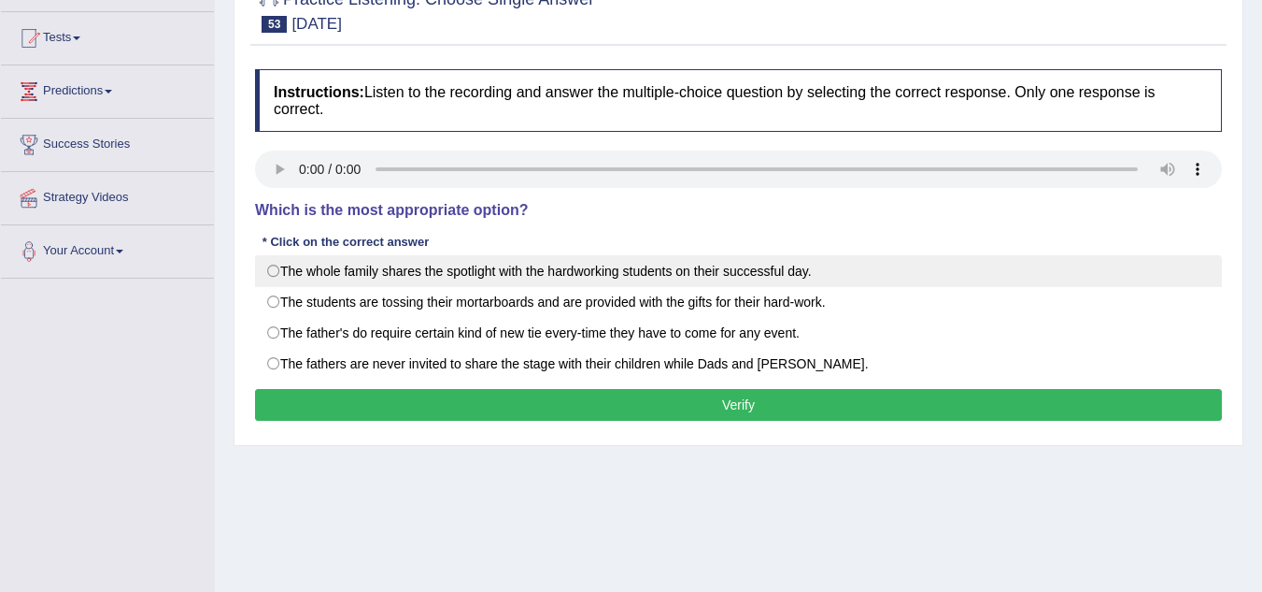
click at [335, 271] on label "The whole family shares the spotlight with the hardworking students on their su…" at bounding box center [738, 271] width 967 height 32
radio input "true"
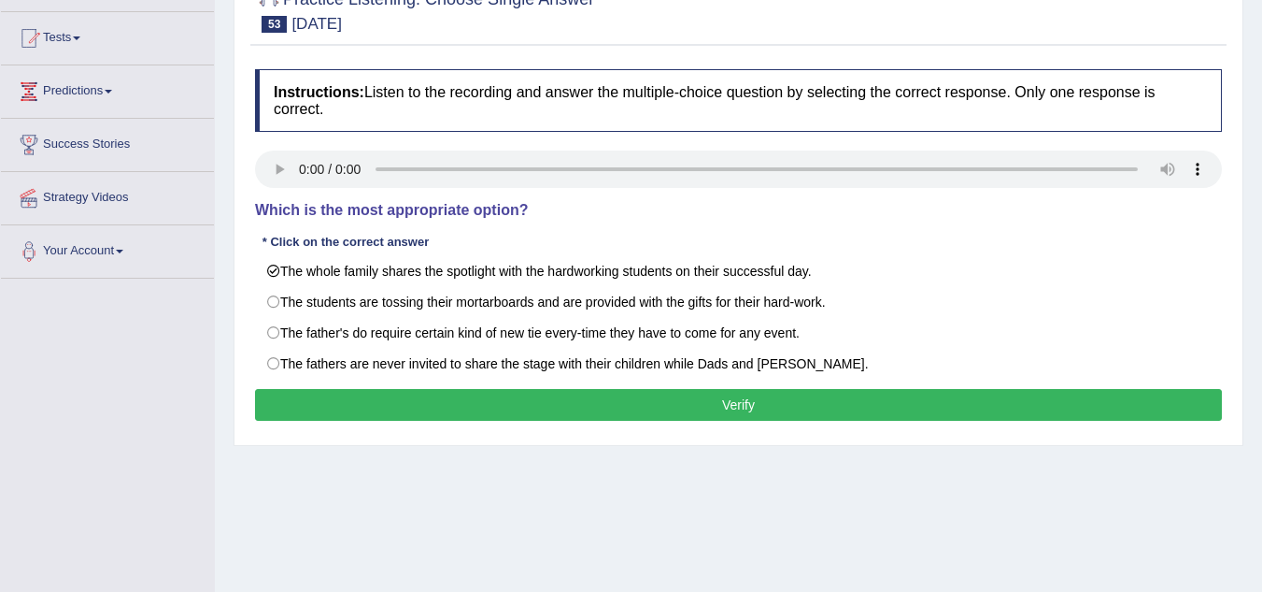
click at [431, 414] on button "Verify" at bounding box center [738, 405] width 967 height 32
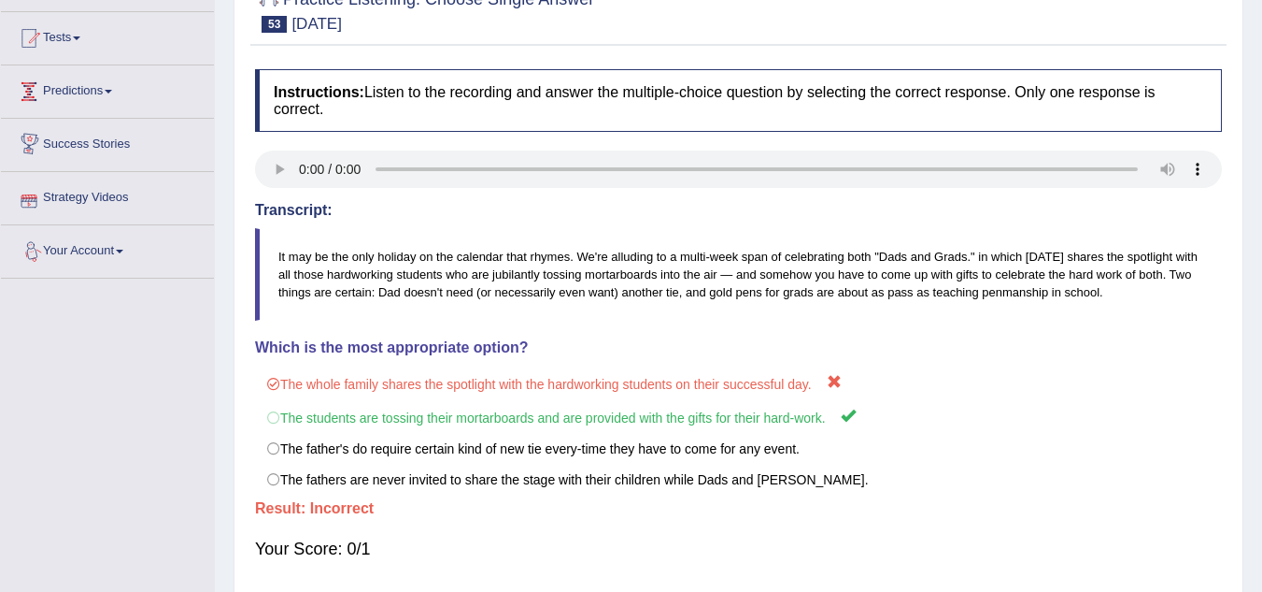
scroll to position [93, 0]
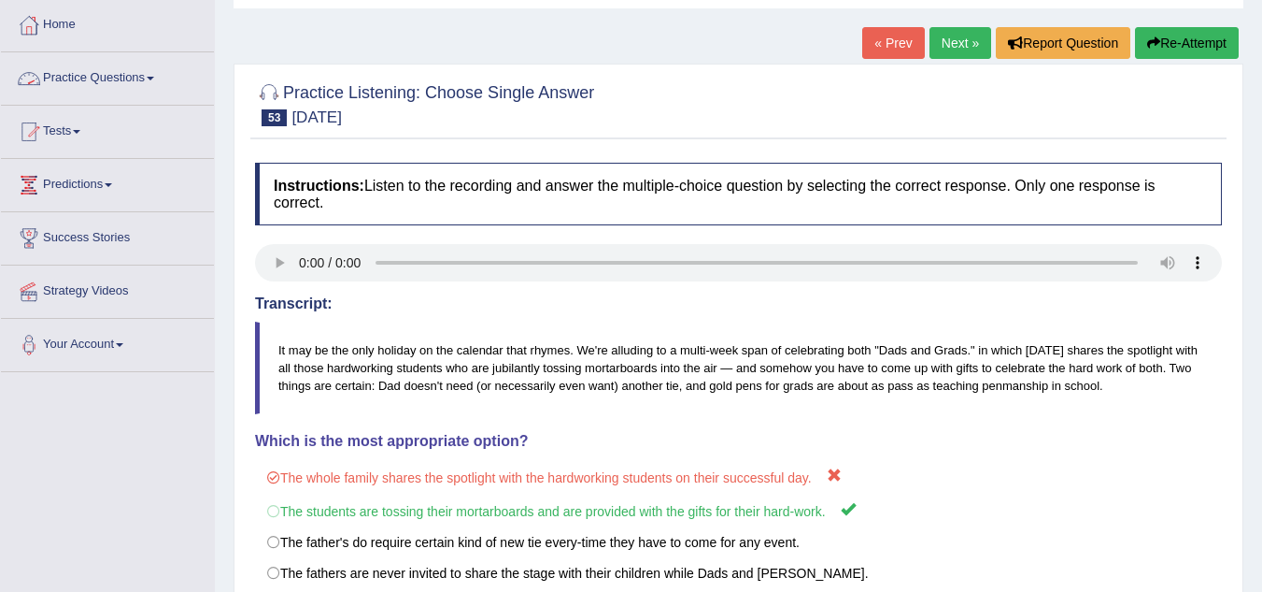
click at [163, 83] on link "Practice Questions" at bounding box center [107, 75] width 213 height 47
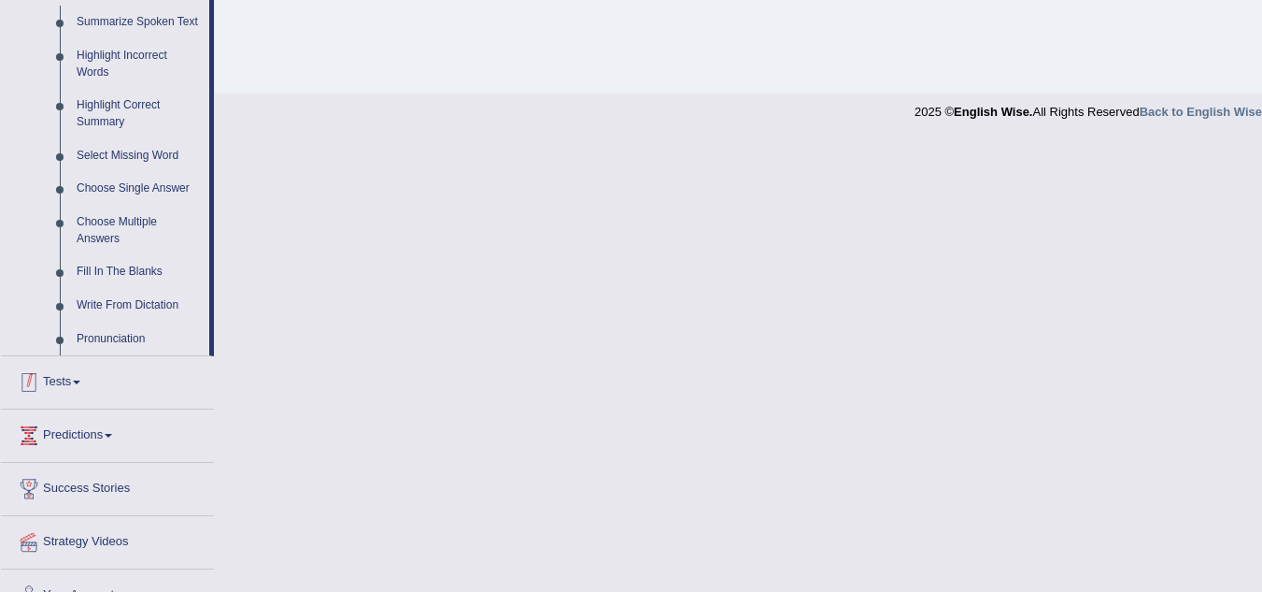
scroll to position [873, 0]
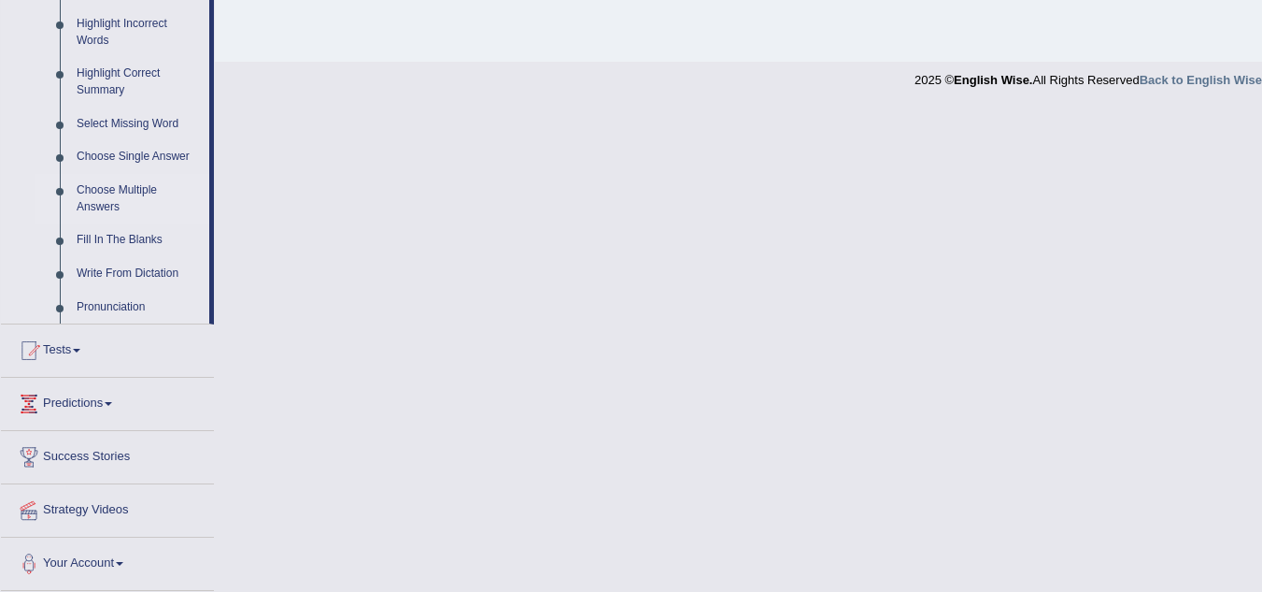
click at [147, 192] on link "Choose Multiple Answers" at bounding box center [138, 199] width 141 height 50
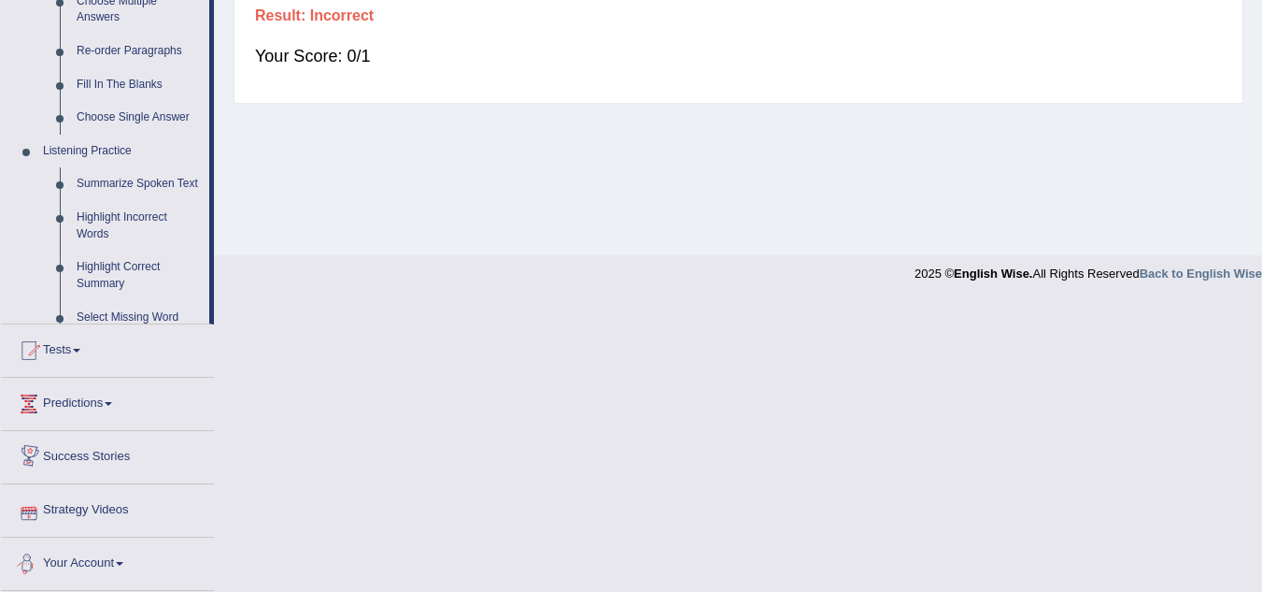
scroll to position [653, 0]
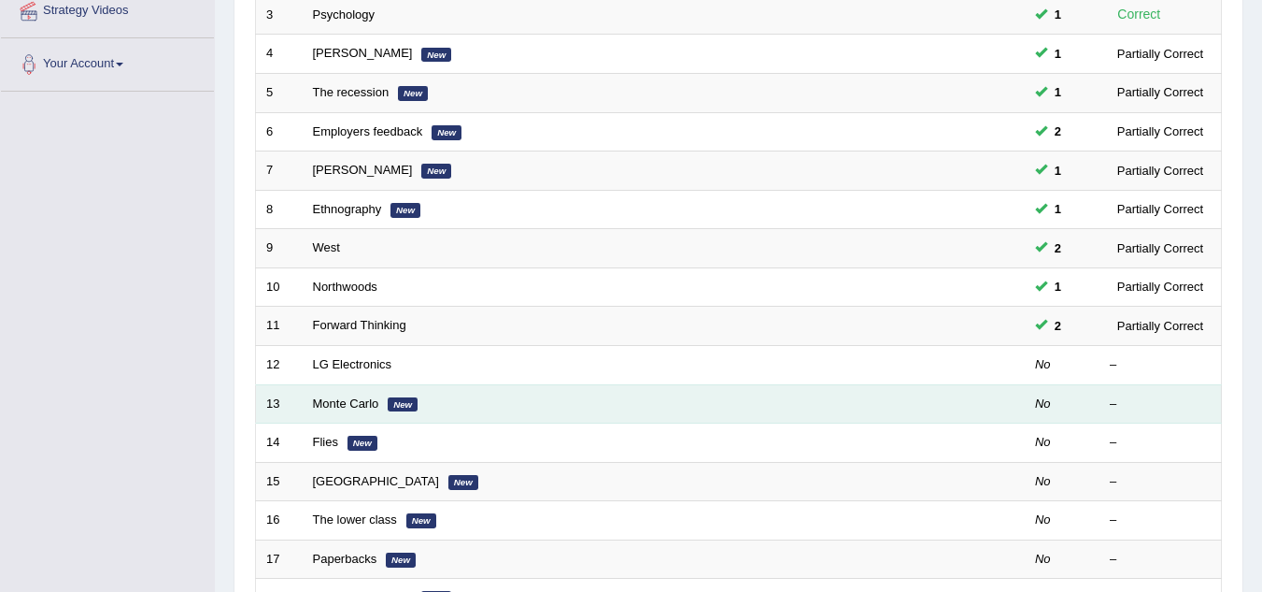
scroll to position [467, 0]
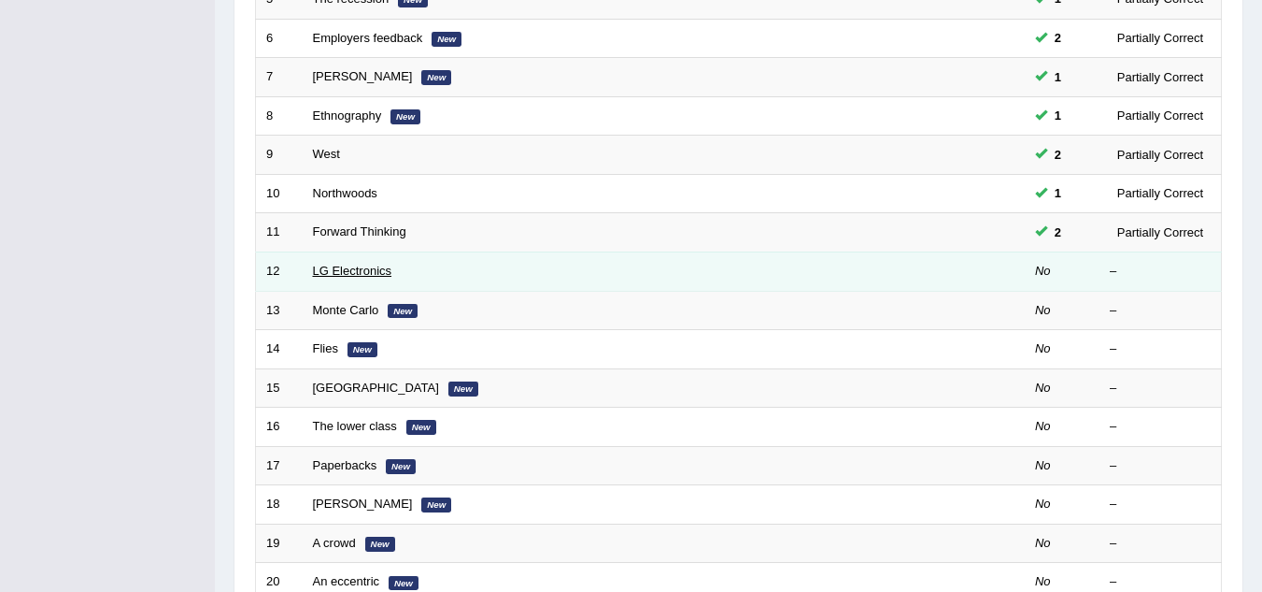
click at [376, 277] on link "LG Electronics" at bounding box center [352, 271] width 79 height 14
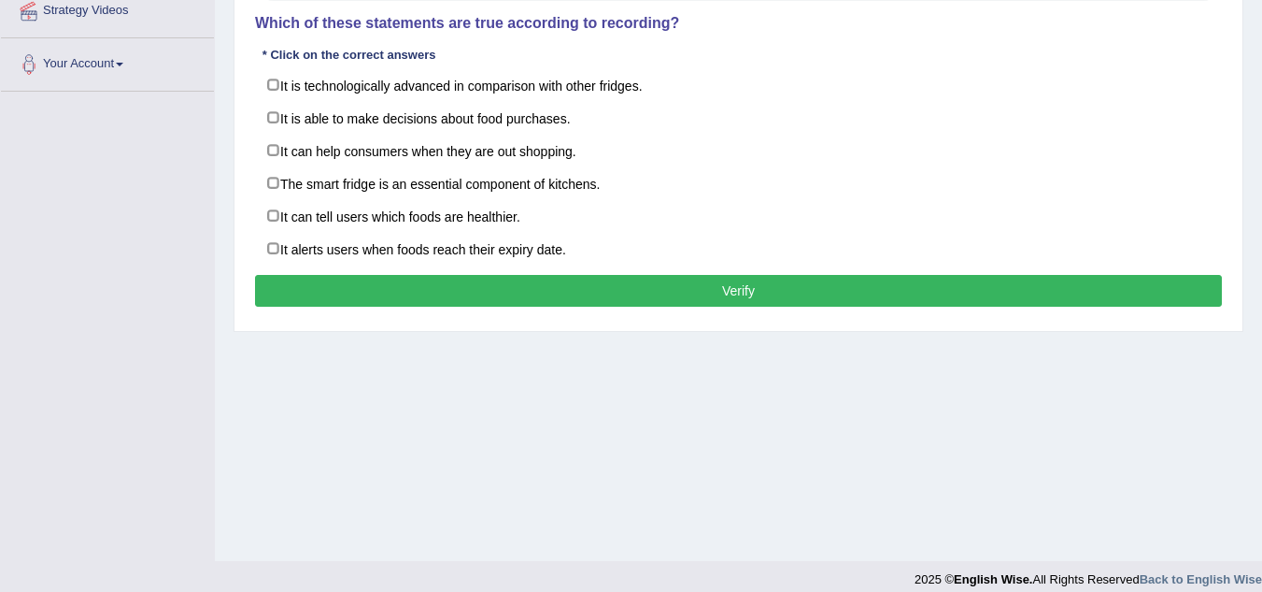
scroll to position [280, 0]
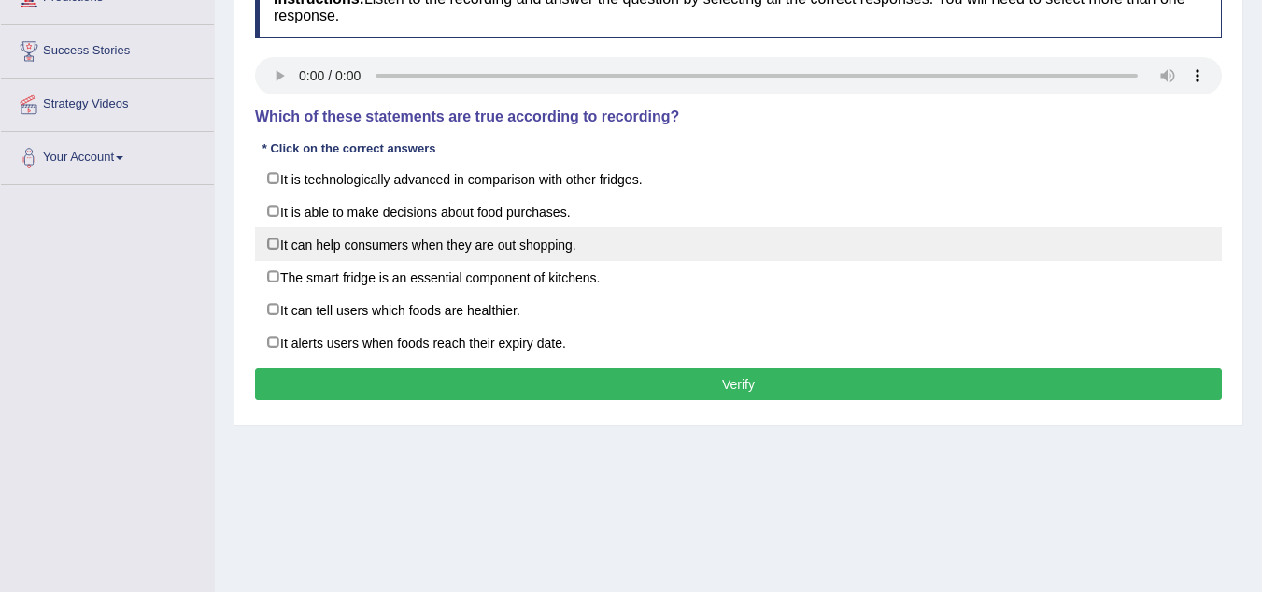
click at [275, 238] on label "It can help consumers when they are out shopping." at bounding box center [738, 244] width 967 height 34
checkbox input "true"
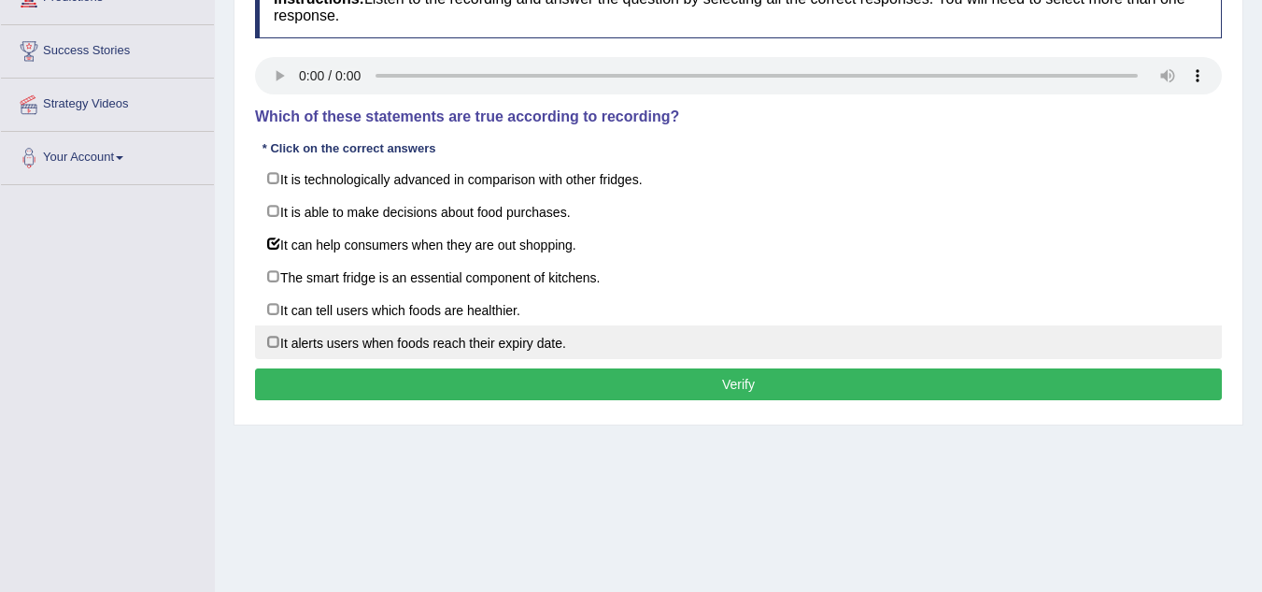
click at [265, 342] on label "It alerts users when foods reach their expiry date." at bounding box center [738, 342] width 967 height 34
checkbox input "true"
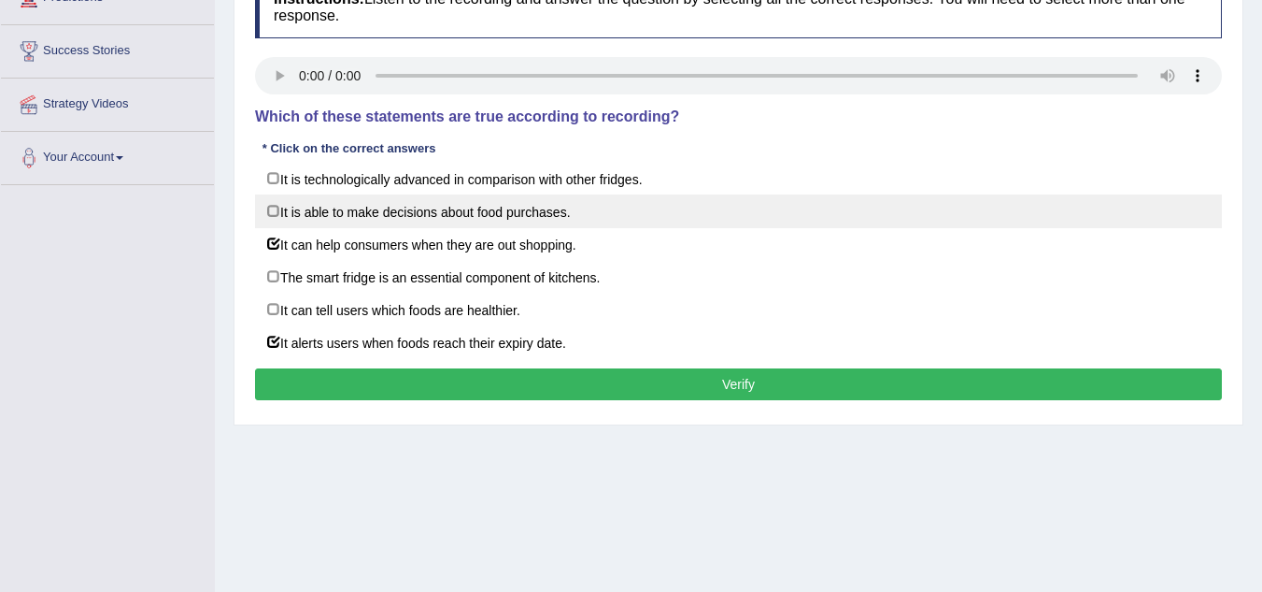
click at [274, 208] on label "It is able to make decisions about food purchases." at bounding box center [738, 211] width 967 height 34
checkbox input "true"
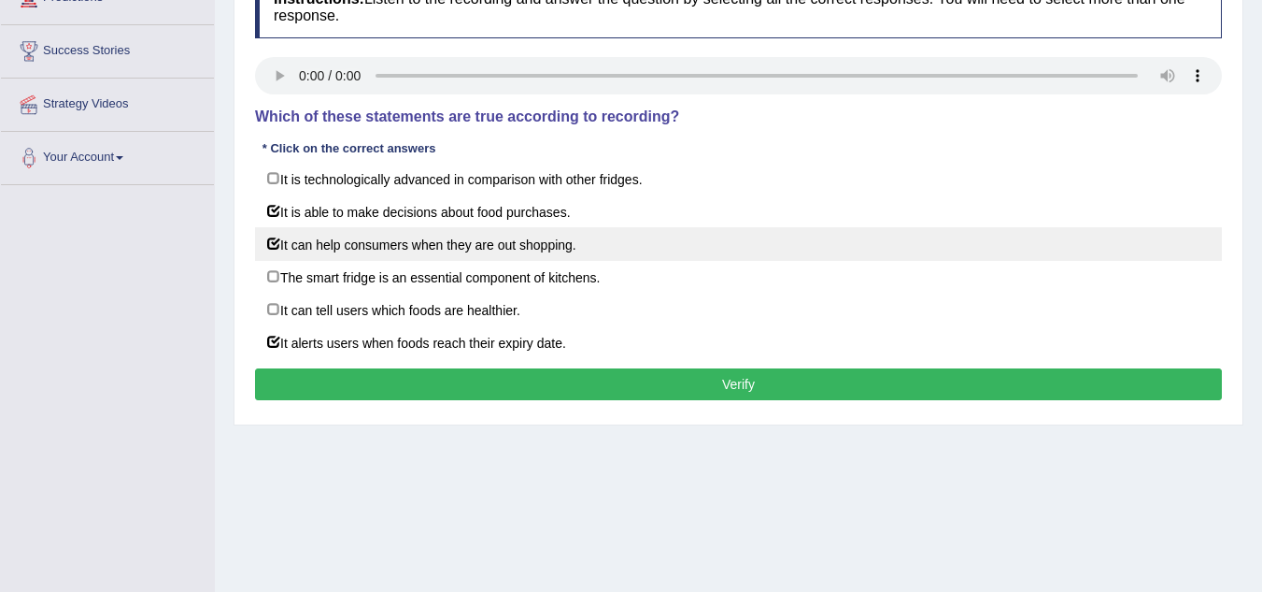
click at [265, 247] on label "It can help consumers when they are out shopping." at bounding box center [738, 244] width 967 height 34
checkbox input "false"
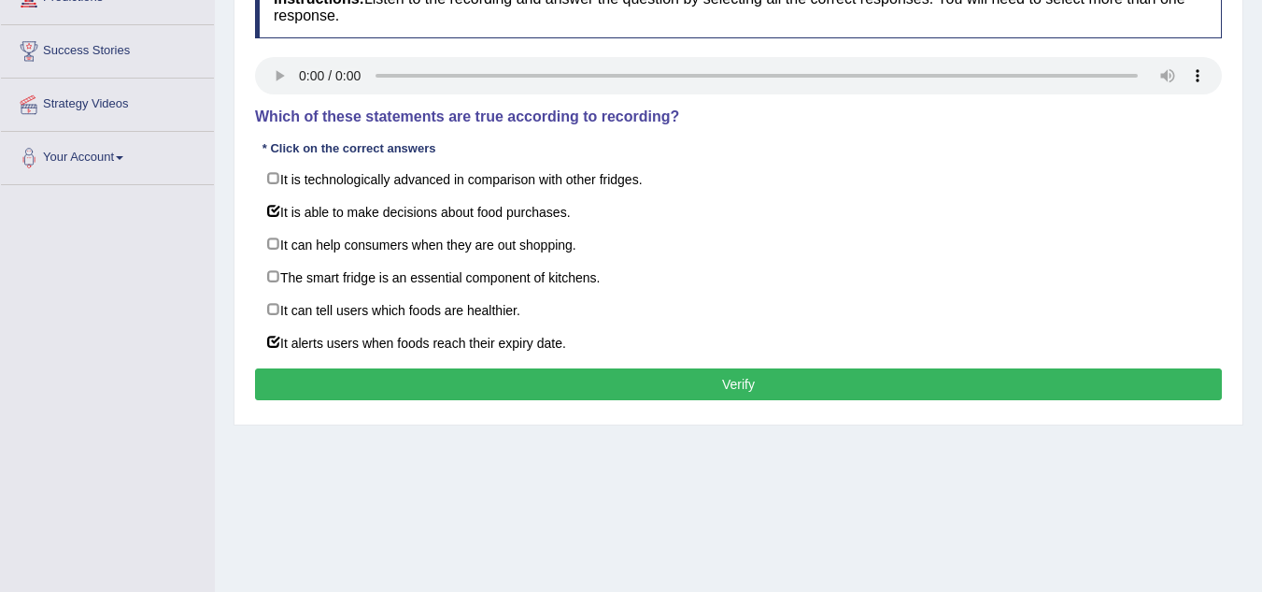
click at [501, 395] on button "Verify" at bounding box center [738, 384] width 967 height 32
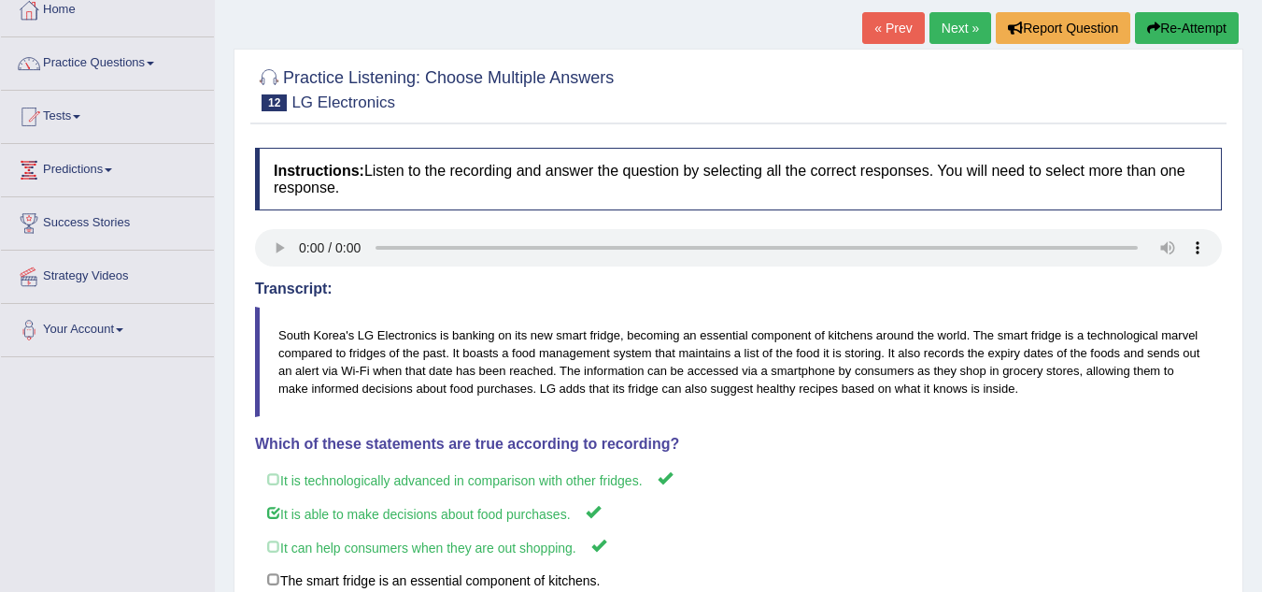
scroll to position [93, 0]
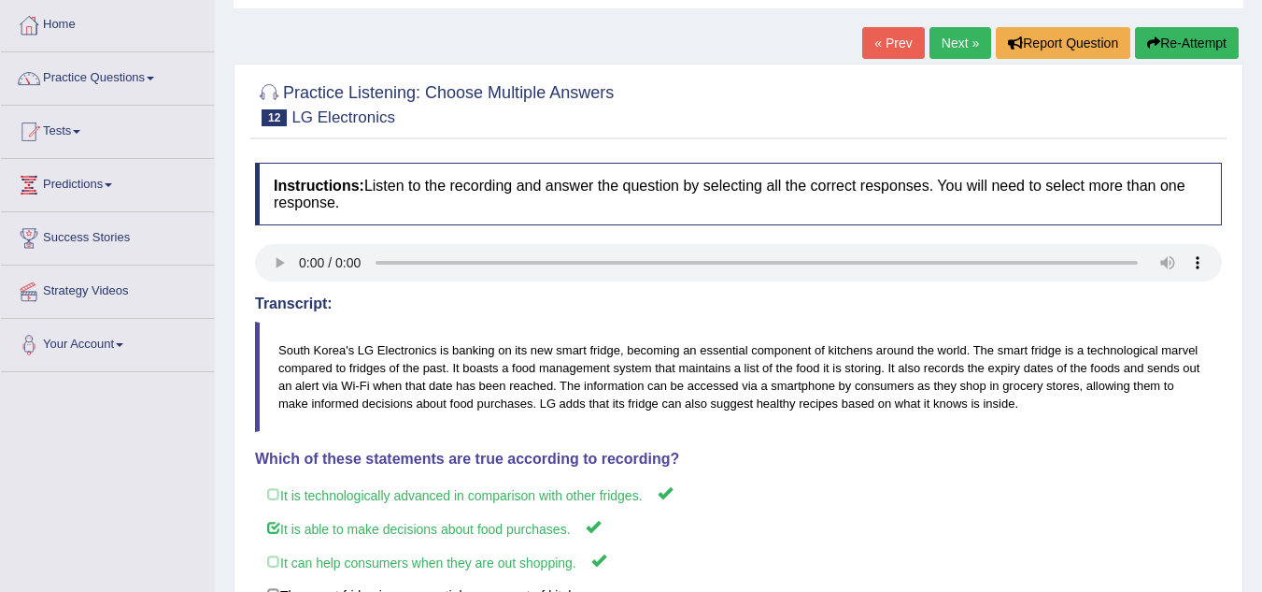
click at [959, 43] on link "Next »" at bounding box center [961, 43] width 62 height 32
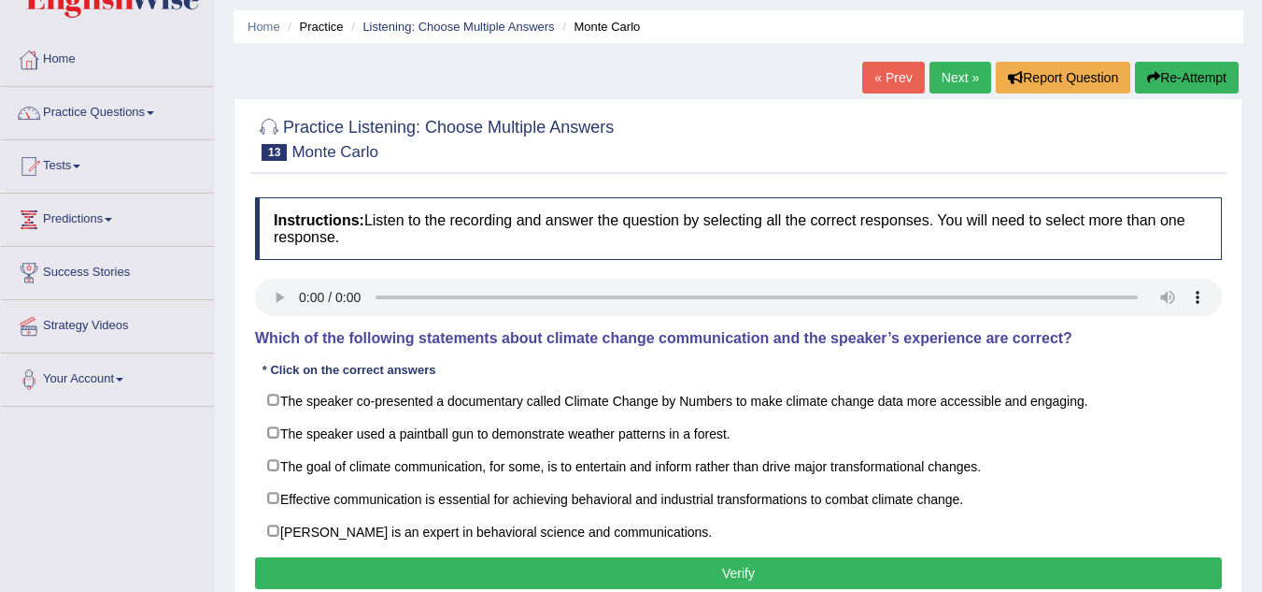
scroll to position [187, 0]
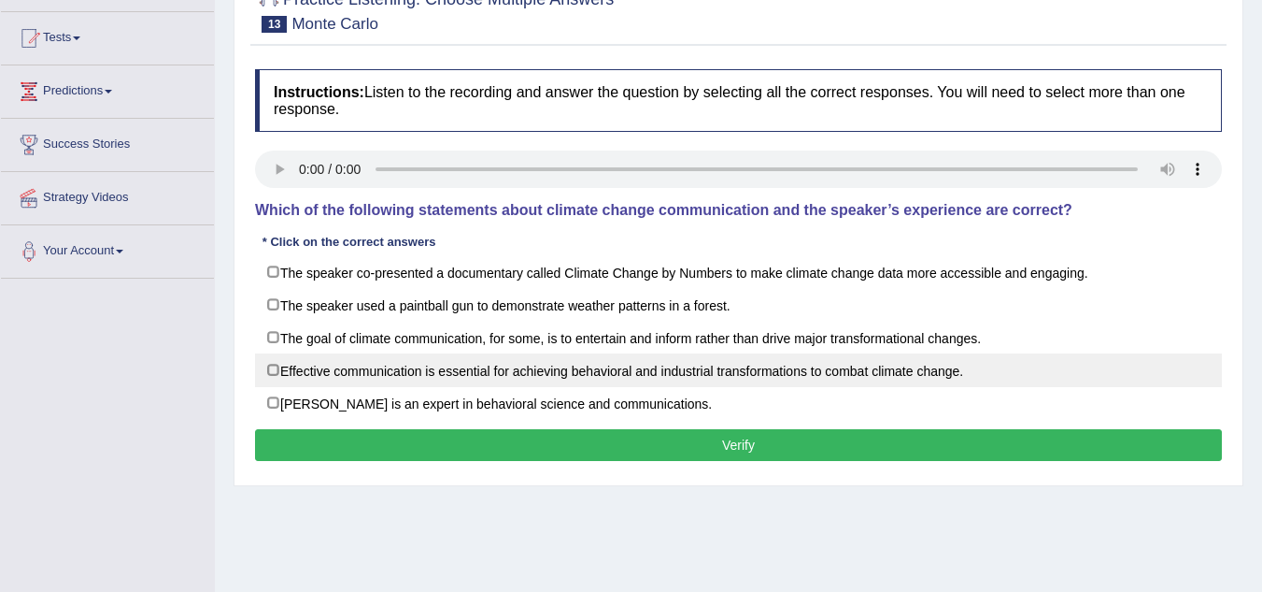
click at [272, 374] on label "Effective communication is essential for achieving behavioral and industrial tr…" at bounding box center [738, 370] width 967 height 34
checkbox input "true"
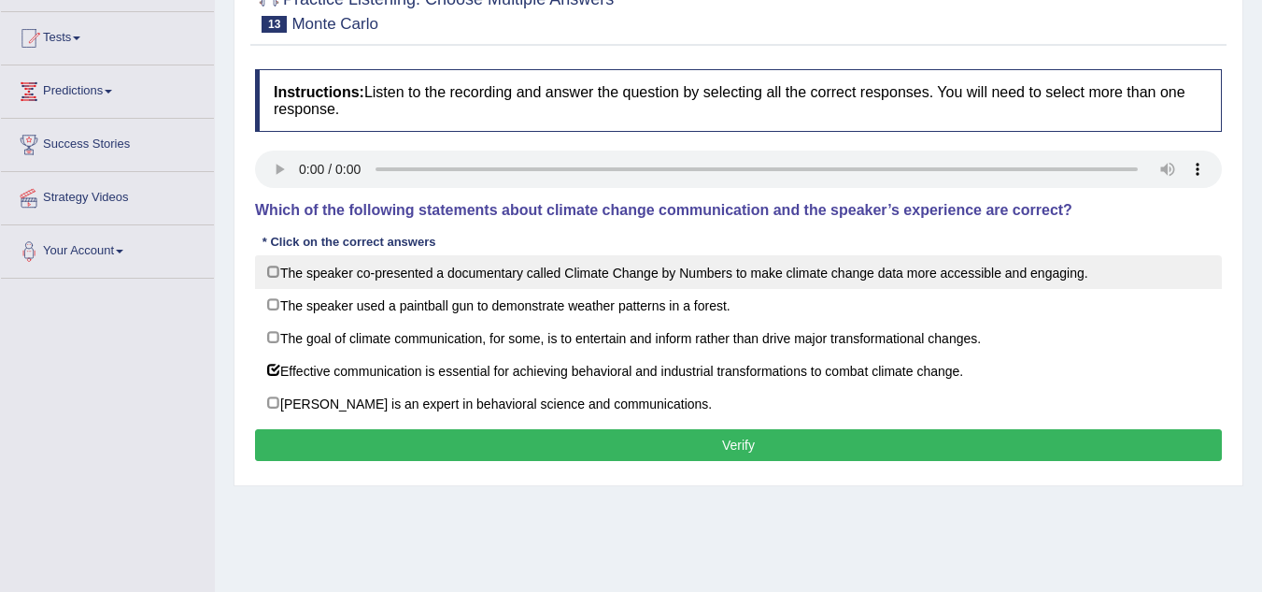
click at [265, 274] on label "The speaker co-presented a documentary called Climate Change by Numbers to make…" at bounding box center [738, 272] width 967 height 34
checkbox input "true"
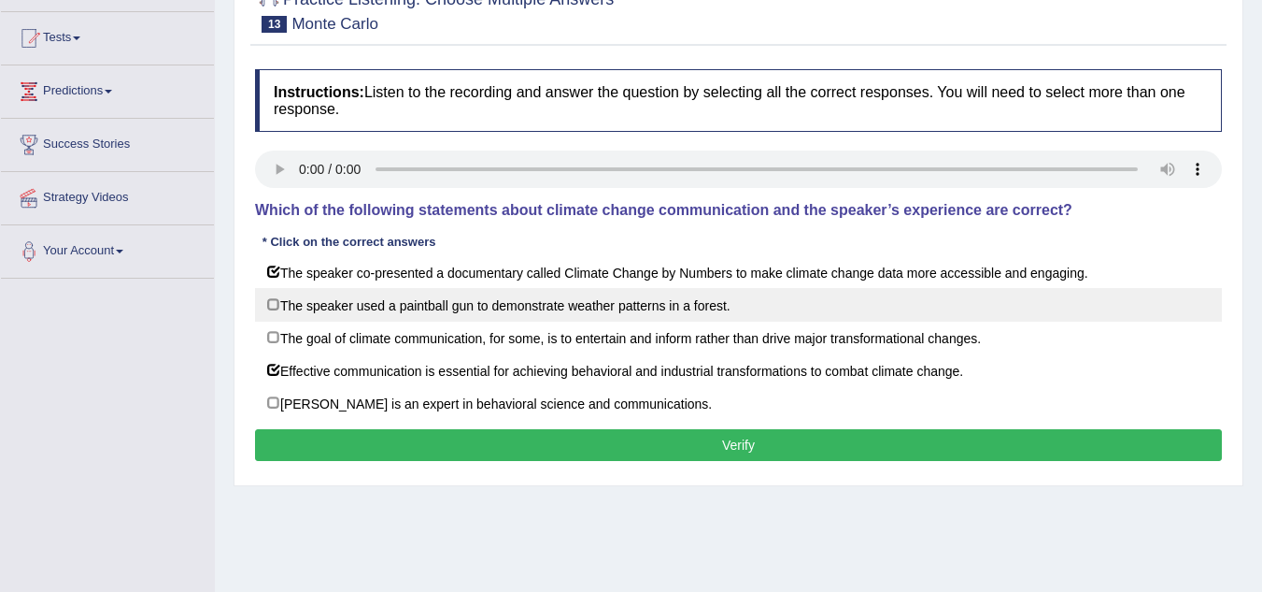
click at [265, 302] on label "The speaker used a paintball gun to demonstrate weather patterns in a forest." at bounding box center [738, 305] width 967 height 34
checkbox input "true"
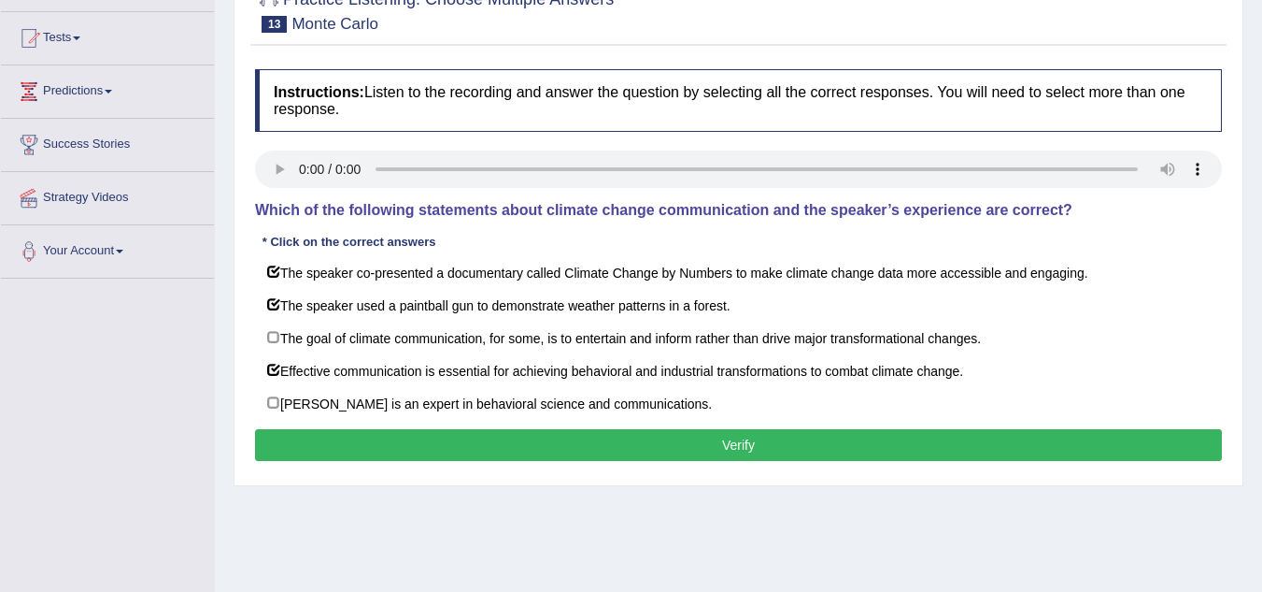
click at [347, 443] on button "Verify" at bounding box center [738, 445] width 967 height 32
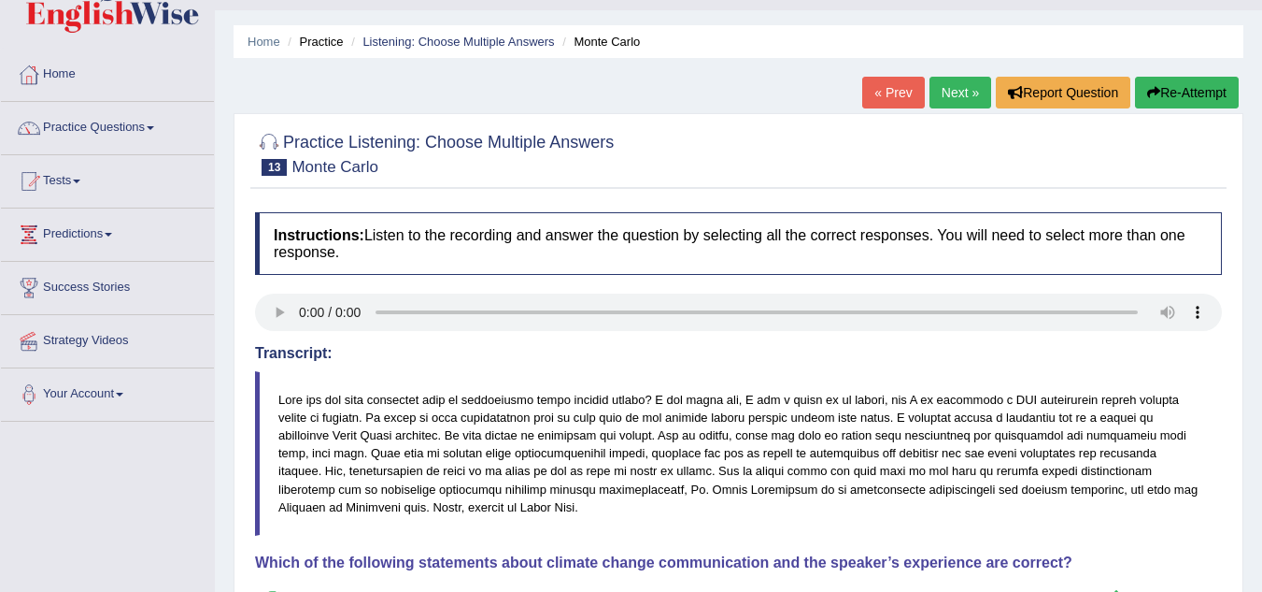
scroll to position [0, 0]
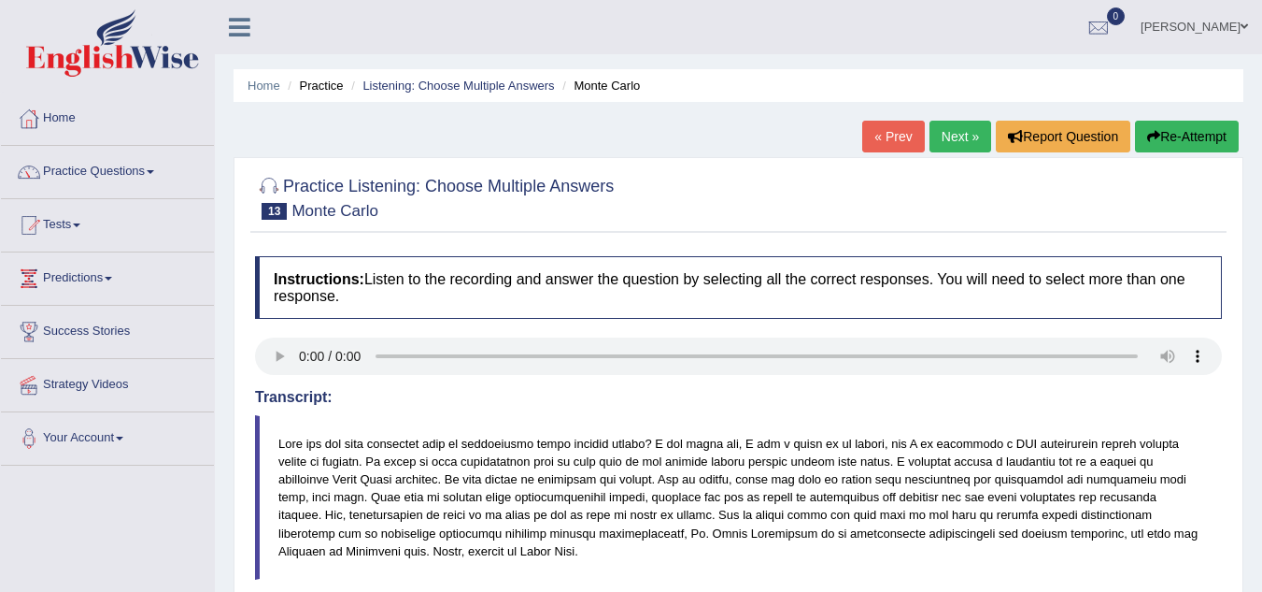
click at [947, 133] on link "Next »" at bounding box center [961, 137] width 62 height 32
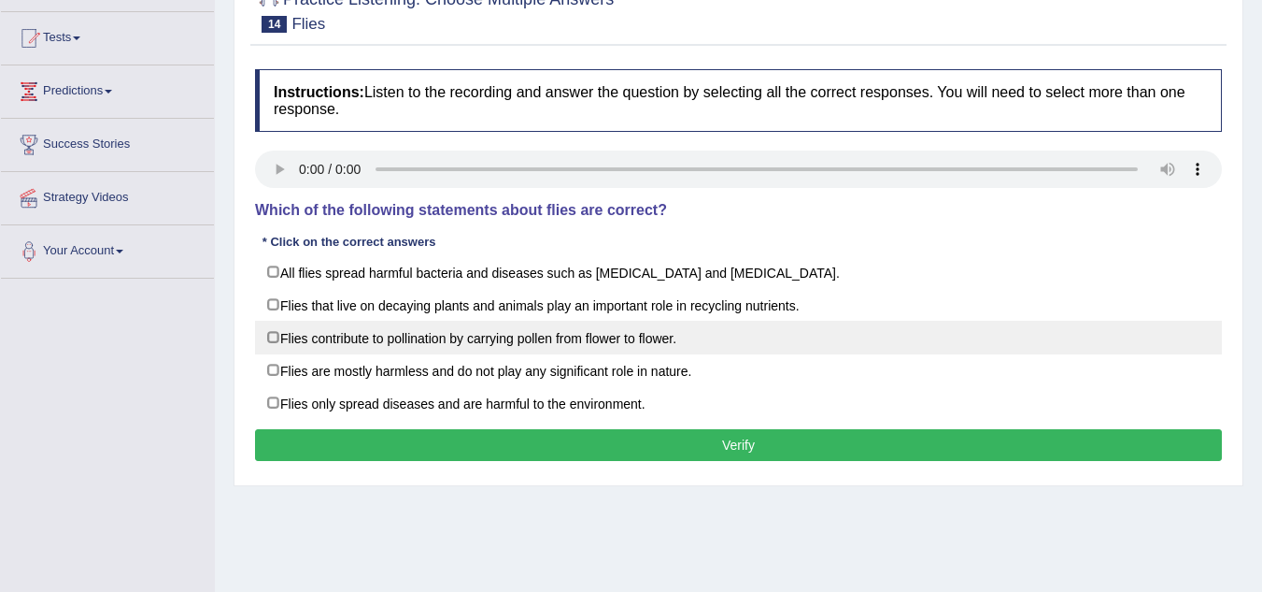
click at [264, 337] on label "Flies contribute to pollination by carrying pollen from flower to flower." at bounding box center [738, 338] width 967 height 34
checkbox input "true"
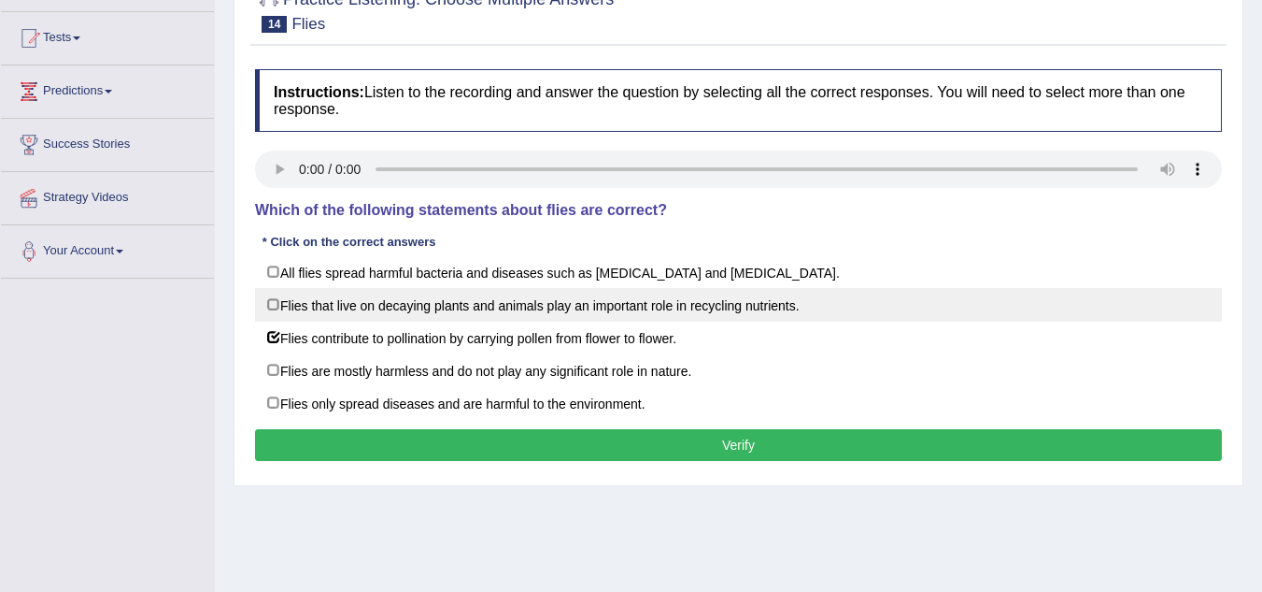
click at [269, 305] on label "Flies that live on decaying plants and animals play an important role in recycl…" at bounding box center [738, 305] width 967 height 34
checkbox input "true"
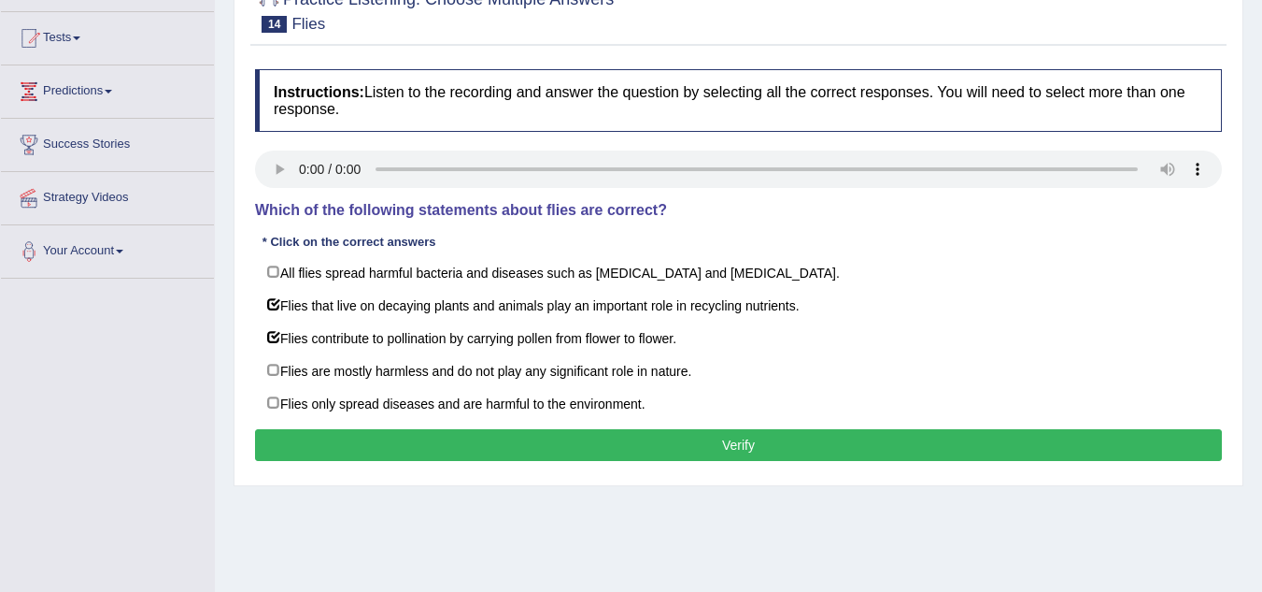
click at [609, 449] on button "Verify" at bounding box center [738, 445] width 967 height 32
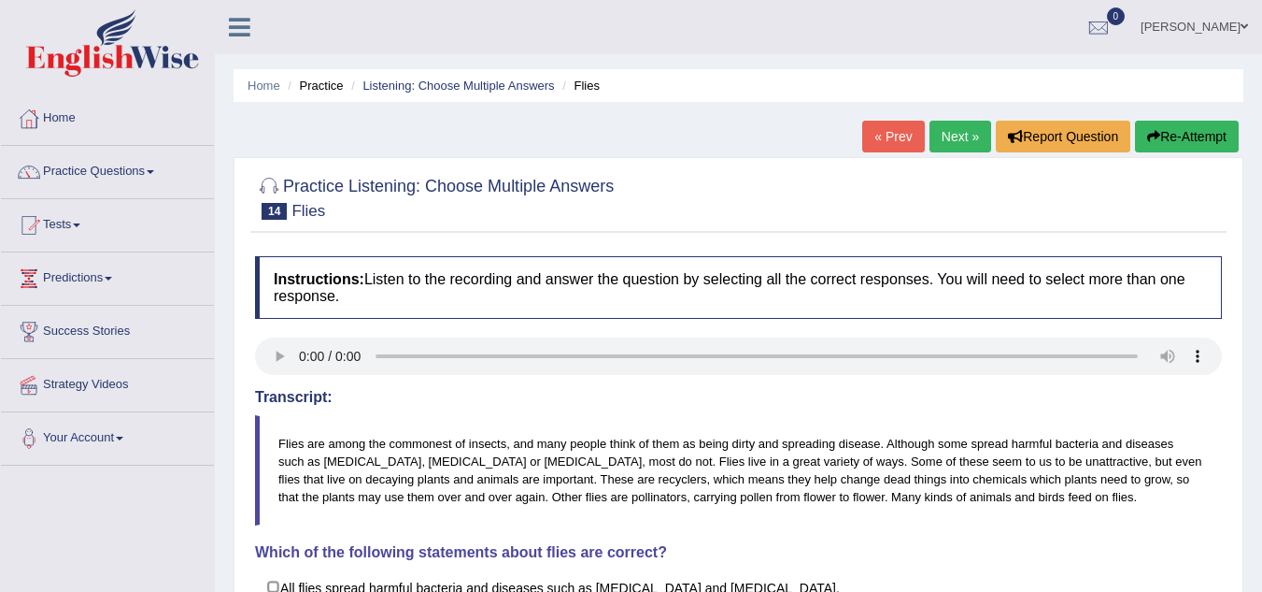
click at [958, 137] on link "Next »" at bounding box center [961, 137] width 62 height 32
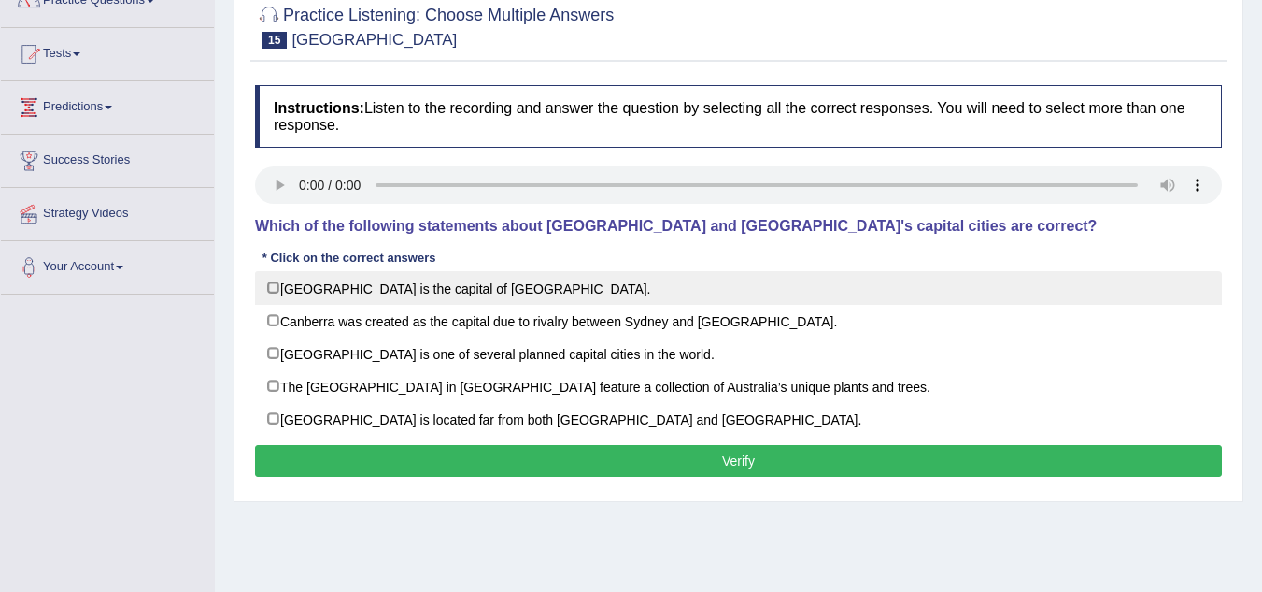
scroll to position [187, 0]
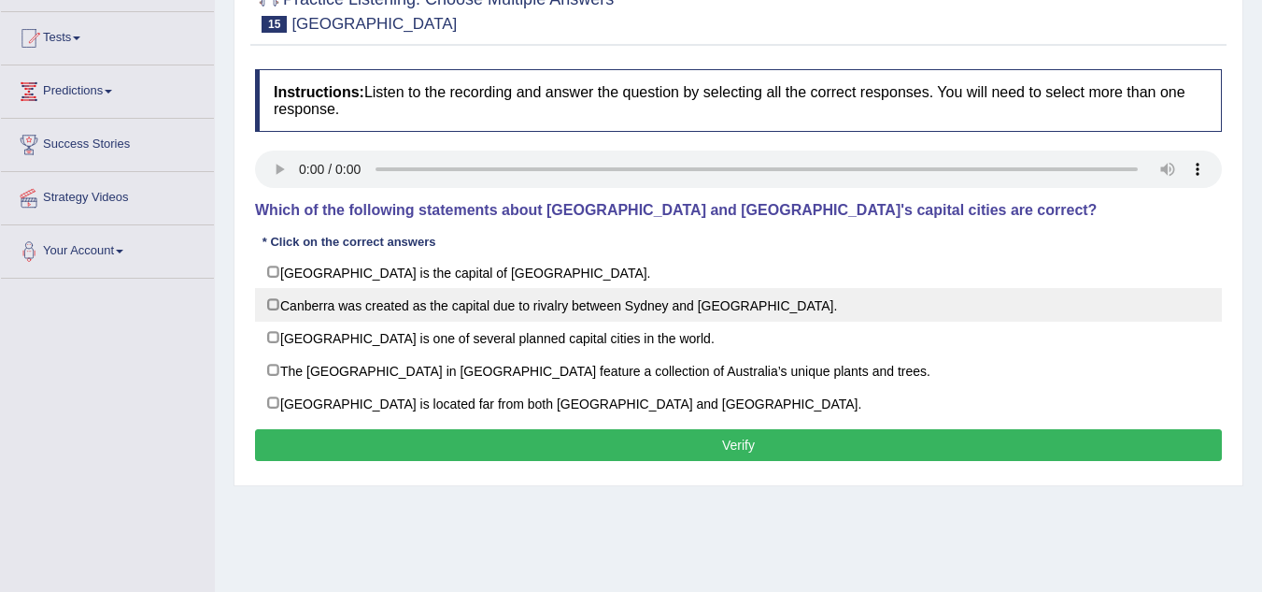
click at [273, 304] on label "Canberra was created as the capital due to rivalry between Sydney and [GEOGRAPH…" at bounding box center [738, 305] width 967 height 34
checkbox input "true"
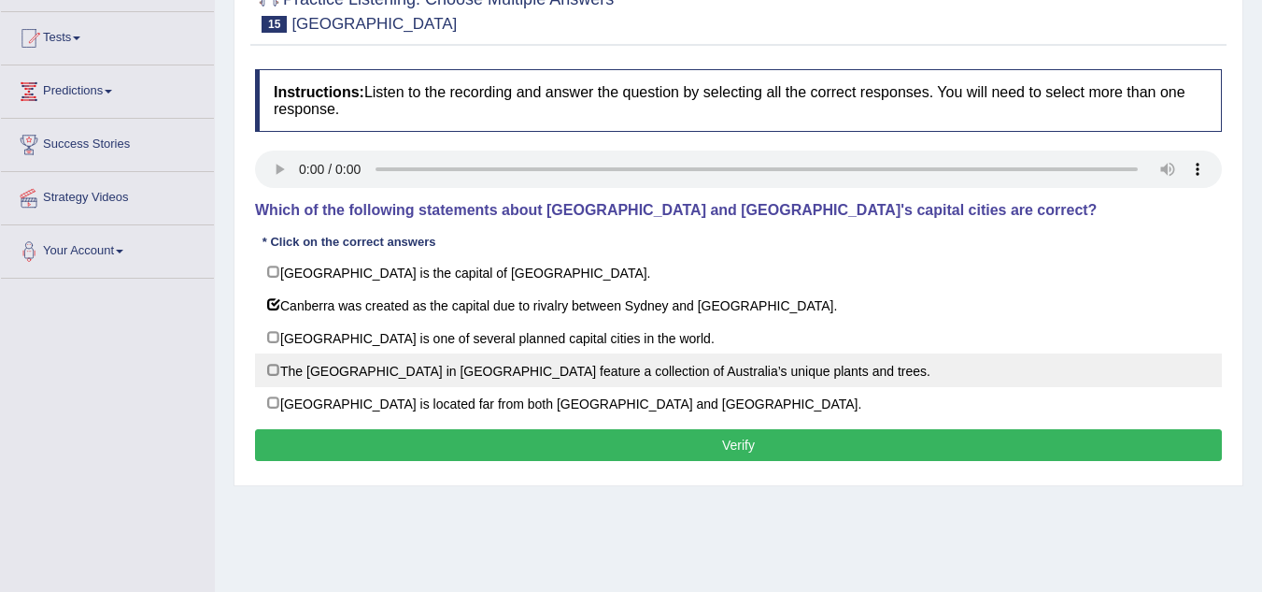
click at [269, 369] on label "The [GEOGRAPHIC_DATA] in [GEOGRAPHIC_DATA] feature a collection of Australia’s …" at bounding box center [738, 370] width 967 height 34
checkbox input "true"
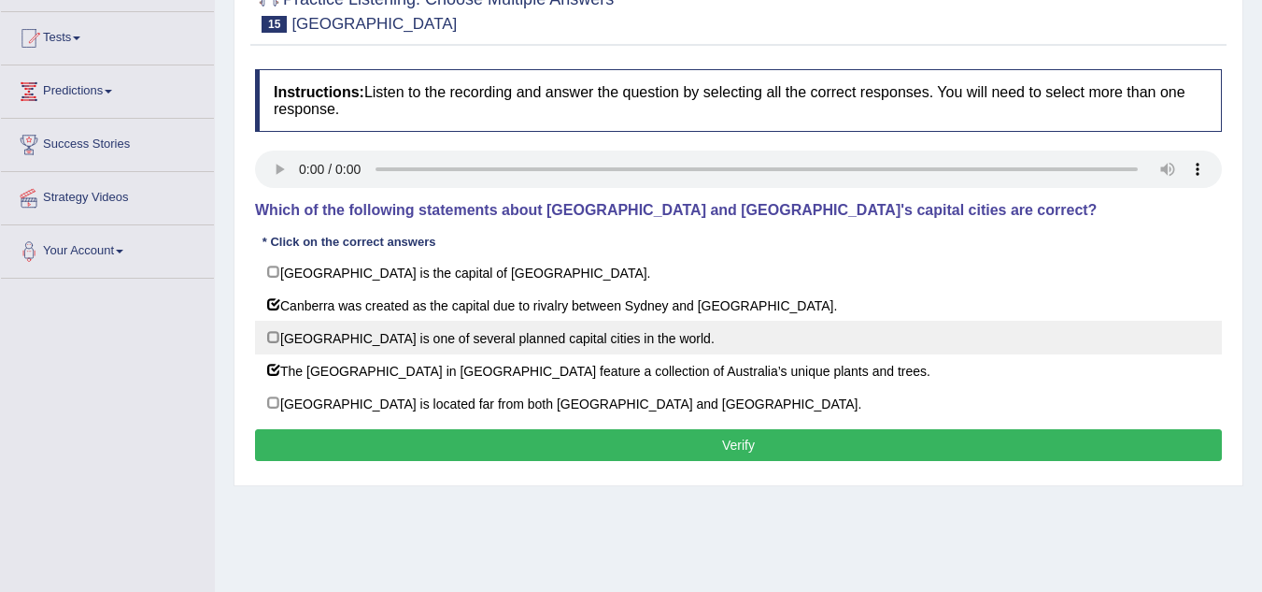
click at [280, 344] on label "[GEOGRAPHIC_DATA] is one of several planned capital cities in the world." at bounding box center [738, 338] width 967 height 34
checkbox input "true"
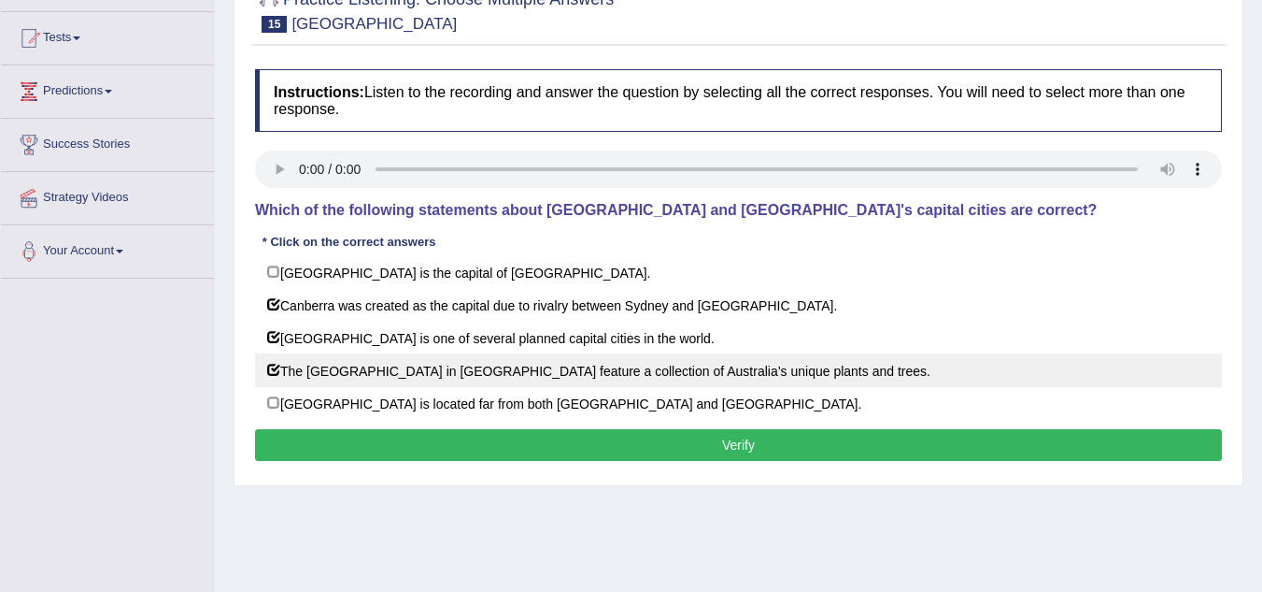
click at [271, 370] on label "The [GEOGRAPHIC_DATA] in [GEOGRAPHIC_DATA] feature a collection of Australia’s …" at bounding box center [738, 370] width 967 height 34
checkbox input "false"
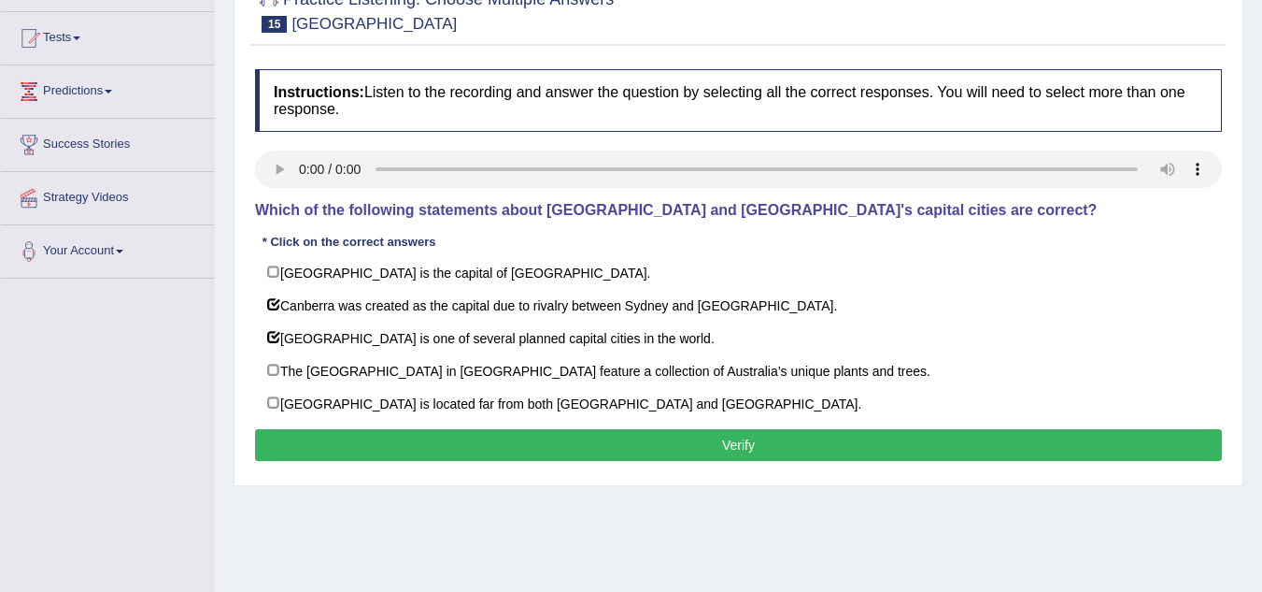
click at [483, 451] on button "Verify" at bounding box center [738, 445] width 967 height 32
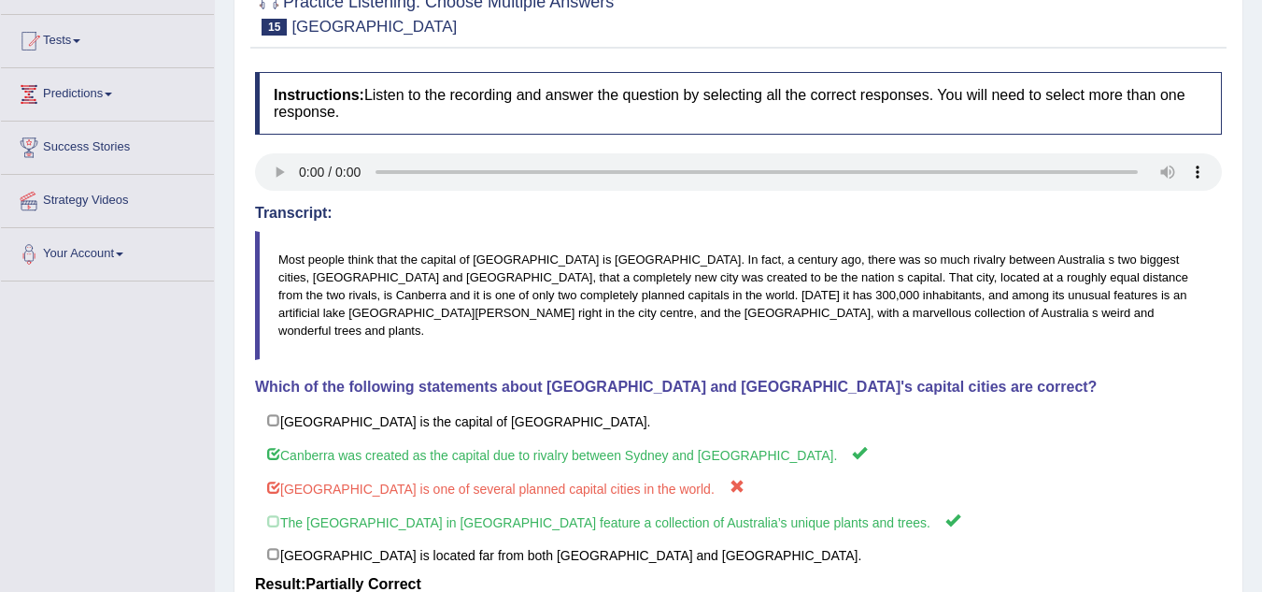
scroll to position [93, 0]
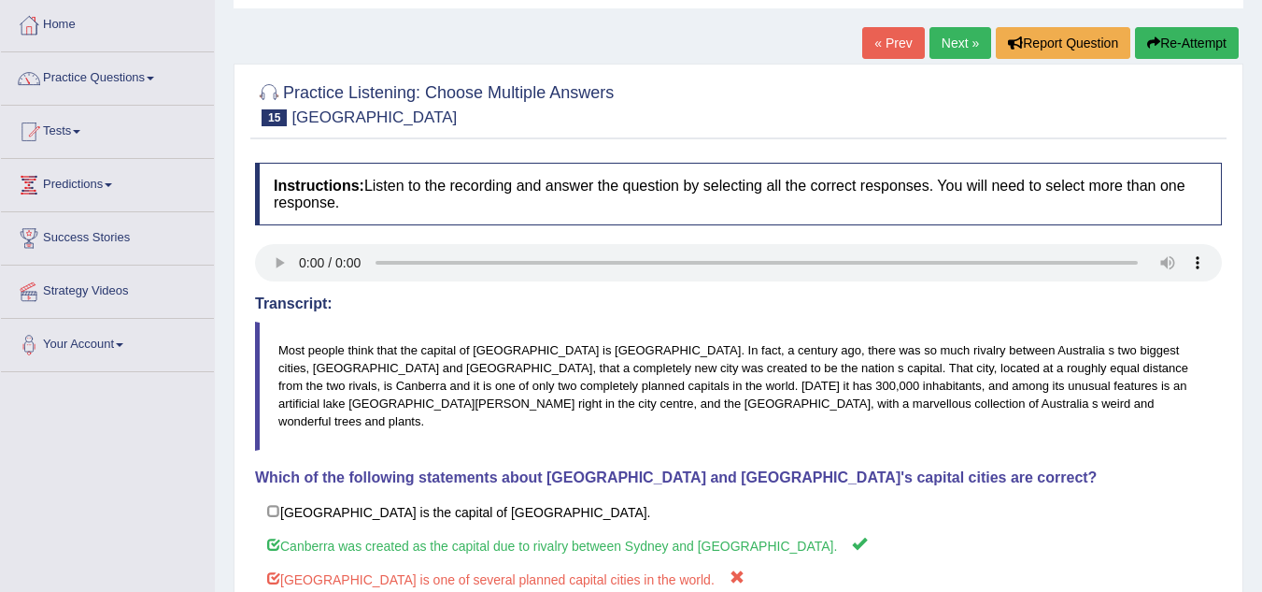
click at [965, 50] on link "Next »" at bounding box center [961, 43] width 62 height 32
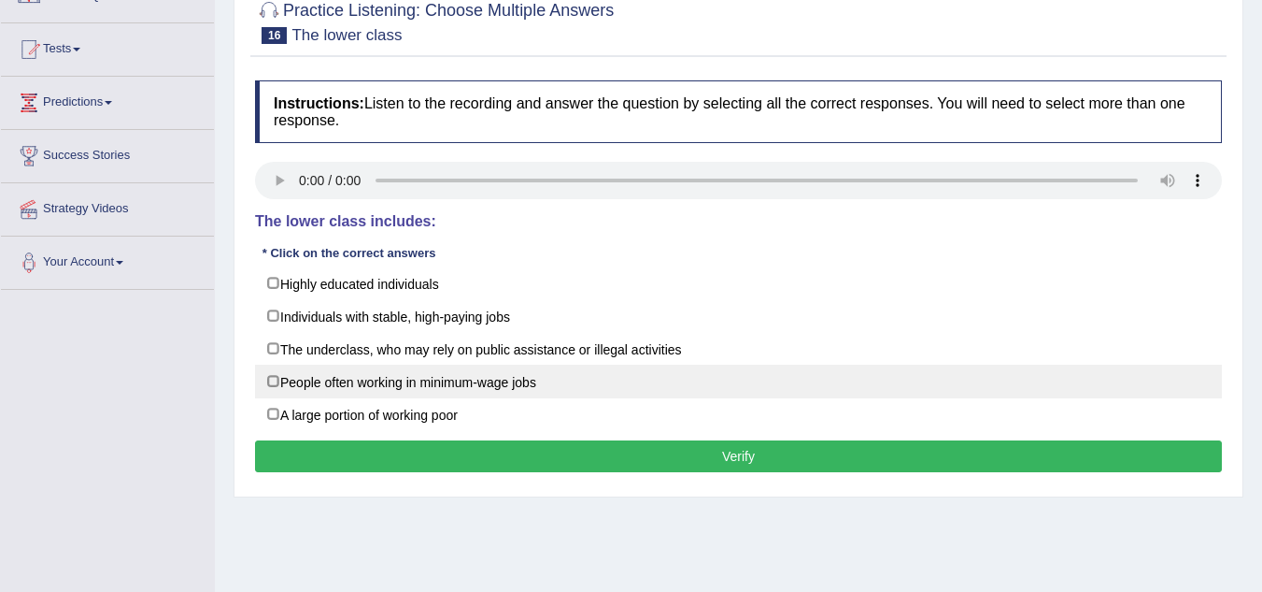
scroll to position [187, 0]
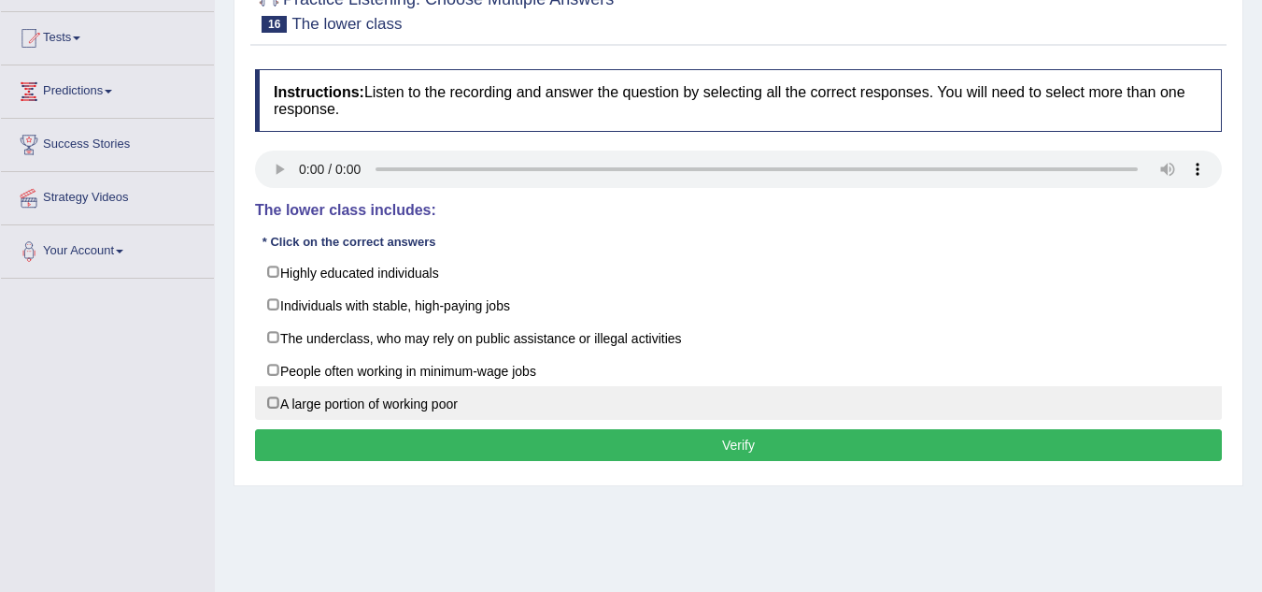
click at [274, 403] on label "A large portion of working poor" at bounding box center [738, 403] width 967 height 34
checkbox input "true"
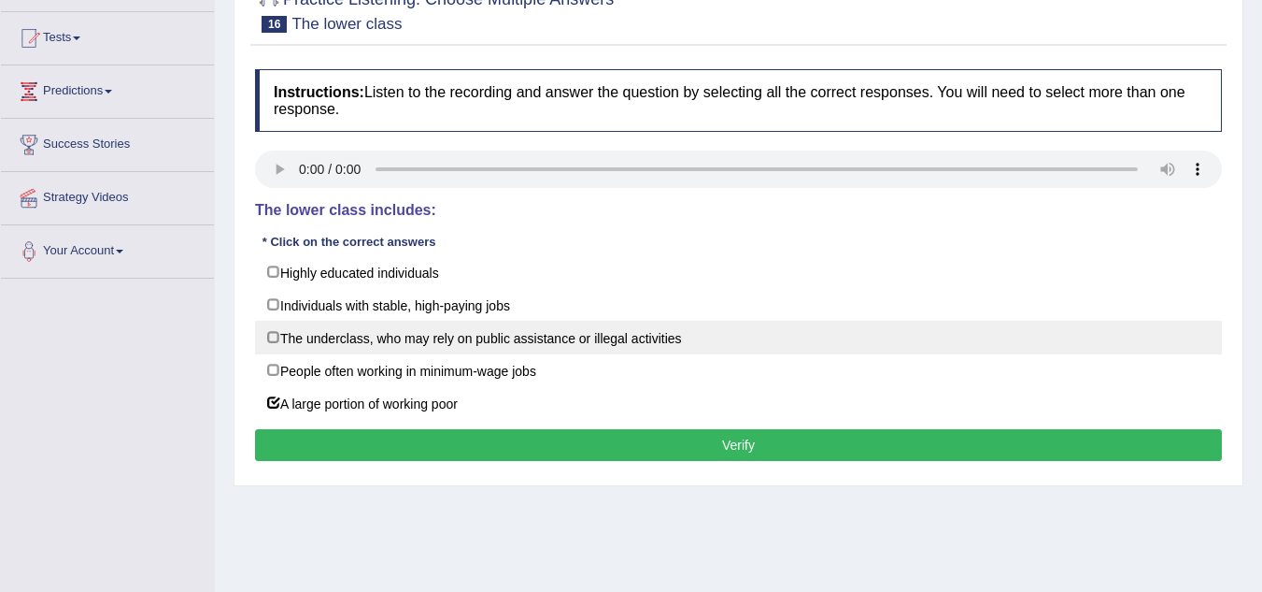
click at [279, 337] on label "The underclass, who may rely on public assistance or illegal activities" at bounding box center [738, 338] width 967 height 34
checkbox input "true"
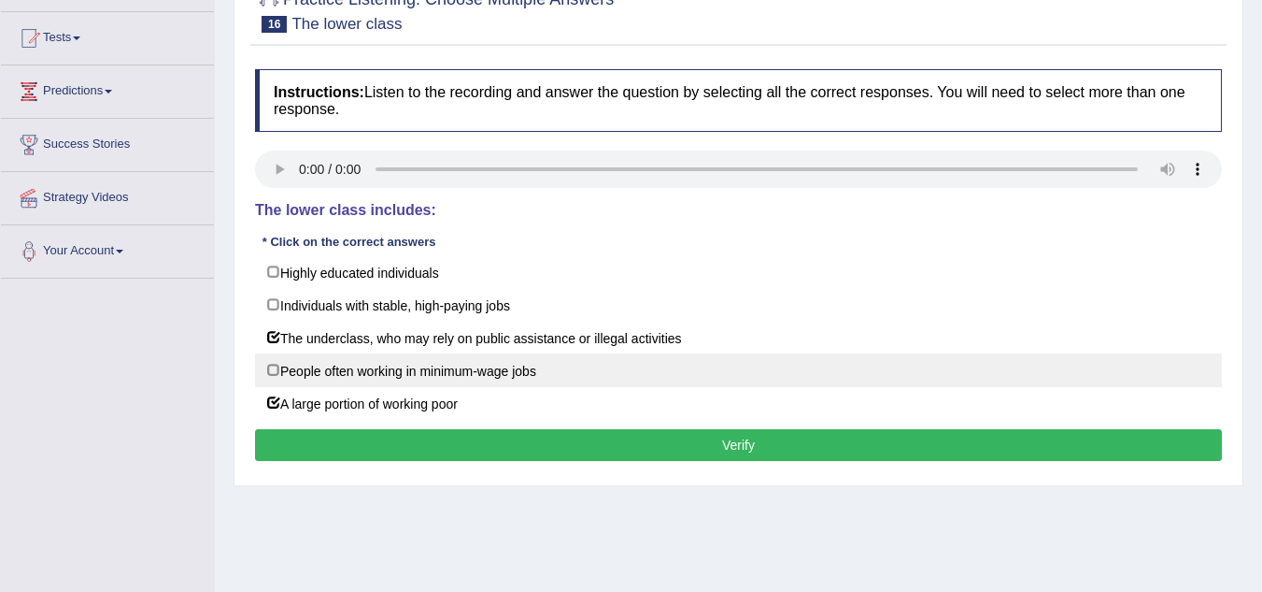
click at [270, 375] on label "People often working in minimum-wage jobs" at bounding box center [738, 370] width 967 height 34
checkbox input "true"
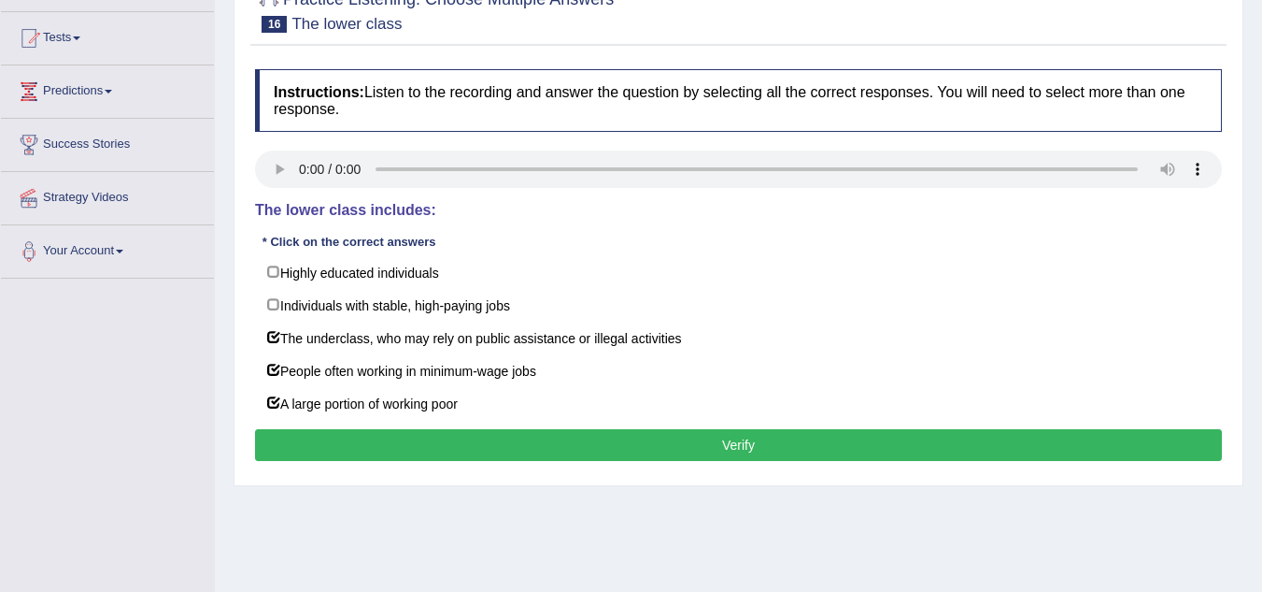
click at [338, 460] on button "Verify" at bounding box center [738, 445] width 967 height 32
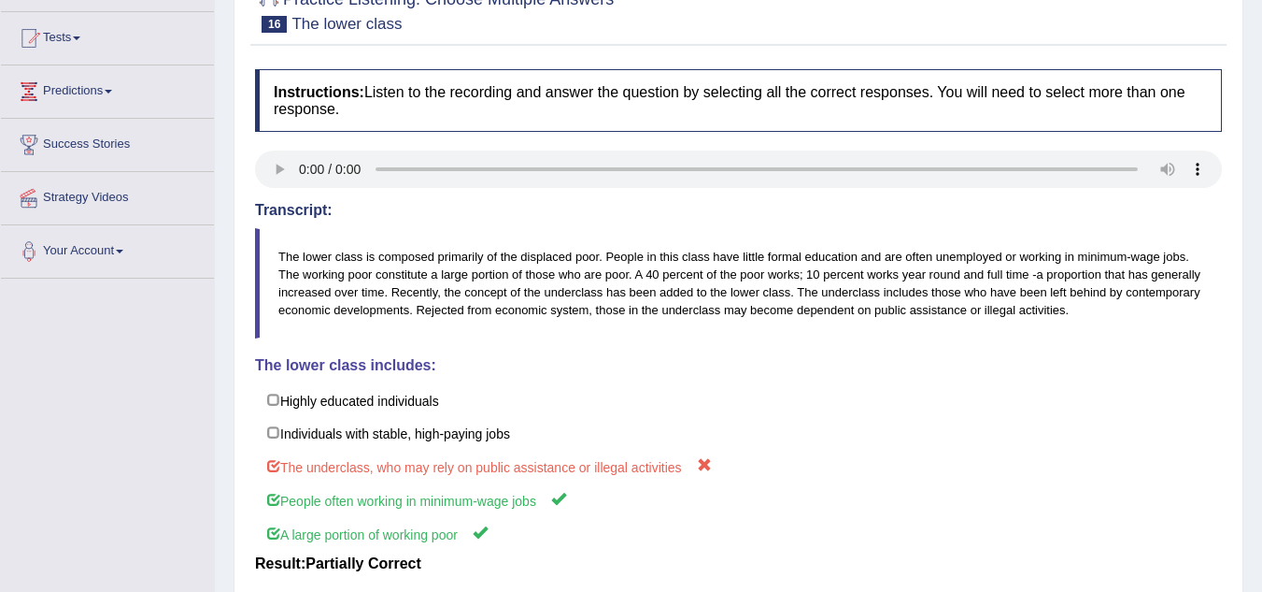
scroll to position [0, 0]
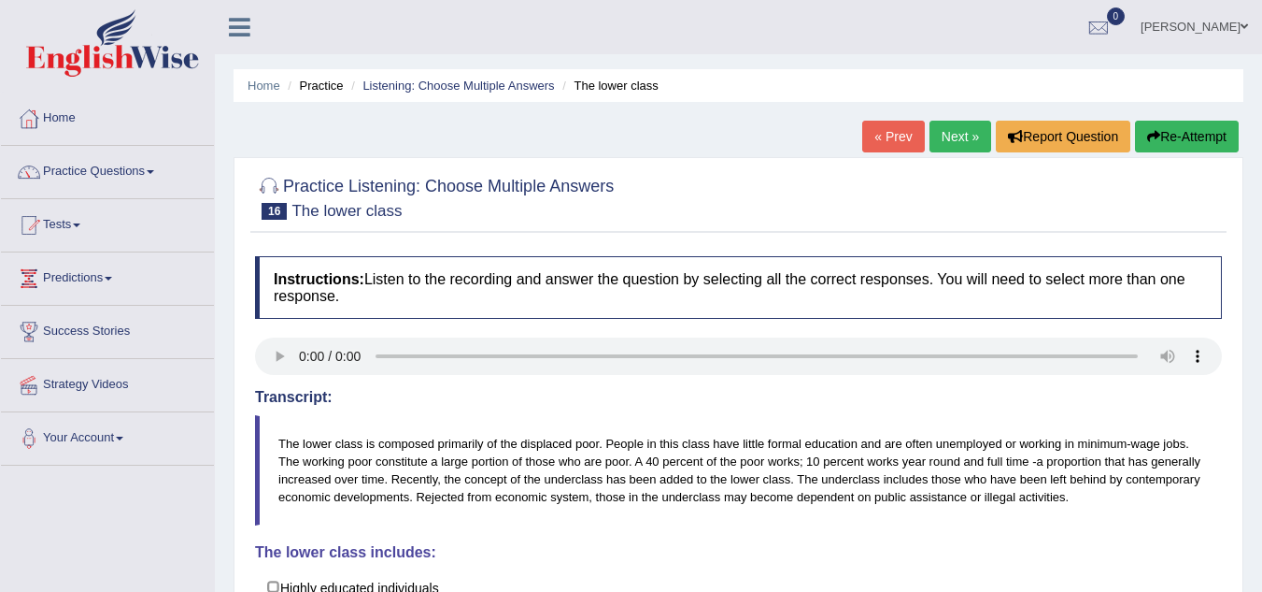
click at [950, 134] on link "Next »" at bounding box center [961, 137] width 62 height 32
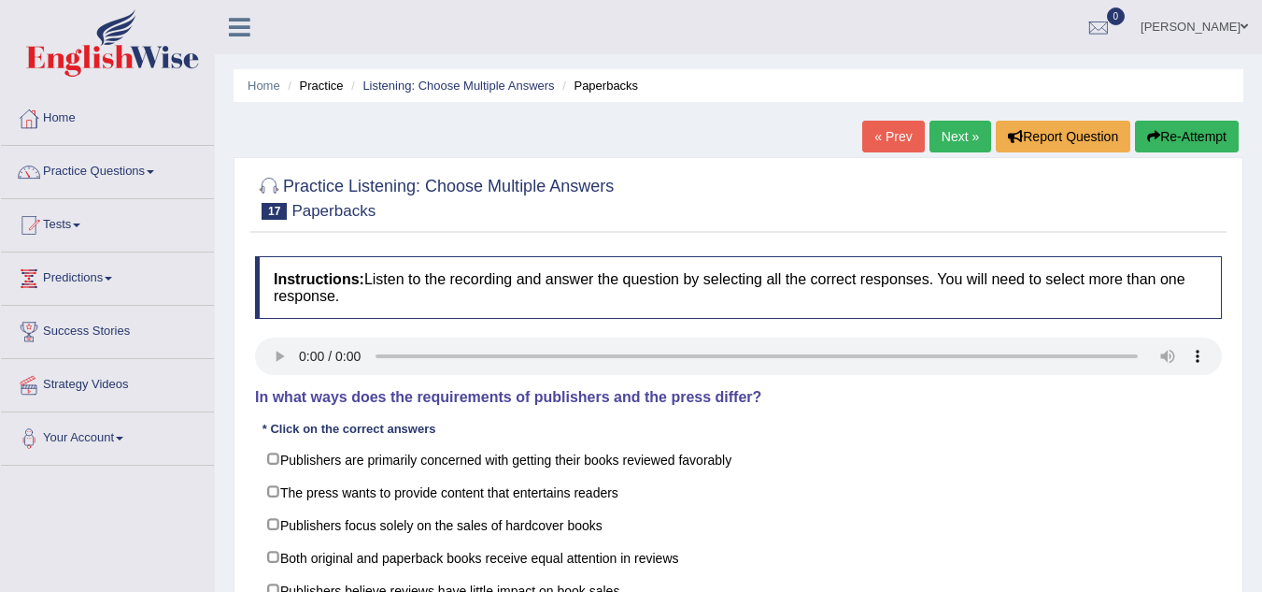
click at [64, 110] on link "Home" at bounding box center [107, 116] width 213 height 47
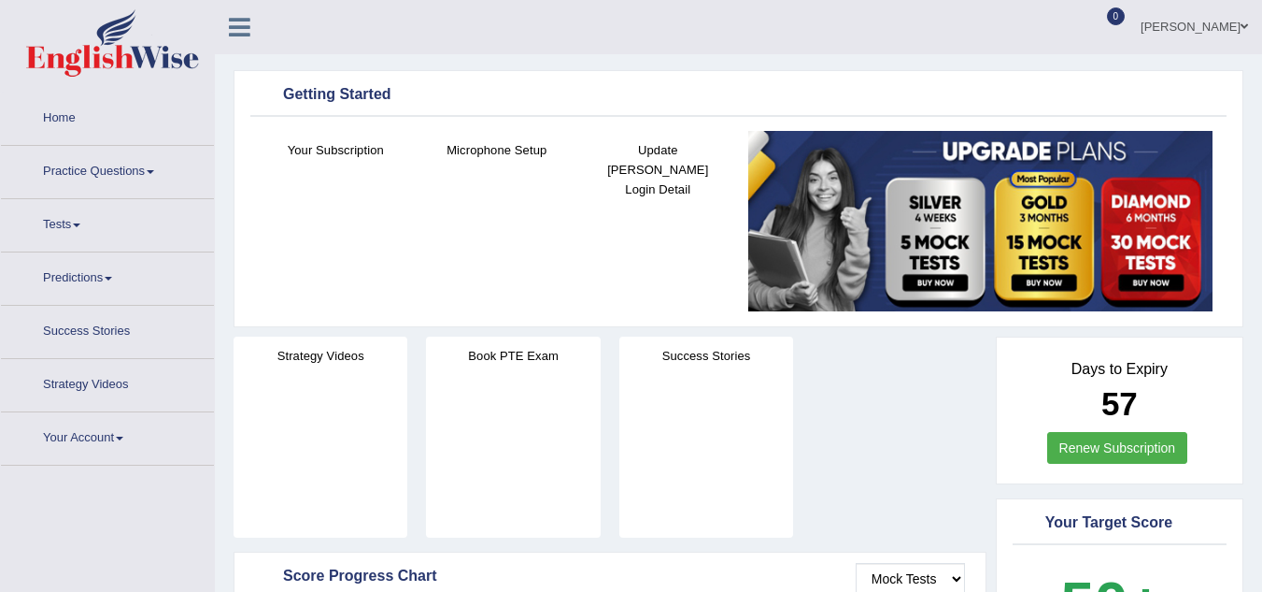
click at [364, 336] on div "Strategy Videos" at bounding box center [321, 436] width 174 height 201
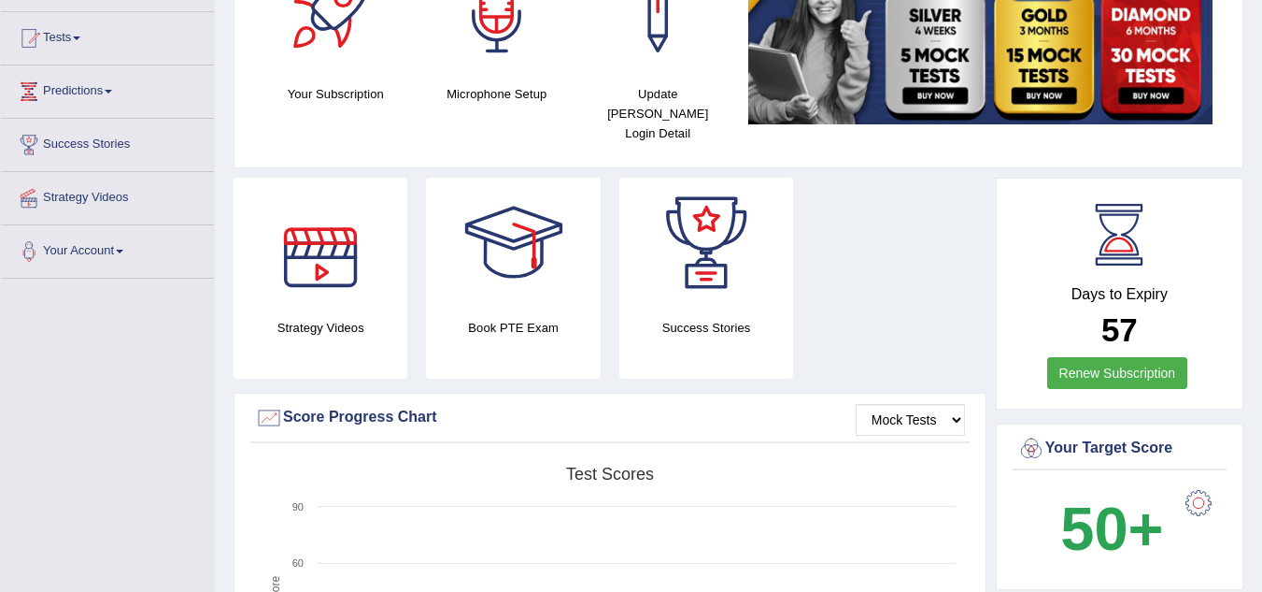
click at [316, 236] on div at bounding box center [320, 243] width 131 height 131
